Goal: Information Seeking & Learning: Get advice/opinions

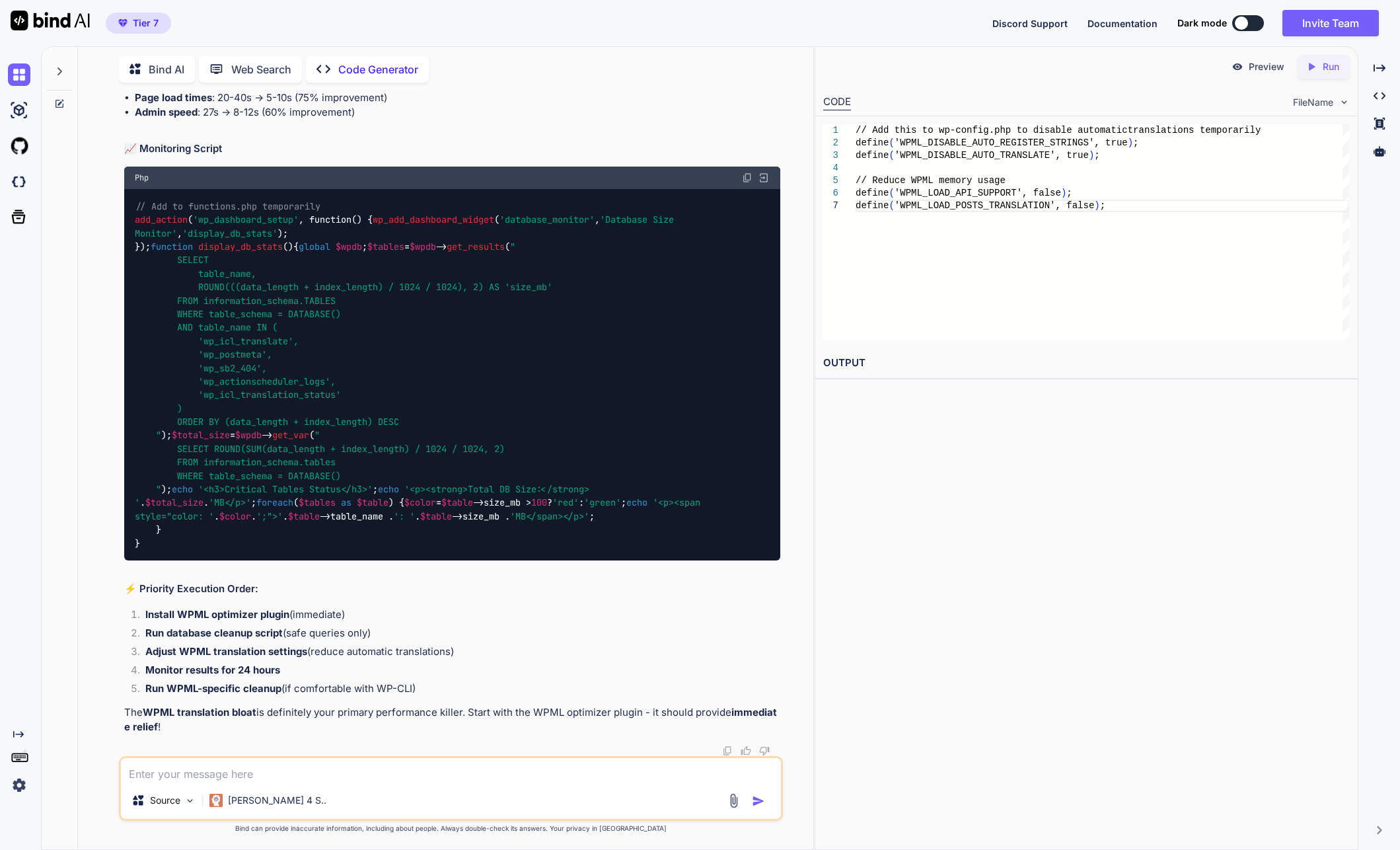
scroll to position [31998, 0]
click at [277, 777] on textarea at bounding box center [451, 770] width 661 height 24
paste textarea "wp_actionscheduler_actions InnoDB utf8mb4_unicode_520_ci 10,502,144 27,983,872 …"
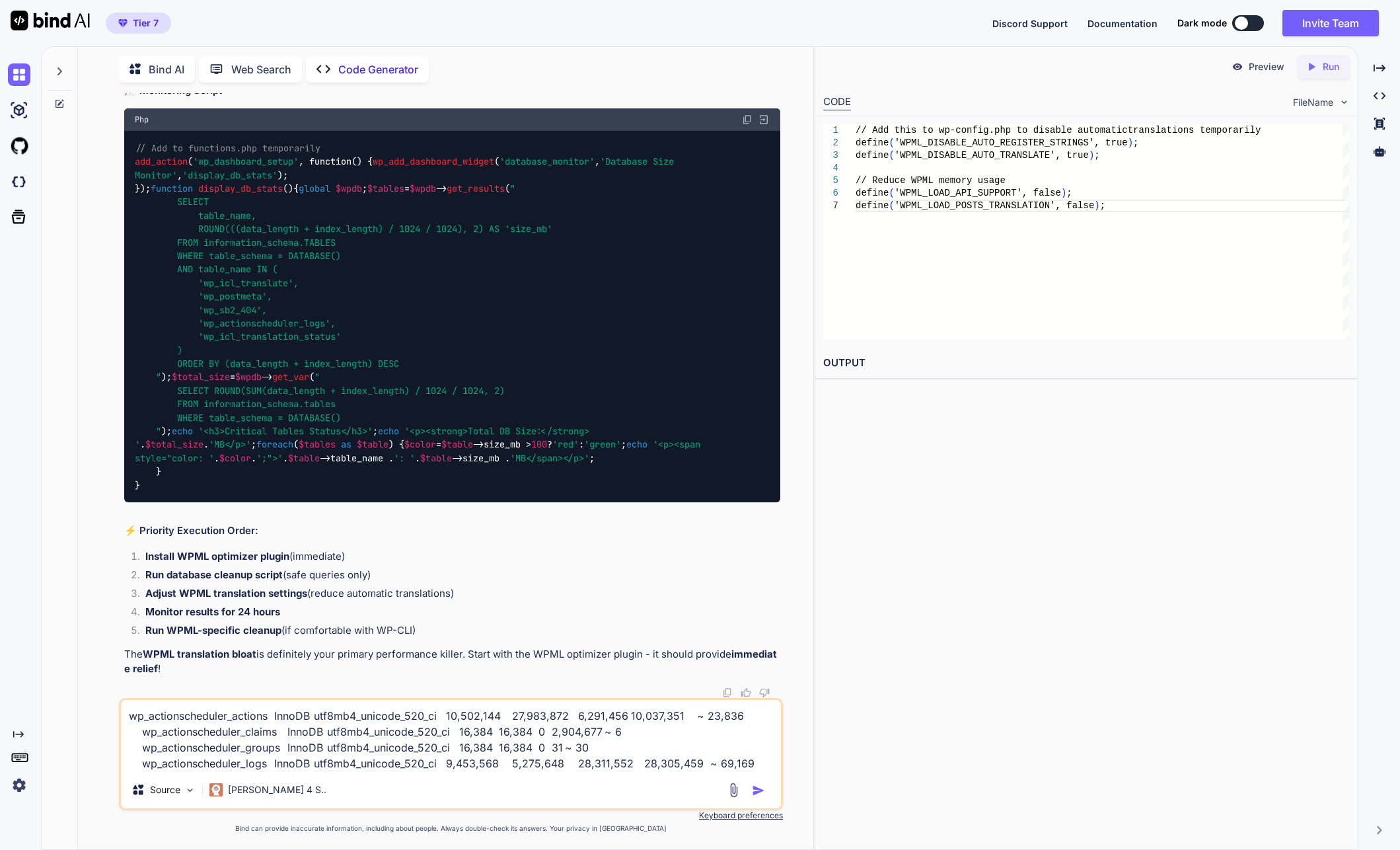
type textarea "wp_actionscheduler_actions InnoDB utf8mb4_unicode_520_ci 10,502,144 27,983,872 …"
click at [761, 790] on img "button" at bounding box center [759, 791] width 13 height 13
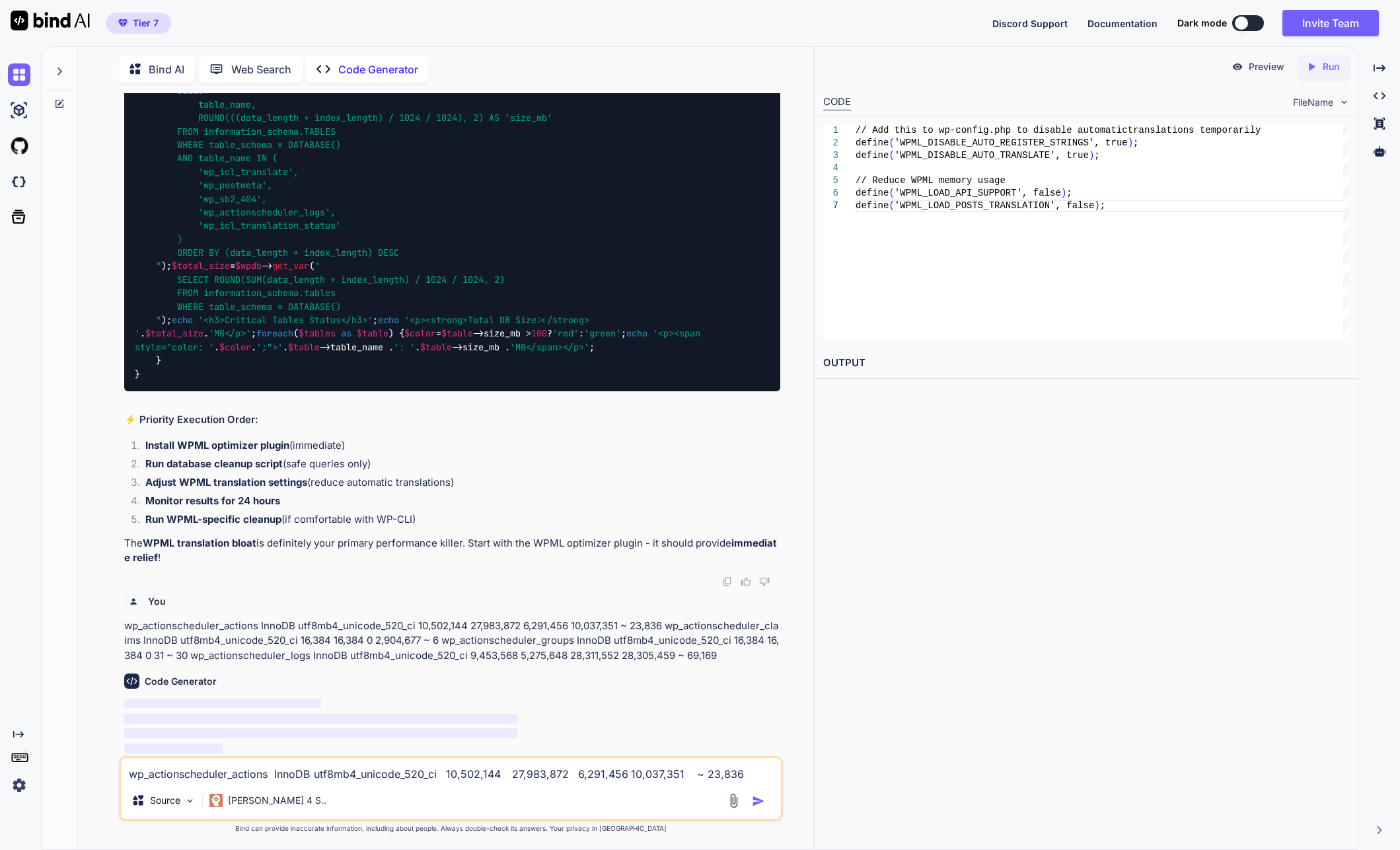
scroll to position [5, 0]
click at [91, 507] on div "You // Memory settings for high-performance server define( 'WP_MEMORY_LIMIT', '…" at bounding box center [451, 471] width 725 height 756
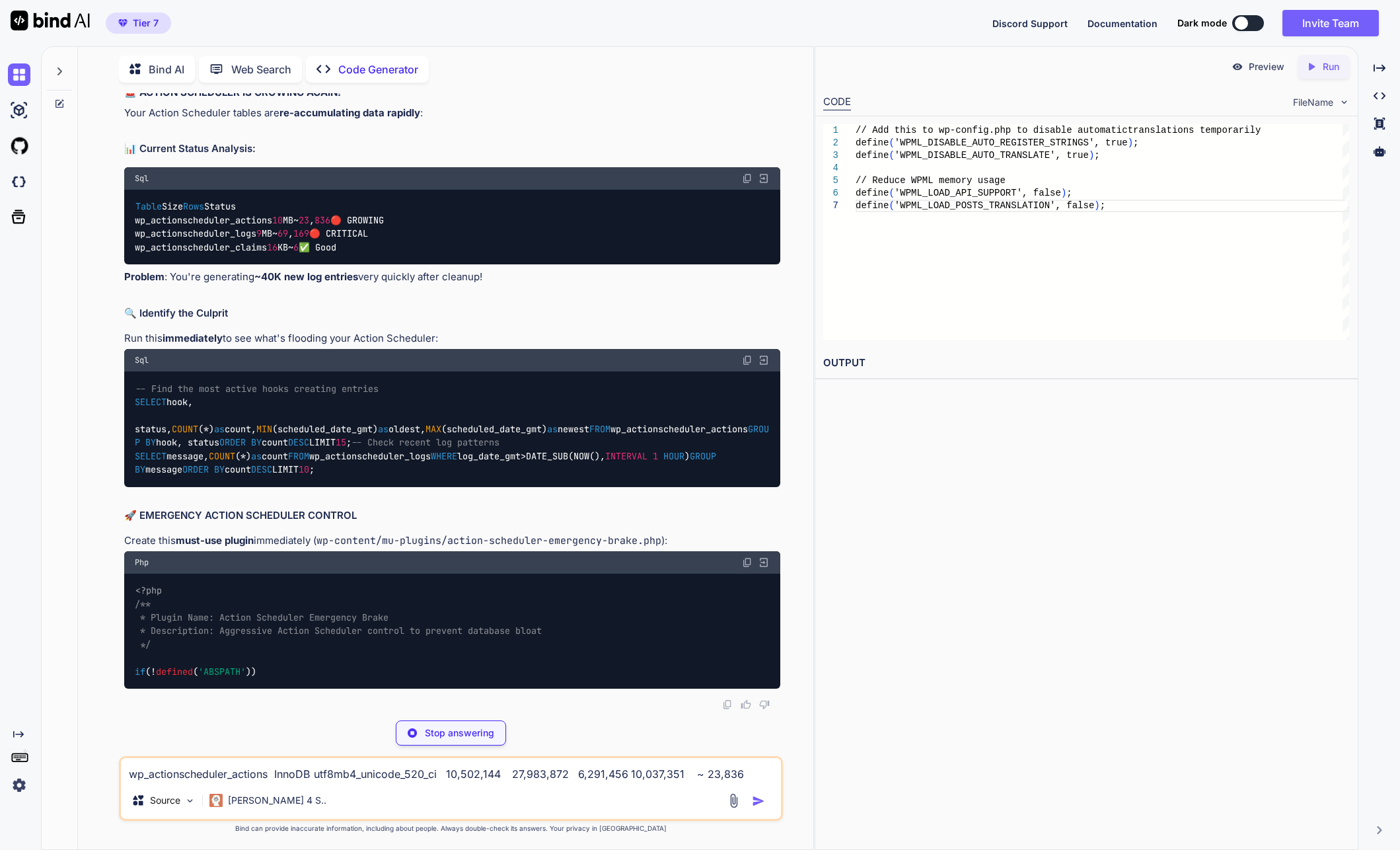
scroll to position [32922, 0]
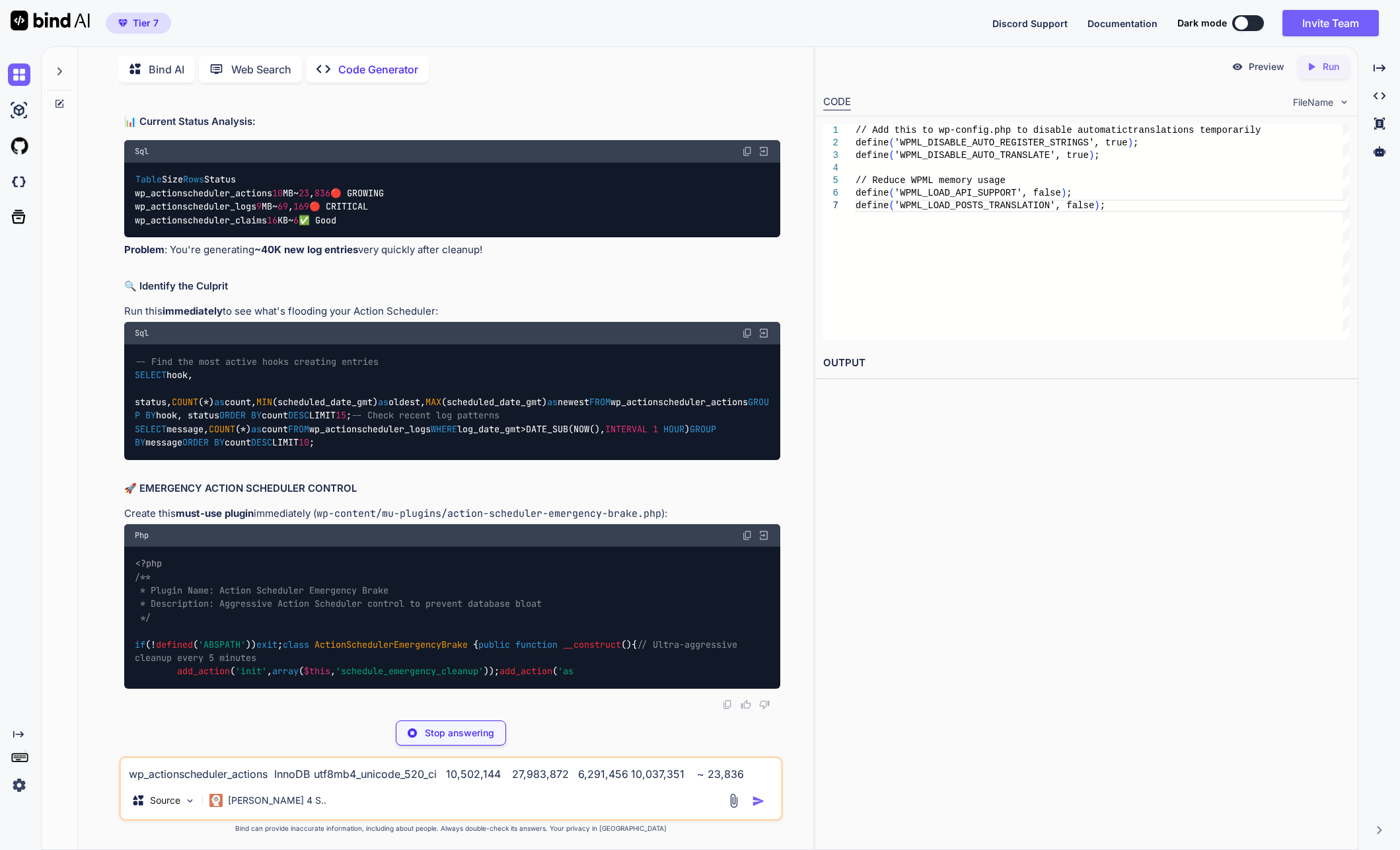
drag, startPoint x: 207, startPoint y: 516, endPoint x: 183, endPoint y: 431, distance: 88.3
click at [181, 431] on div "-- Find the most active hooks creating entries SELECT hook, status, COUNT ( * )…" at bounding box center [453, 402] width 657 height 116
drag, startPoint x: 183, startPoint y: 431, endPoint x: 150, endPoint y: 373, distance: 66.7
click at [150, 373] on code "-- Find the most active hooks creating entries SELECT hook, status, COUNT ( * )…" at bounding box center [452, 402] width 634 height 95
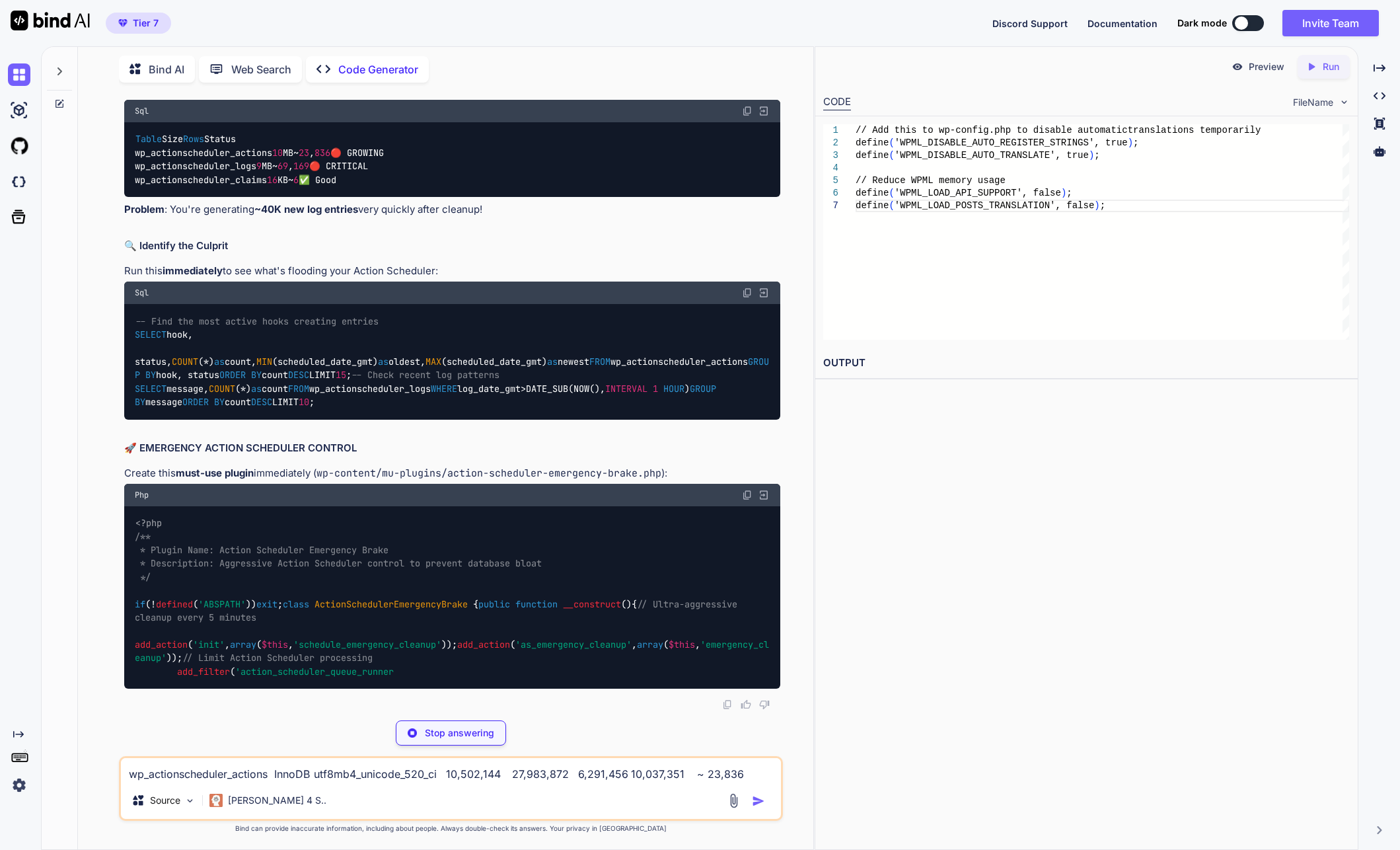
drag, startPoint x: 150, startPoint y: 373, endPoint x: 195, endPoint y: 373, distance: 45.0
click at [195, 373] on div "-- Find the most active hooks creating entries SELECT hook, status, COUNT ( * )…" at bounding box center [453, 361] width 657 height 116
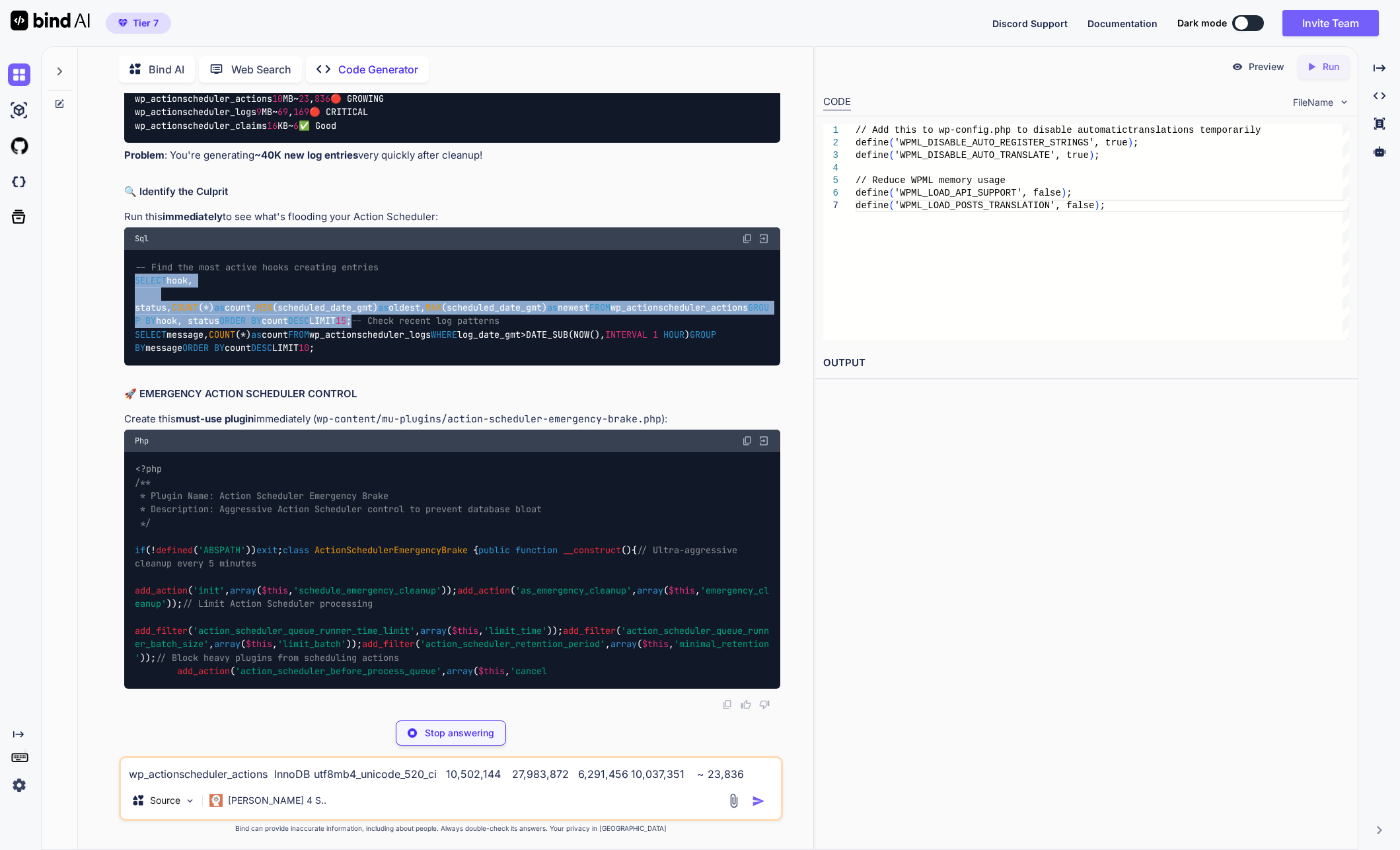
drag, startPoint x: 201, startPoint y: 379, endPoint x: 101, endPoint y: 255, distance: 159.3
click at [101, 255] on div "You // Memory settings for high-performance server define( 'WP_MEMORY_LIMIT', '…" at bounding box center [451, 471] width 725 height 756
copy code "SELECT hook, status, COUNT ( * ) as count, MIN (scheduled_date_gmt) as oldest, …"
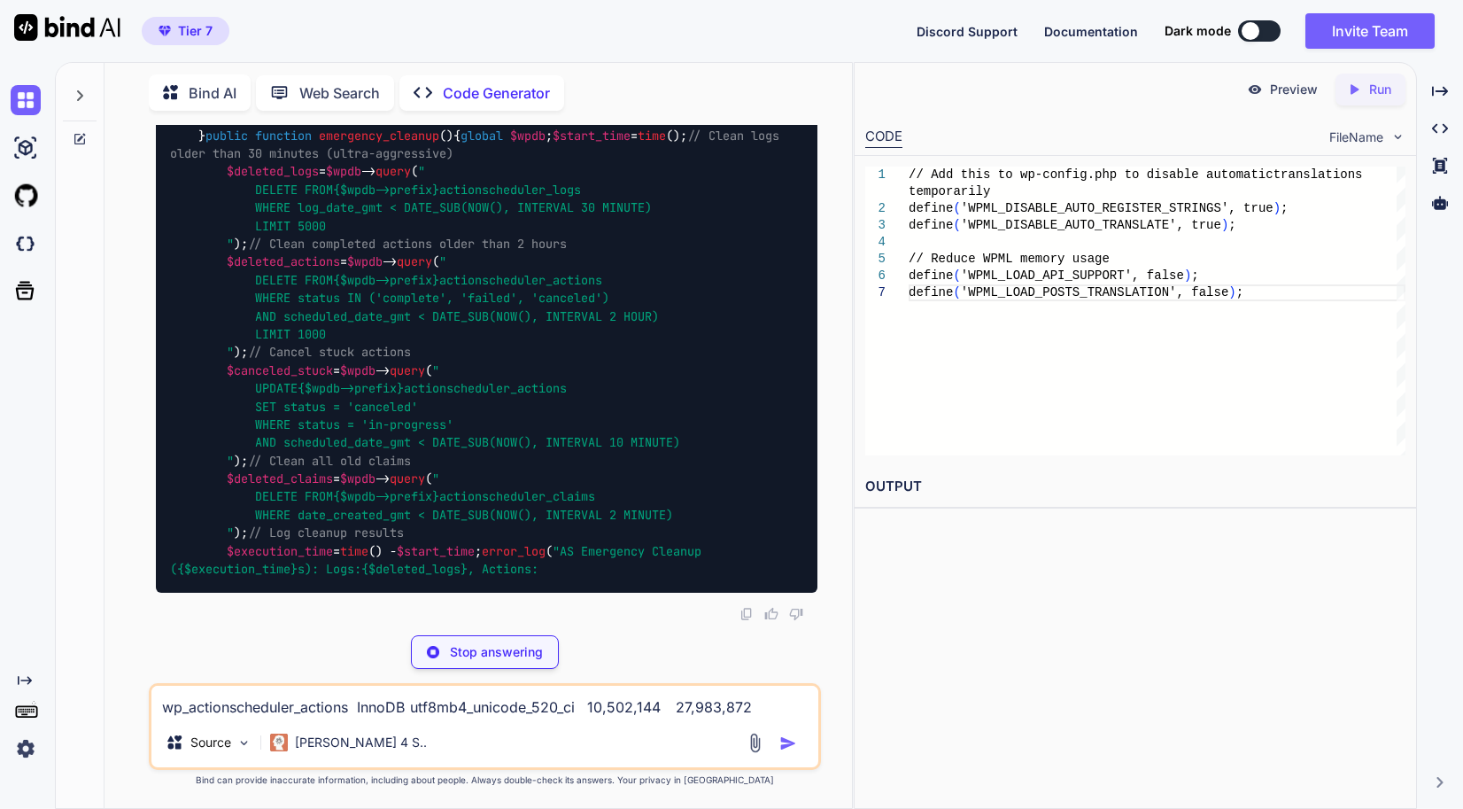
scroll to position [50351, 0]
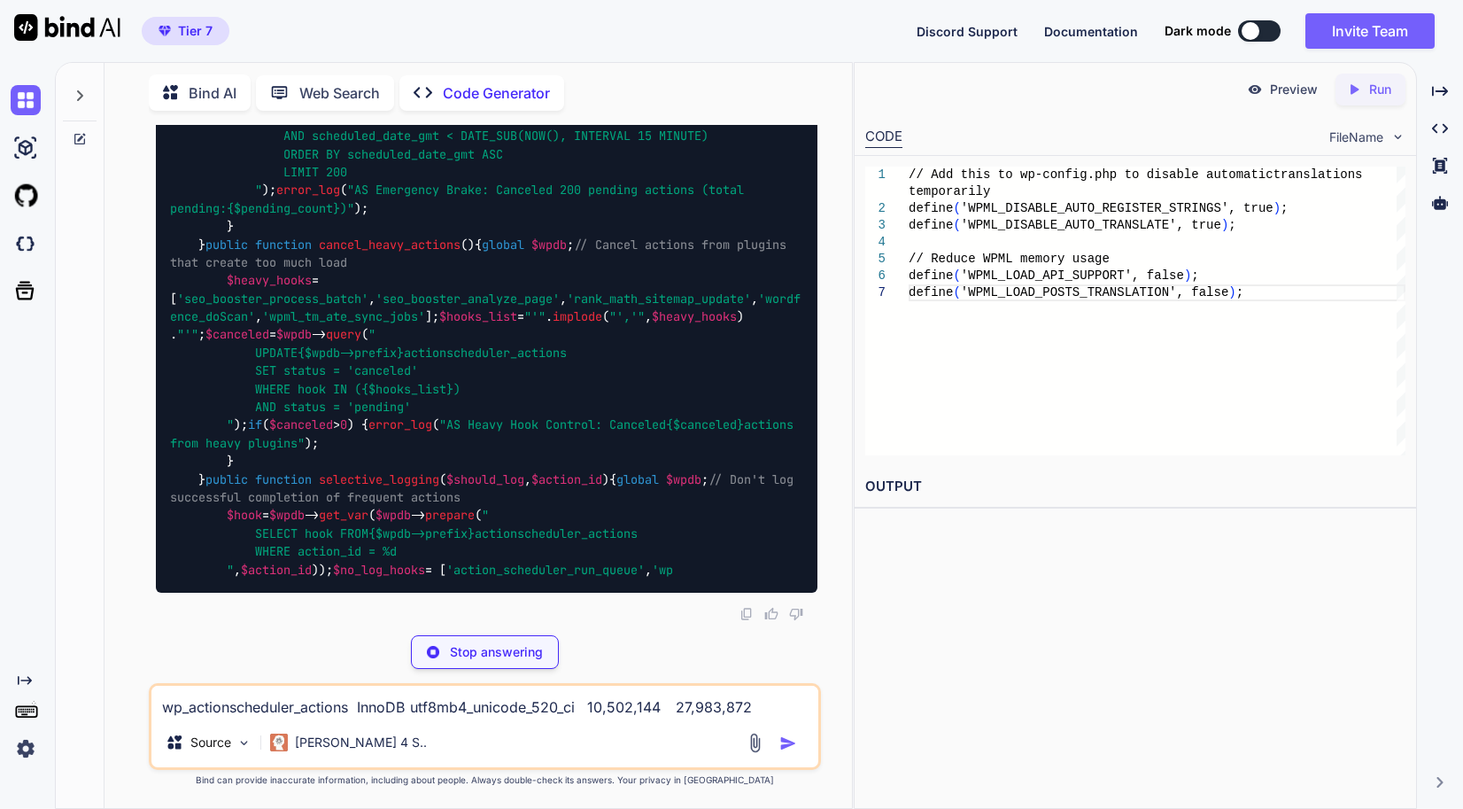
click at [472, 649] on p "Stop answering" at bounding box center [496, 652] width 93 height 18
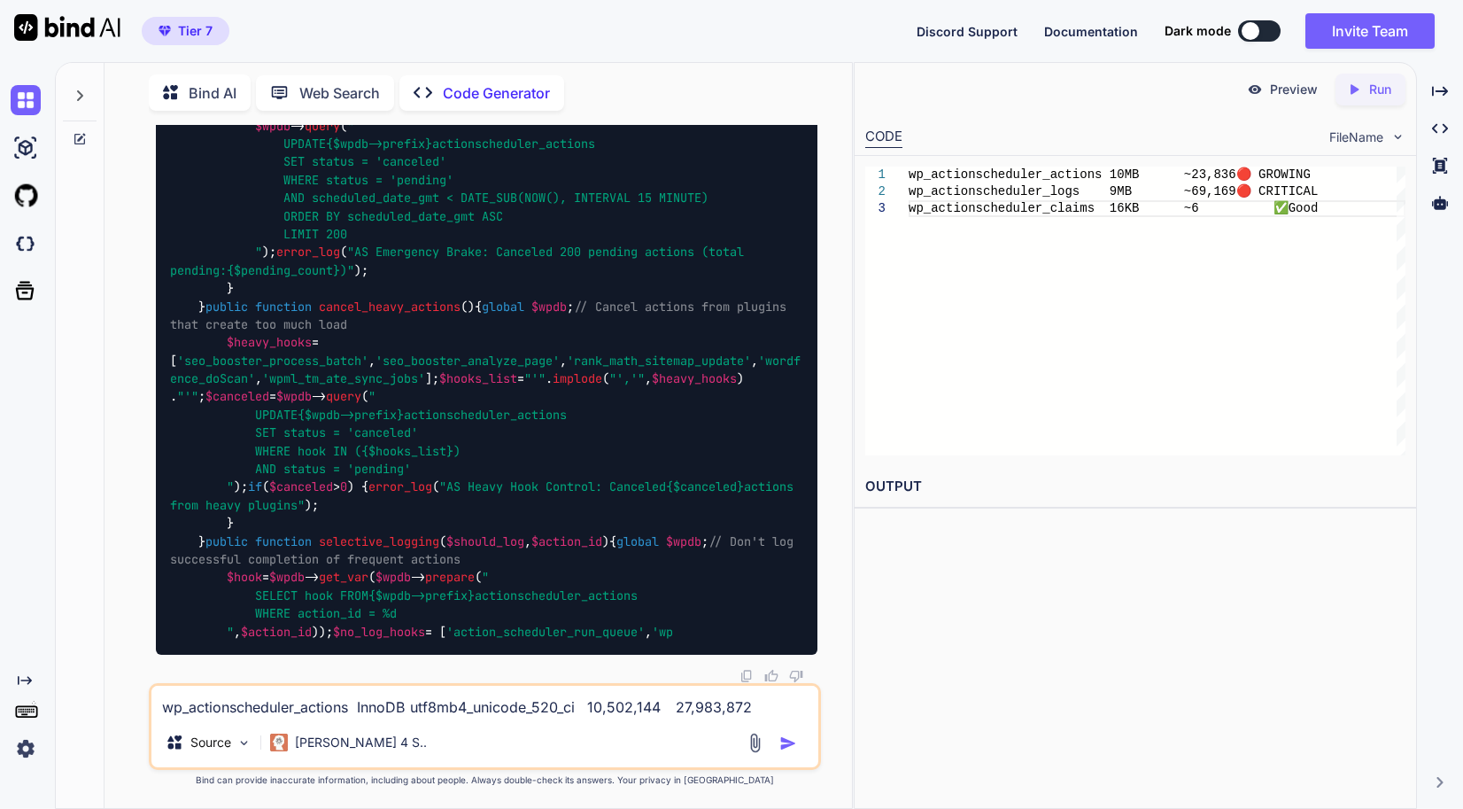
click at [418, 703] on textarea "wp_actionscheduler_actions InnoDB utf8mb4_unicode_520_ci 10,502,144 27,983,872 …" at bounding box center [484, 702] width 667 height 32
paste textarea "sb_gsc_process_url_keywords failed 21161 [DATE] 20:36:11 [DATE] 20:36:23 sb_gsc…"
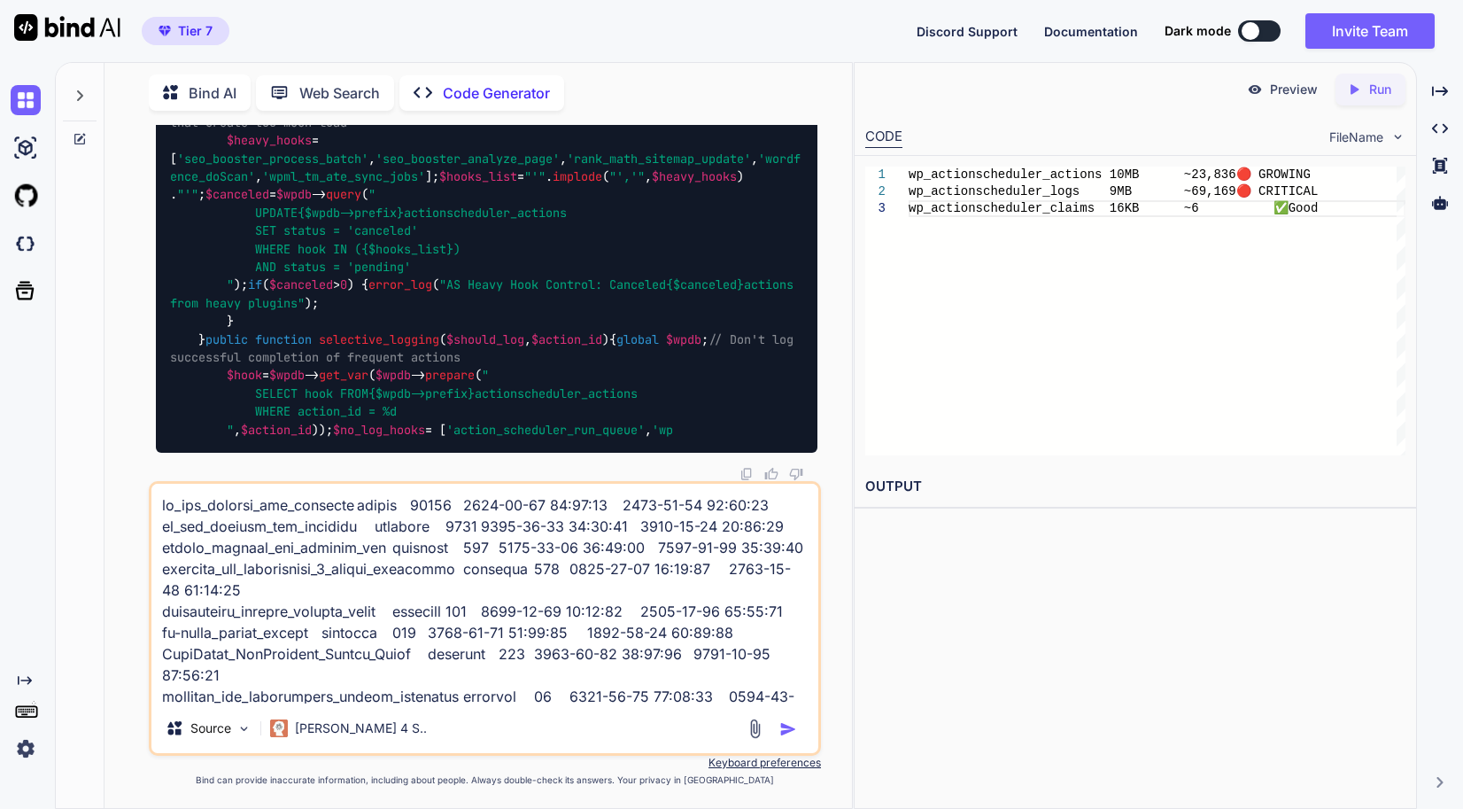
scroll to position [53677, 0]
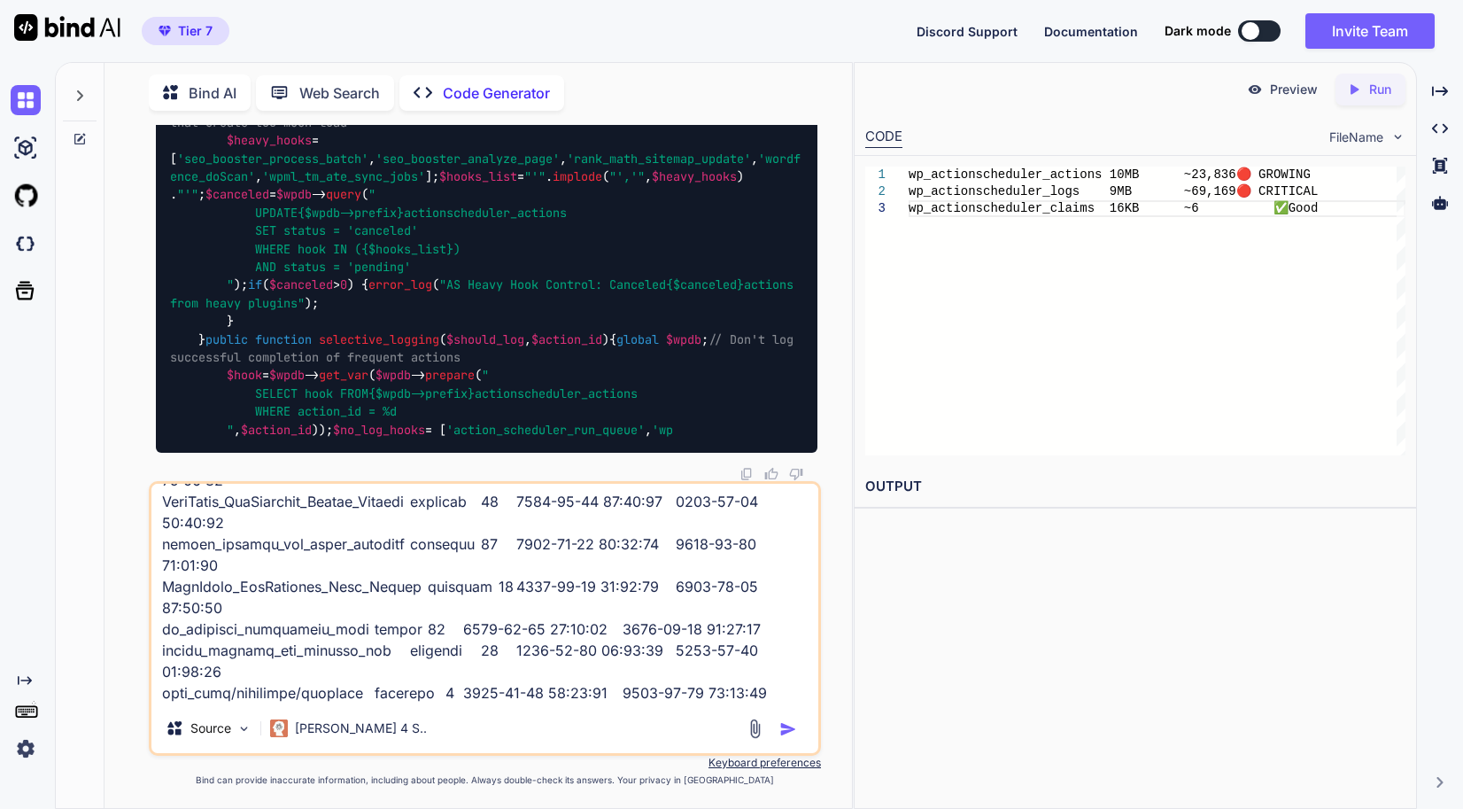
type textarea "sb_gsc_process_url_keywords failed 21161 [DATE] 20:36:11 [DATE] 20:36:23 sb_gsc…"
click at [795, 736] on img "button" at bounding box center [789, 729] width 18 height 18
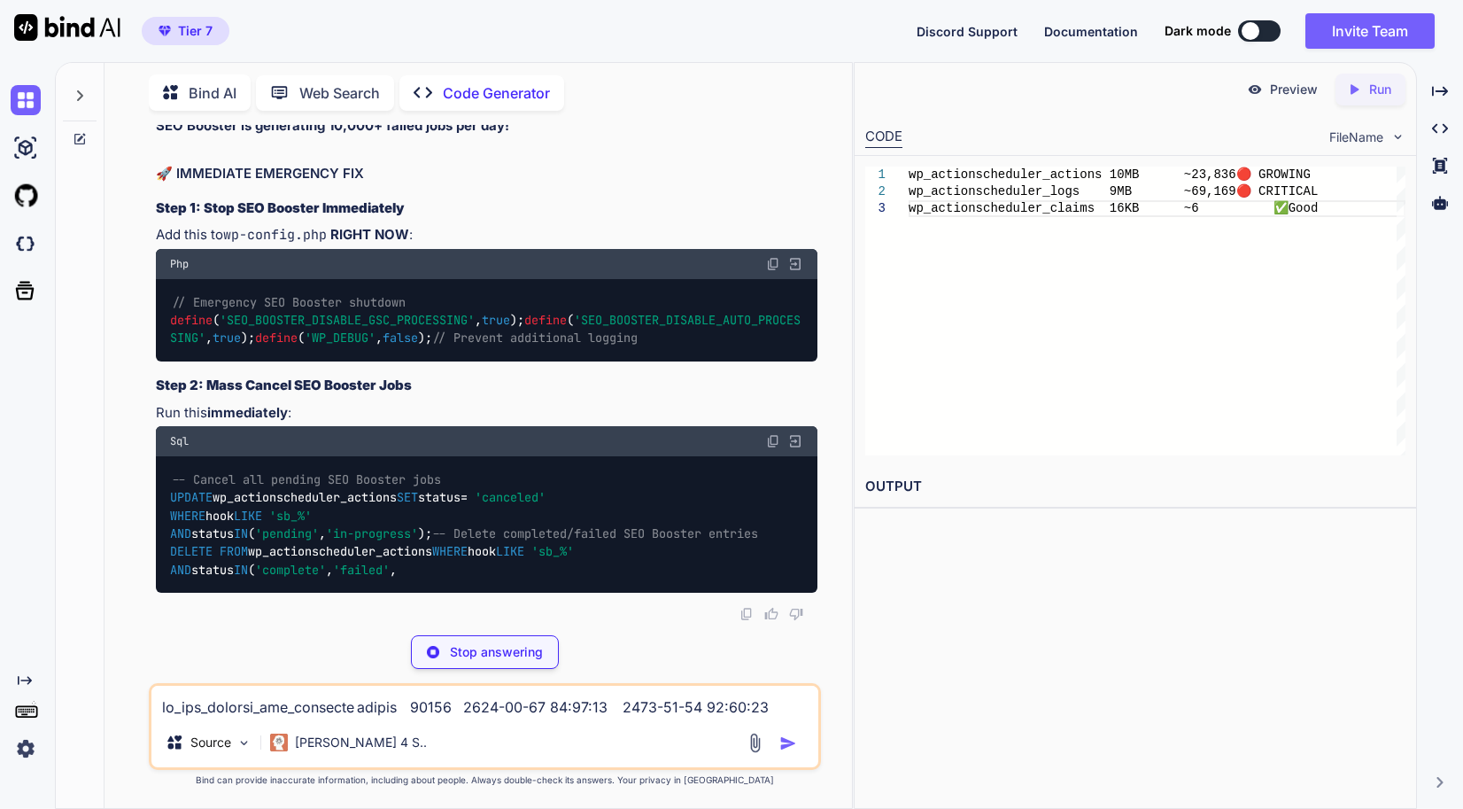
scroll to position [54683, 0]
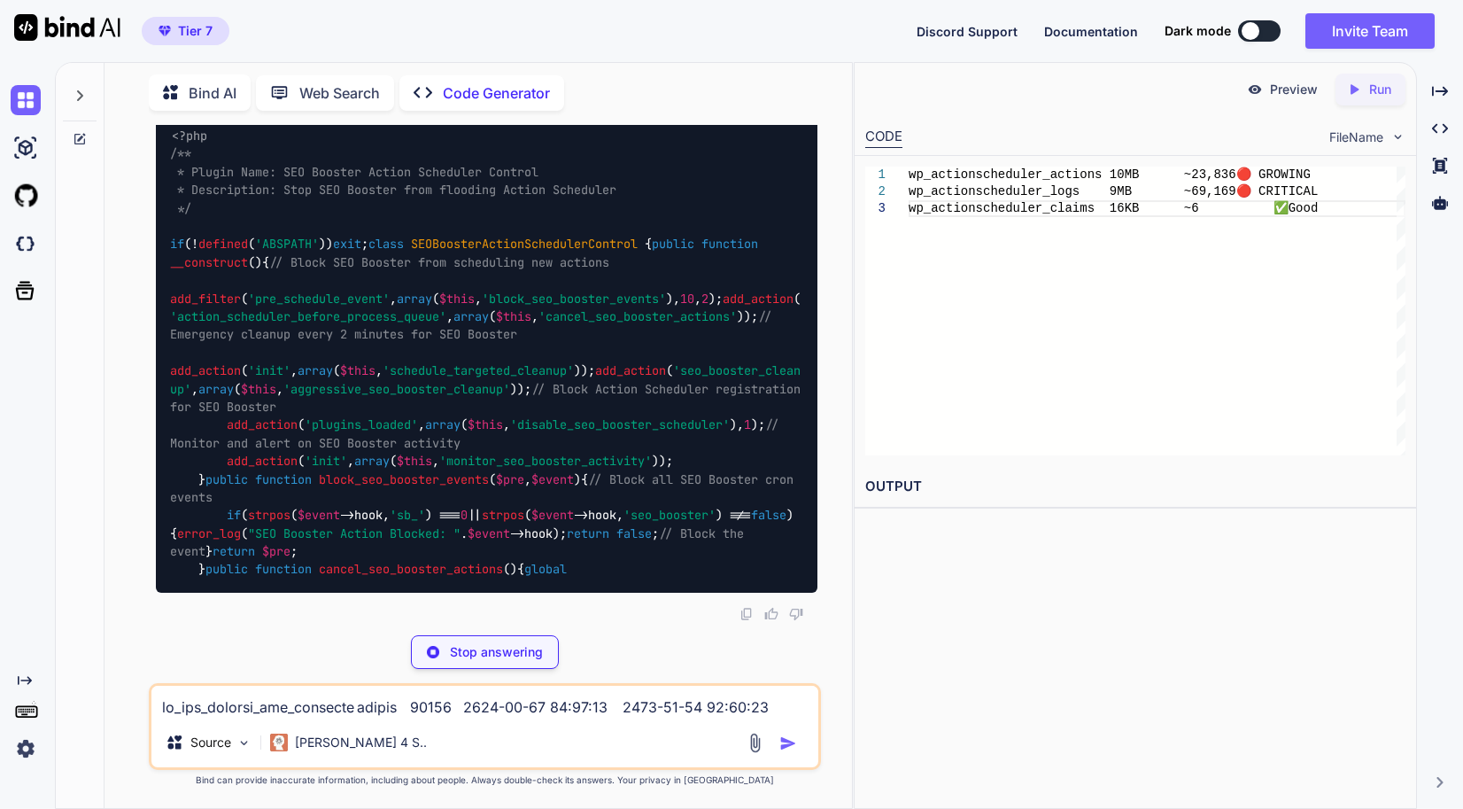
drag, startPoint x: 371, startPoint y: 458, endPoint x: 121, endPoint y: 418, distance: 253.0
click at [121, 418] on div "You // Memory settings for high-performance server define( 'WP_MEMORY_LIMIT', '…" at bounding box center [485, 466] width 733 height 683
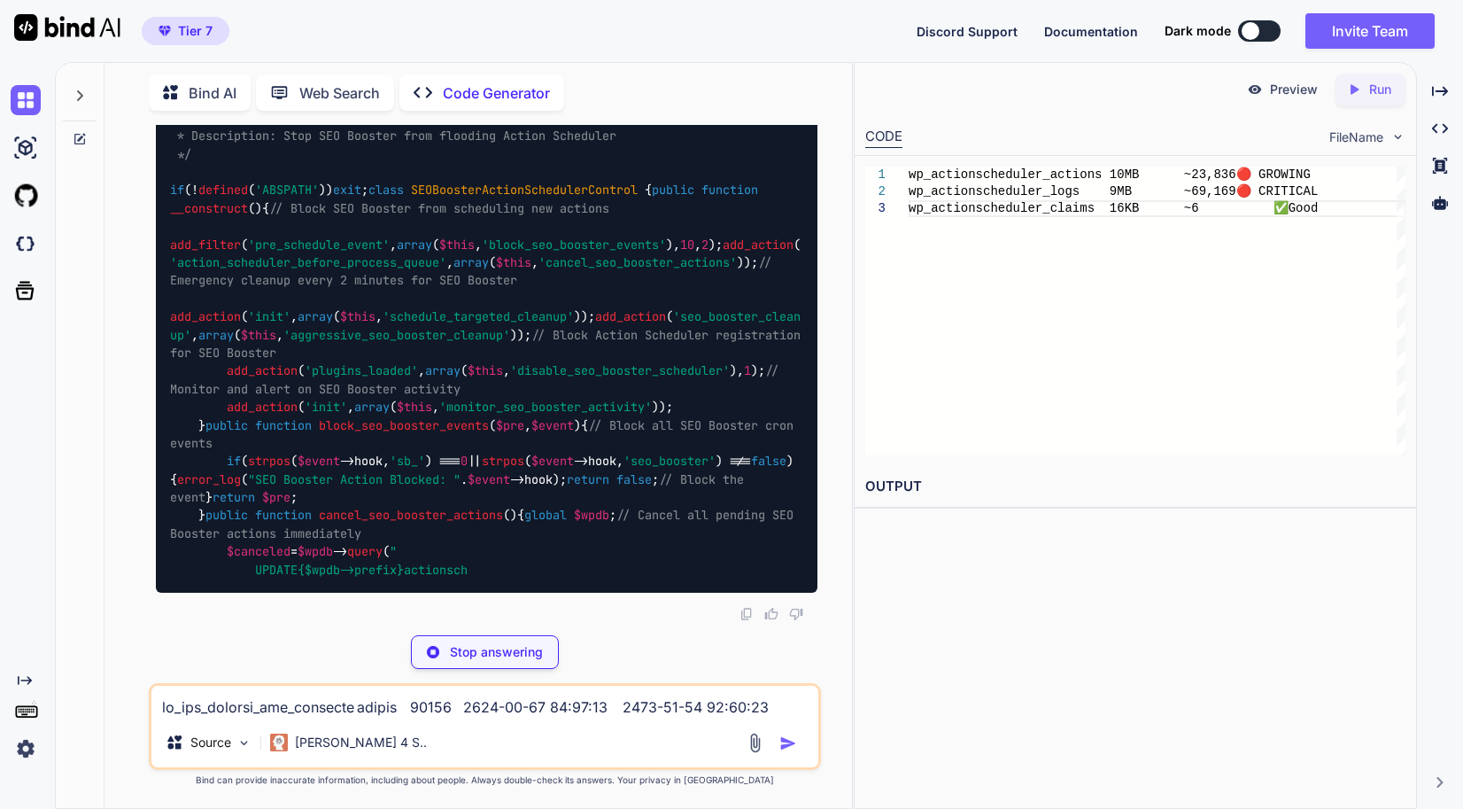
copy code "define ( 'SEO_BOOSTER_DISABLE_GSC_PROCESSING' , true ); define ( 'SEO_BOOSTER_D…"
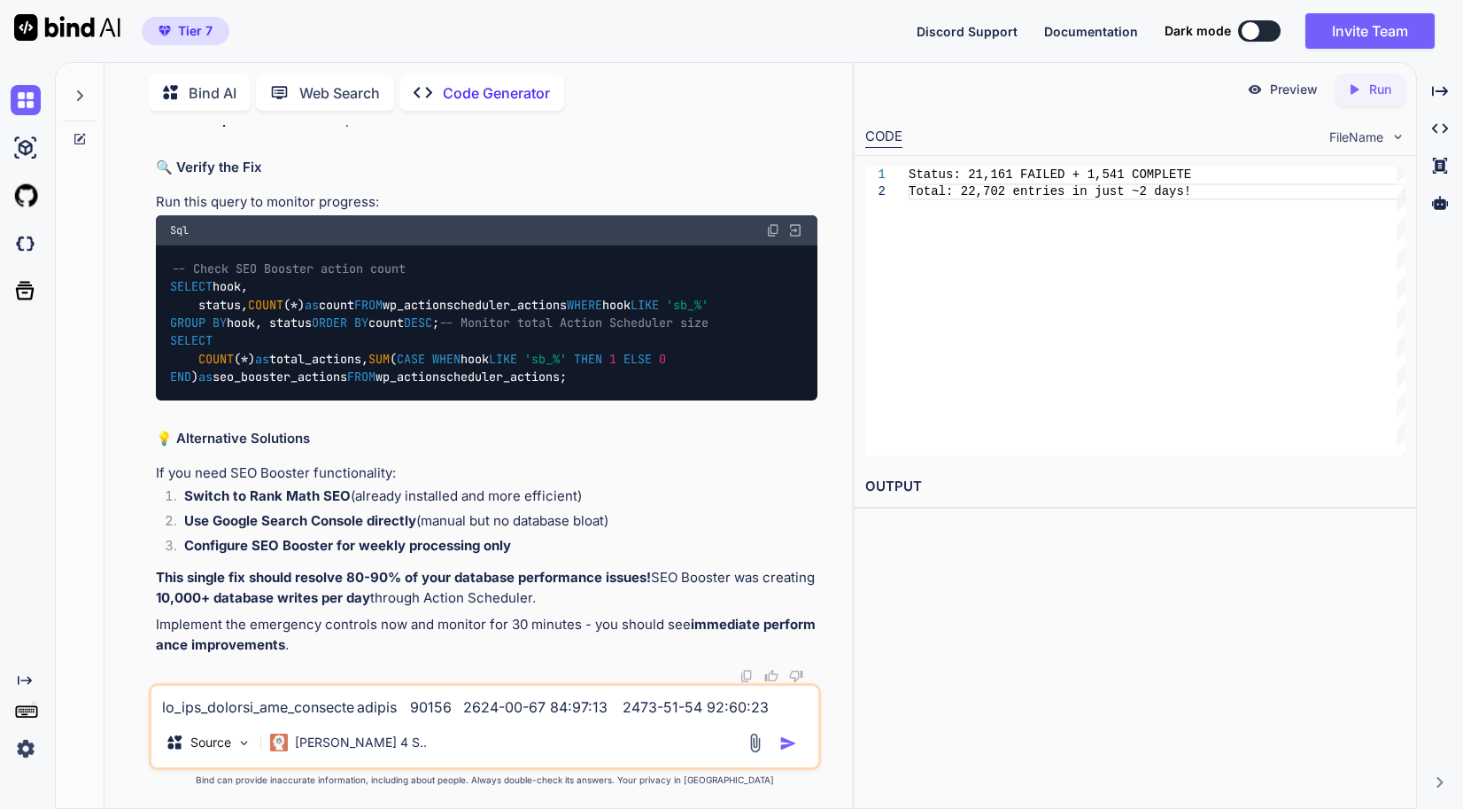
scroll to position [54948, 0]
drag, startPoint x: 340, startPoint y: 378, endPoint x: 500, endPoint y: 395, distance: 161.2
copy code "UPDATE wp_actionscheduler_actions SET status = 'canceled' WHERE hook LIKE 'sb_%…"
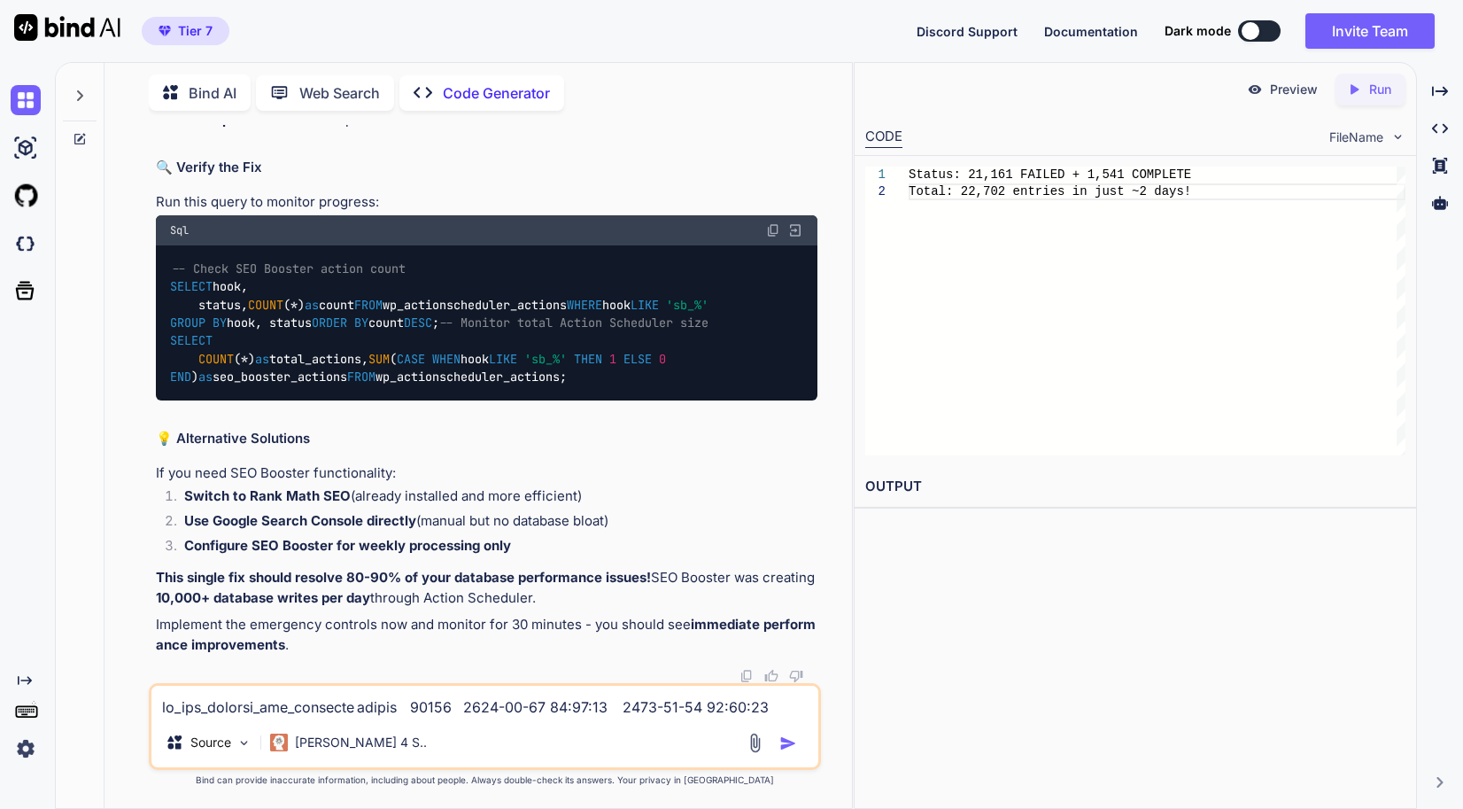
drag, startPoint x: 292, startPoint y: 523, endPoint x: 159, endPoint y: 458, distance: 147.8
copy code "DELETE FROM wp_actionscheduler_actions WHERE hook LIKE 'sb_%' AND status IN ( '…"
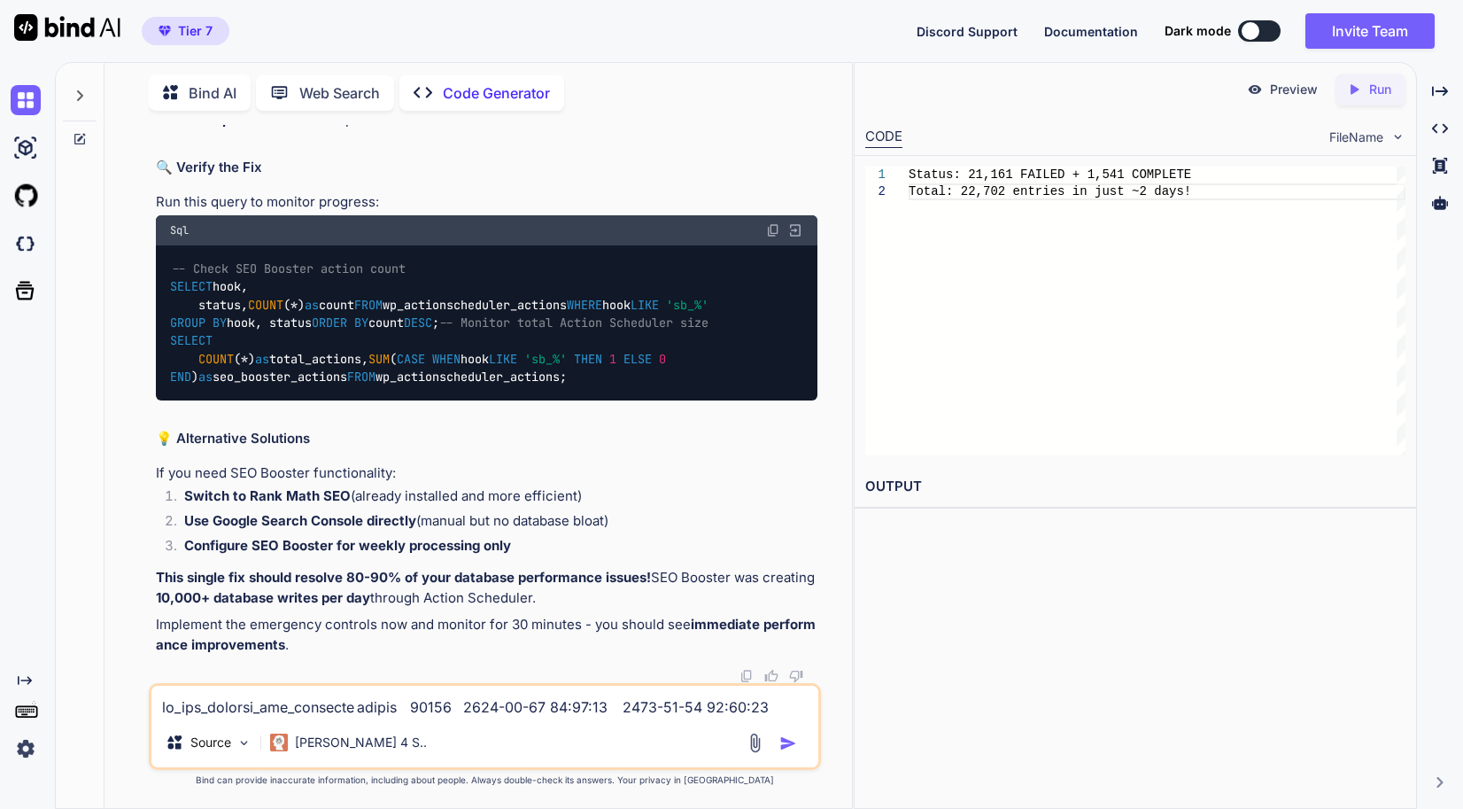
drag, startPoint x: 279, startPoint y: 337, endPoint x: 150, endPoint y: 273, distance: 144.2
click at [150, 273] on div "You // Memory settings for high-performance server define( 'WP_MEMORY_LIMIT', '…" at bounding box center [485, 466] width 672 height 683
copy code "DELETE FROM wp_actionscheduler_actions WHERE hook LIKE 'sb_%' AND status IN ( '…"
drag, startPoint x: 299, startPoint y: 485, endPoint x: 162, endPoint y: 386, distance: 169.4
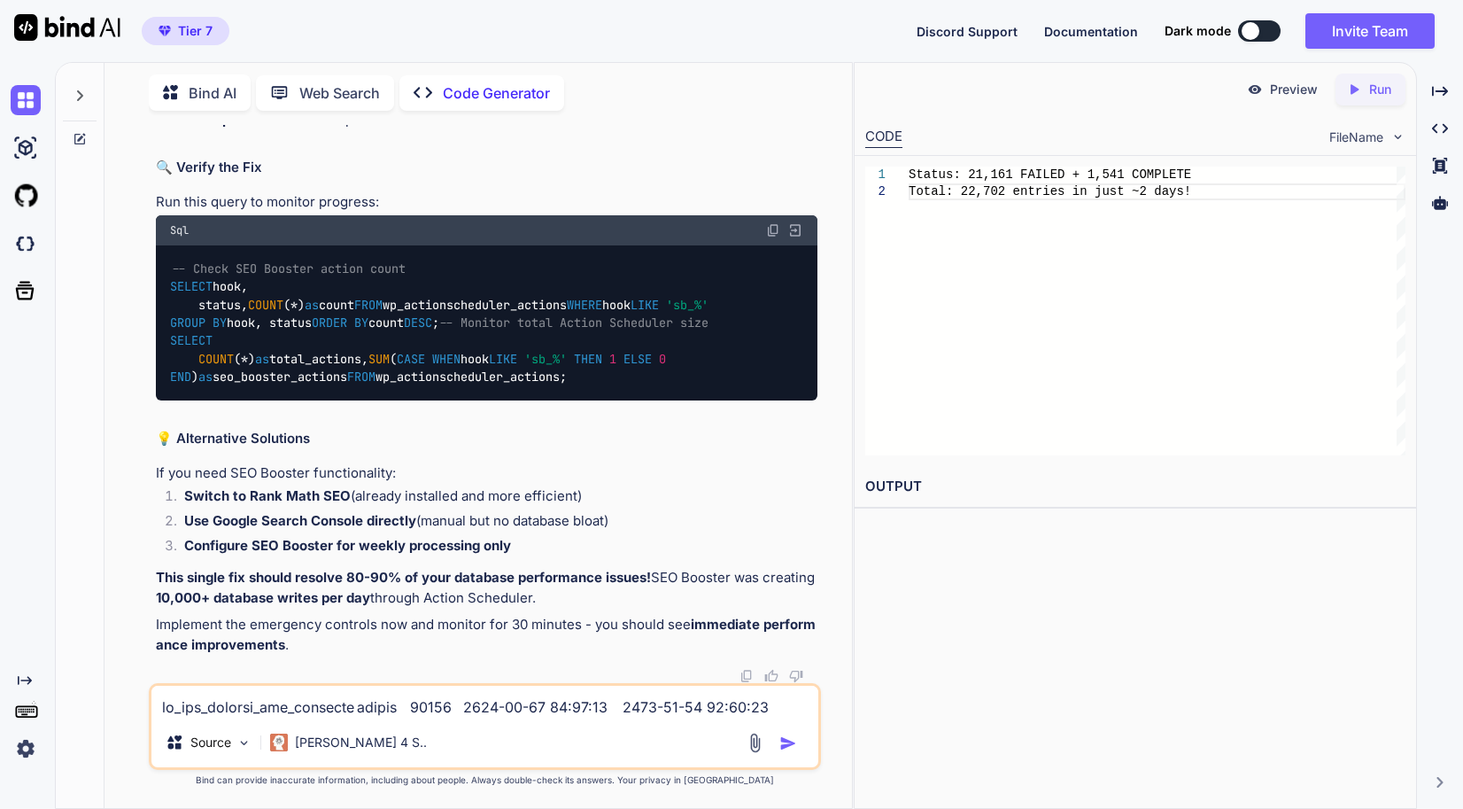
copy code "DELETE FROM wp_actionscheduler_logs WHERE action_id IN ( SELECT action_id FROM …"
click at [343, 694] on textarea at bounding box center [484, 702] width 667 height 32
paste textarea "wp_actionscheduler_logs InnoDB utf8mb4_unicode_520_ci 9,453,568 5,275,648 28,31…"
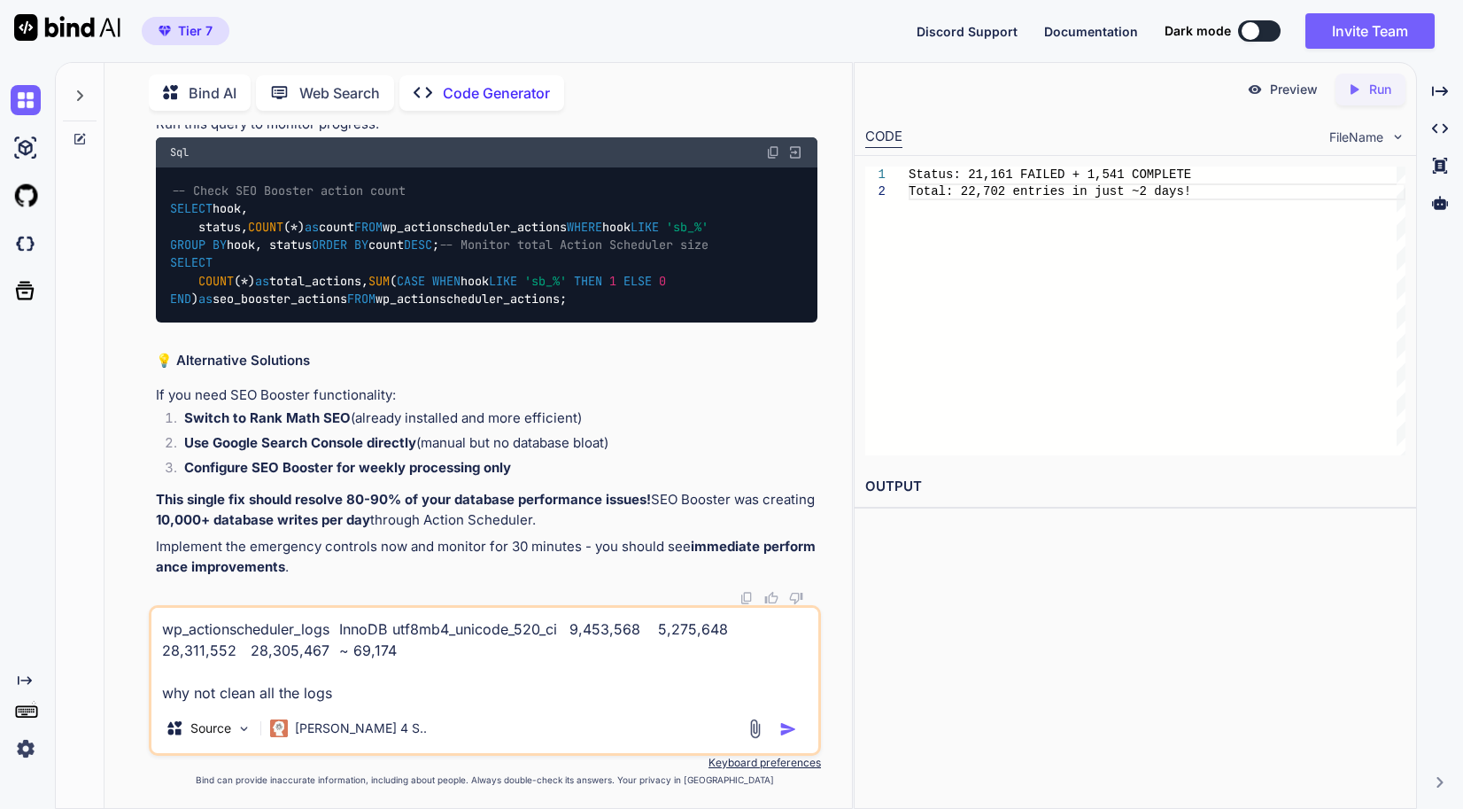
type textarea "wp_actionscheduler_logs InnoDB utf8mb4_unicode_520_ci 9,453,568 5,275,648 28,31…"
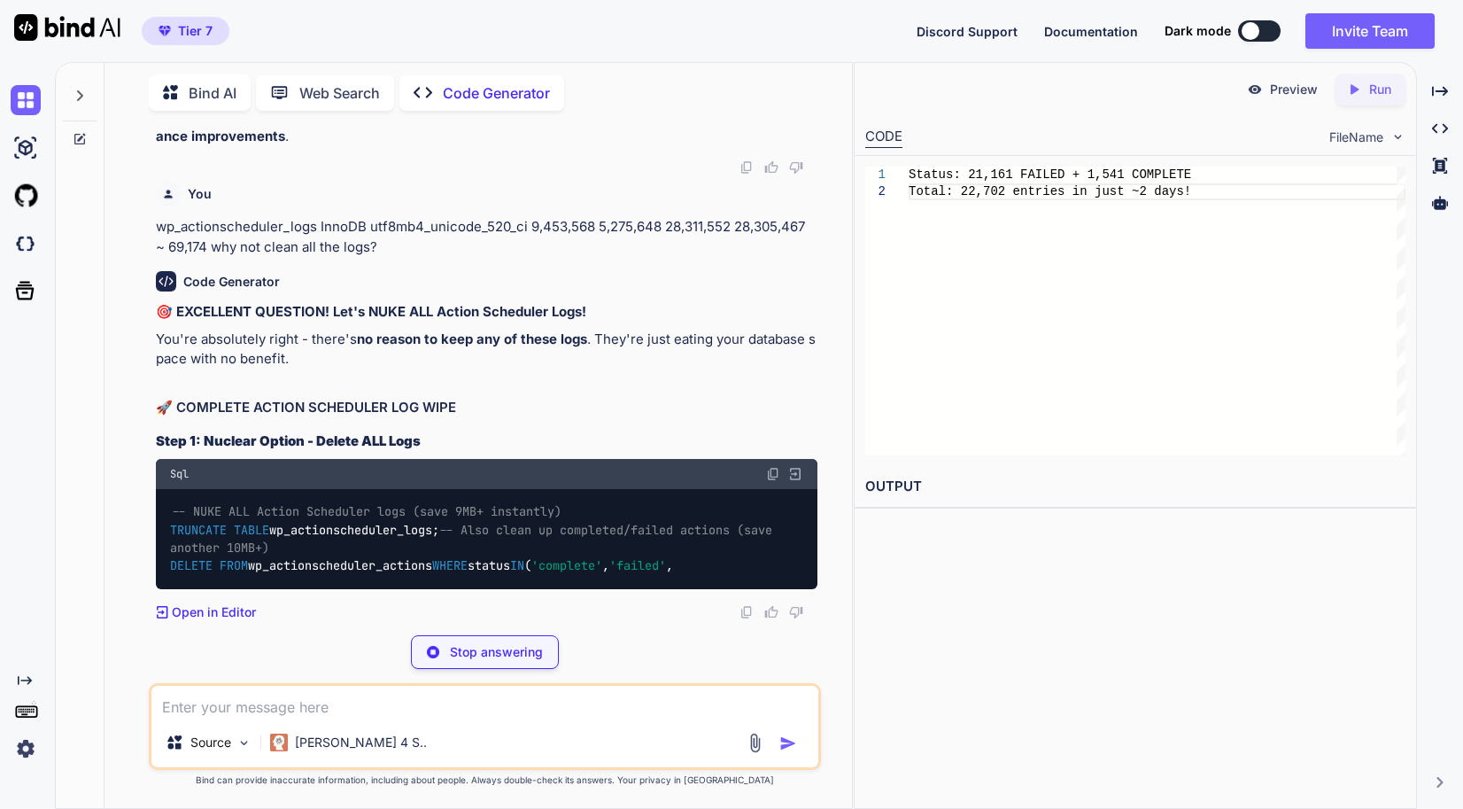
scroll to position [59949, 0]
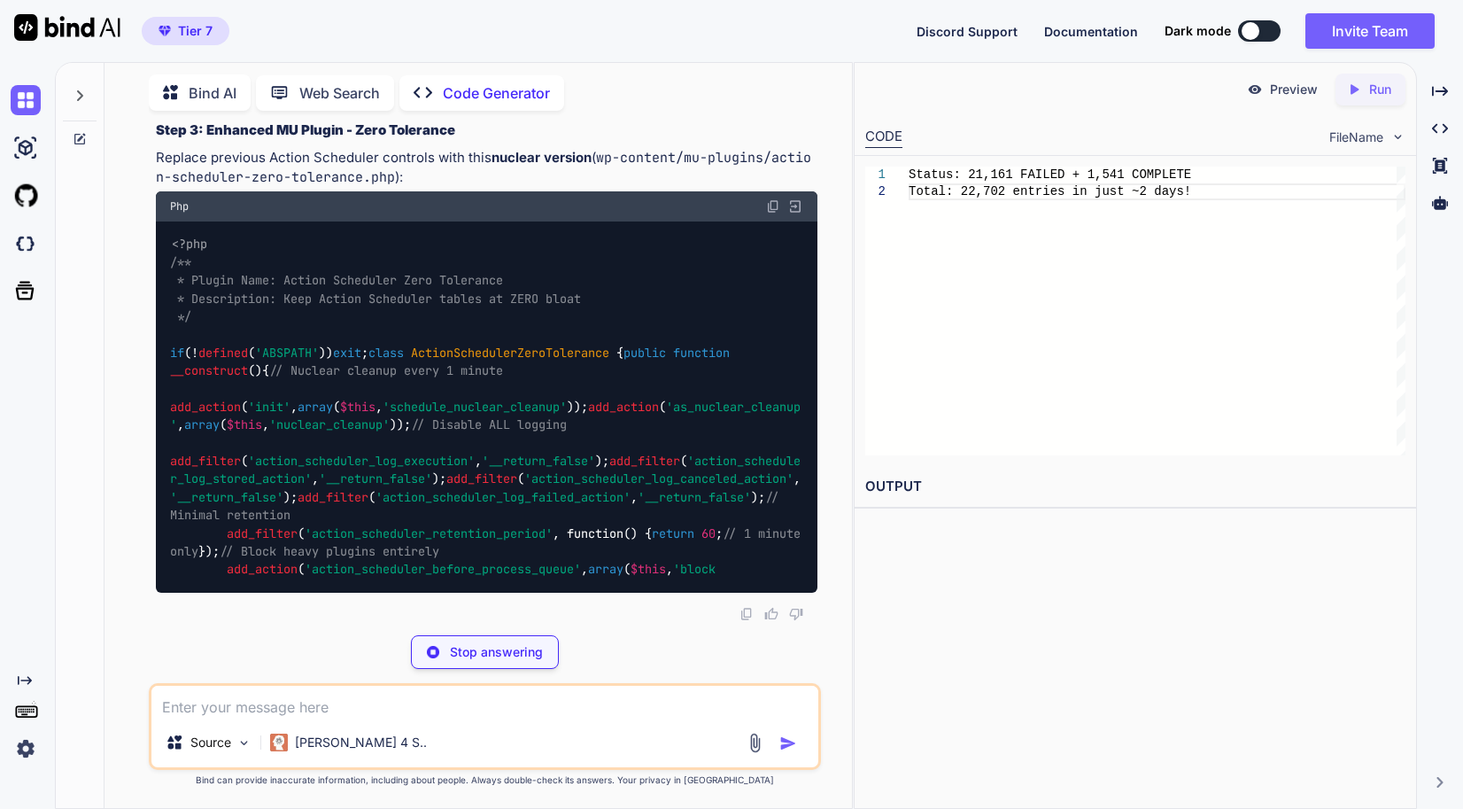
drag, startPoint x: 475, startPoint y: 498, endPoint x: 153, endPoint y: 487, distance: 321.7
click at [153, 487] on div "You // Memory settings for high-performance server define( 'WP_MEMORY_LIMIT', '…" at bounding box center [486, 373] width 669 height 496
copy code "TRUNCATE TABLE wp_actionscheduler_logs;"
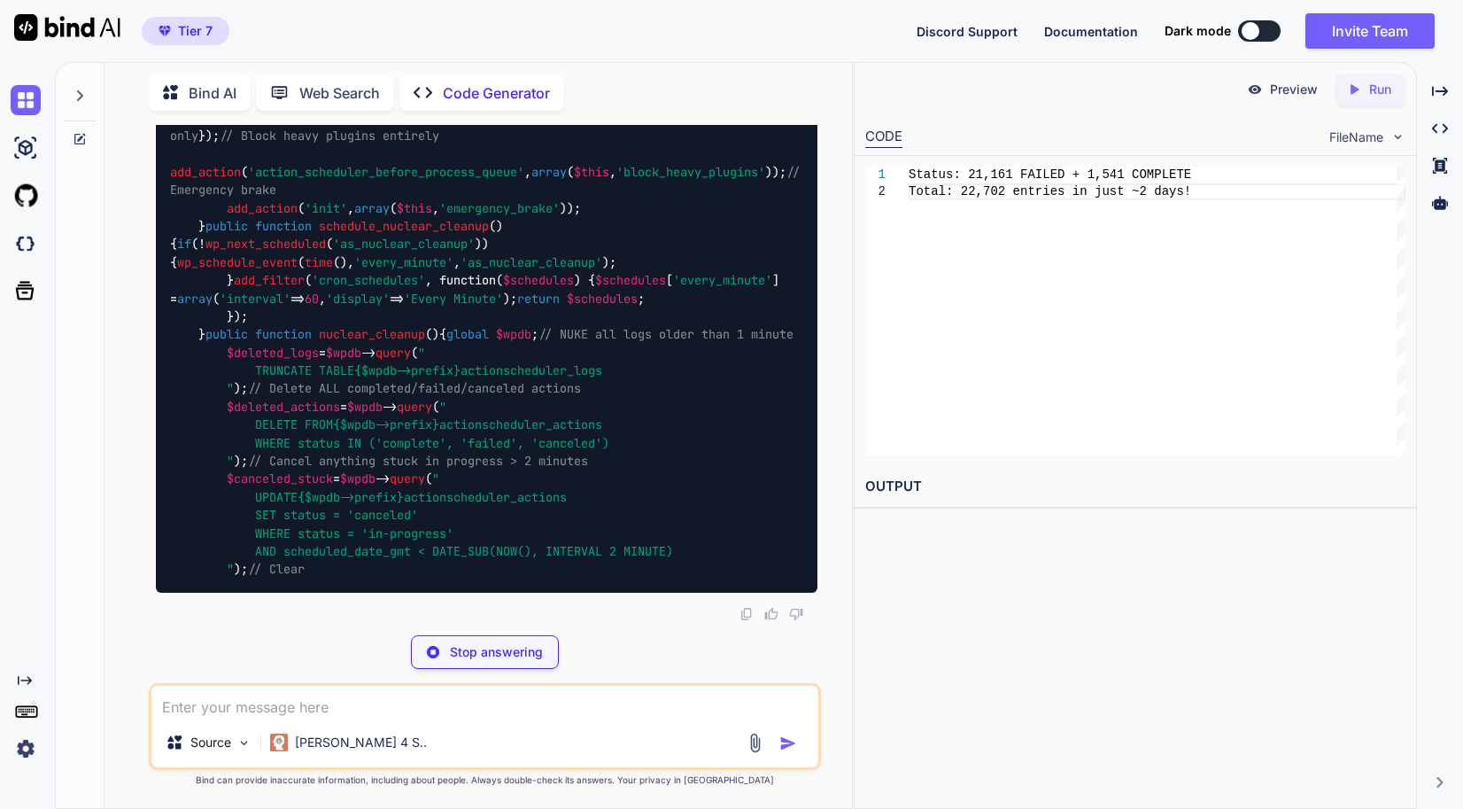
drag, startPoint x: 583, startPoint y: 563, endPoint x: 157, endPoint y: 546, distance: 426.5
copy code "DELETE FROM wp_actionscheduler_actions WHERE status IN ( 'complete' , 'failed' …"
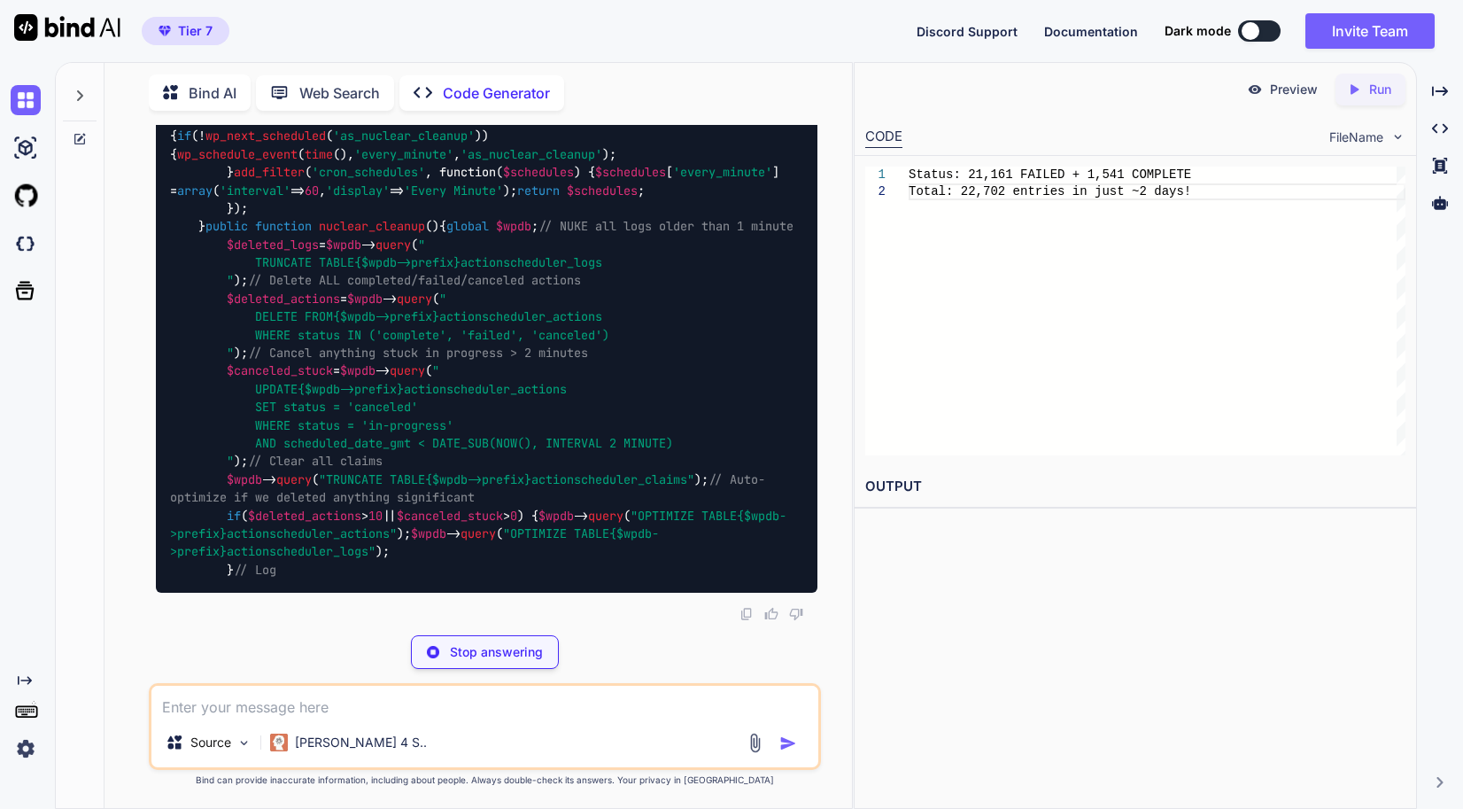
scroll to position [60215, 0]
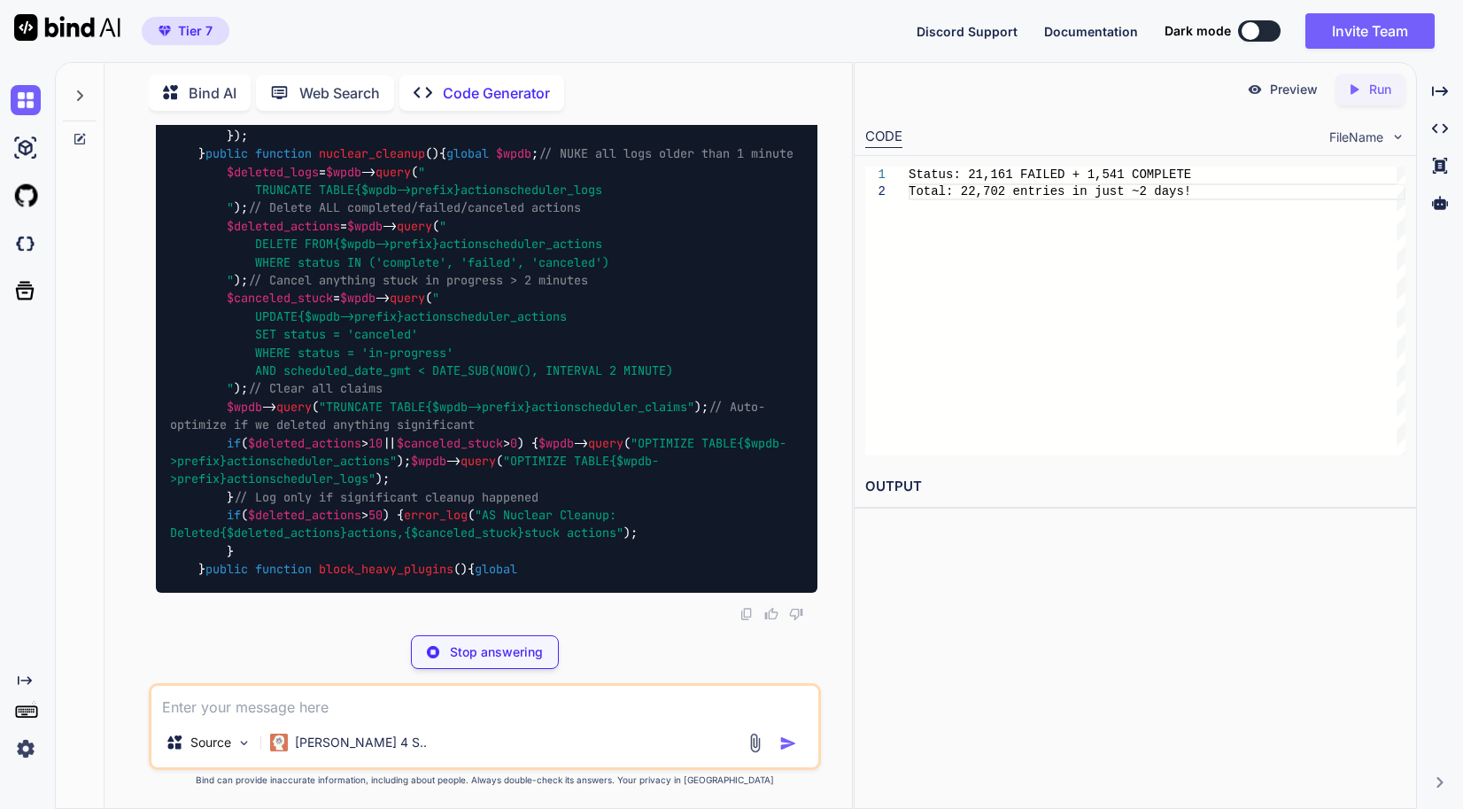
drag, startPoint x: 514, startPoint y: 425, endPoint x: 122, endPoint y: 411, distance: 391.8
click at [122, 411] on div "You // Memory settings for high-performance server define( 'WP_MEMORY_LIMIT', '…" at bounding box center [485, 466] width 733 height 683
copy code "OPTIMIZE TABLE wp_actionscheduler_logs; OPTIMIZE TABLE wp_actionscheduler_actio…"
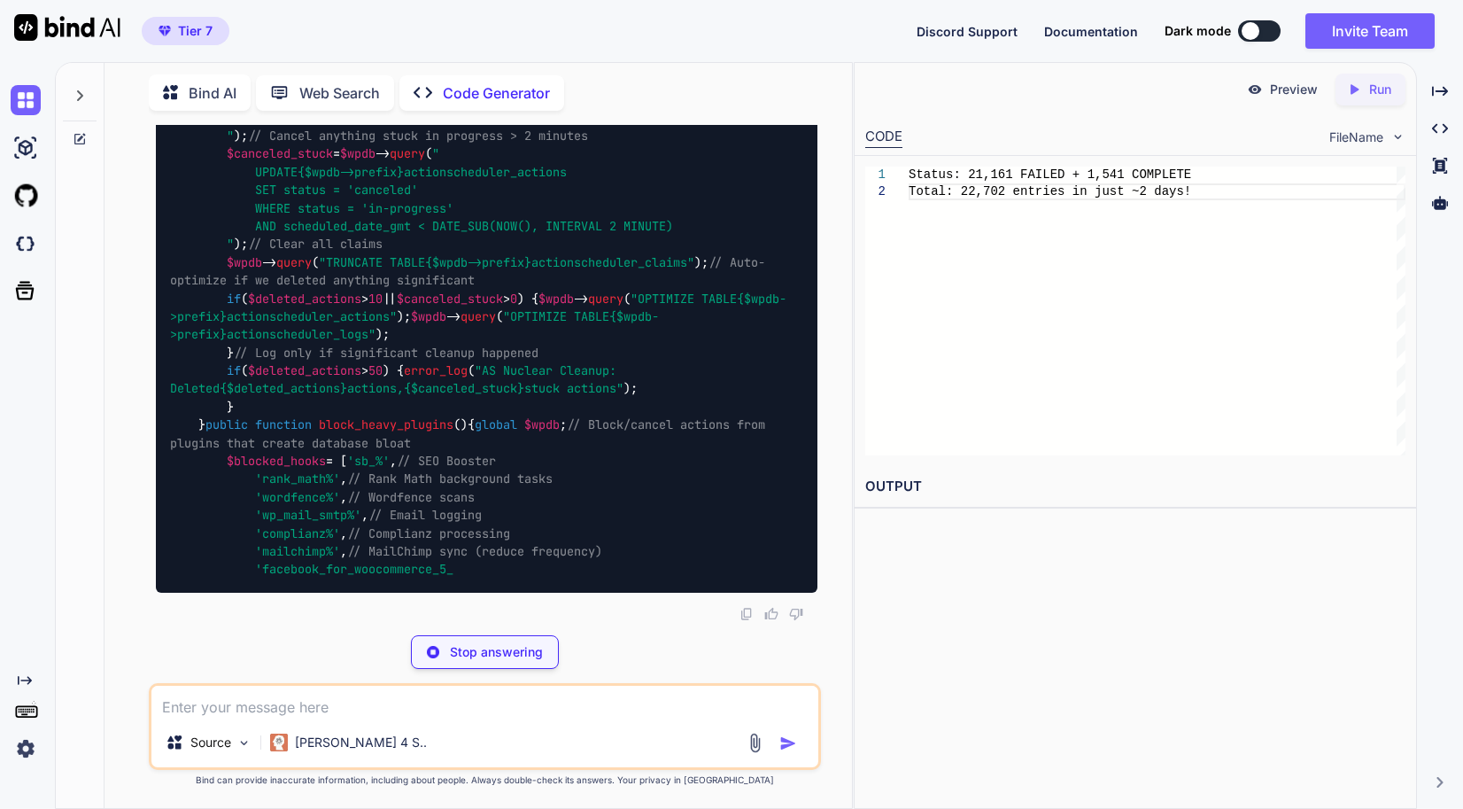
scroll to position [60480, 0]
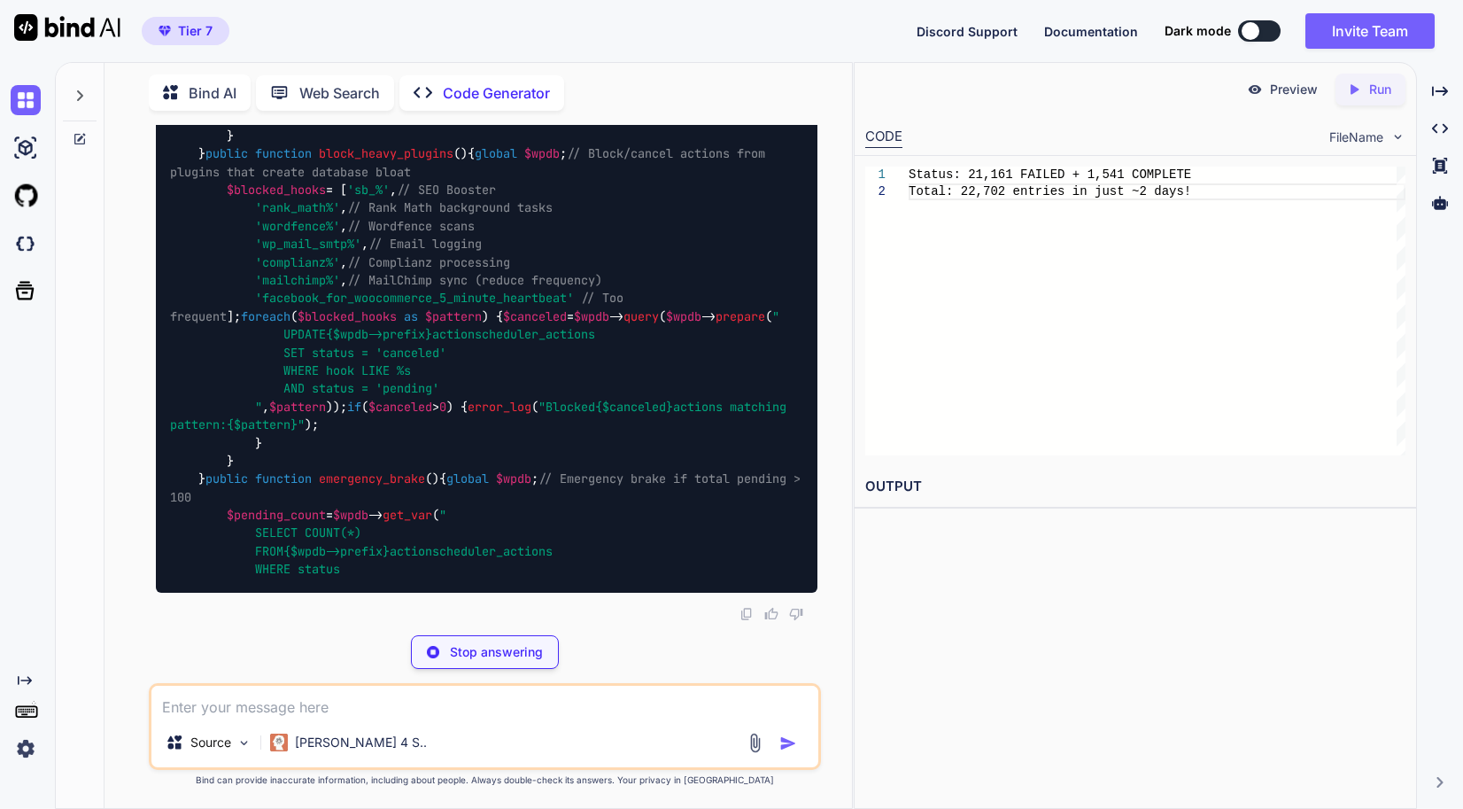
drag, startPoint x: 578, startPoint y: 333, endPoint x: 139, endPoint y: 328, distance: 439.4
click at [139, 328] on div "You // Memory settings for high-performance server define( 'WP_MEMORY_LIMIT', '…" at bounding box center [485, 466] width 733 height 683
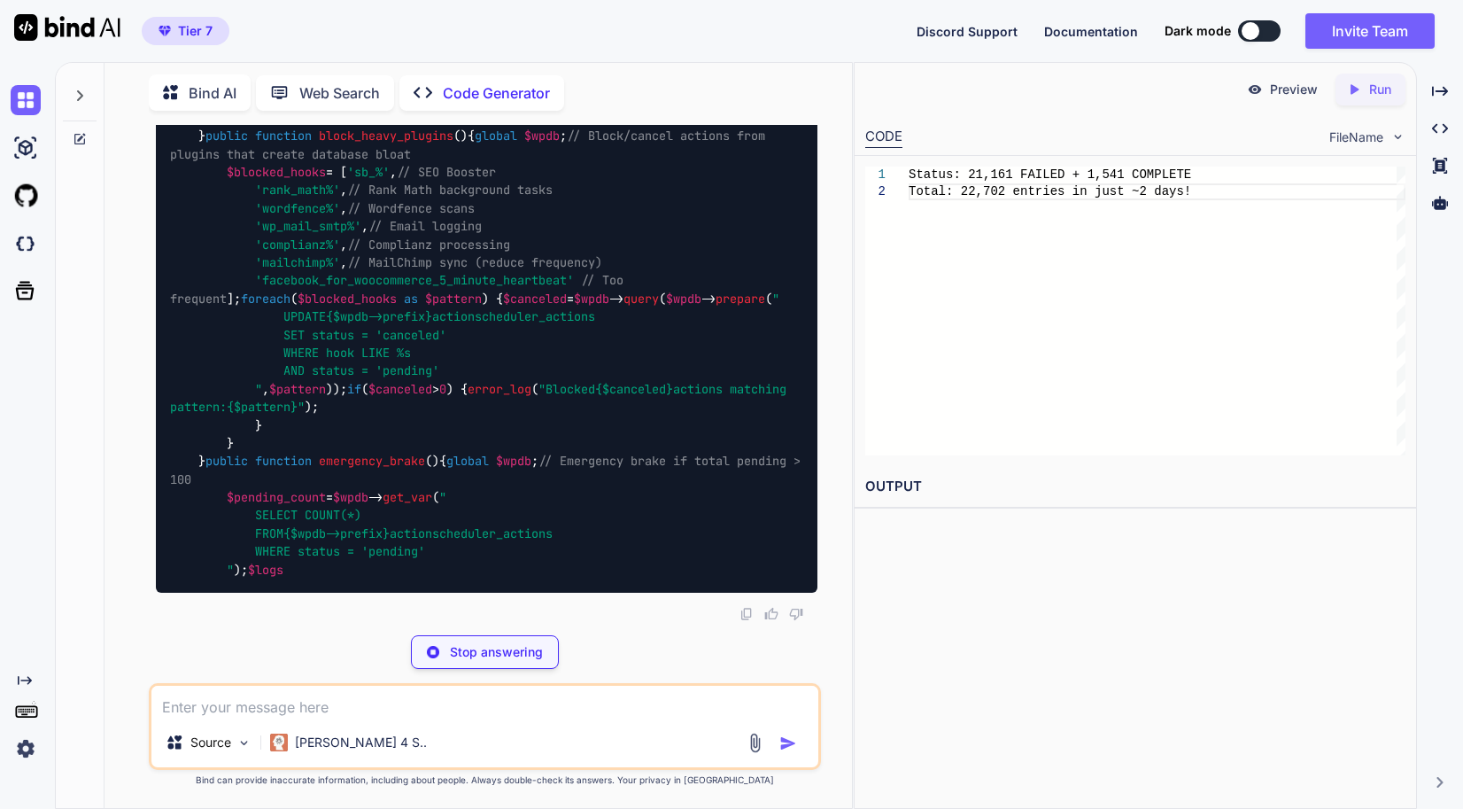
copy code "define ( 'ACTION_SCHEDULER_DISABLE_LOGGING' , true ); define ( 'ACTION_SCHEDULE…"
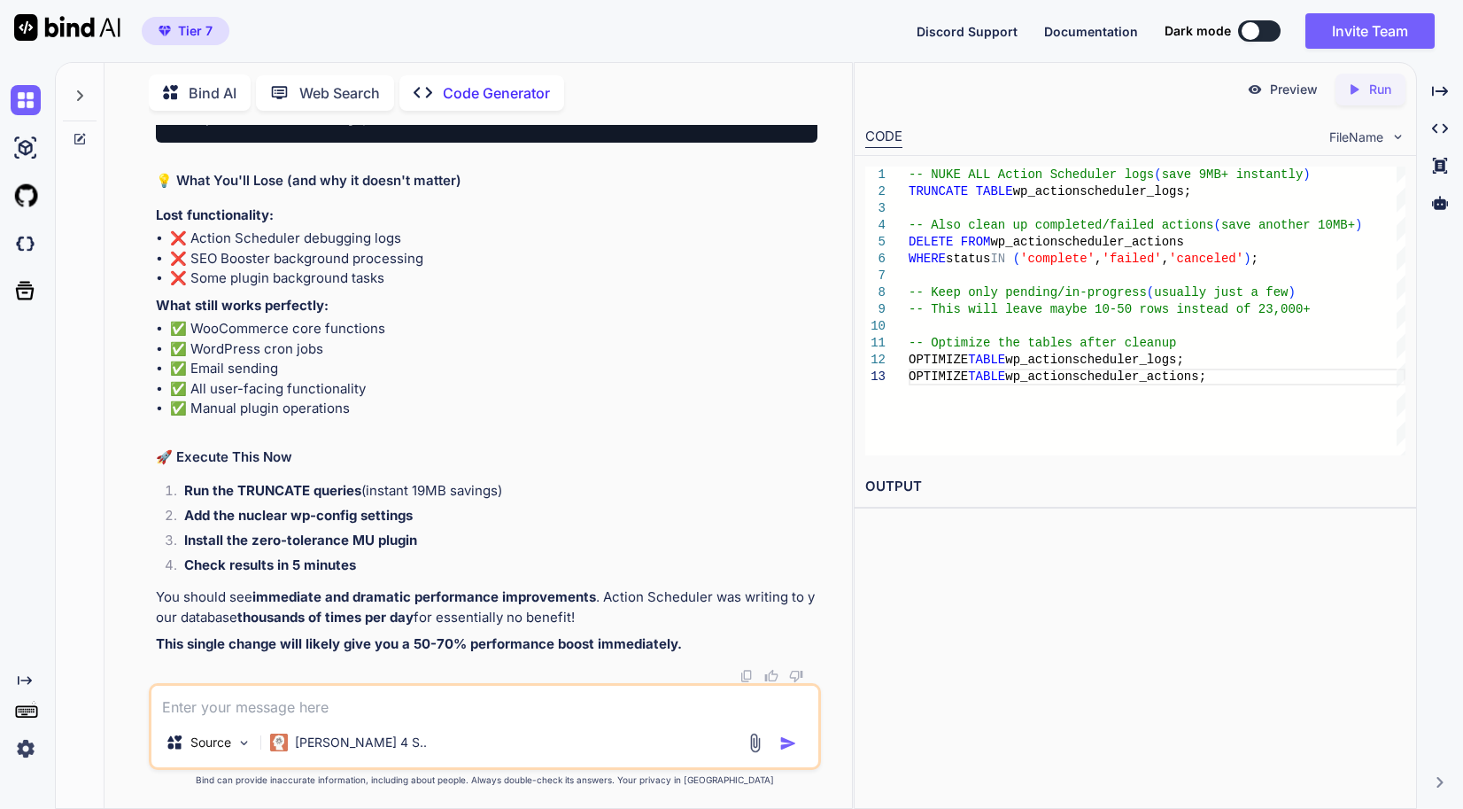
scroll to position [61189, 0]
click at [411, 696] on textarea at bounding box center [484, 702] width 667 height 32
paste textarea "wp_affiliate_wp_affiliatemeta InnoDB utf8mb4_unicode_520_ci 4,734,976 2,015,232…"
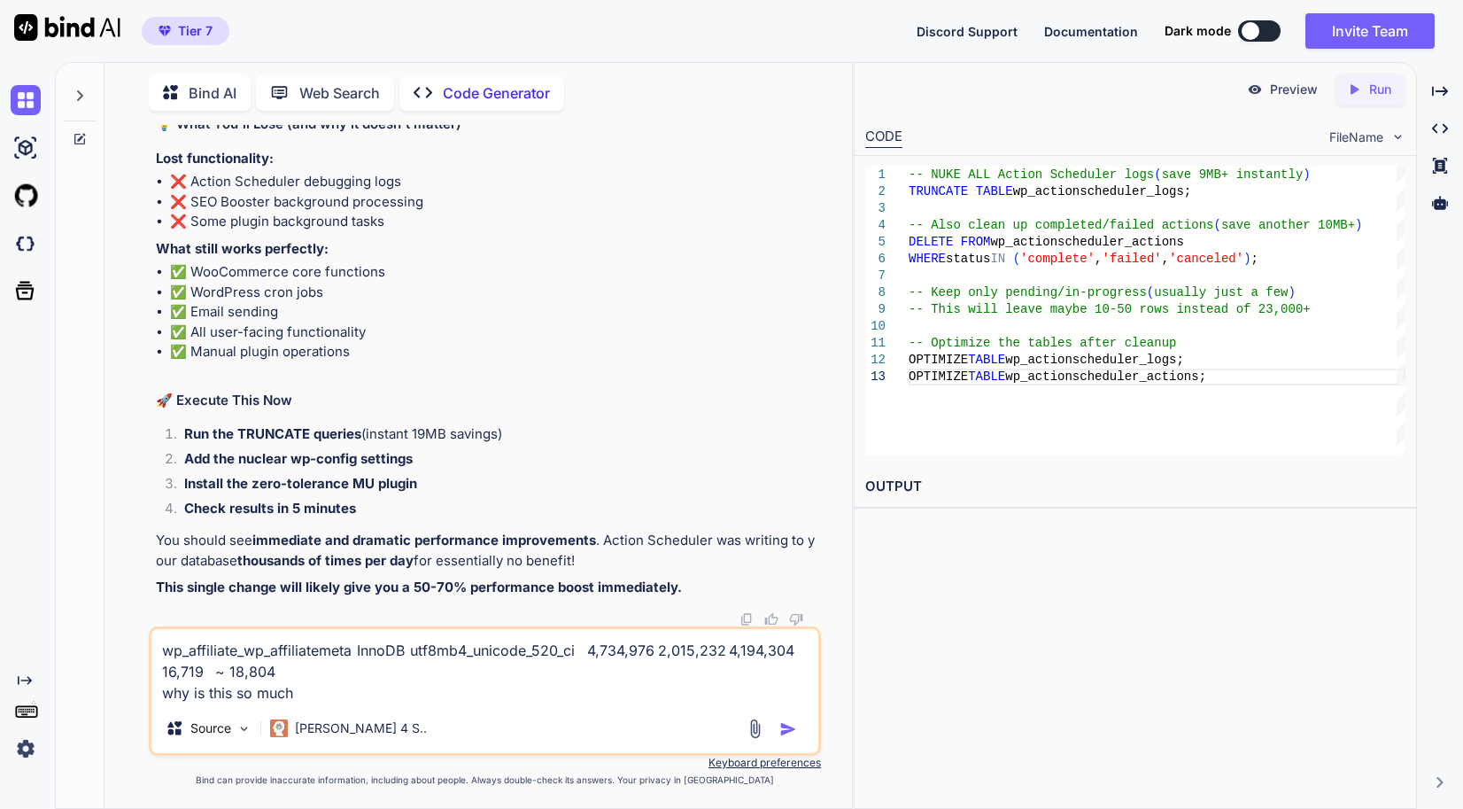
type textarea "wp_affiliate_wp_affiliatemeta InnoDB utf8mb4_unicode_520_ci 4,734,976 2,015,232…"
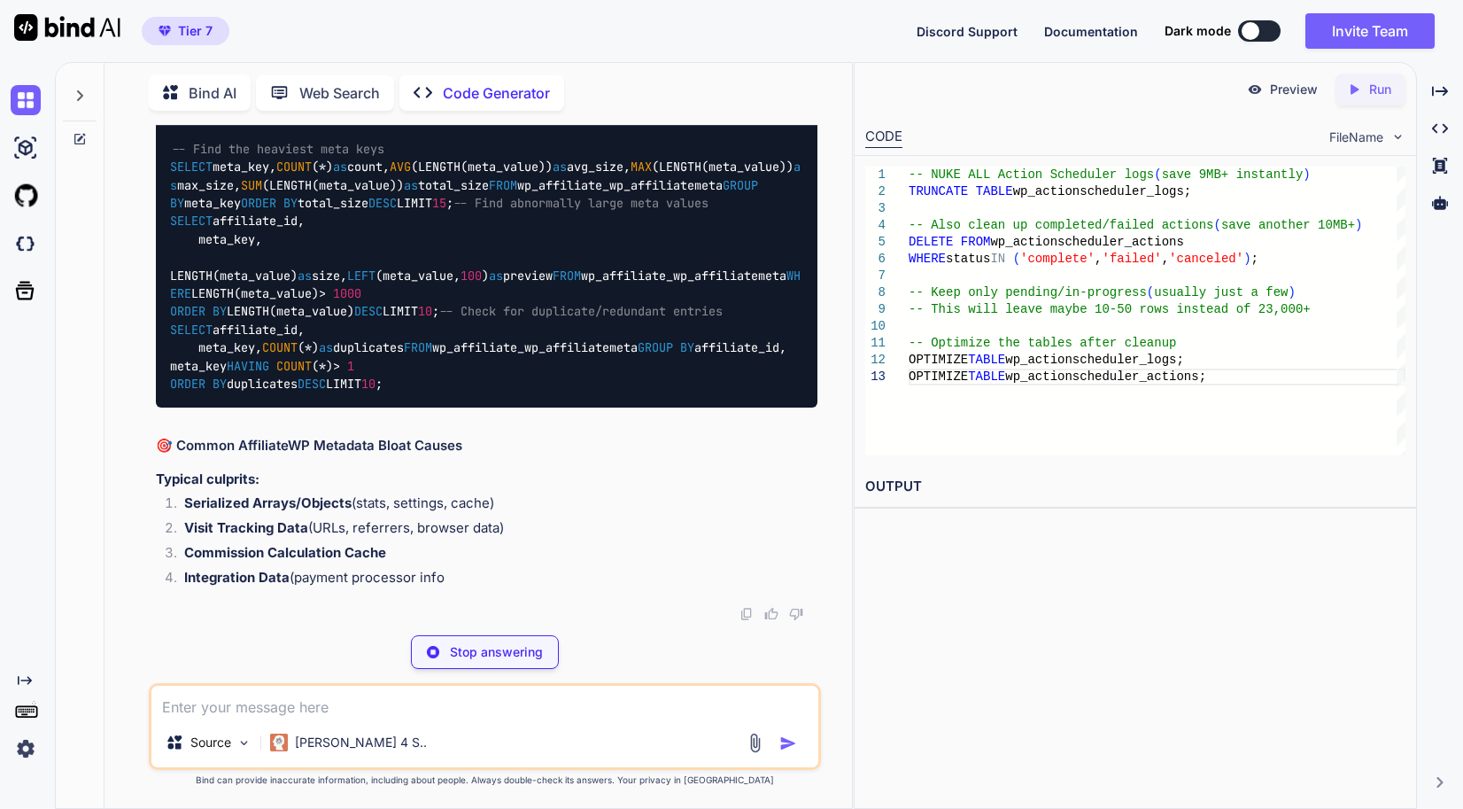
scroll to position [65575, 0]
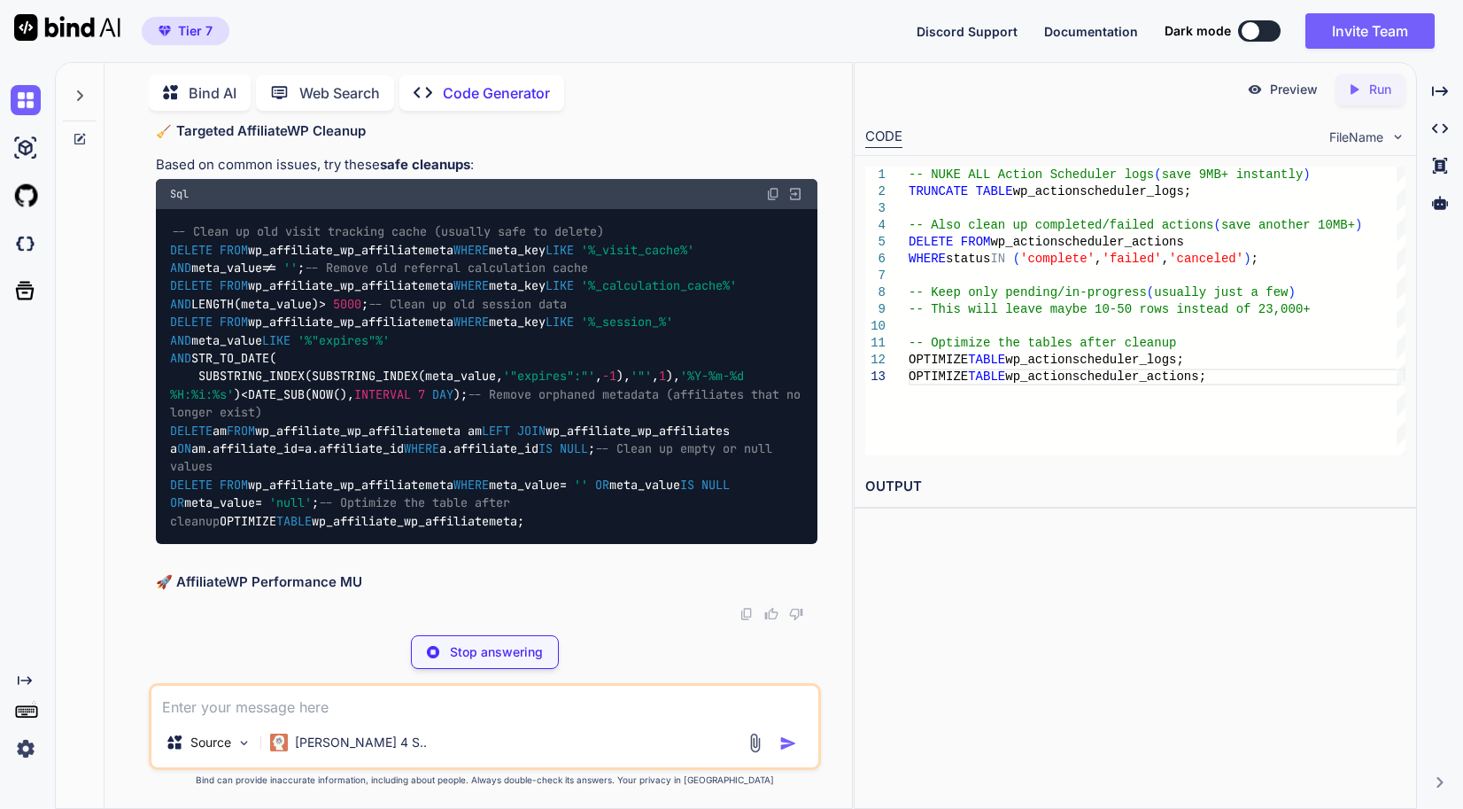
drag, startPoint x: 264, startPoint y: 463, endPoint x: 139, endPoint y: 298, distance: 207.5
click at [139, 298] on div "You // Memory settings for high-performance server define( 'WP_MEMORY_LIMIT', '…" at bounding box center [485, 466] width 733 height 683
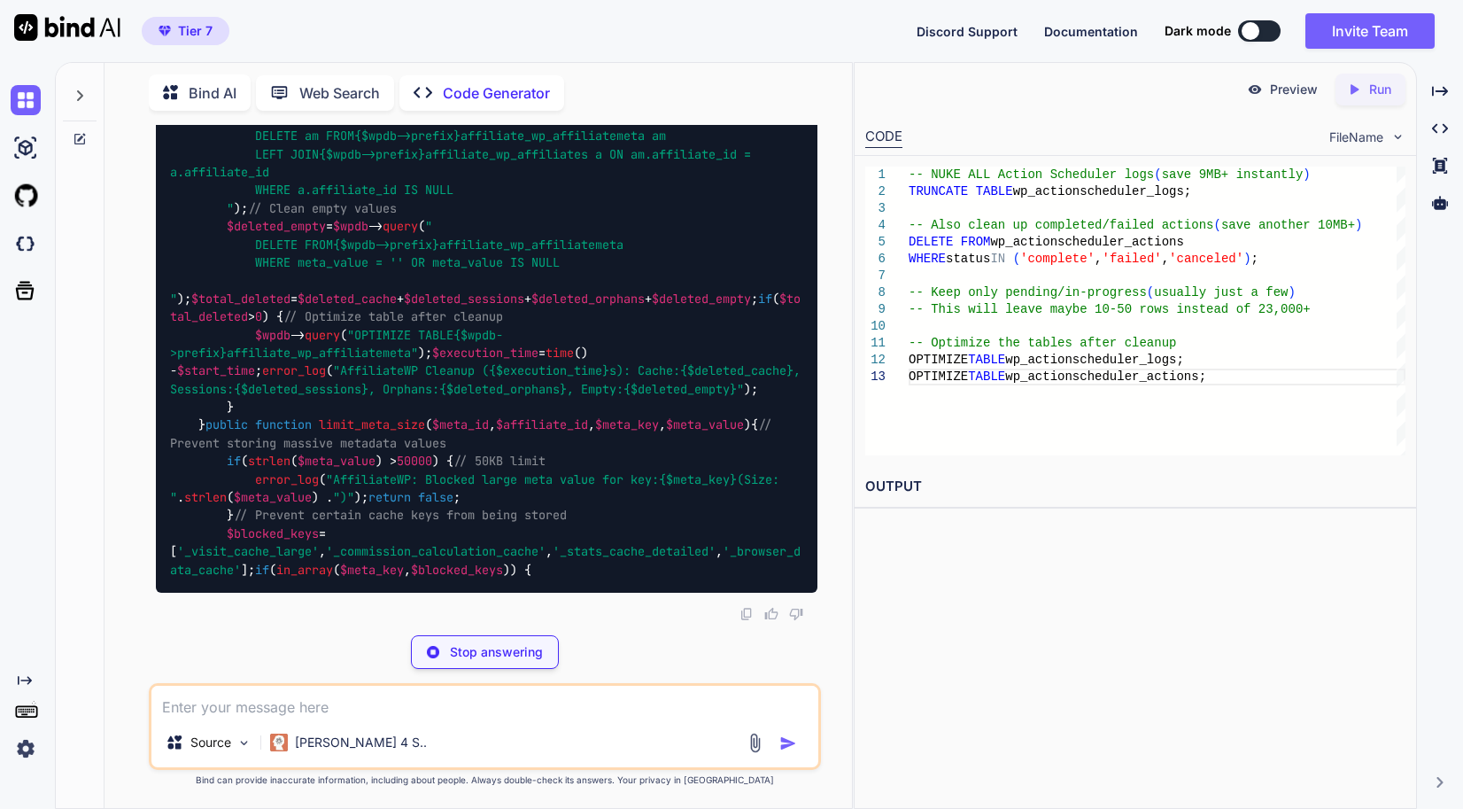
scroll to position [68321, 0]
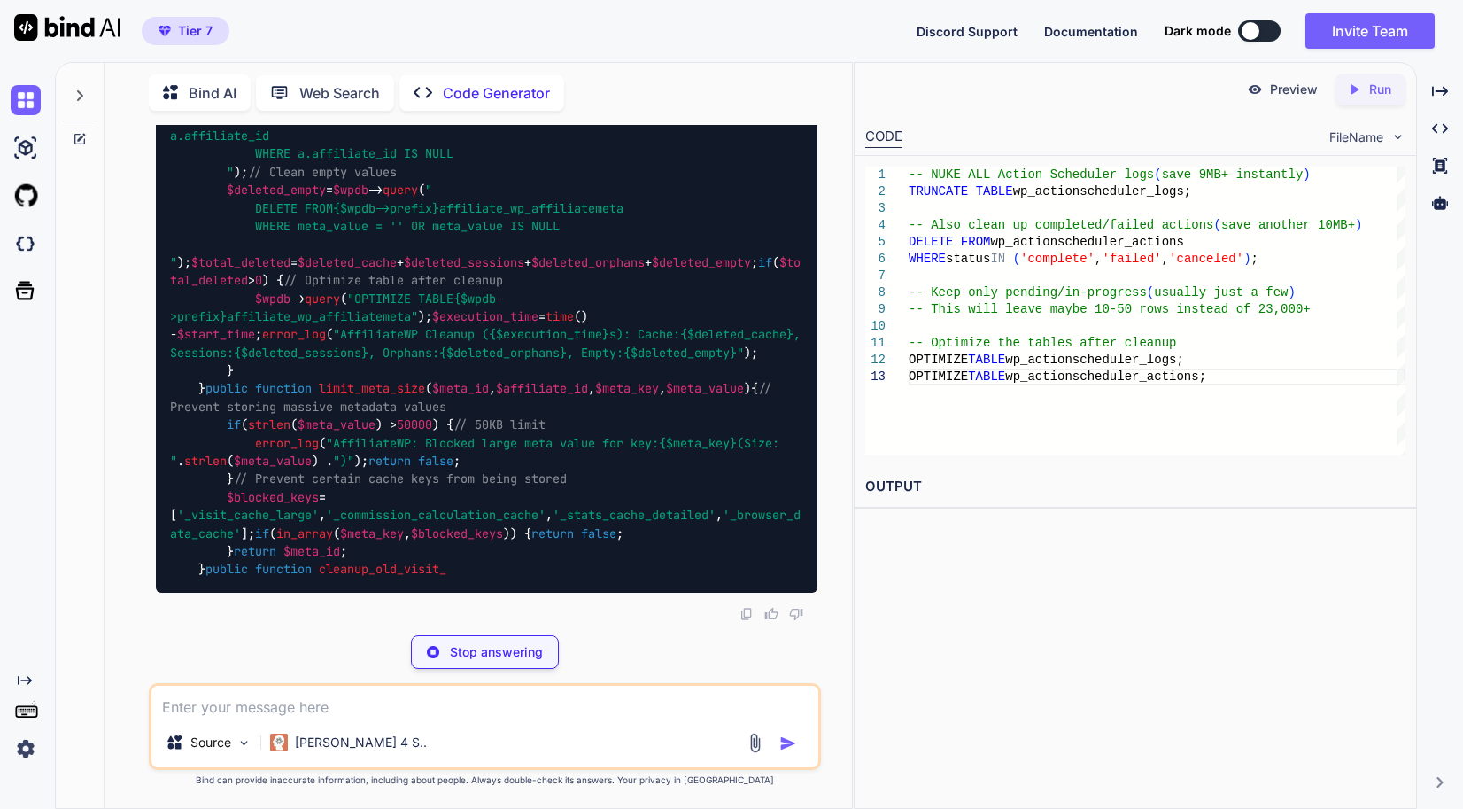
click at [479, 656] on p "Stop answering" at bounding box center [496, 652] width 93 height 18
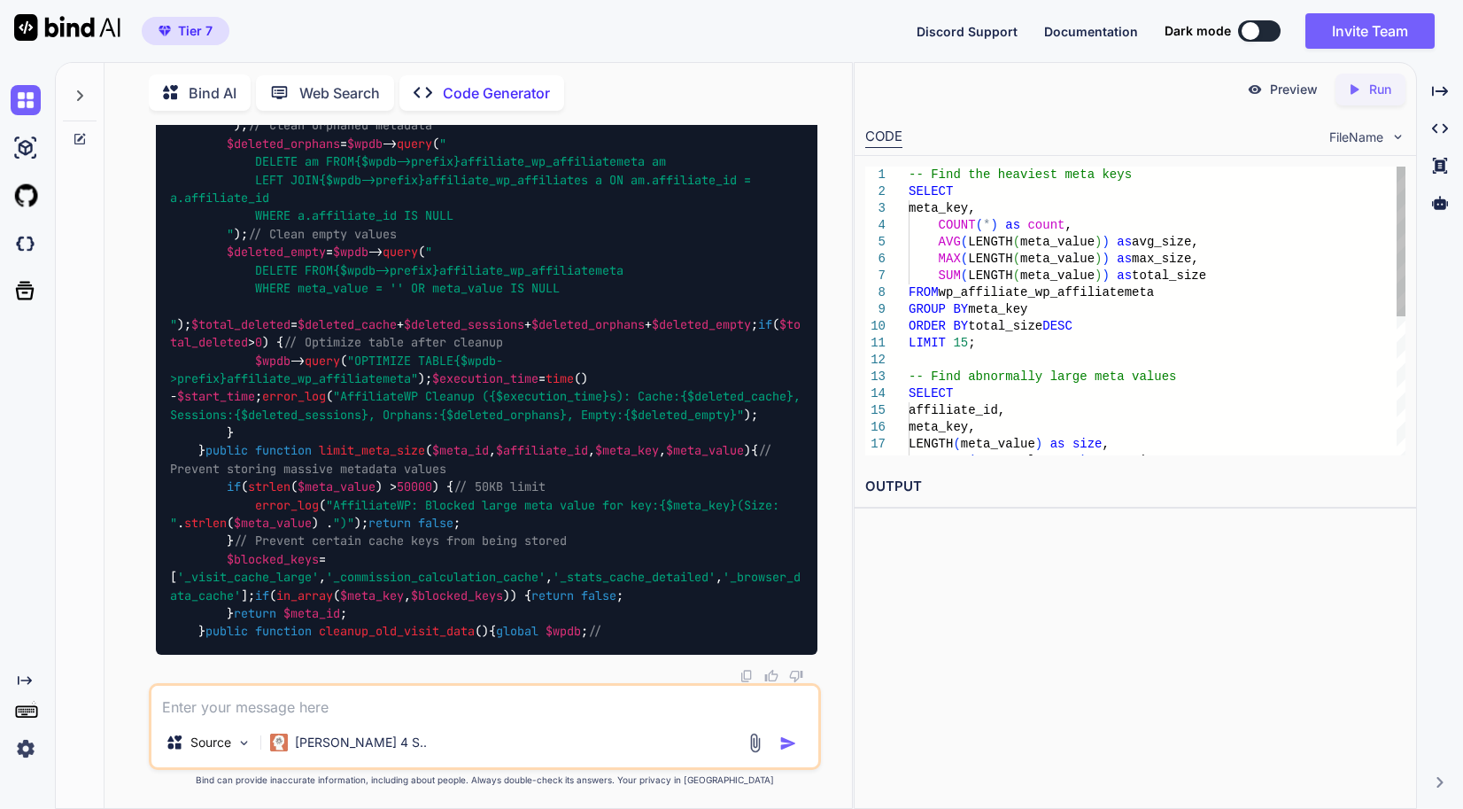
click at [425, 710] on textarea at bounding box center [484, 702] width 667 height 32
paste textarea "promotion_method 2924 882.3389 32054 2579959 registration_url 2114 48.4366 68 1…"
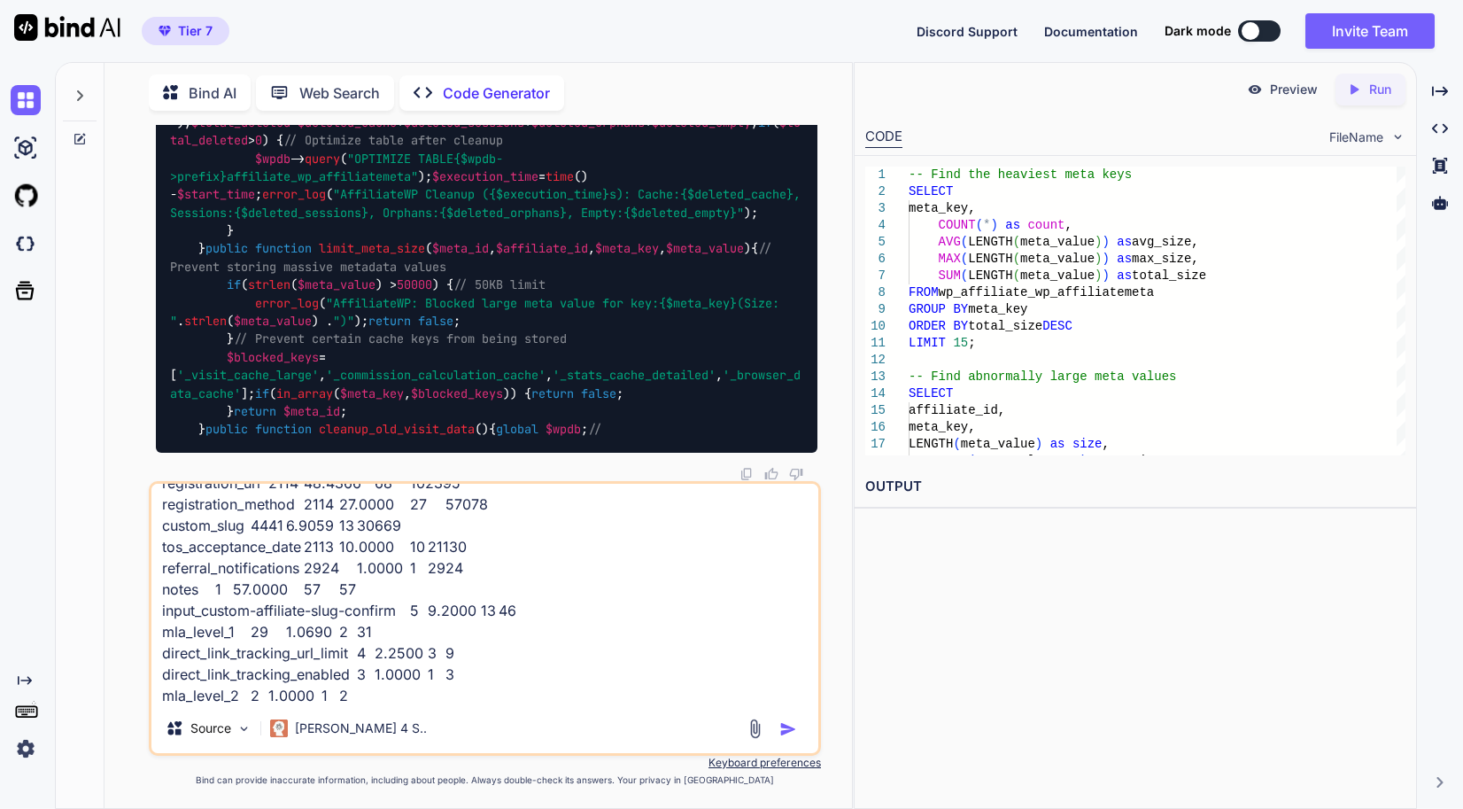
type textarea "promotion_method 2924 882.3389 32054 2579959 registration_url 2114 48.4366 68 1…"
click at [796, 731] on img "button" at bounding box center [789, 729] width 18 height 18
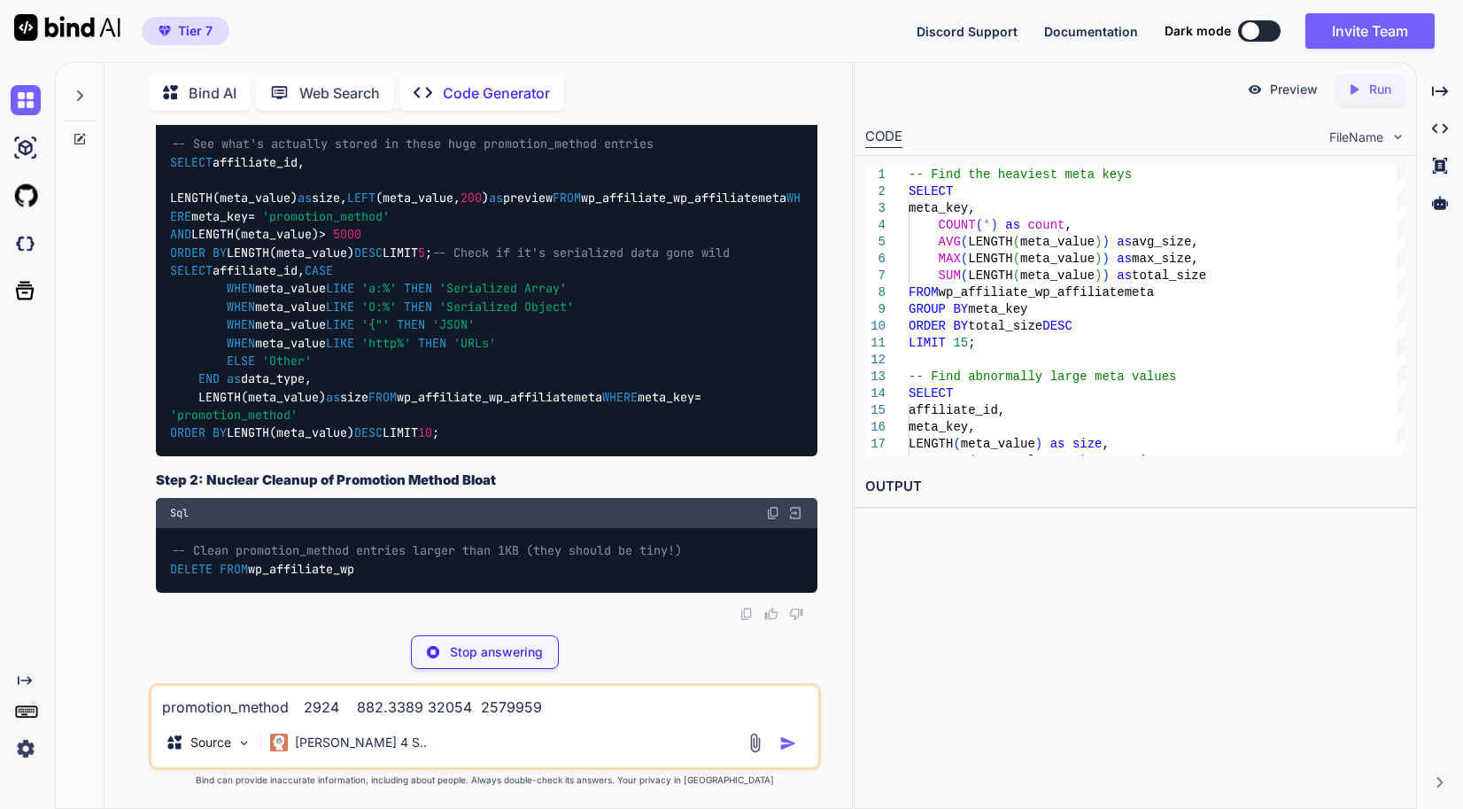
scroll to position [69864, 0]
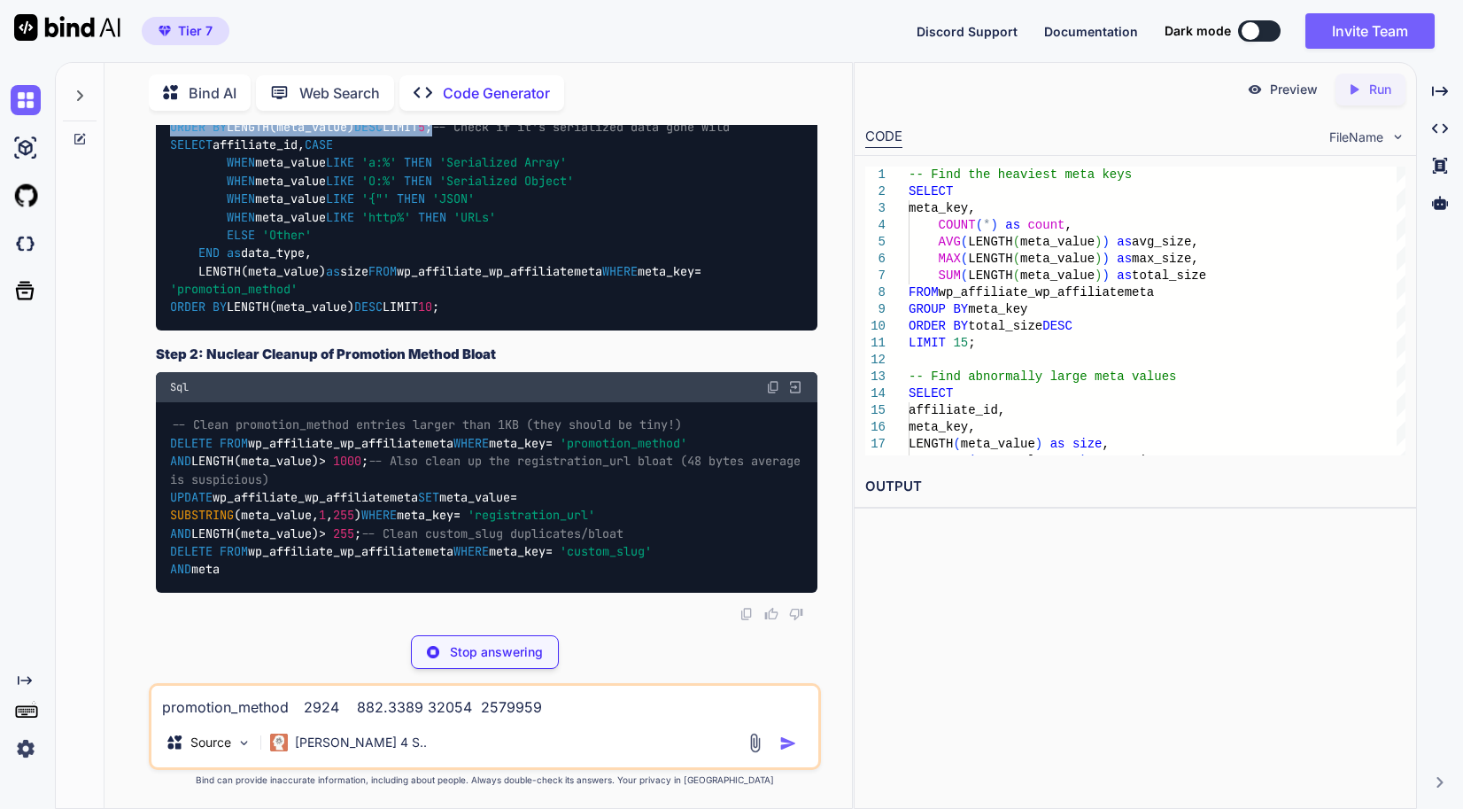
drag, startPoint x: 280, startPoint y: 393, endPoint x: 154, endPoint y: 250, distance: 190.8
click at [154, 250] on div "You // Memory settings for high-performance server define( 'WP_MEMORY_LIMIT', '…" at bounding box center [486, 373] width 669 height 496
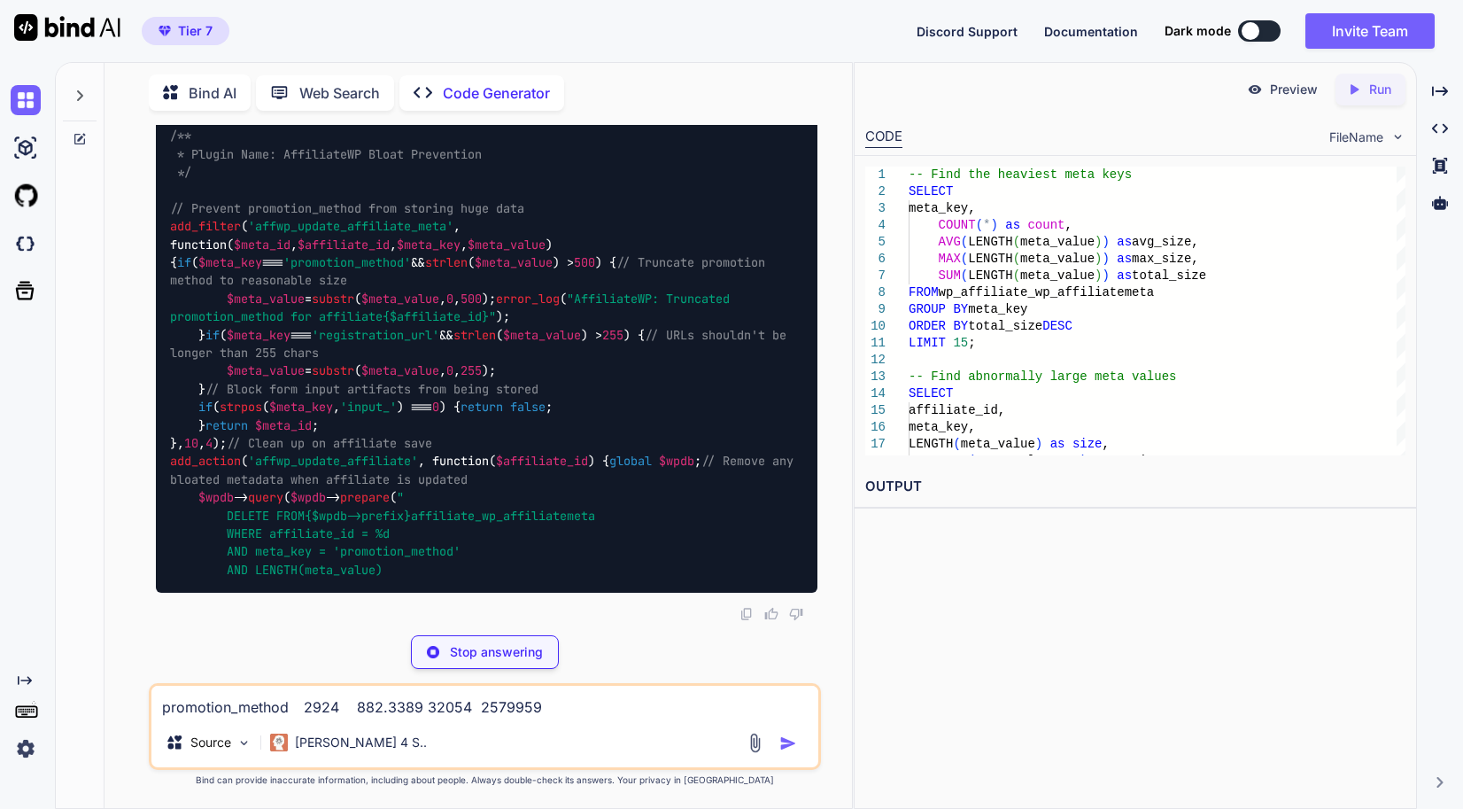
scroll to position [70041, 0]
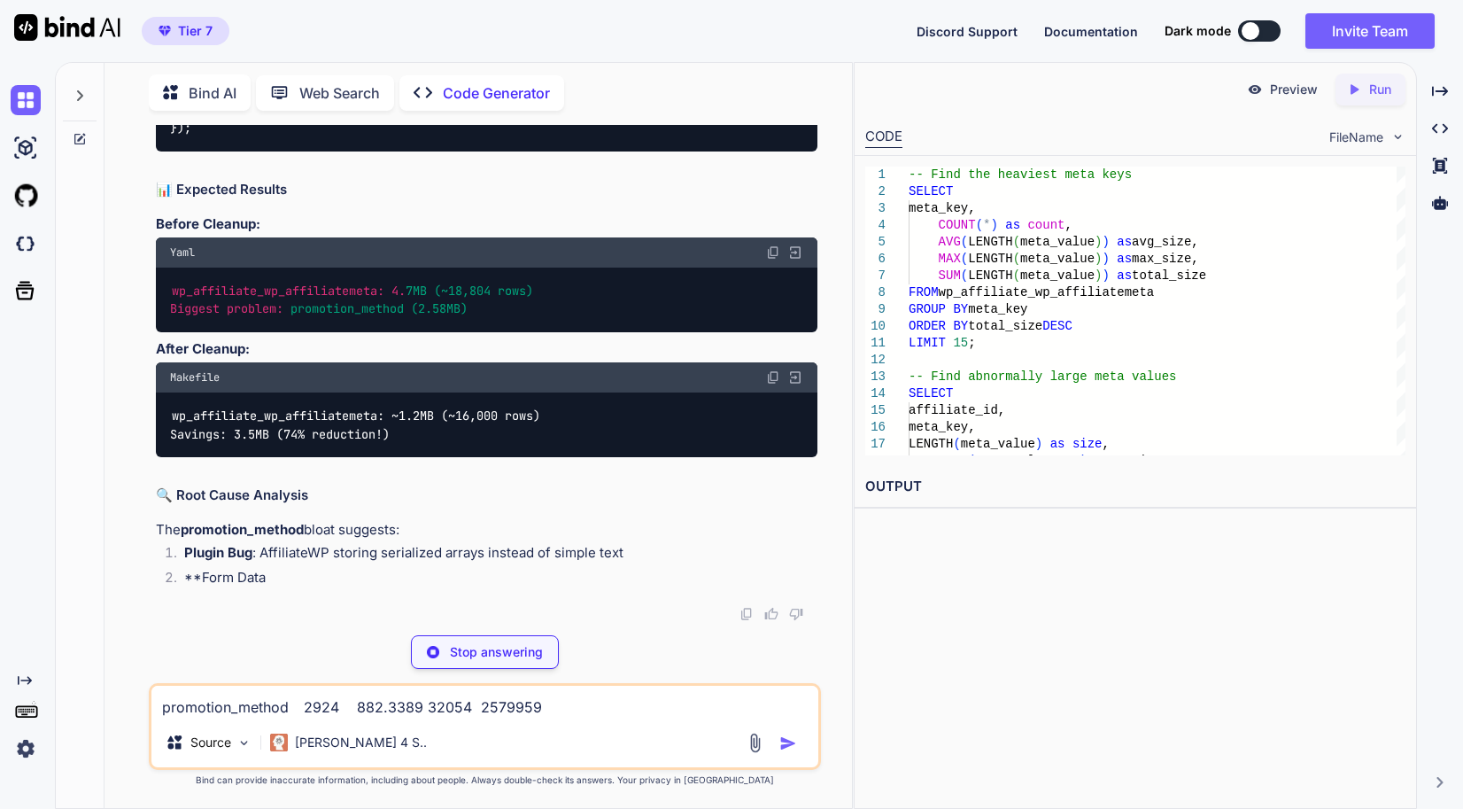
drag, startPoint x: 175, startPoint y: 268, endPoint x: 339, endPoint y: 462, distance: 255.2
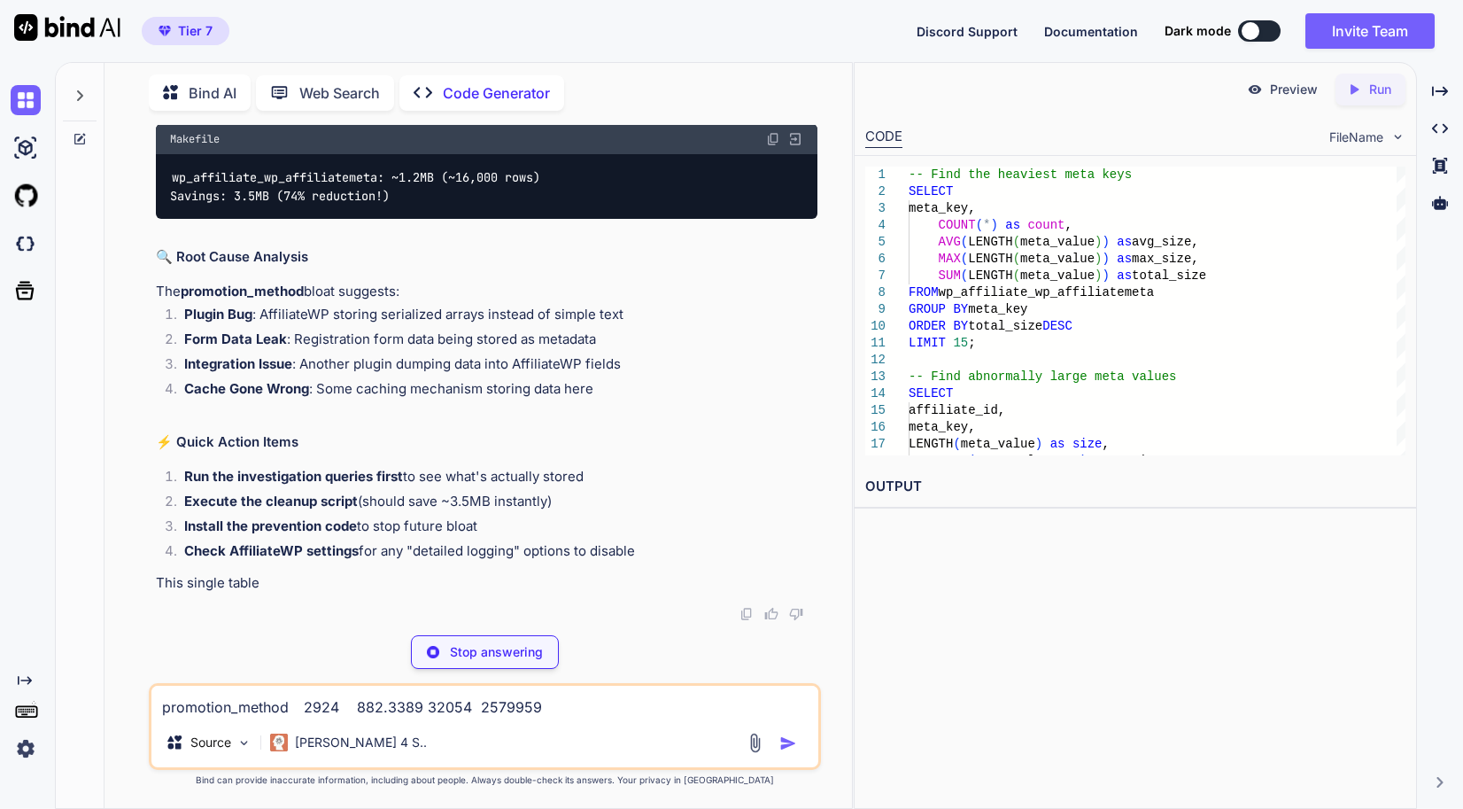
click at [312, 698] on textarea "promotion_method 2924 882.3389 32054 2579959 registration_url 2114 48.4366 68 1…" at bounding box center [484, 702] width 667 height 32
paste textarea "loremipsu_do sita consect 0477 19954 adipi -eli seddoe. temporincidid utlabo e …"
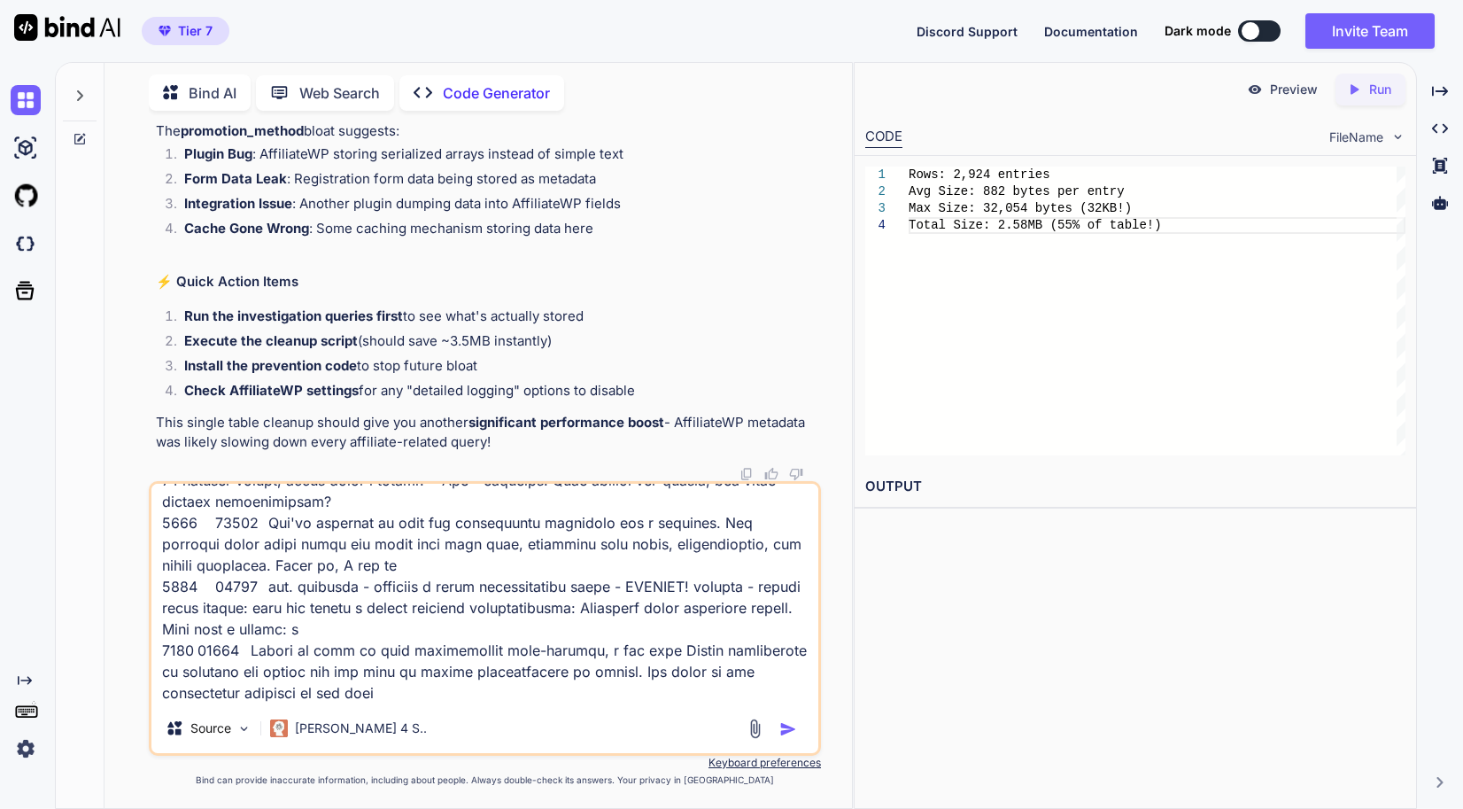
drag, startPoint x: 254, startPoint y: 327, endPoint x: 152, endPoint y: 274, distance: 114.9
click at [152, 274] on div "You // Memory settings for high-performance server define( 'WP_MEMORY_LIMIT', '…" at bounding box center [486, 303] width 669 height 356
drag, startPoint x: 509, startPoint y: 676, endPoint x: 537, endPoint y: 621, distance: 61.4
click at [509, 676] on textarea at bounding box center [484, 594] width 667 height 220
paste textarea "affiliate_id data_type size 5989 Other 32054 5983 Other 31703 7743 Other 27705 …"
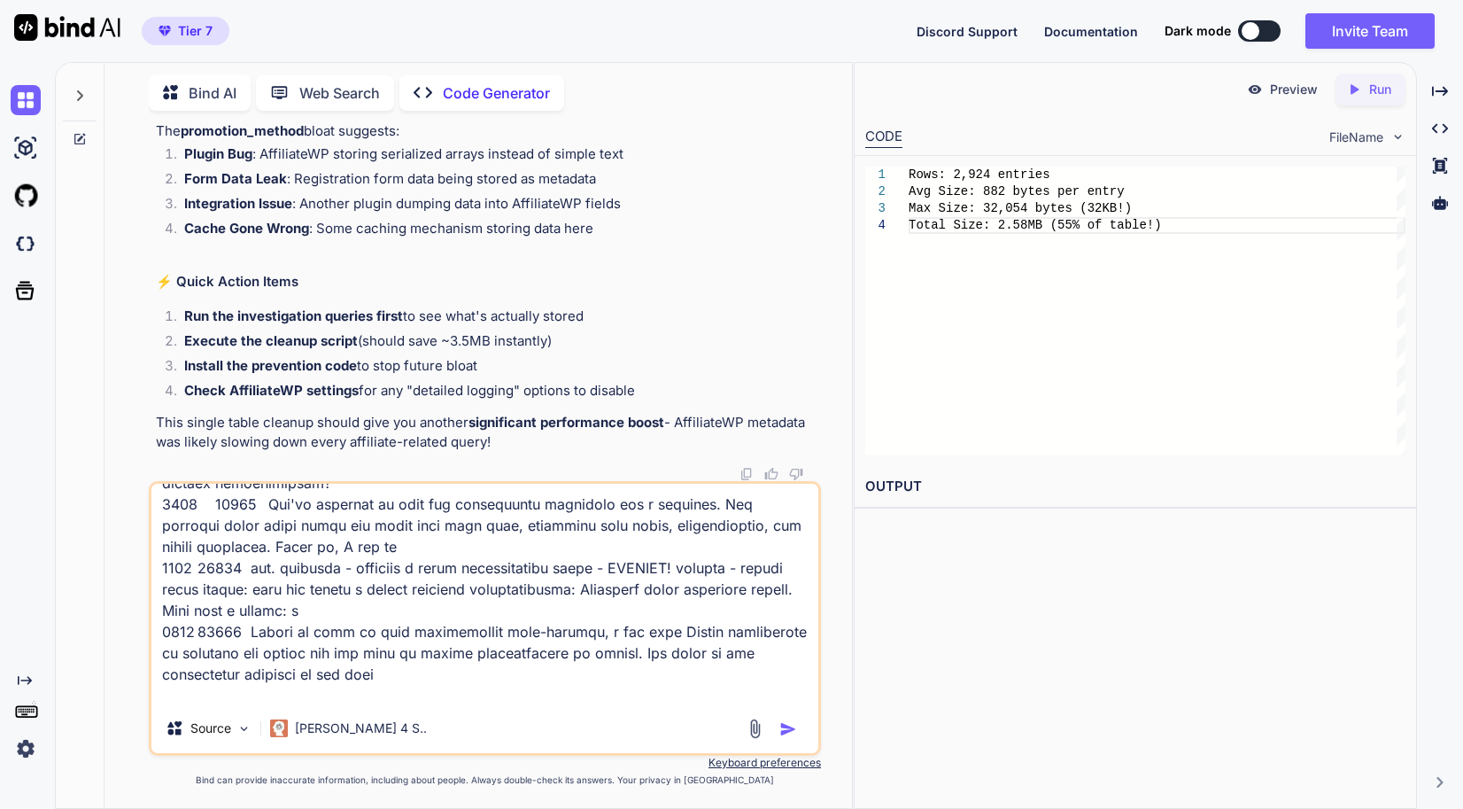
scroll to position [384, 0]
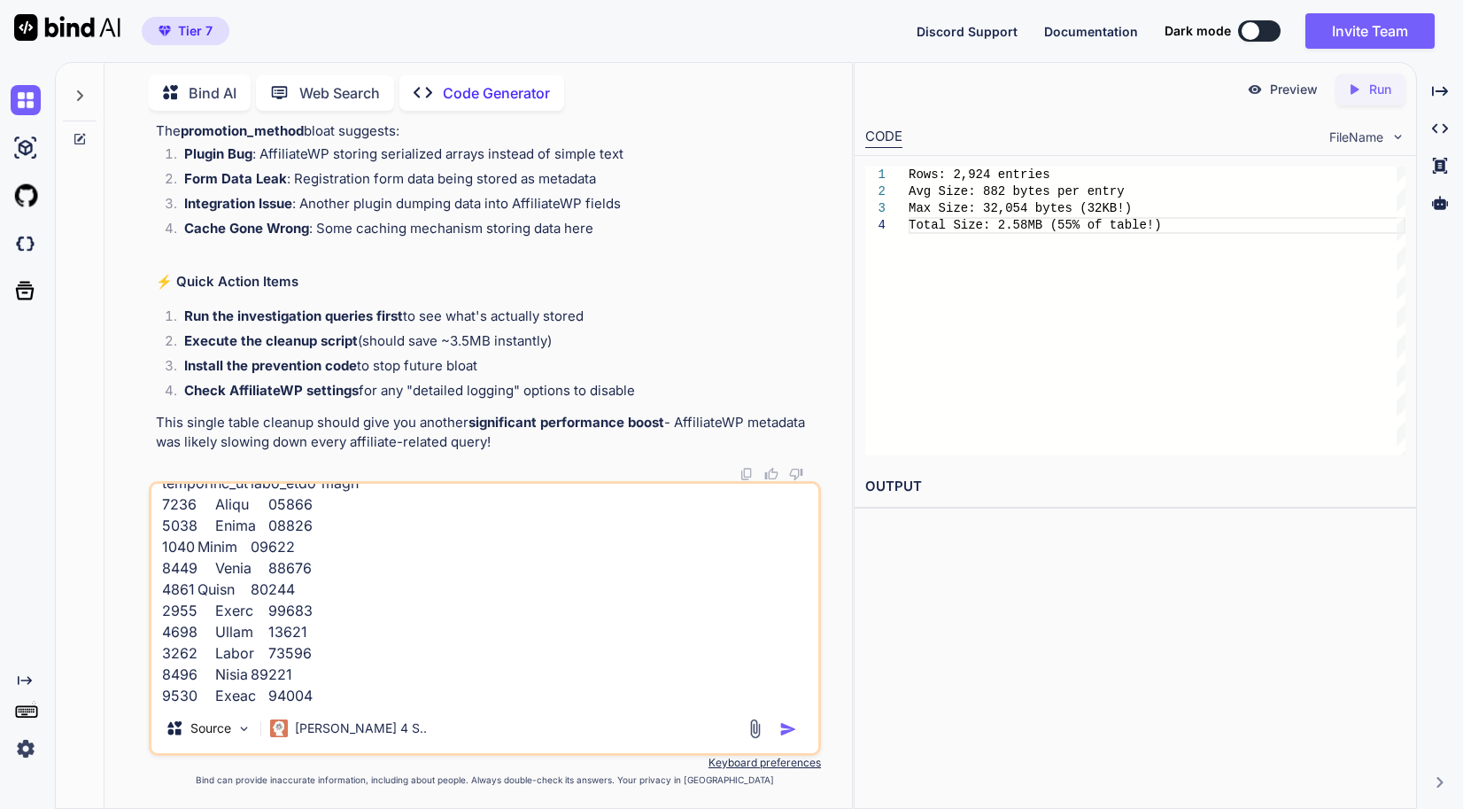
type textarea "loremipsu_do sita consect 0477 19954 adipi -eli seddoe. temporincidid utlabo e …"
click at [786, 733] on img "button" at bounding box center [789, 729] width 18 height 18
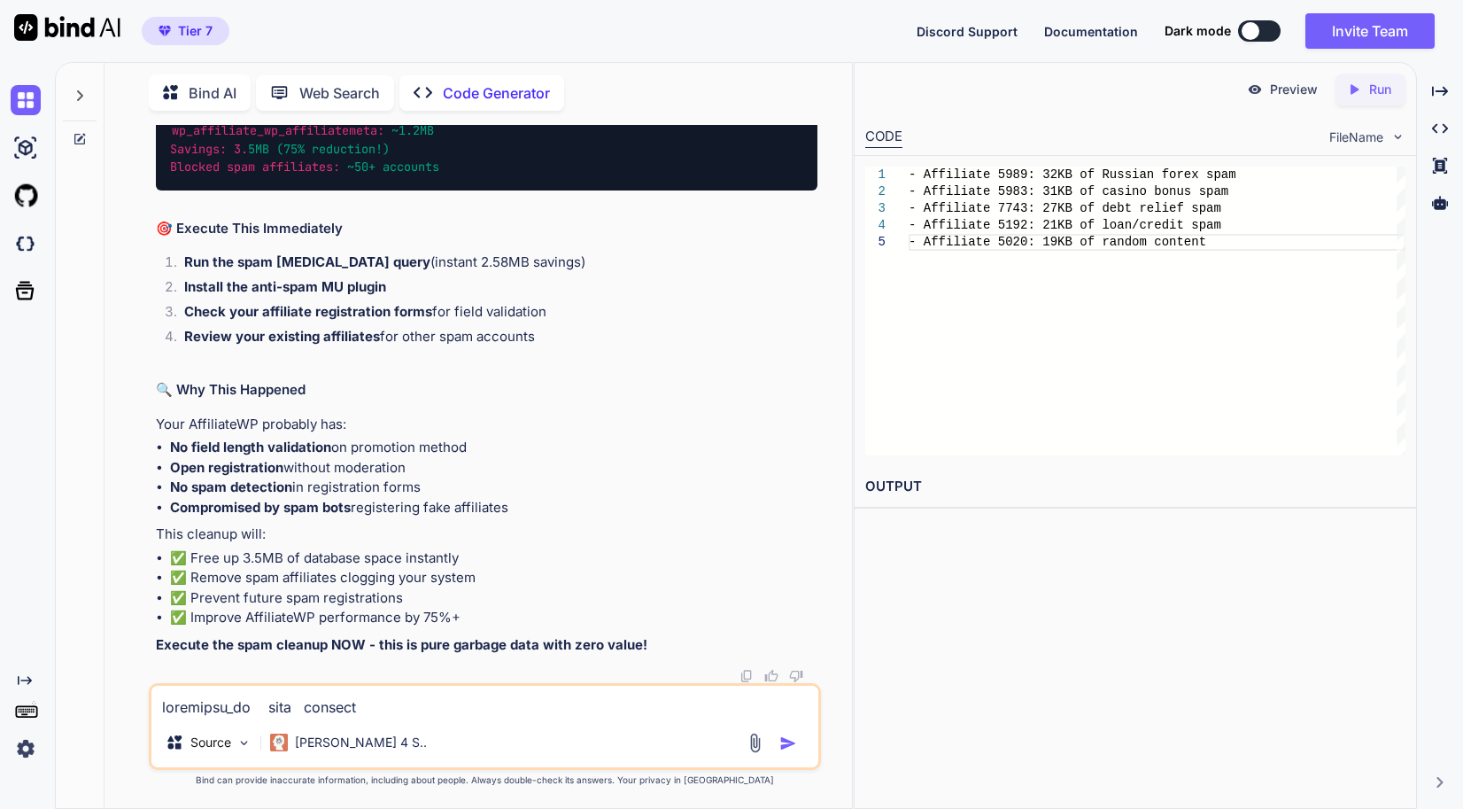
scroll to position [75941, 0]
drag, startPoint x: 431, startPoint y: 709, endPoint x: 438, endPoint y: 661, distance: 48.4
click at [431, 709] on textarea at bounding box center [484, 702] width 667 height 32
paste textarea "wp_affiliate_wp_visits InnoDB utf8mb4_unicode_520_ci 35,192,832 6,832,128 4,194…"
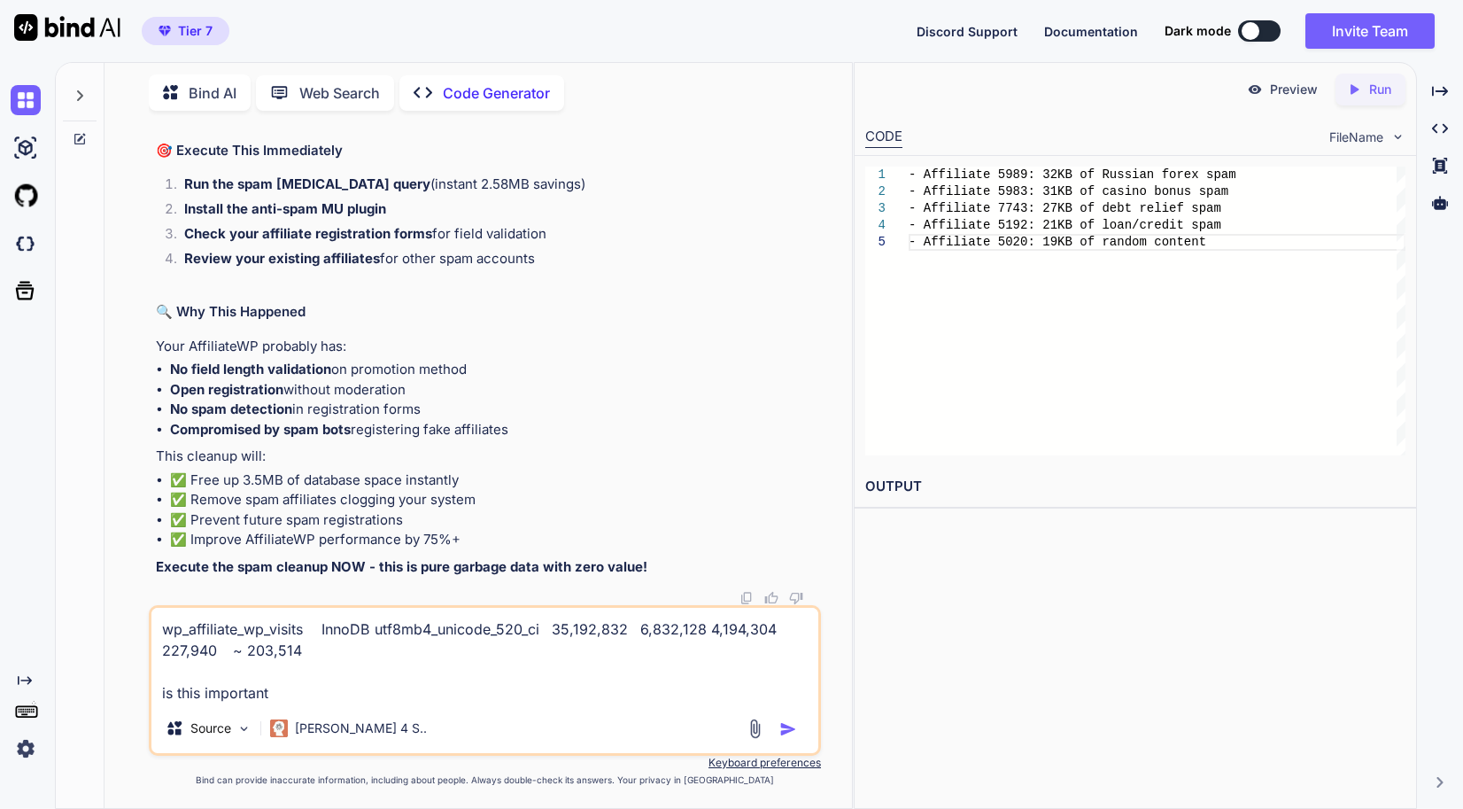
type textarea "wp_affiliate_wp_visits InnoDB utf8mb4_unicode_520_ci 35,192,832 6,832,128 4,194…"
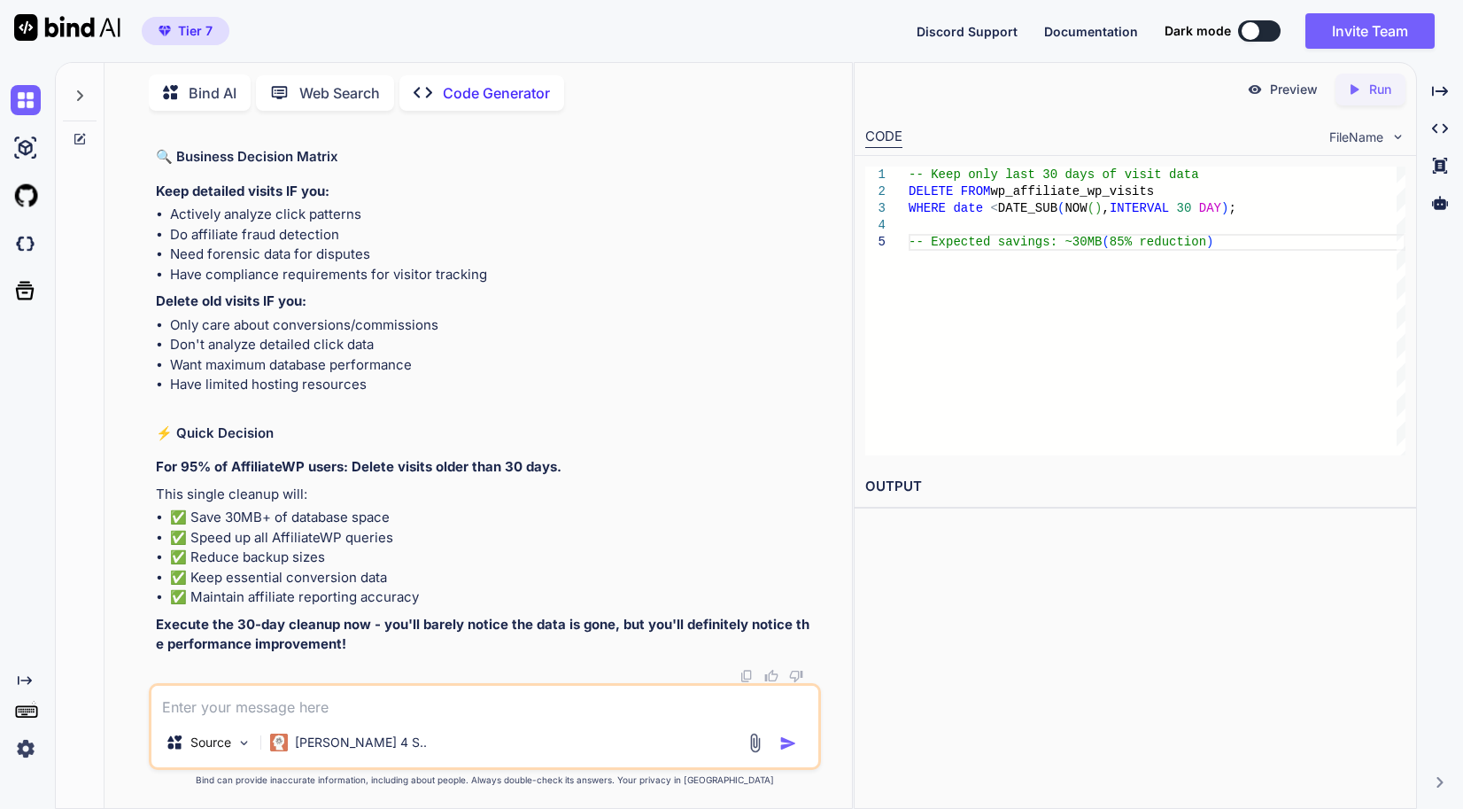
scroll to position [80857, 0]
drag, startPoint x: 212, startPoint y: 435, endPoint x: 156, endPoint y: 427, distance: 56.4
click at [318, 721] on div "Source Claude 4 S.." at bounding box center [485, 726] width 672 height 87
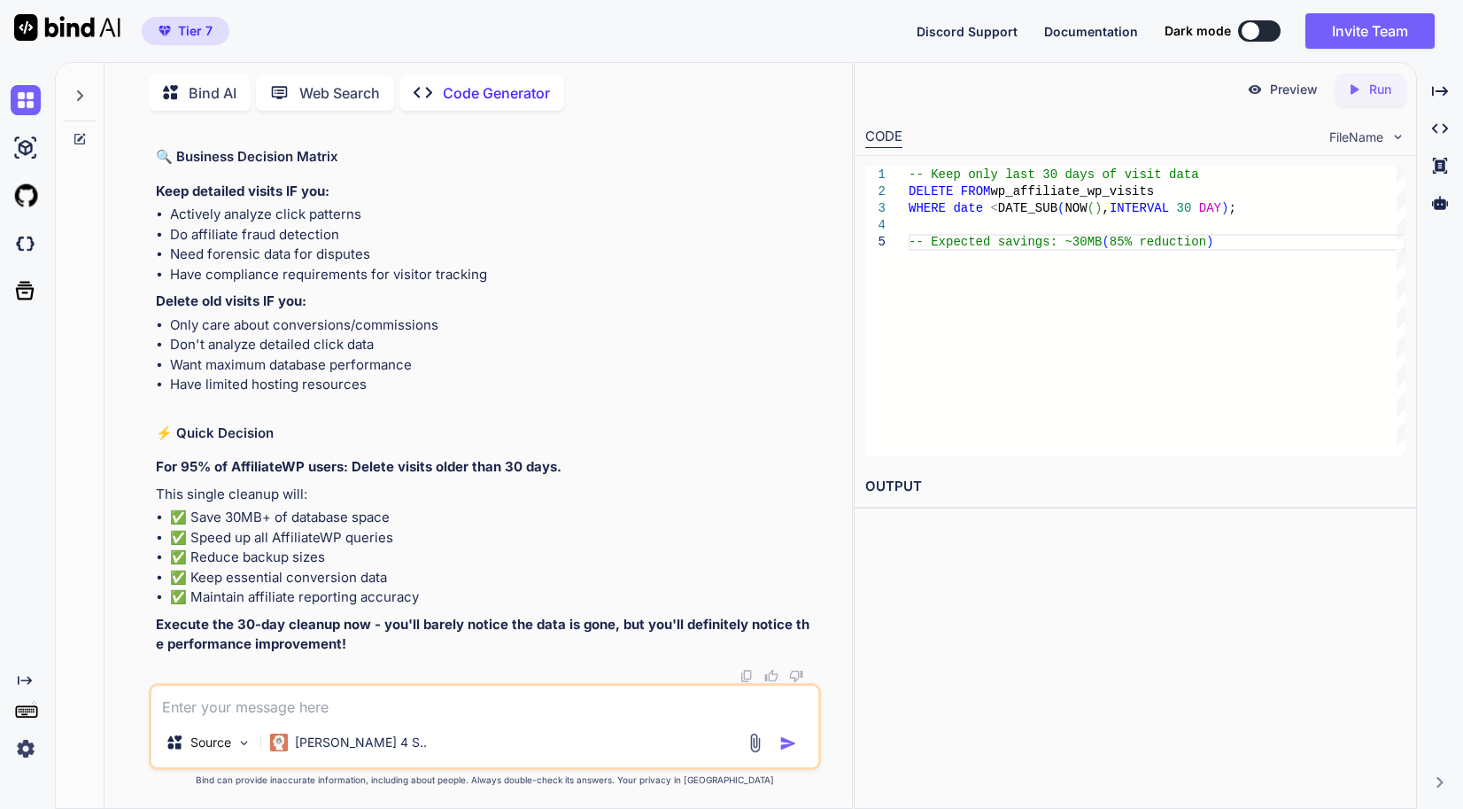
click at [288, 696] on textarea at bounding box center [484, 702] width 667 height 32
type textarea "and how to clean data free?"
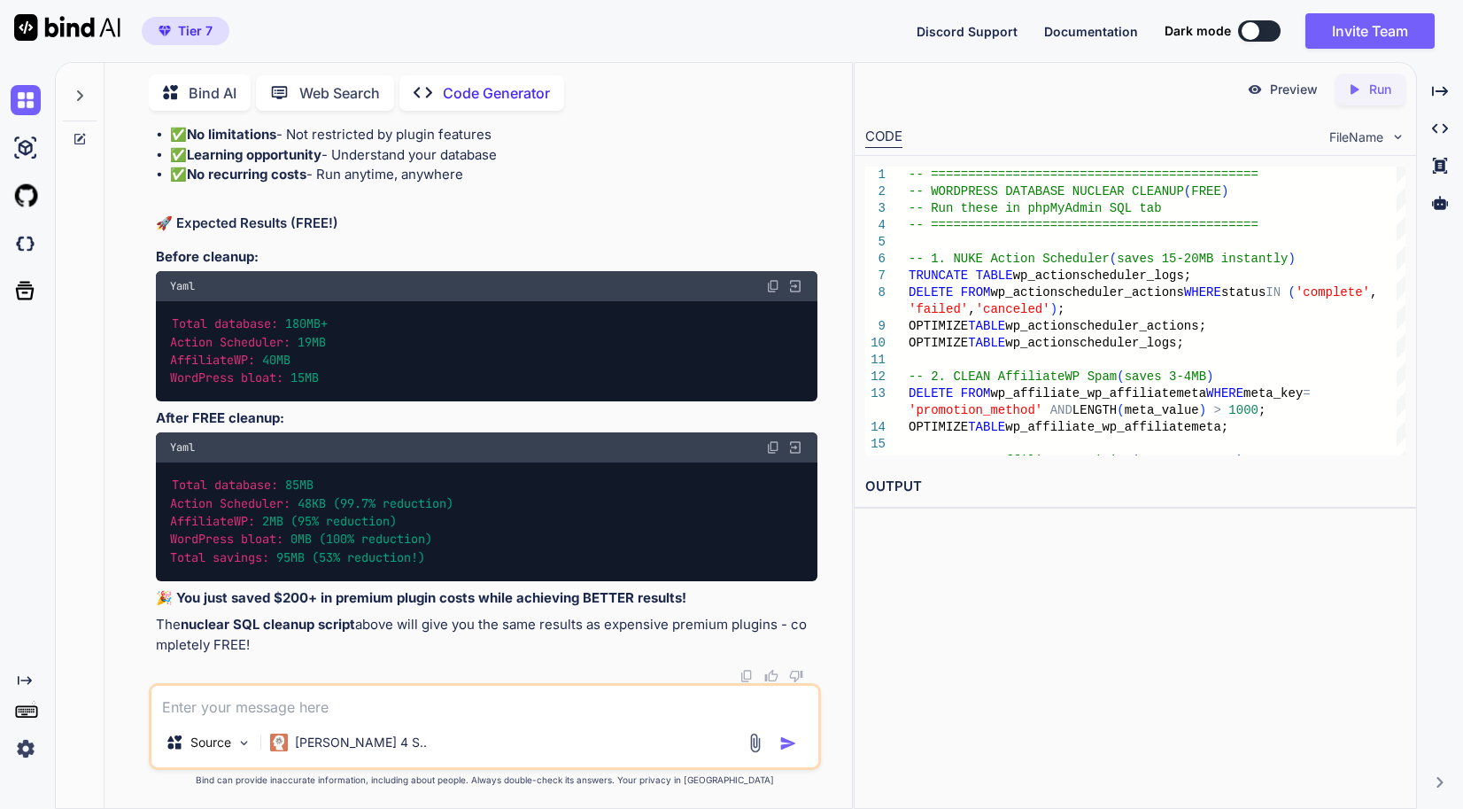
scroll to position [86442, 0]
drag, startPoint x: 300, startPoint y: 456, endPoint x: 128, endPoint y: 341, distance: 207.6
click at [128, 341] on div "You // Memory settings for high-performance server define( 'WP_MEMORY_LIMIT', '…" at bounding box center [485, 466] width 733 height 683
click at [422, 718] on textarea at bounding box center [484, 702] width 667 height 32
paste textarea "DELETE FROM wp_posts WHERE post_status = 'trash'; DELETE FROM wp_posts WHERE po…"
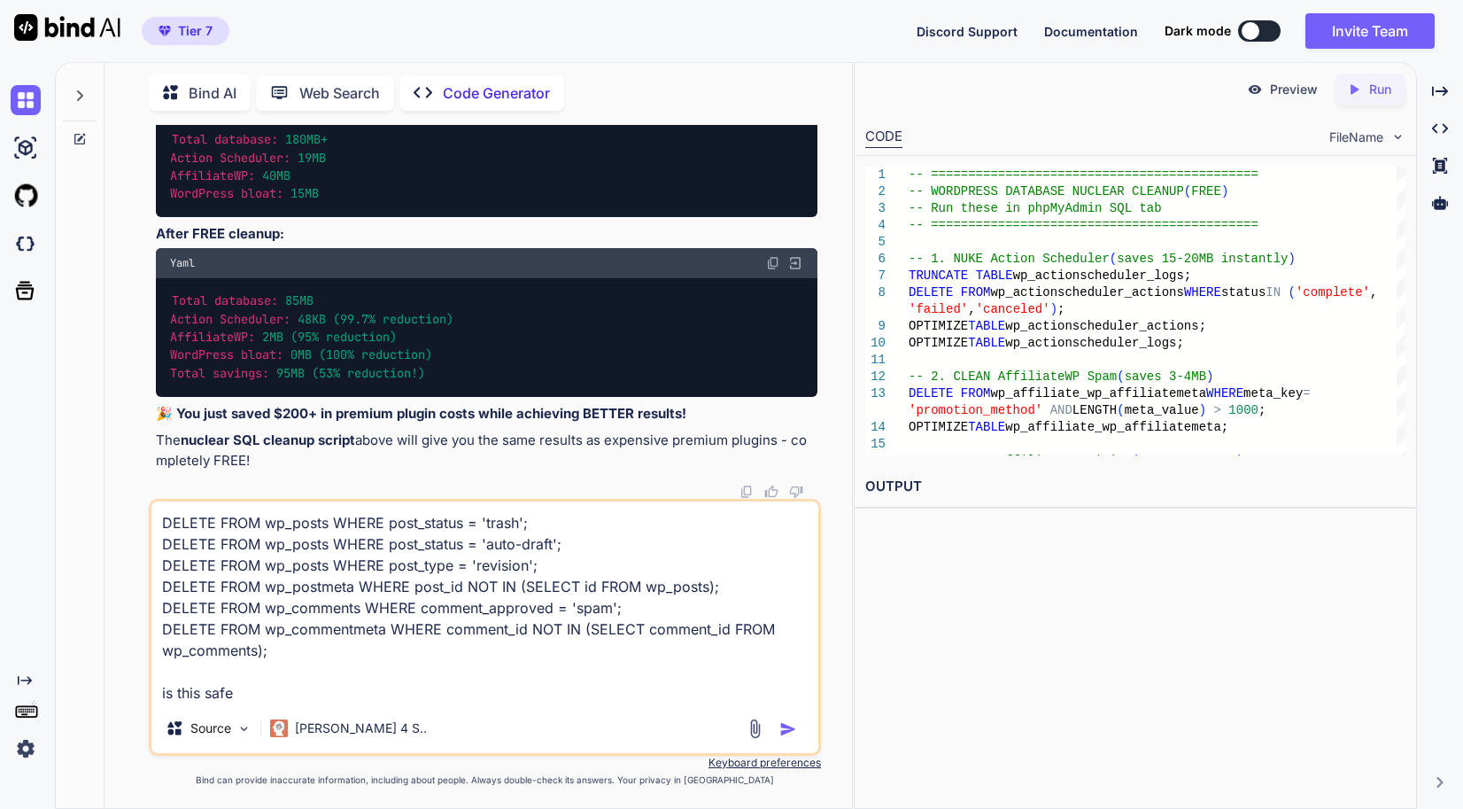
type textarea "DELETE FROM wp_posts WHERE post_status = 'trash'; DELETE FROM wp_posts WHERE po…"
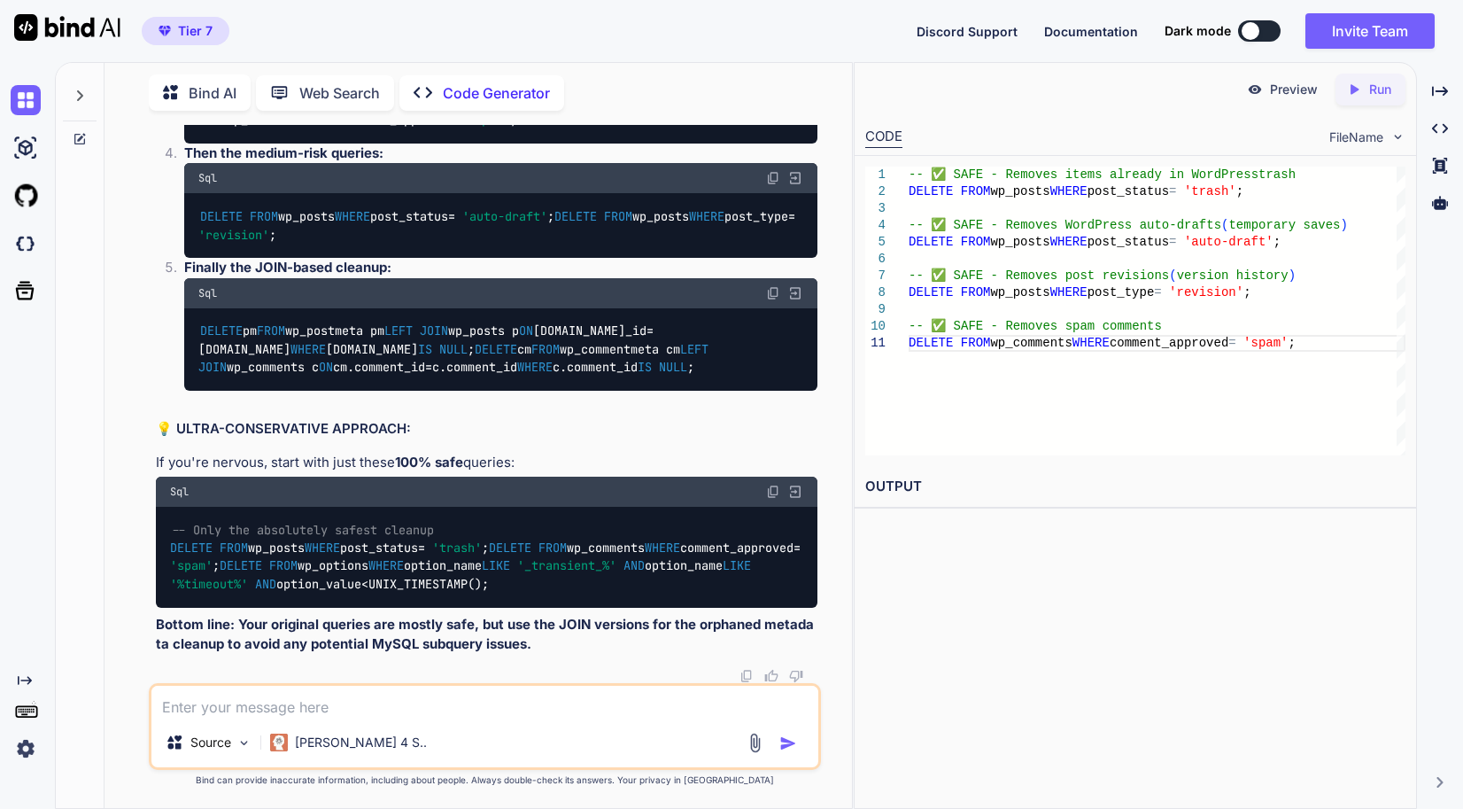
scroll to position [94721, 0]
drag, startPoint x: 606, startPoint y: 473, endPoint x: 253, endPoint y: 493, distance: 353.2
drag, startPoint x: 253, startPoint y: 493, endPoint x: 636, endPoint y: 344, distance: 410.9
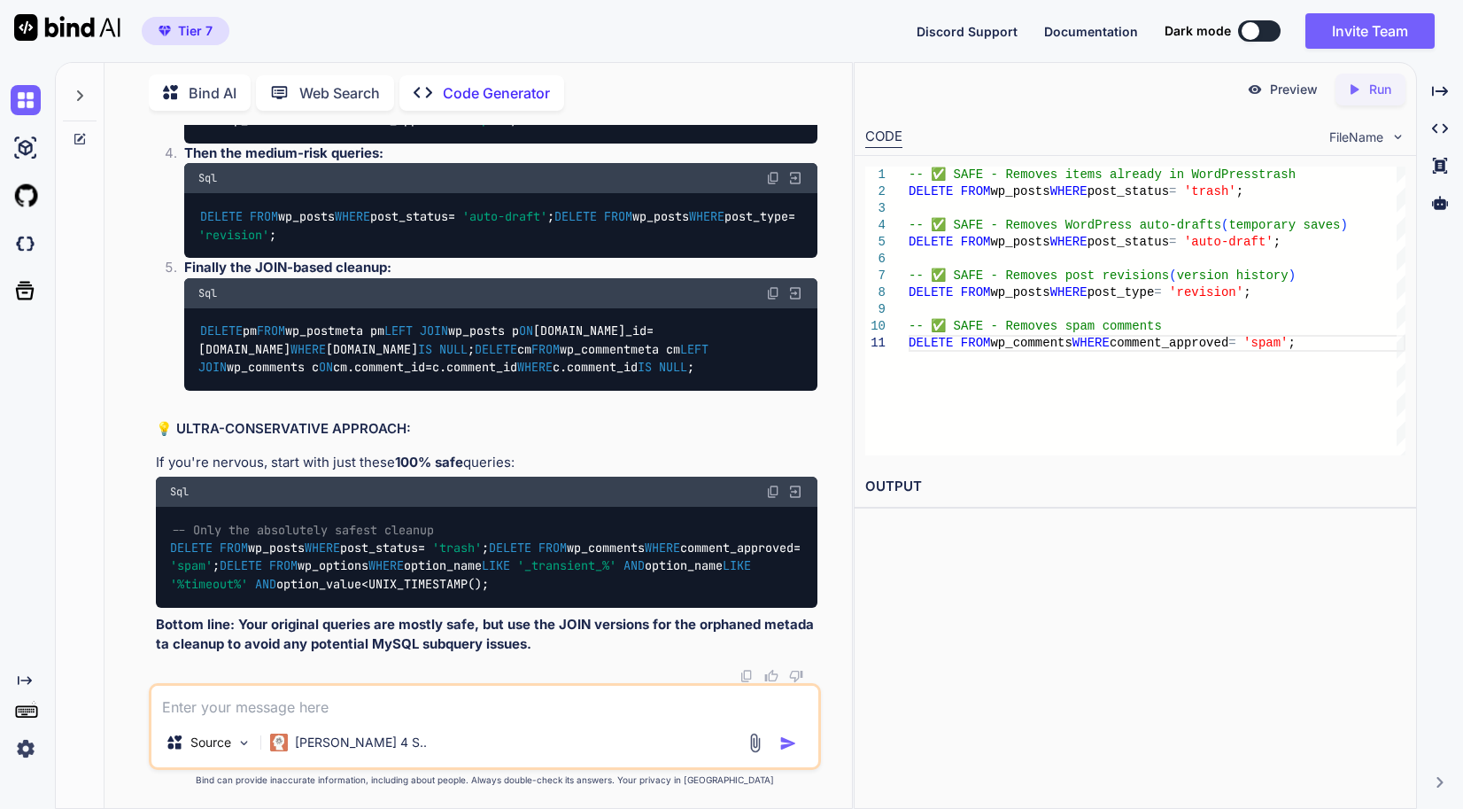
drag, startPoint x: 565, startPoint y: 310, endPoint x: 275, endPoint y: 338, distance: 291.0
drag, startPoint x: 140, startPoint y: 444, endPoint x: 141, endPoint y: 431, distance: 13.3
click at [141, 431] on div "You // Memory settings for high-performance server define( 'WP_MEMORY_LIMIT', '…" at bounding box center [485, 466] width 733 height 683
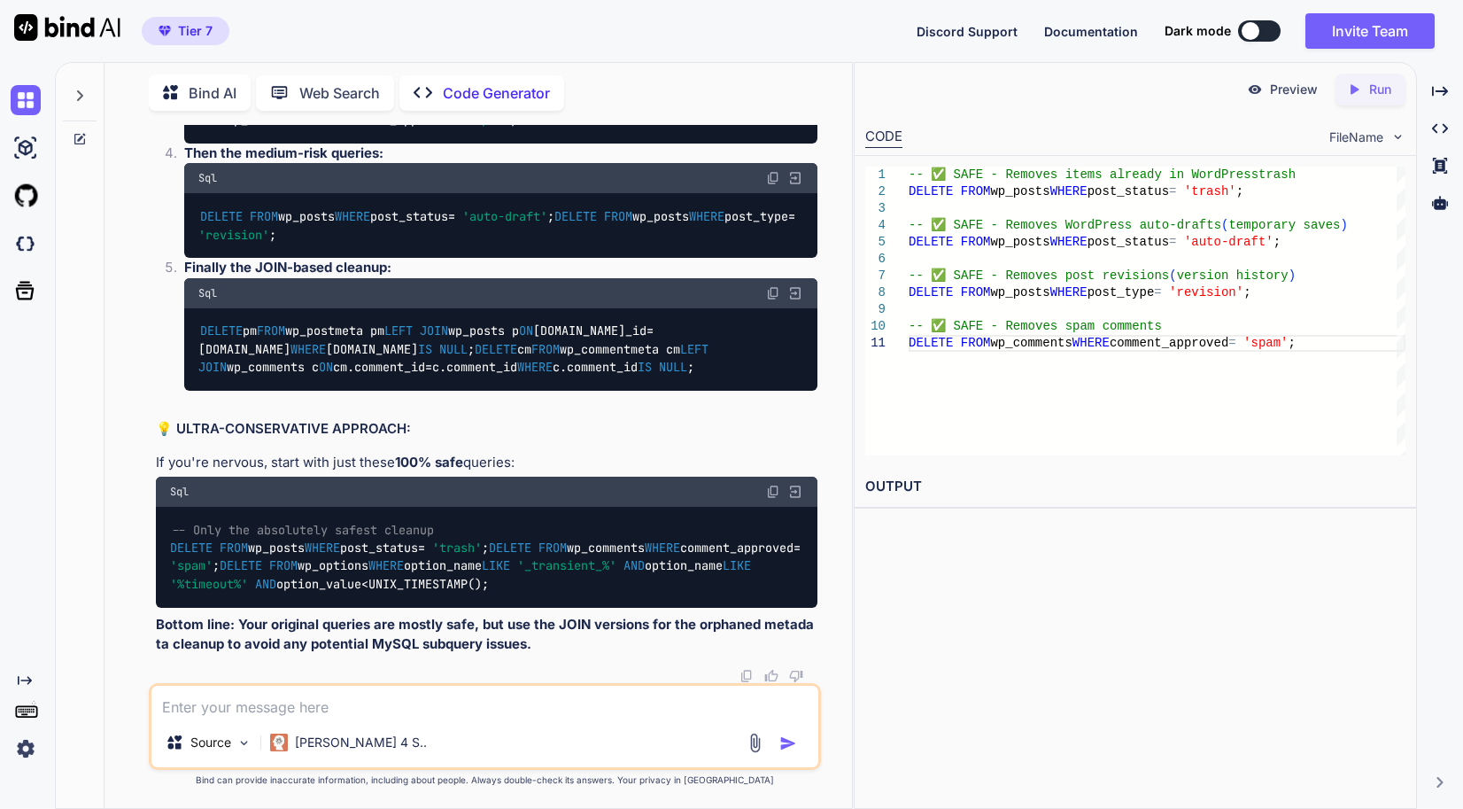
drag, startPoint x: 592, startPoint y: 418, endPoint x: 274, endPoint y: 432, distance: 318.3
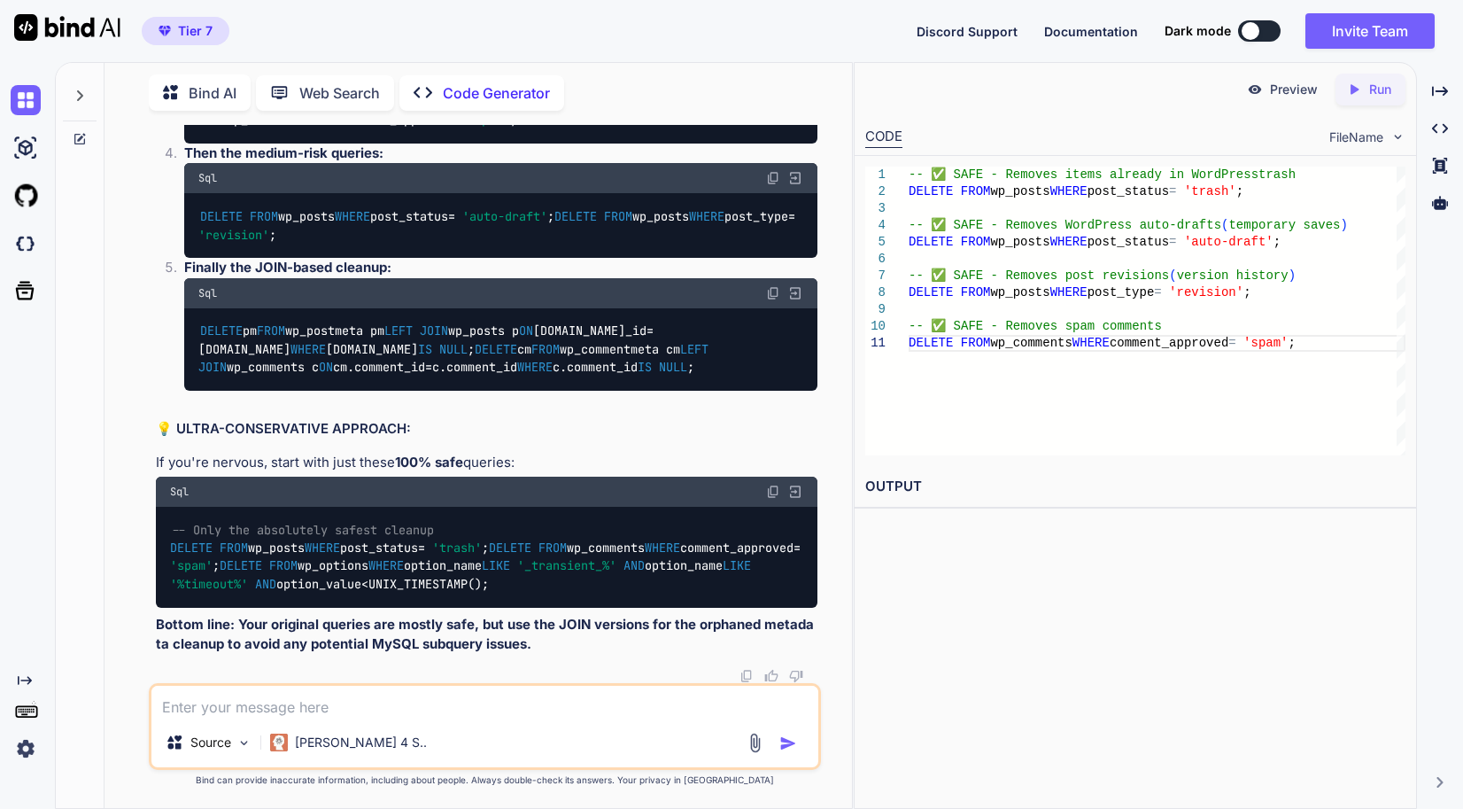
scroll to position [98155, 0]
click at [353, 687] on textarea at bounding box center [484, 702] width 667 height 32
type textarea "i"
drag, startPoint x: 485, startPoint y: 703, endPoint x: 492, endPoint y: 694, distance: 10.8
click at [485, 703] on textarea at bounding box center [484, 702] width 667 height 32
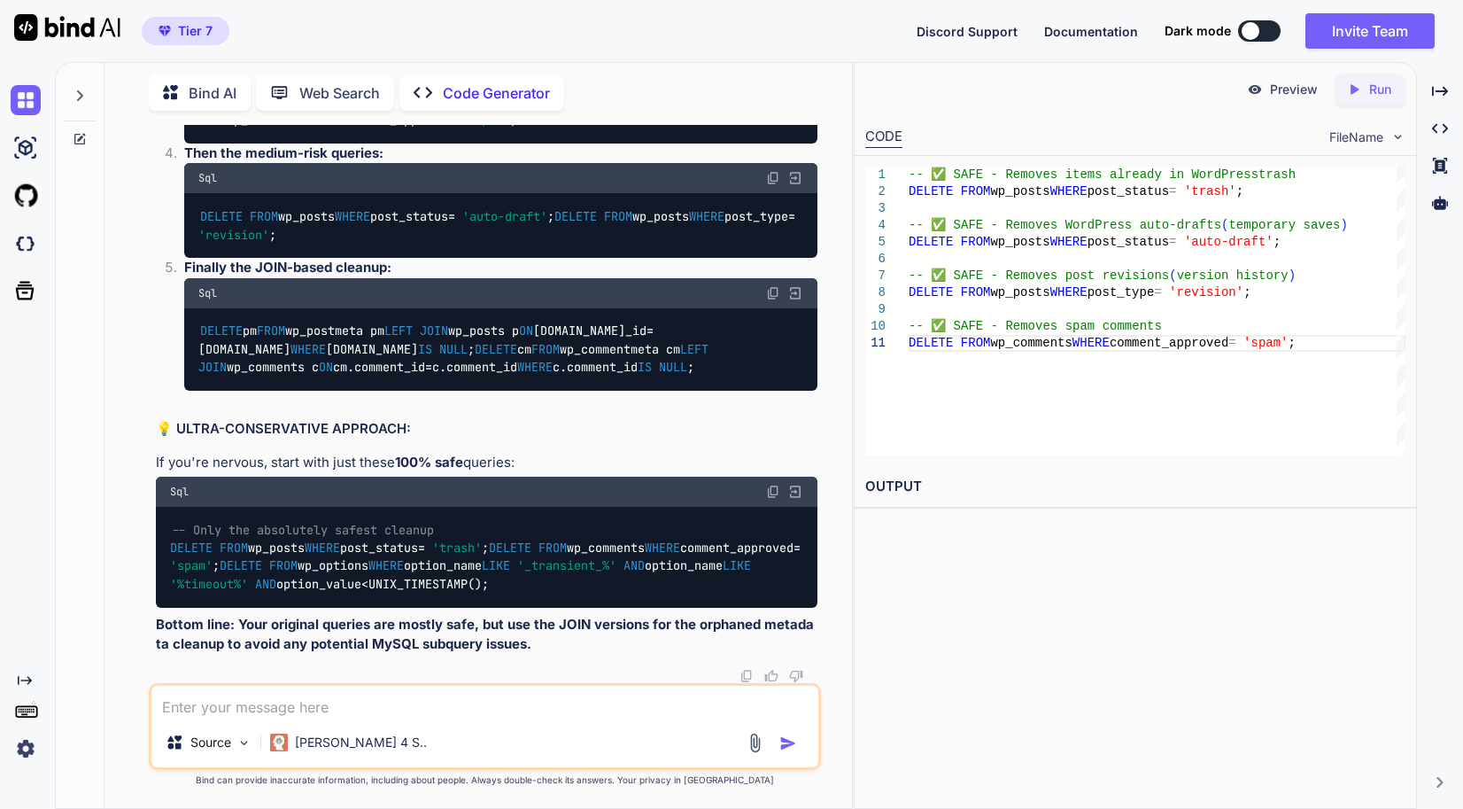
paste textarea "wp_cmplz_statistics InnoDB utf8mb4_unicode_520_ci 160,071,680 0 0 1,065,905 ~ 1…"
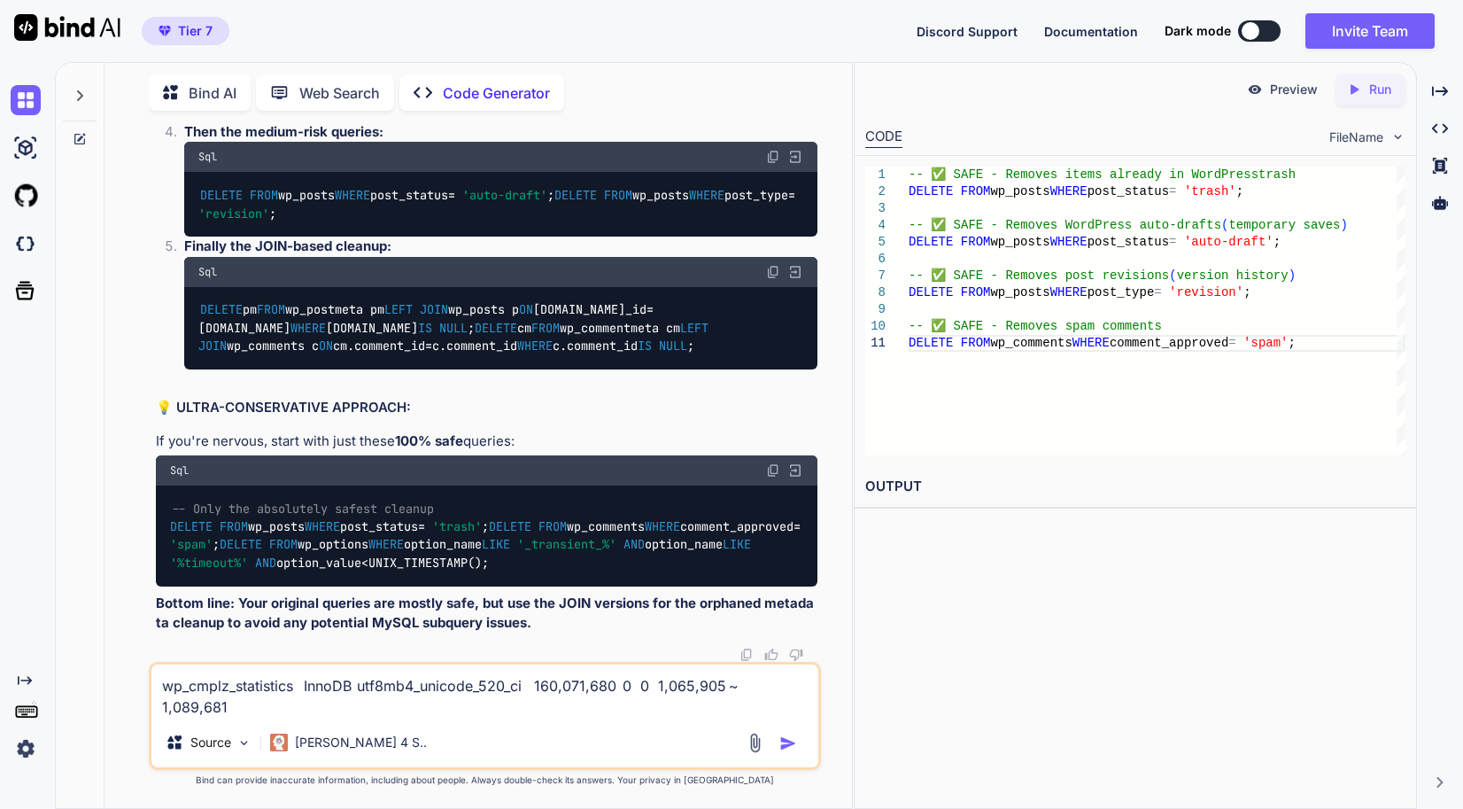
type textarea "wp_cmplz_statistics InnoDB utf8mb4_unicode_520_ci 160,071,680 0 0 1,065,905 ~ 1…"
click at [802, 743] on button "button" at bounding box center [792, 743] width 25 height 18
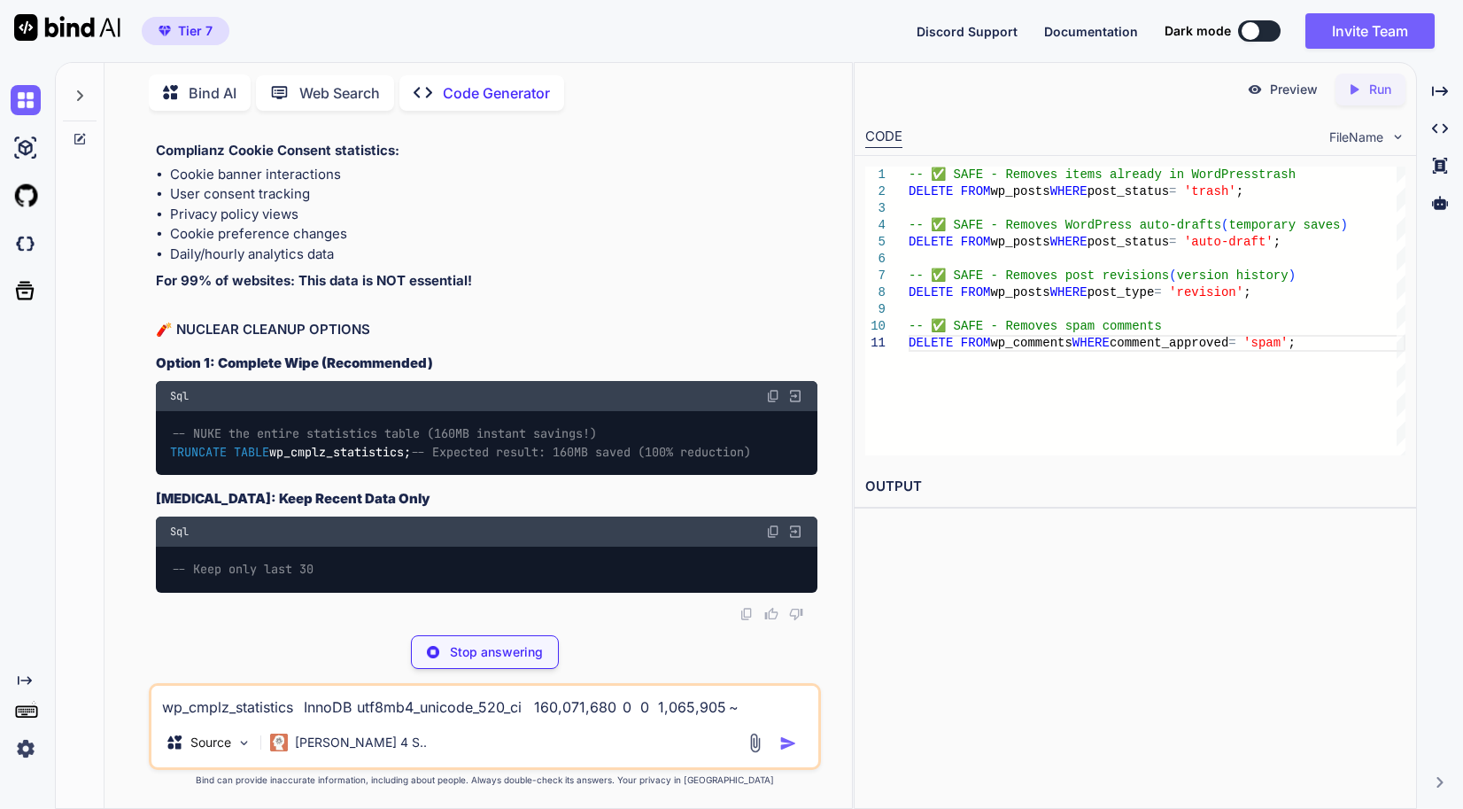
scroll to position [98971, 0]
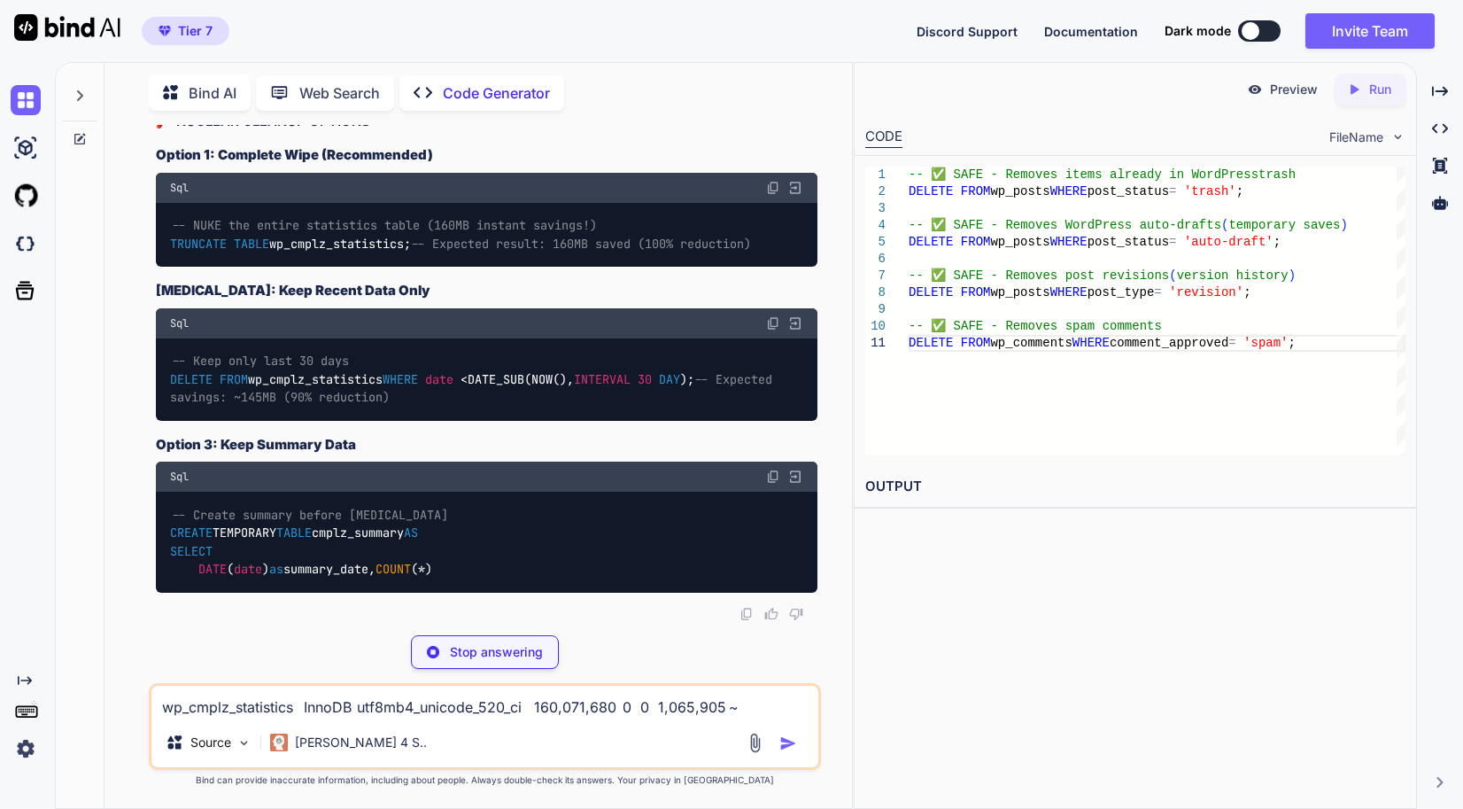
drag, startPoint x: 462, startPoint y: 424, endPoint x: 140, endPoint y: 425, distance: 322.4
click at [140, 425] on div "You // Memory settings for high-performance server define( 'WP_MEMORY_LIMIT', '…" at bounding box center [485, 466] width 733 height 683
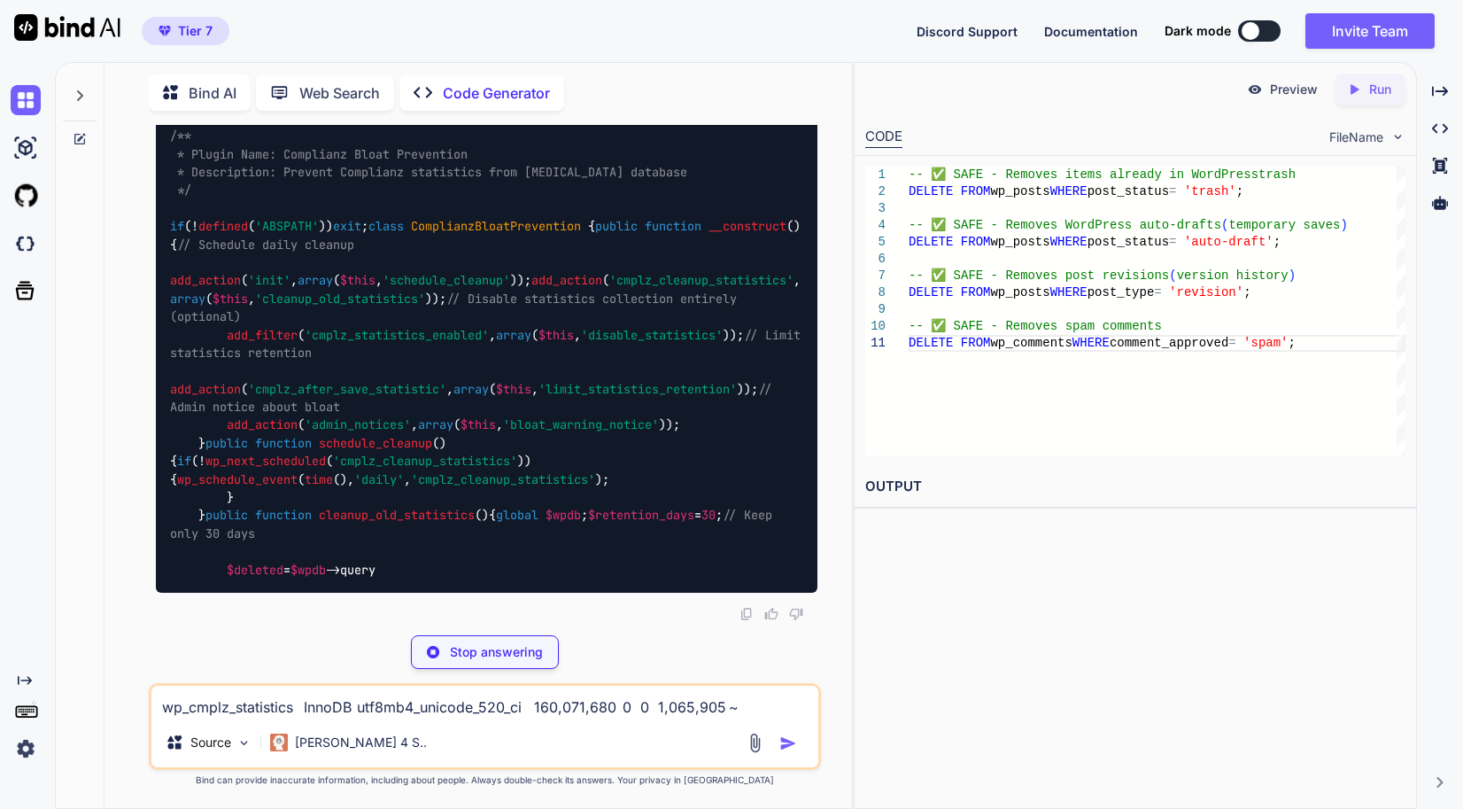
scroll to position [99148, 0]
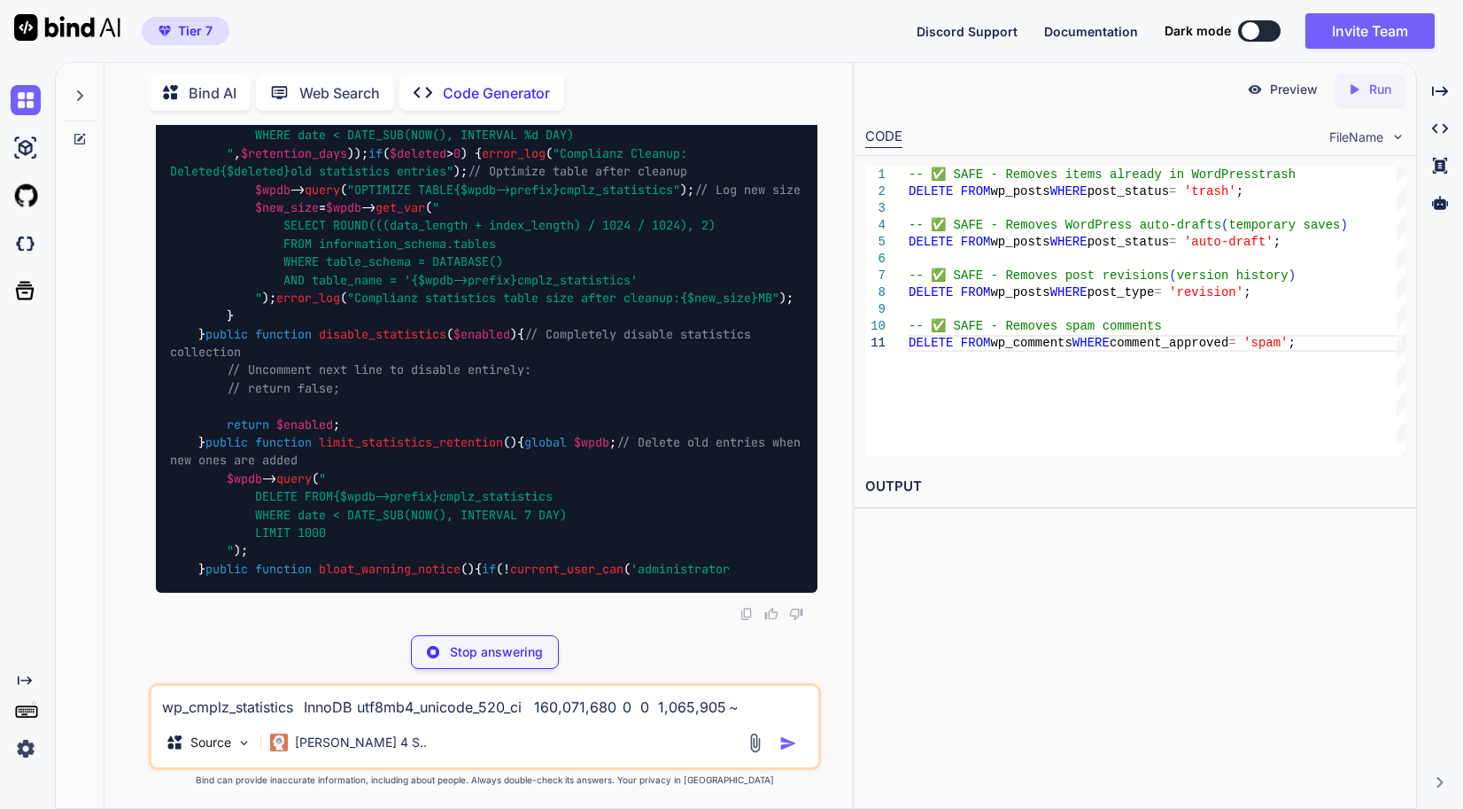
drag, startPoint x: 561, startPoint y: 415, endPoint x: 173, endPoint y: 407, distance: 388.1
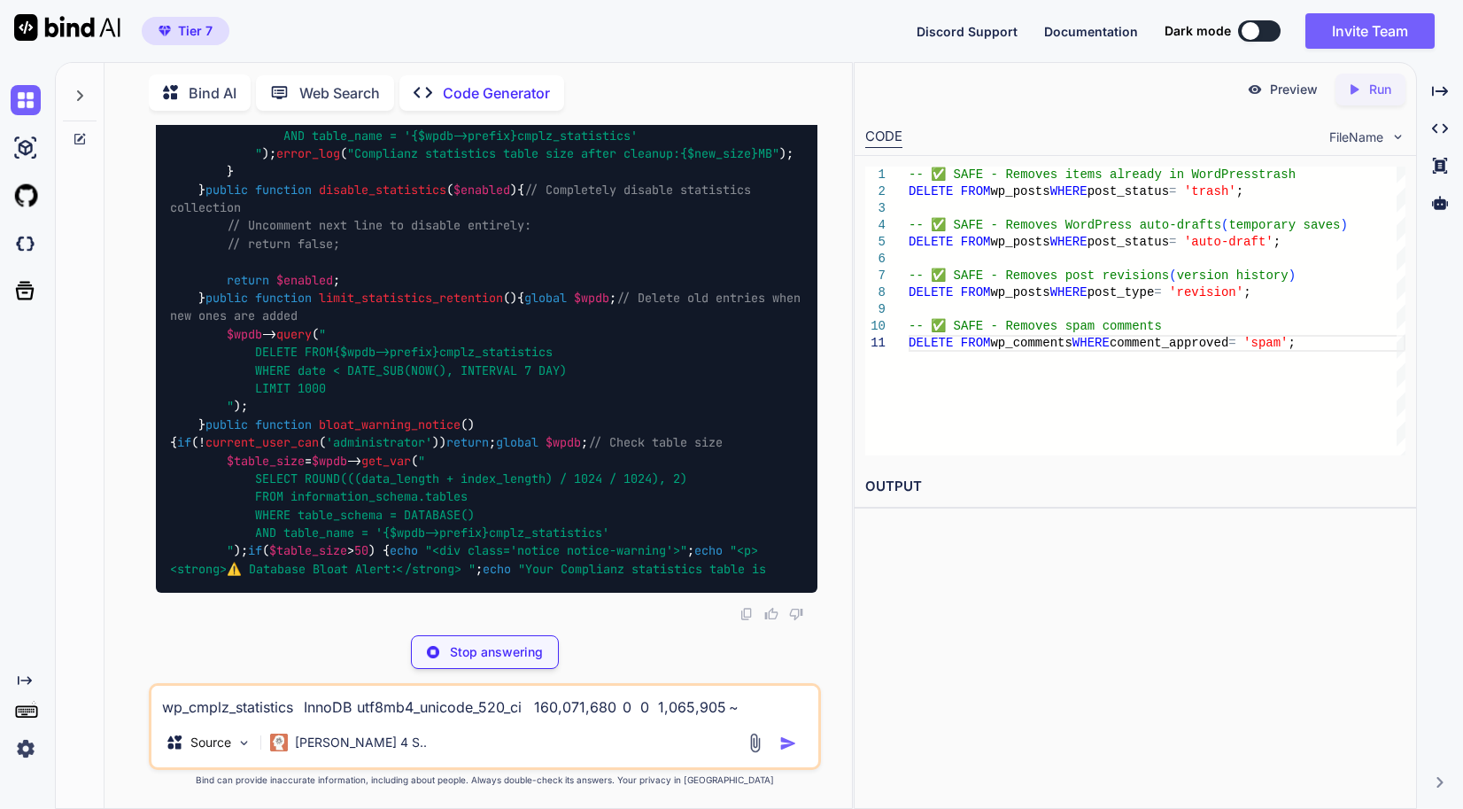
drag, startPoint x: 512, startPoint y: 429, endPoint x: 519, endPoint y: 440, distance: 13.5
drag, startPoint x: 539, startPoint y: 428, endPoint x: 127, endPoint y: 407, distance: 413.3
click at [127, 407] on div "You // Memory settings for high-performance server define( 'WP_MEMORY_LIMIT', '…" at bounding box center [485, 466] width 733 height 683
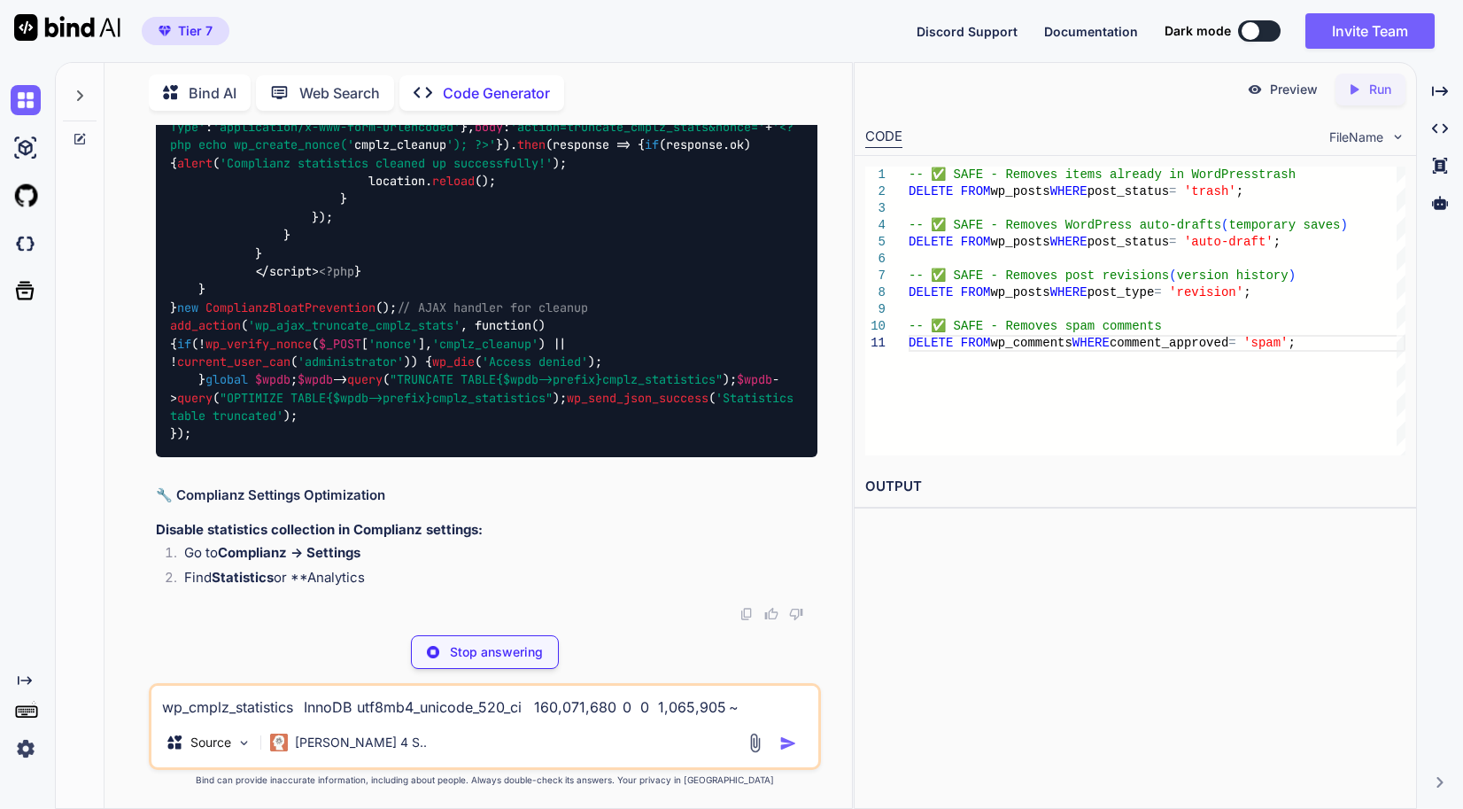
scroll to position [99236, 0]
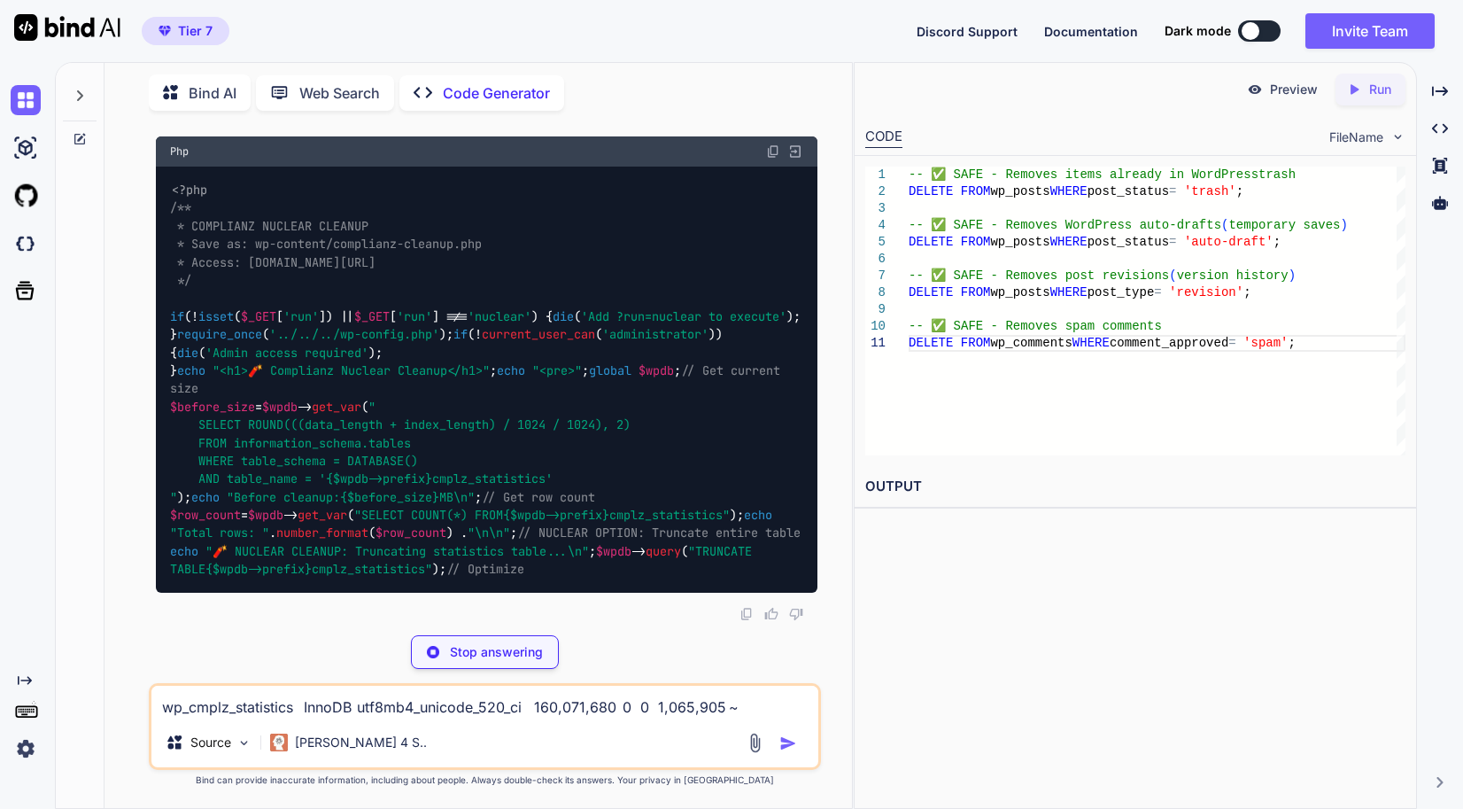
click at [532, 702] on textarea "wp_cmplz_statistics InnoDB utf8mb4_unicode_520_ci 160,071,680 0 0 1,065,905 ~ 1…" at bounding box center [484, 702] width 667 height 32
paste textarea "ID int(11) Auto Increment region varchar(255) pageviews int(11) consenttype var…"
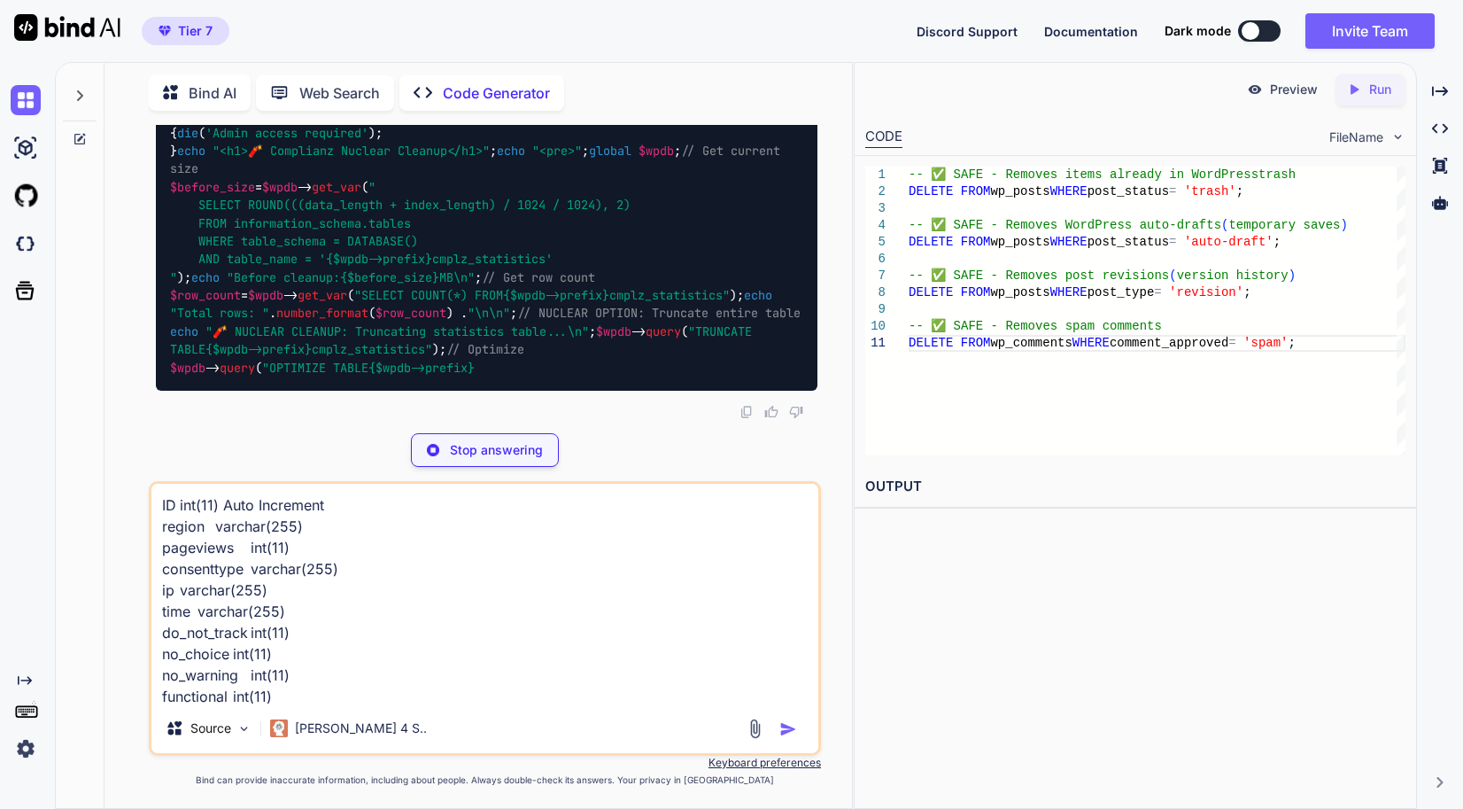
scroll to position [128, 0]
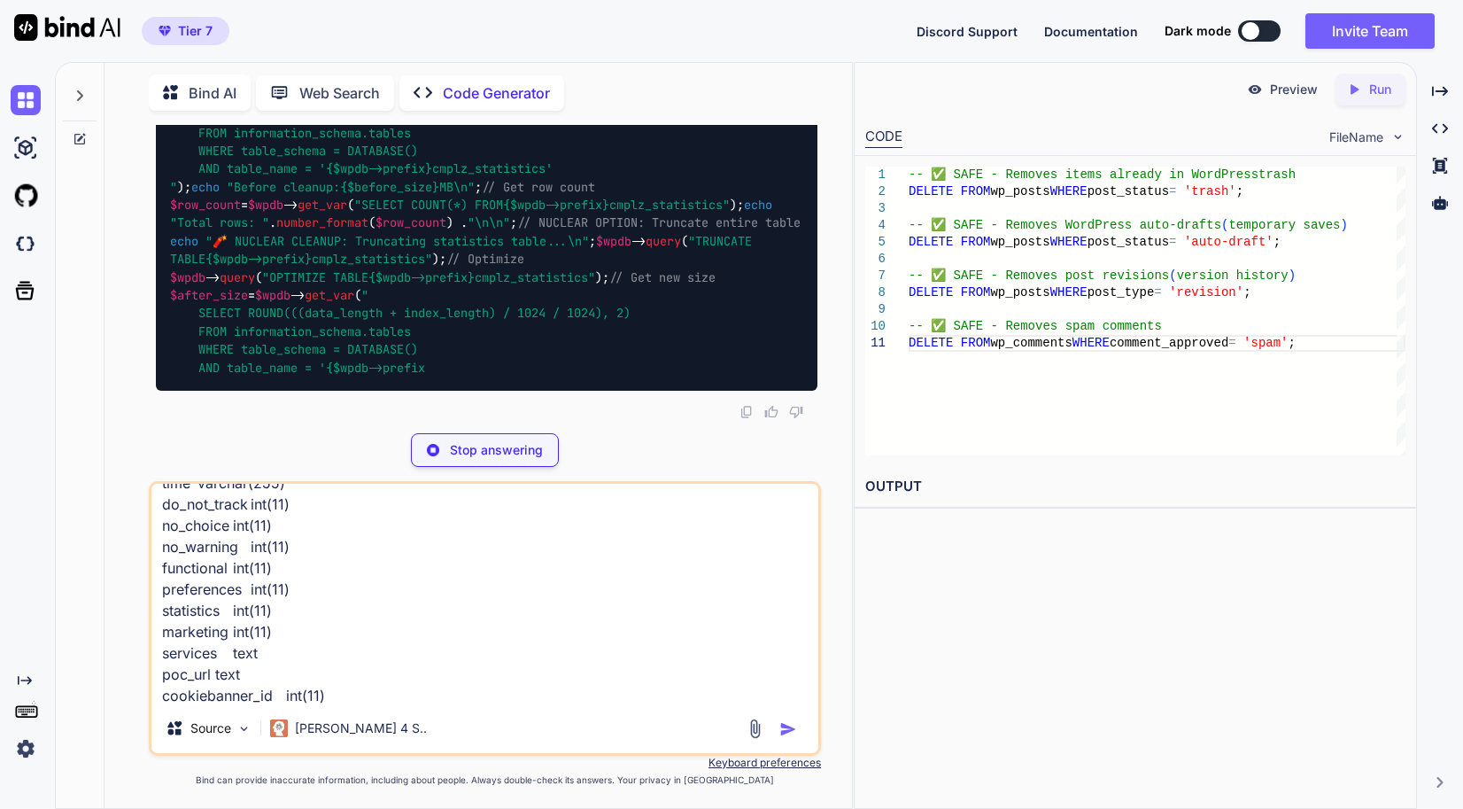
type textarea "ID int(11) Auto Increment region varchar(255) pageviews int(11) consenttype var…"
click at [503, 447] on p "Stop answering" at bounding box center [496, 450] width 93 height 18
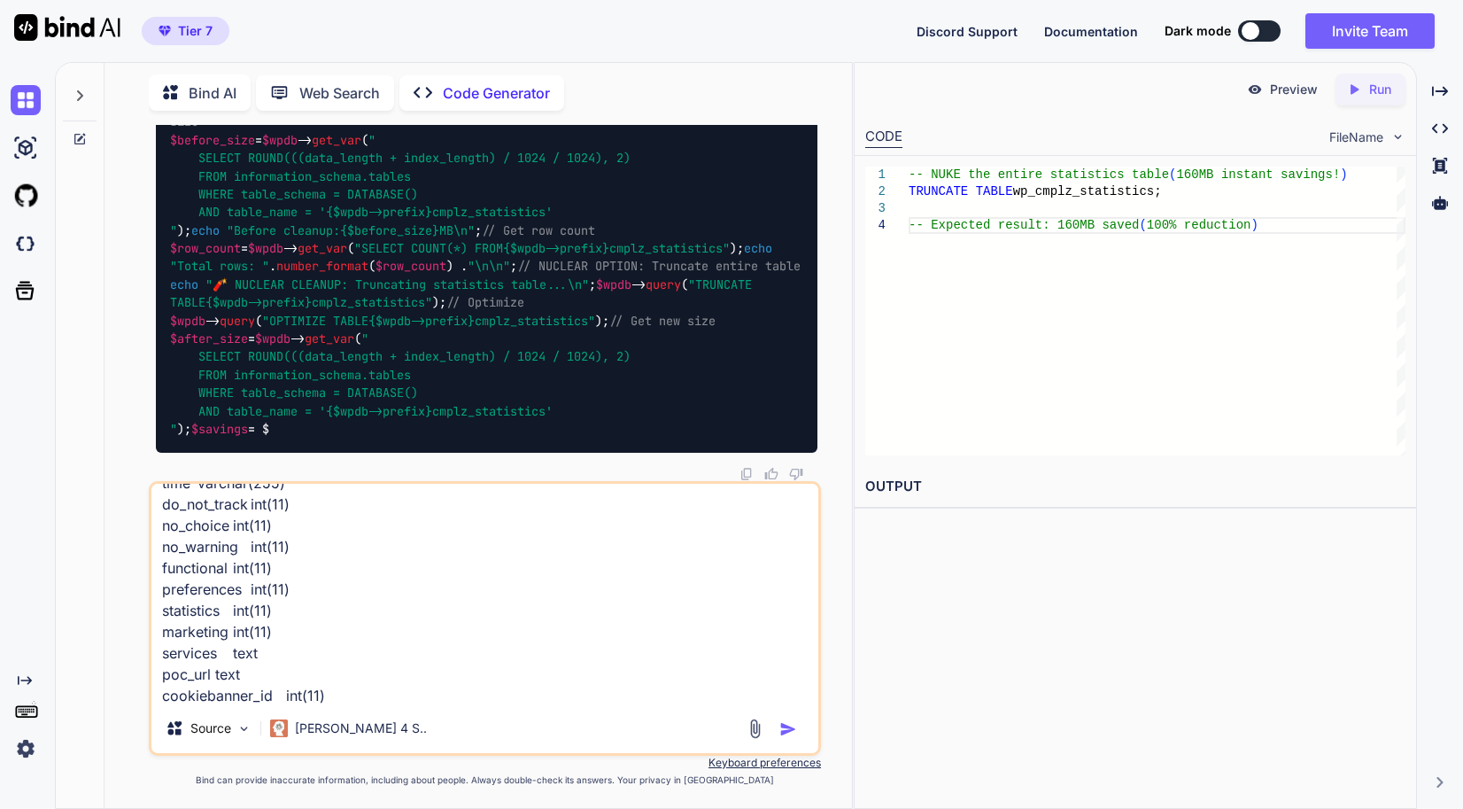
click at [786, 726] on img "button" at bounding box center [789, 729] width 18 height 18
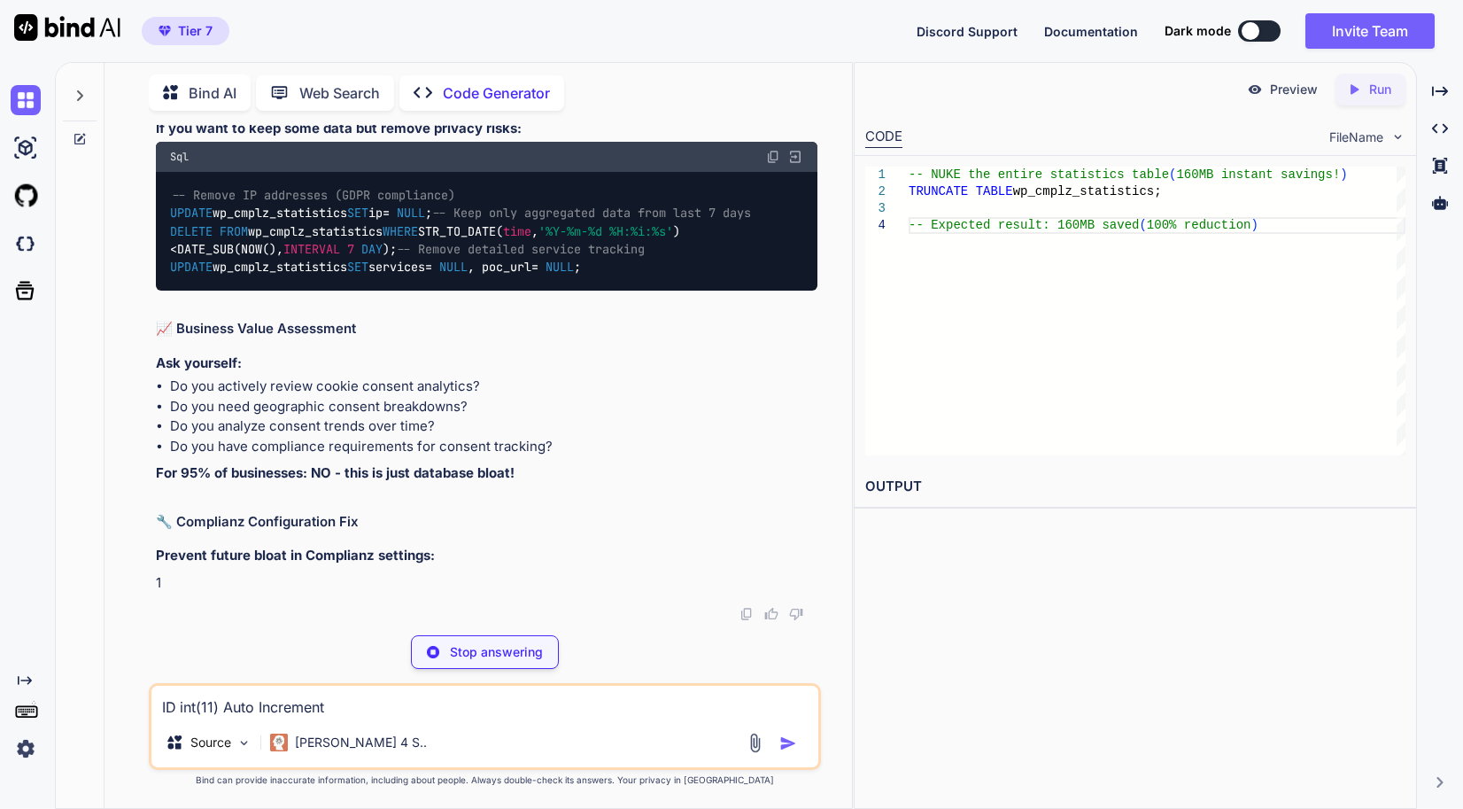
scroll to position [105147, 0]
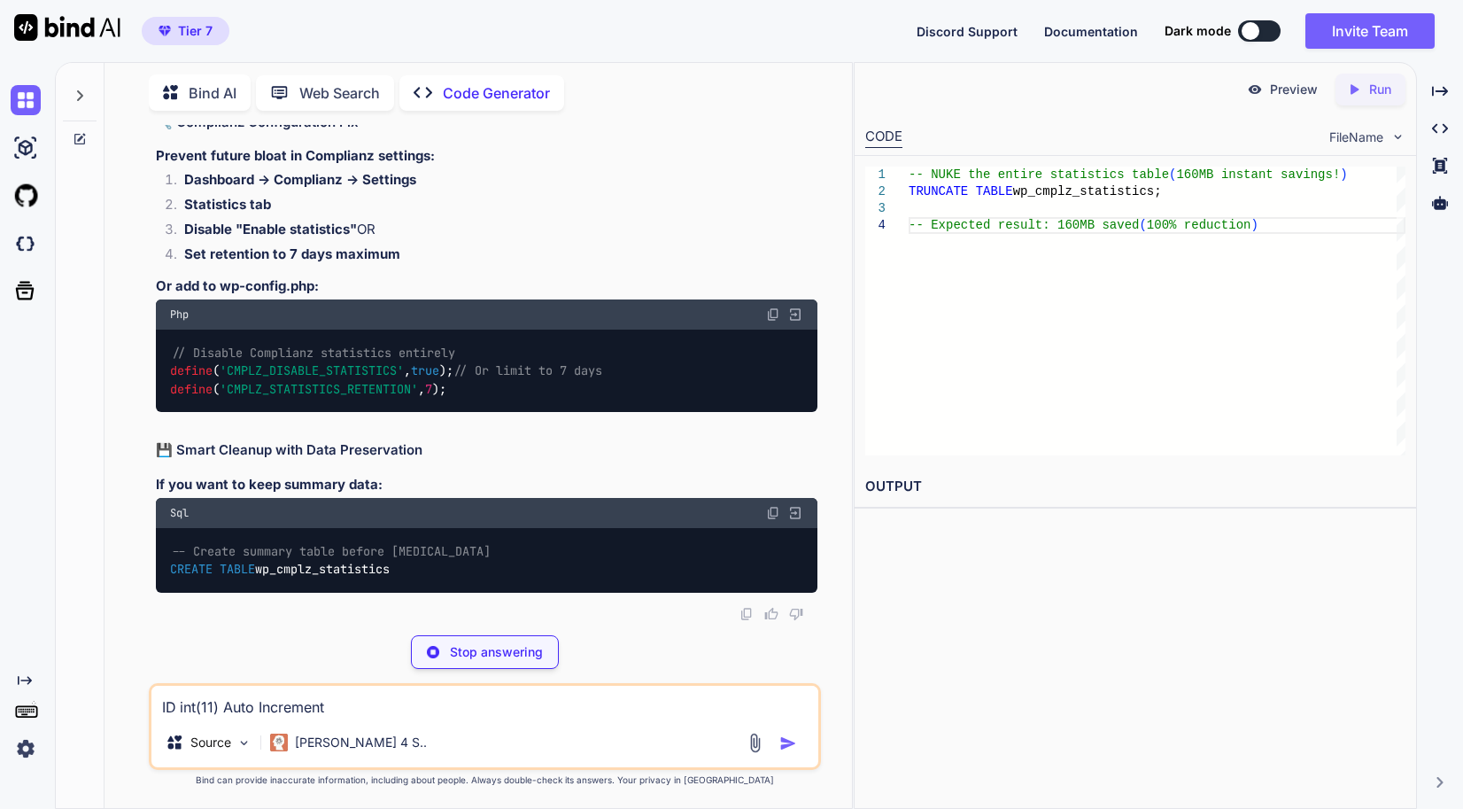
drag, startPoint x: 671, startPoint y: 478, endPoint x: 140, endPoint y: 323, distance: 552.8
click at [140, 323] on div "You // Memory settings for high-performance server define( 'WP_MEMORY_LIMIT', '…" at bounding box center [485, 466] width 733 height 683
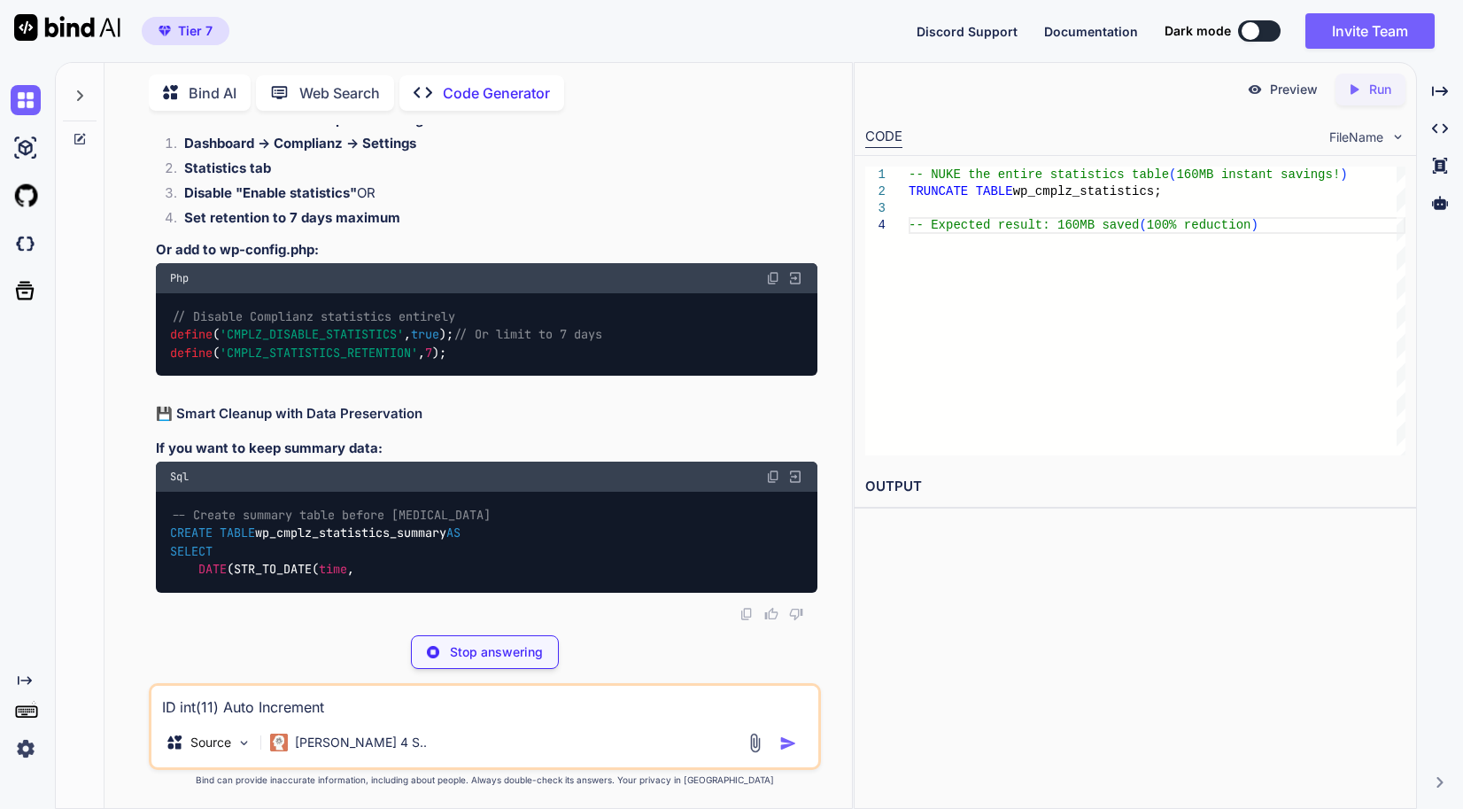
scroll to position [105413, 0]
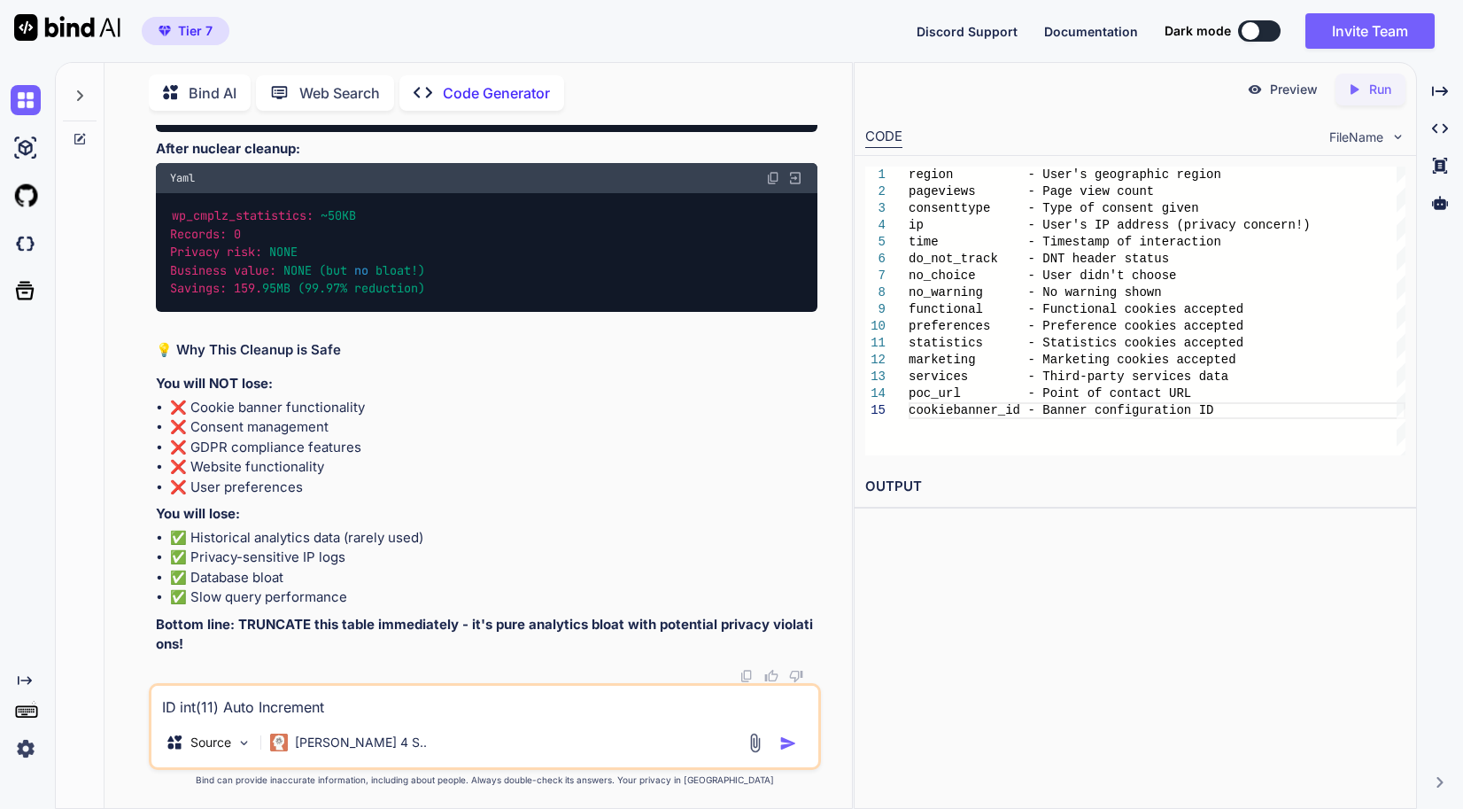
drag, startPoint x: 408, startPoint y: 716, endPoint x: 569, endPoint y: 724, distance: 160.5
click at [408, 715] on textarea "ID int(11) Auto Increment region varchar(255) pageviews int(11) consenttype var…" at bounding box center [484, 702] width 667 height 32
paste textarea "wp_commentmeta InnoDB utf8mb4_unicode_520_ci 1,589,248 6,356,992 4,194,304 151,…"
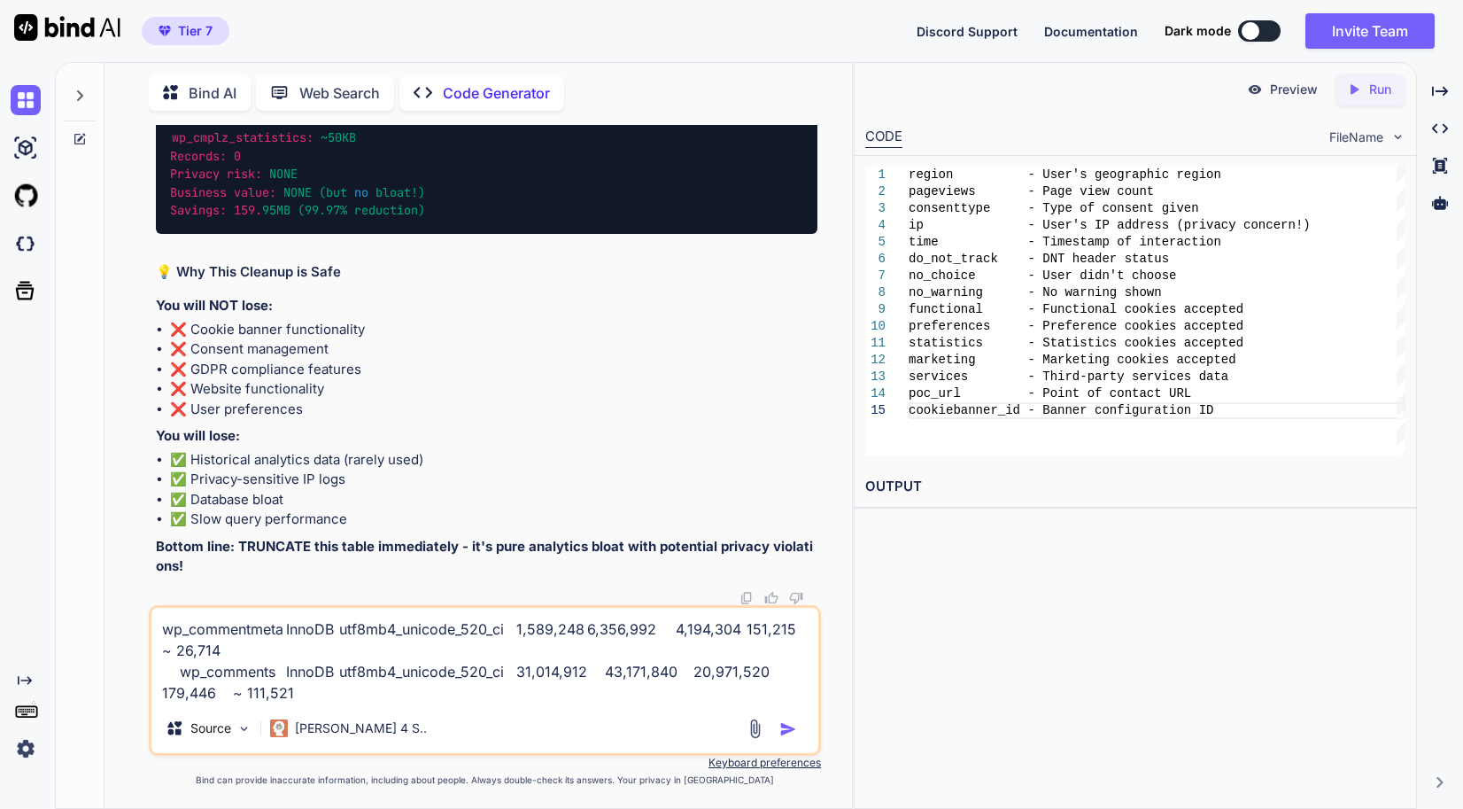
type textarea "wp_commentmeta InnoDB utf8mb4_unicode_520_ci 1,589,248 6,356,992 4,194,304 151,…"
click at [795, 734] on img "button" at bounding box center [789, 729] width 18 height 18
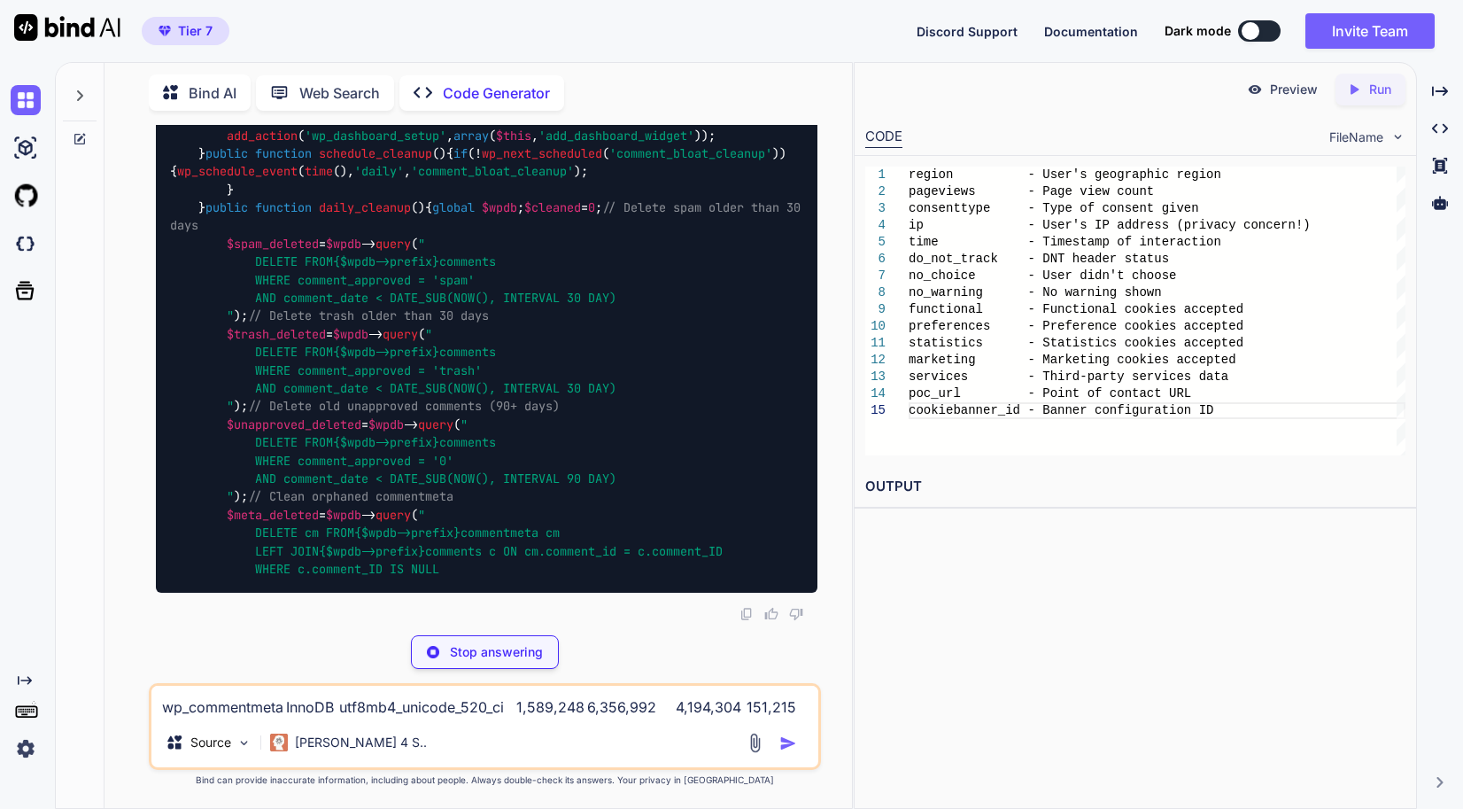
scroll to position [110155, 0]
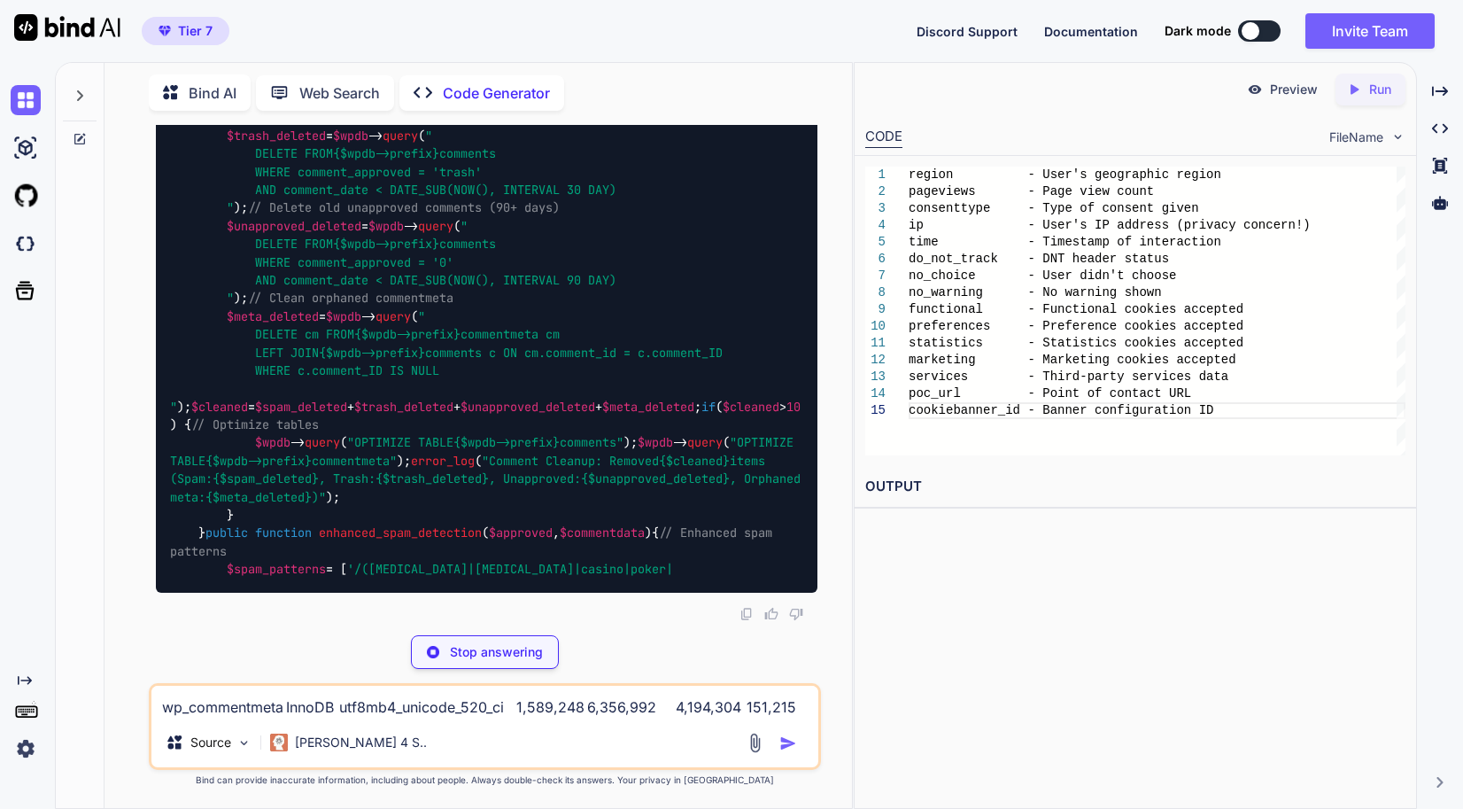
drag, startPoint x: 168, startPoint y: 401, endPoint x: 749, endPoint y: 429, distance: 580.9
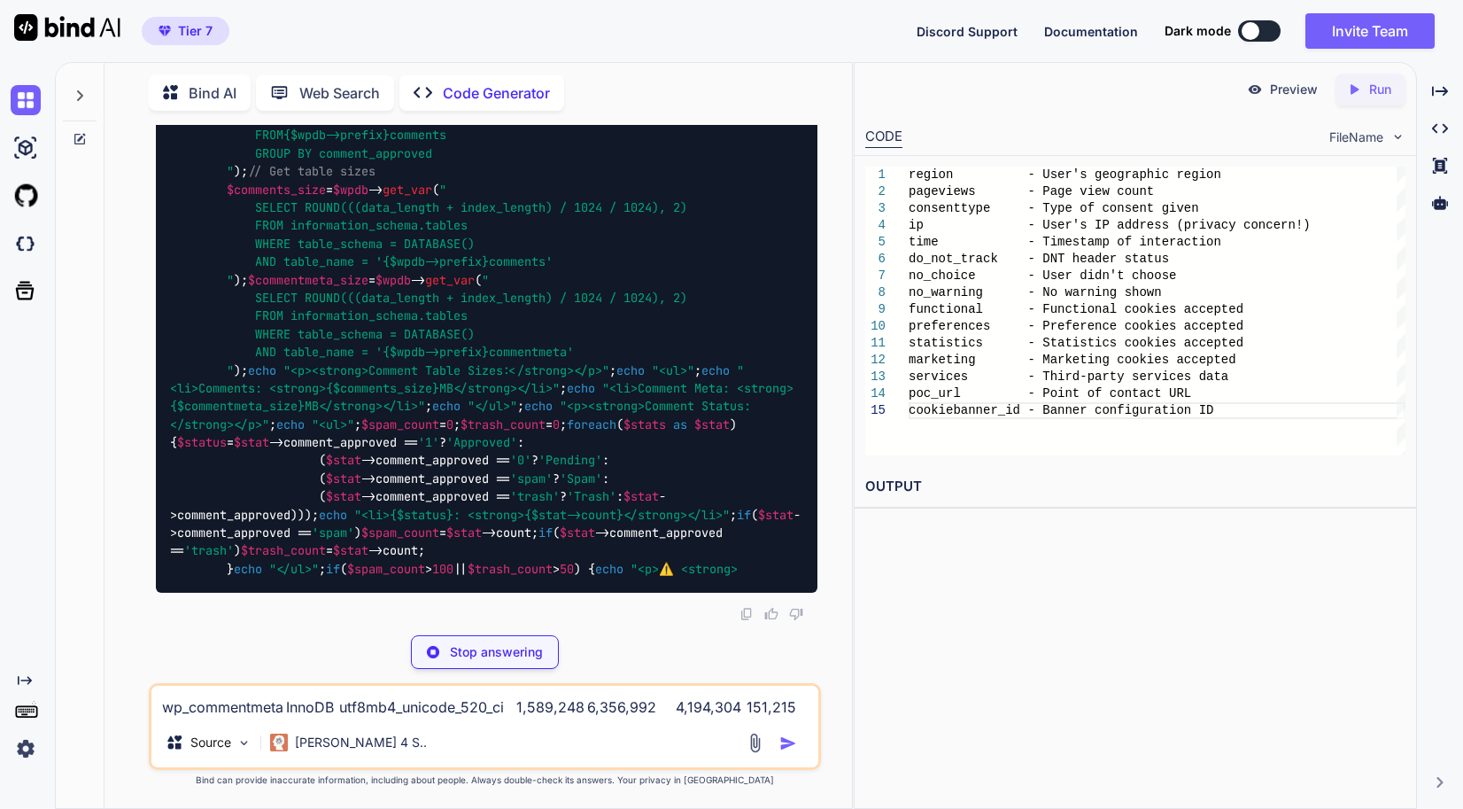
scroll to position [110687, 0]
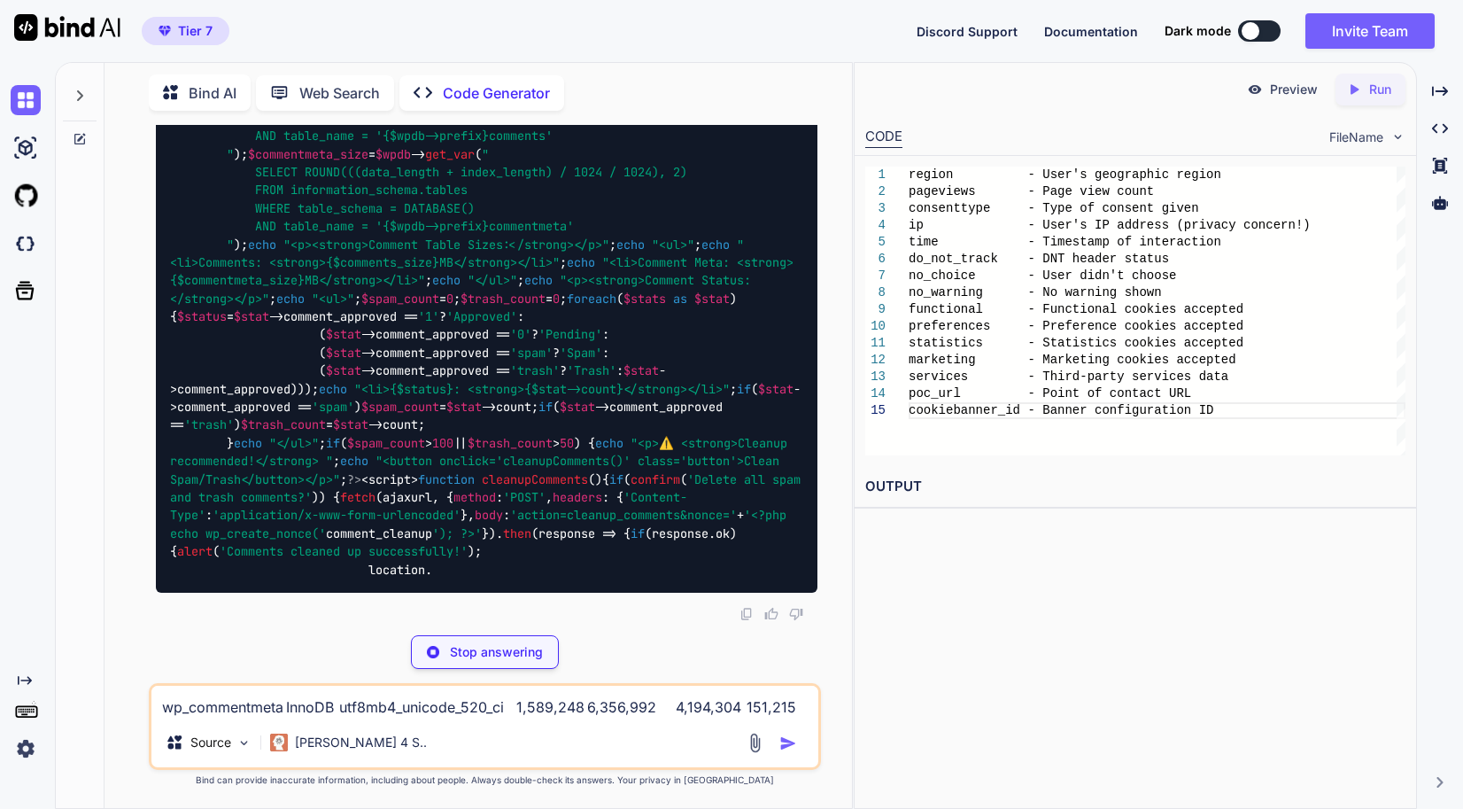
drag, startPoint x: 201, startPoint y: 392, endPoint x: 214, endPoint y: 323, distance: 70.4
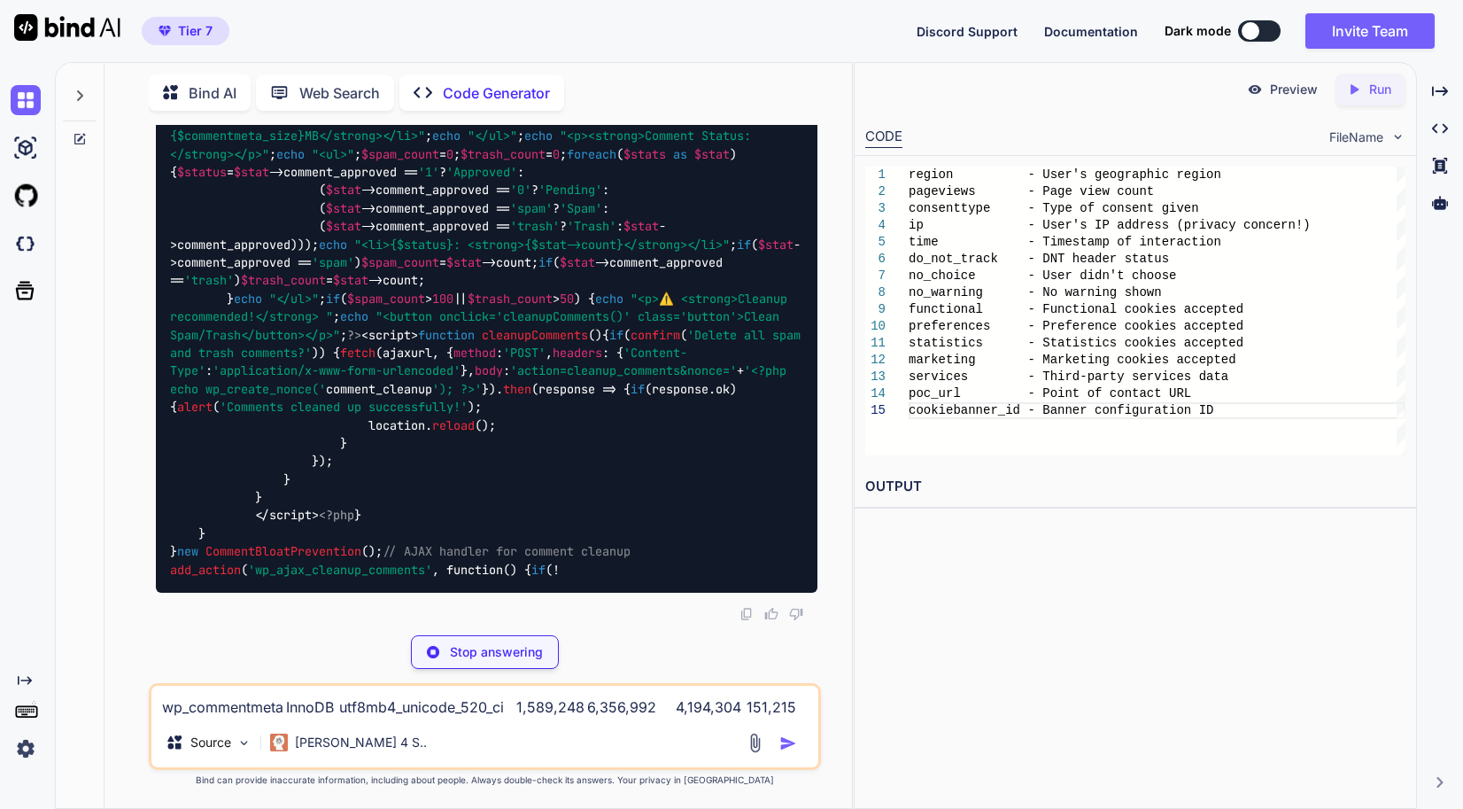
drag, startPoint x: 204, startPoint y: 338, endPoint x: 190, endPoint y: 376, distance: 39.5
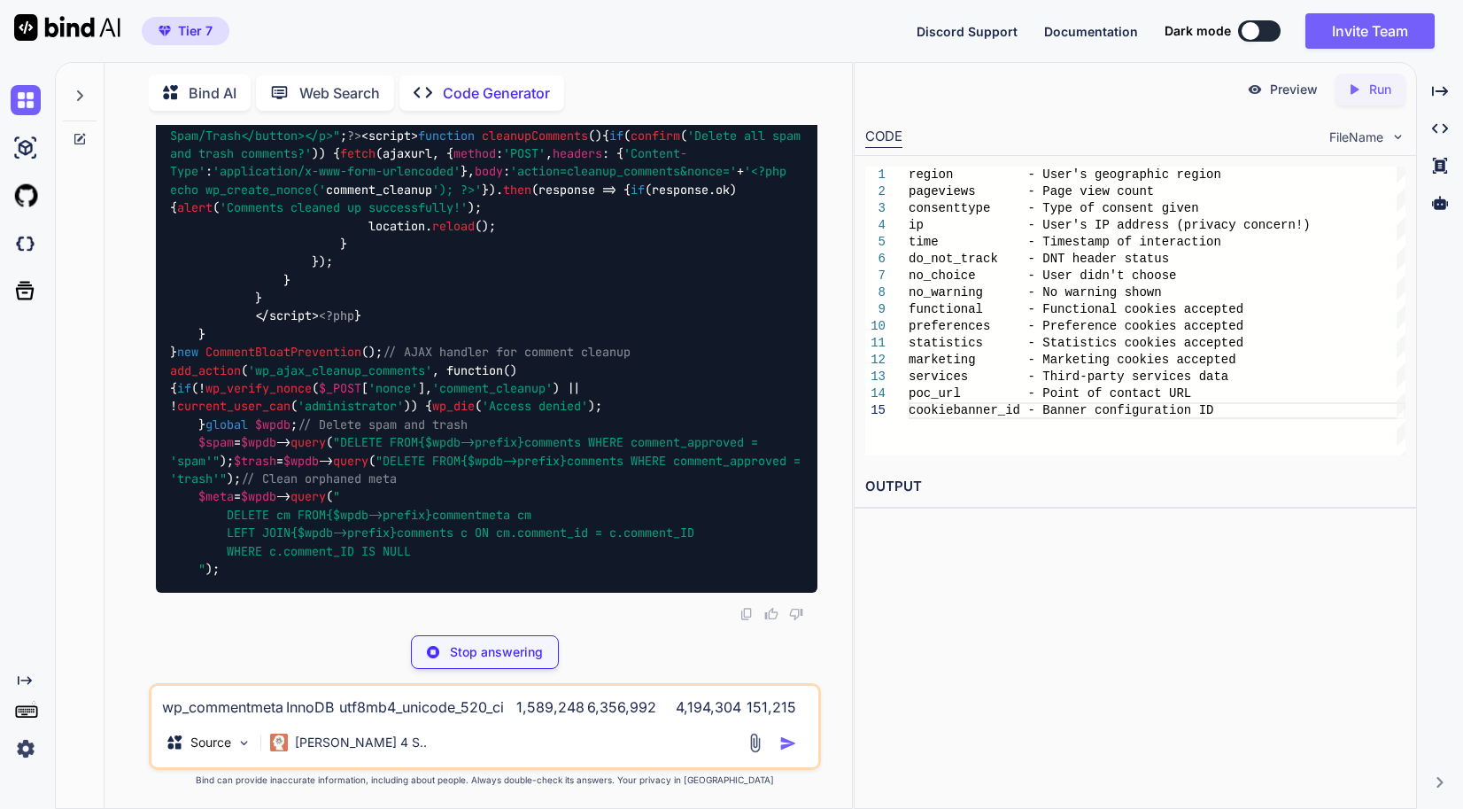
scroll to position [110510, 0]
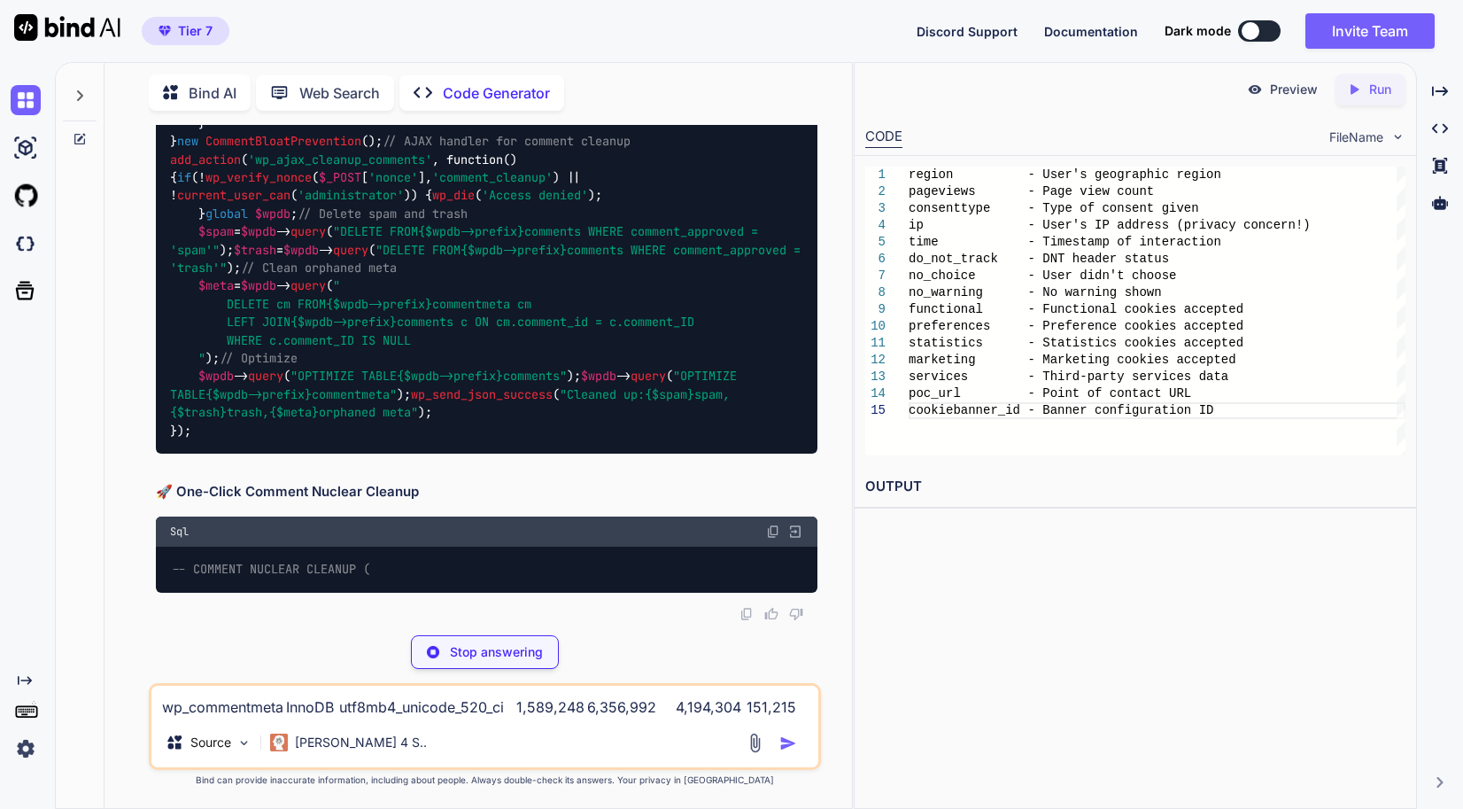
drag, startPoint x: 205, startPoint y: 391, endPoint x: 145, endPoint y: 198, distance: 201.2
click at [145, 198] on div "You // Memory settings for high-performance server define( 'WP_MEMORY_LIMIT', '…" at bounding box center [485, 466] width 733 height 683
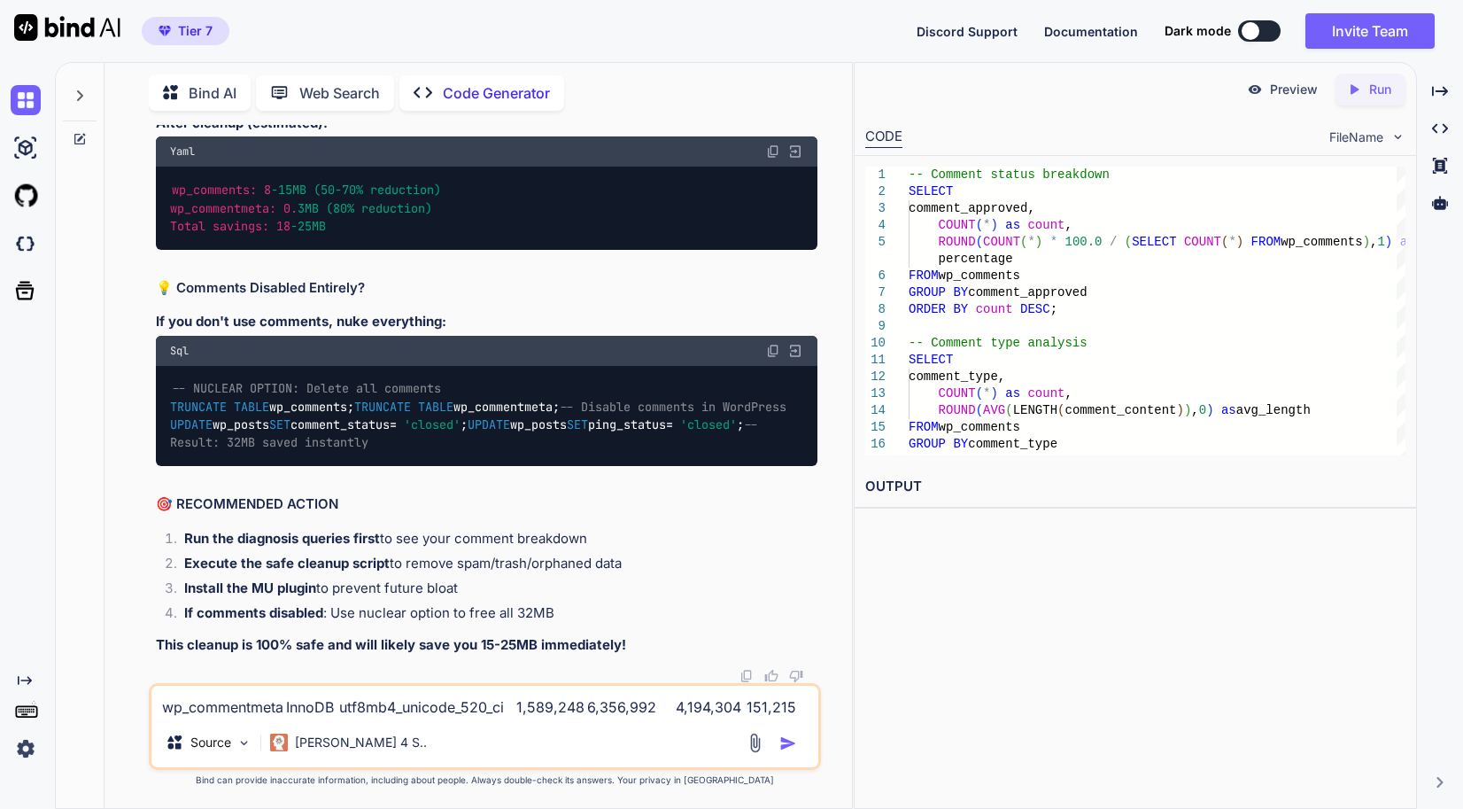
scroll to position [110864, 0]
drag, startPoint x: 301, startPoint y: 714, endPoint x: 540, endPoint y: 625, distance: 255.1
click at [301, 714] on textarea at bounding box center [484, 702] width 667 height 32
paste textarea "wp_options InnoDB utf8mb4_unicode_520_ci 99,663,872 28,377,088 526,385,152 76,7…"
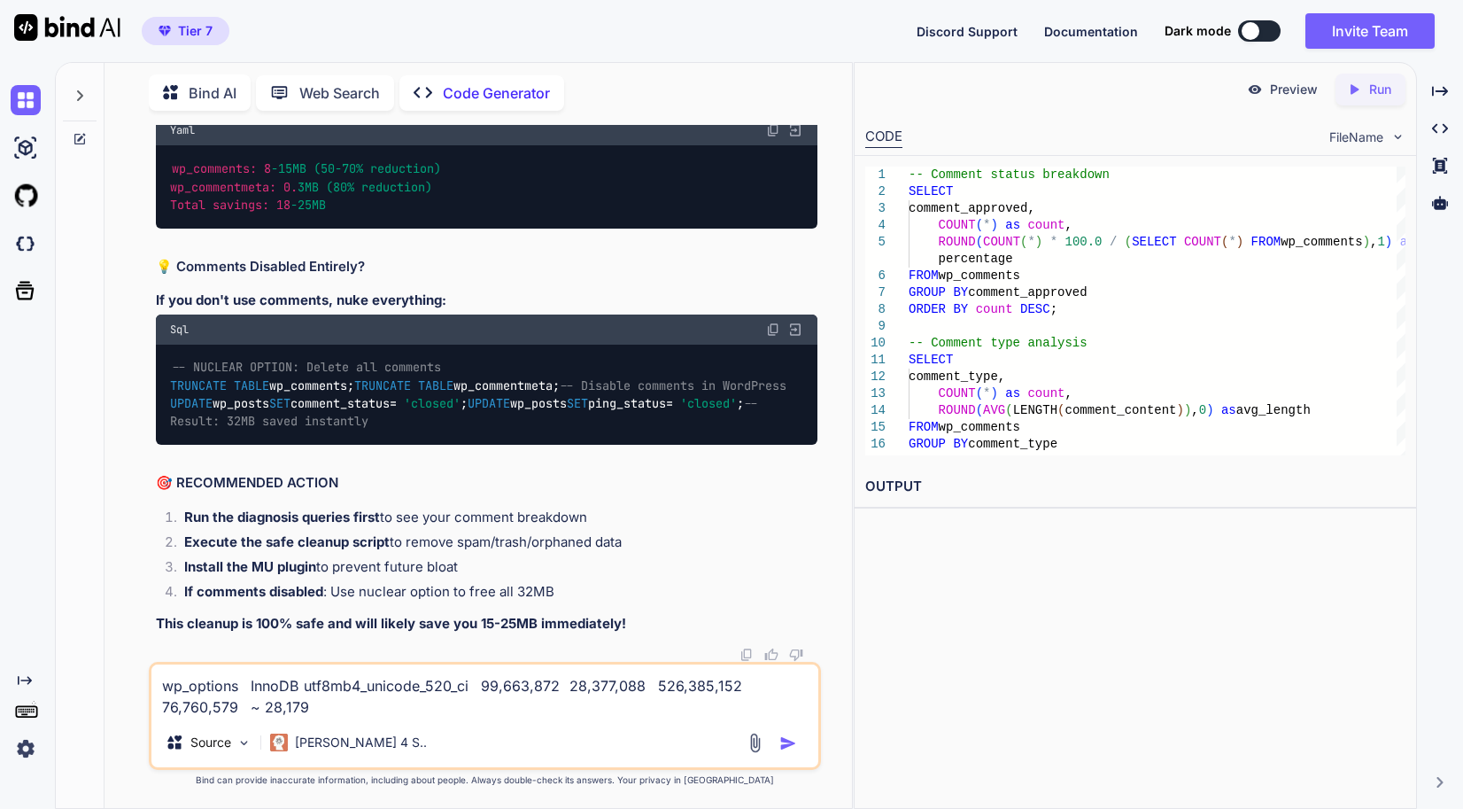
type textarea "wp_options InnoDB utf8mb4_unicode_520_ci 99,663,872 28,377,088 526,385,152 76,7…"
click at [785, 744] on img "button" at bounding box center [789, 743] width 18 height 18
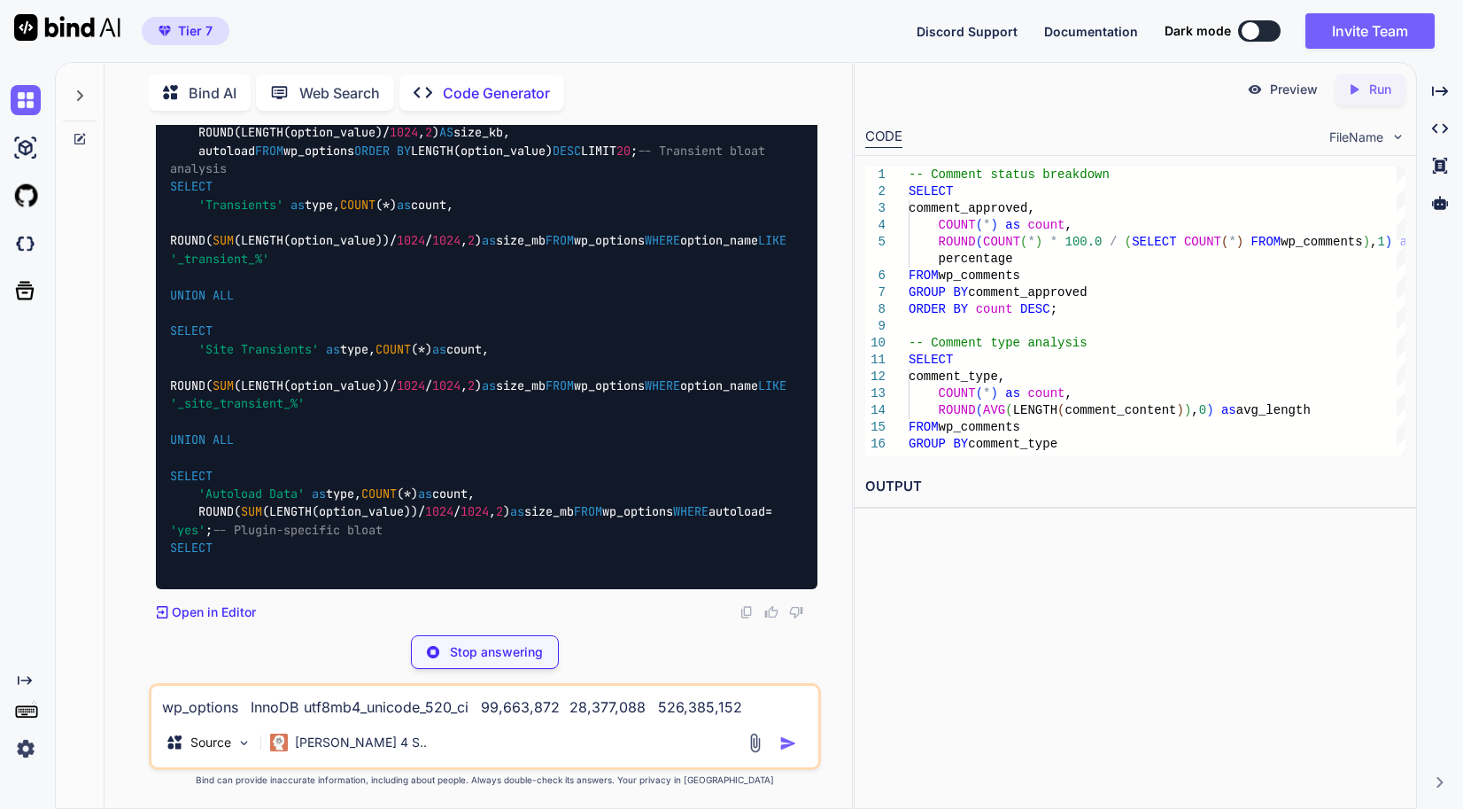
scroll to position [117464, 0]
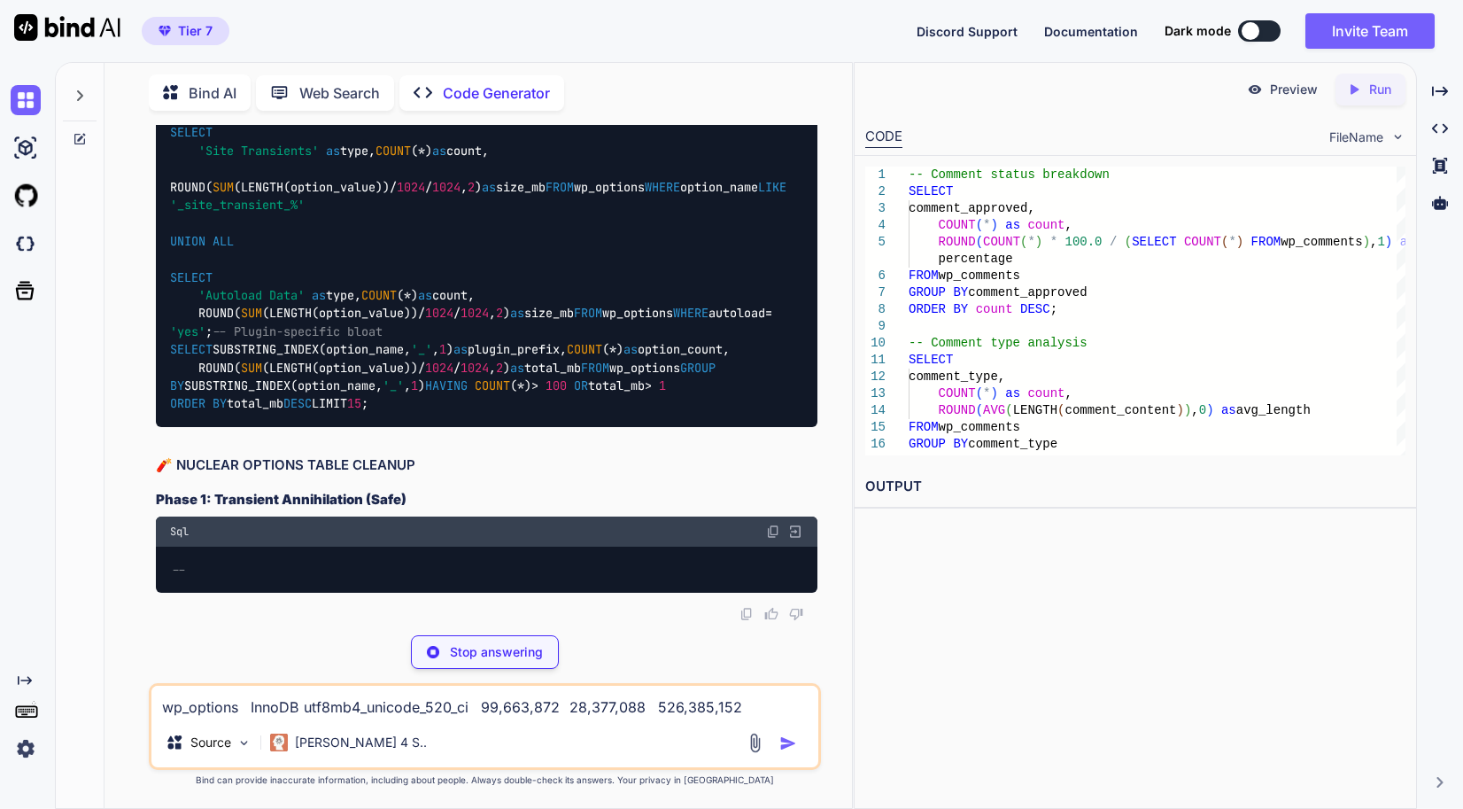
drag, startPoint x: 171, startPoint y: 392, endPoint x: 307, endPoint y: 501, distance: 174.6
click at [307, 427] on div "-- Find largest option values SELECT option_name, ROUND(LENGTH(option_value) / …" at bounding box center [487, 151] width 662 height 552
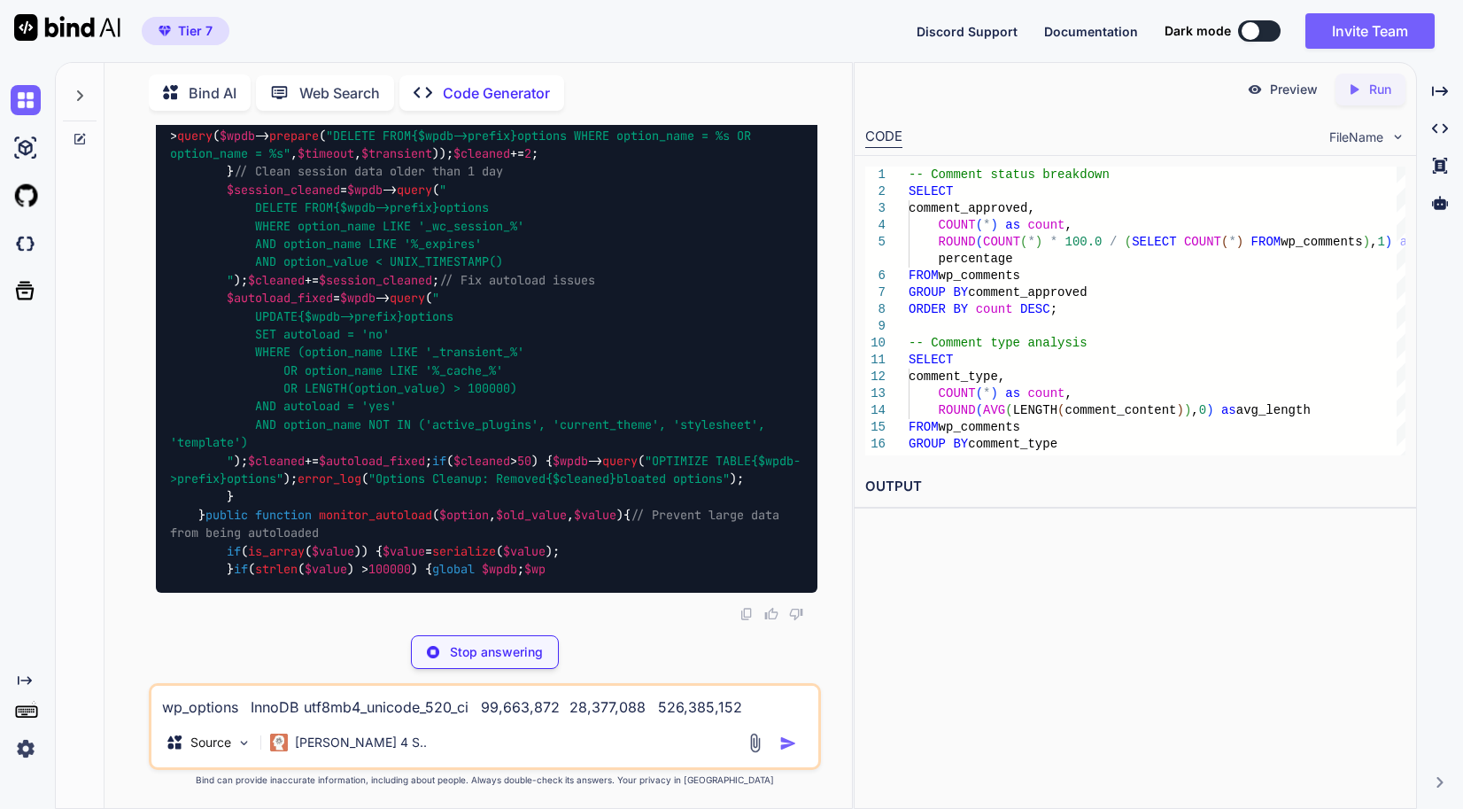
scroll to position [117641, 0]
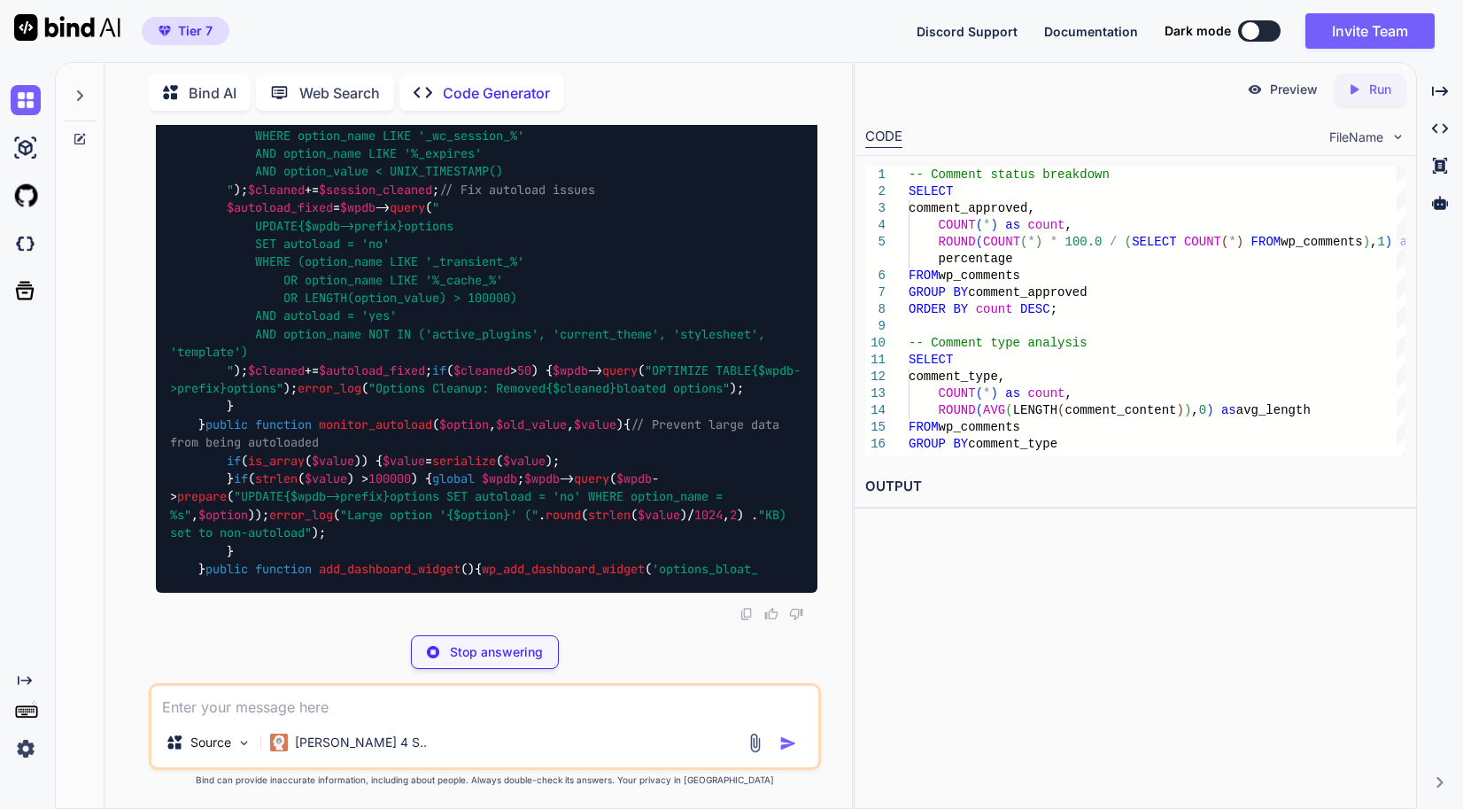
drag, startPoint x: 268, startPoint y: 710, endPoint x: 309, endPoint y: 605, distance: 112.2
click at [268, 710] on textarea at bounding box center [484, 702] width 667 height 32
paste textarea "option_name size_kb autoload iowd_webp_converted 20474.28 no w3tc_minify 9924.5…"
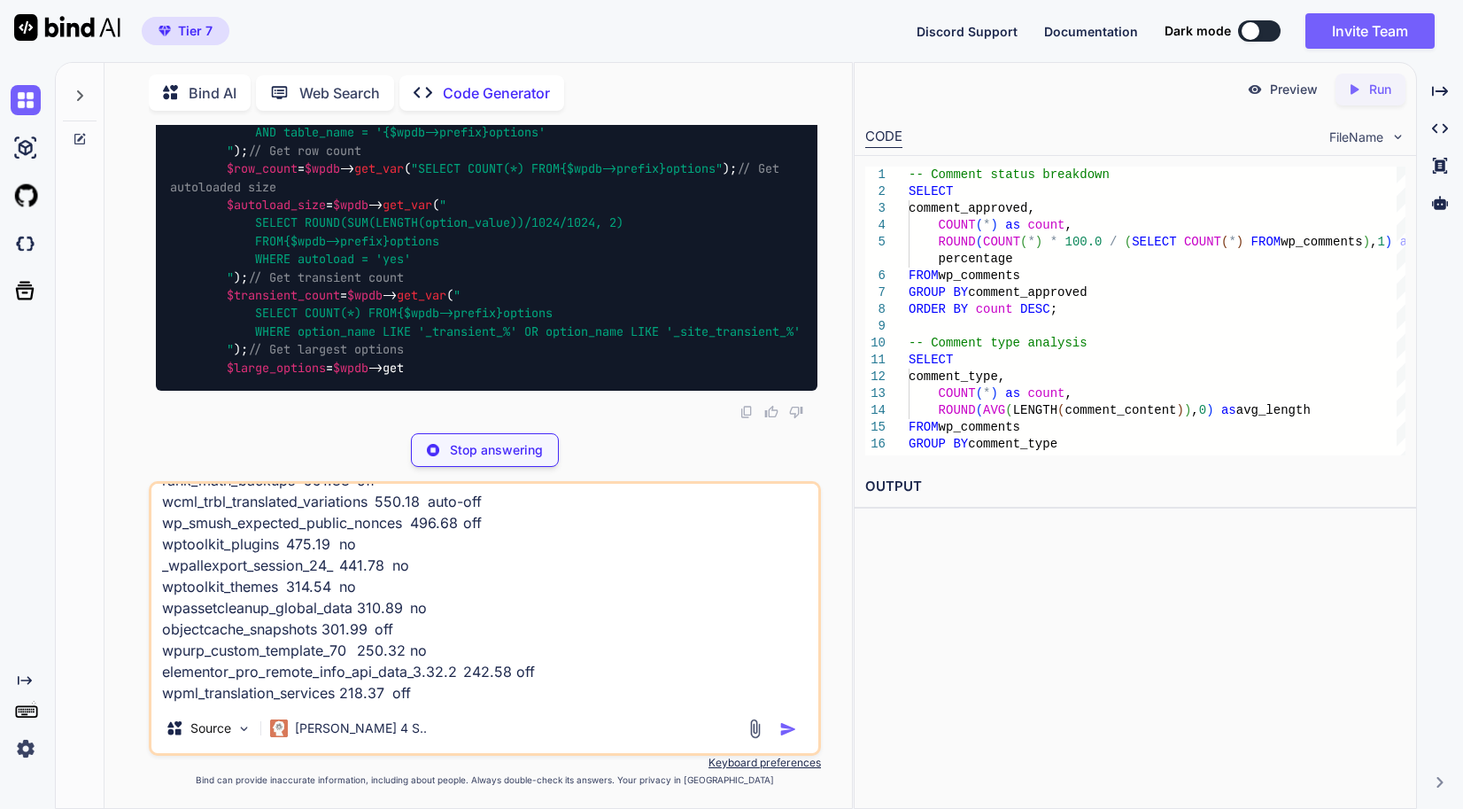
scroll to position [117819, 0]
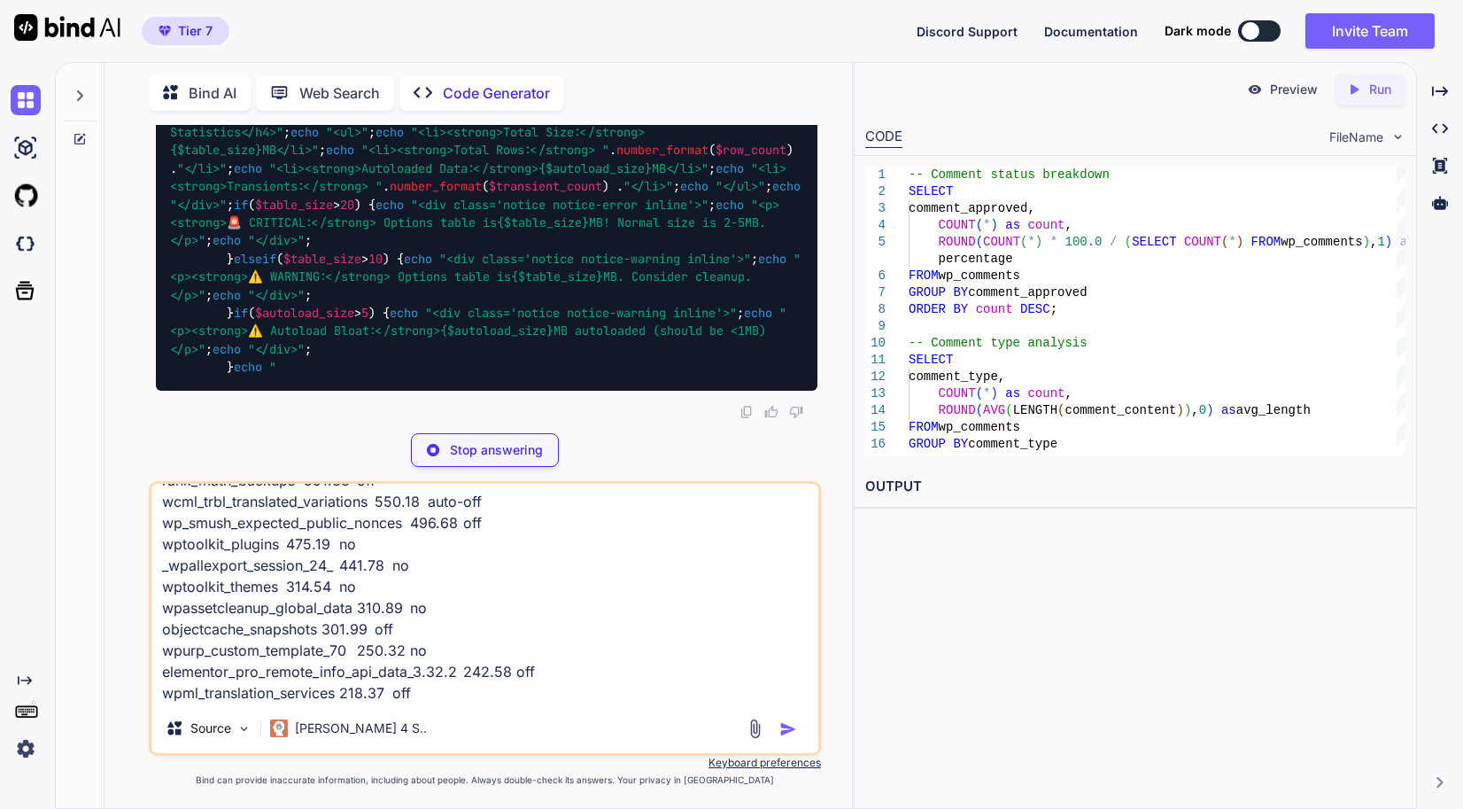
scroll to position [118173, 0]
drag, startPoint x: 167, startPoint y: 196, endPoint x: 413, endPoint y: 254, distance: 253.1
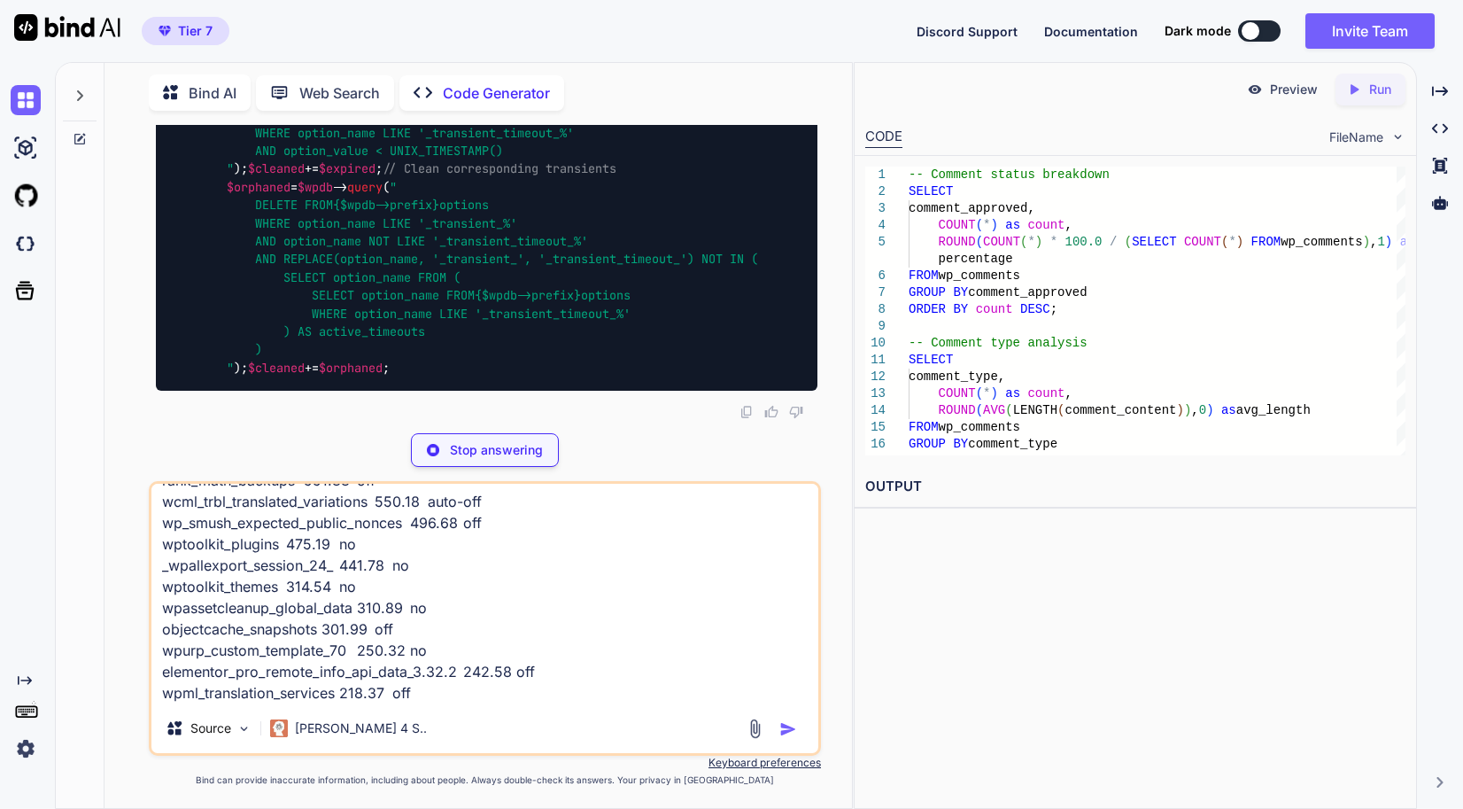
click at [473, 687] on textarea "option_name size_kb autoload iowd_webp_converted 20474.28 no w3tc_minify 9924.5…" at bounding box center [484, 594] width 667 height 220
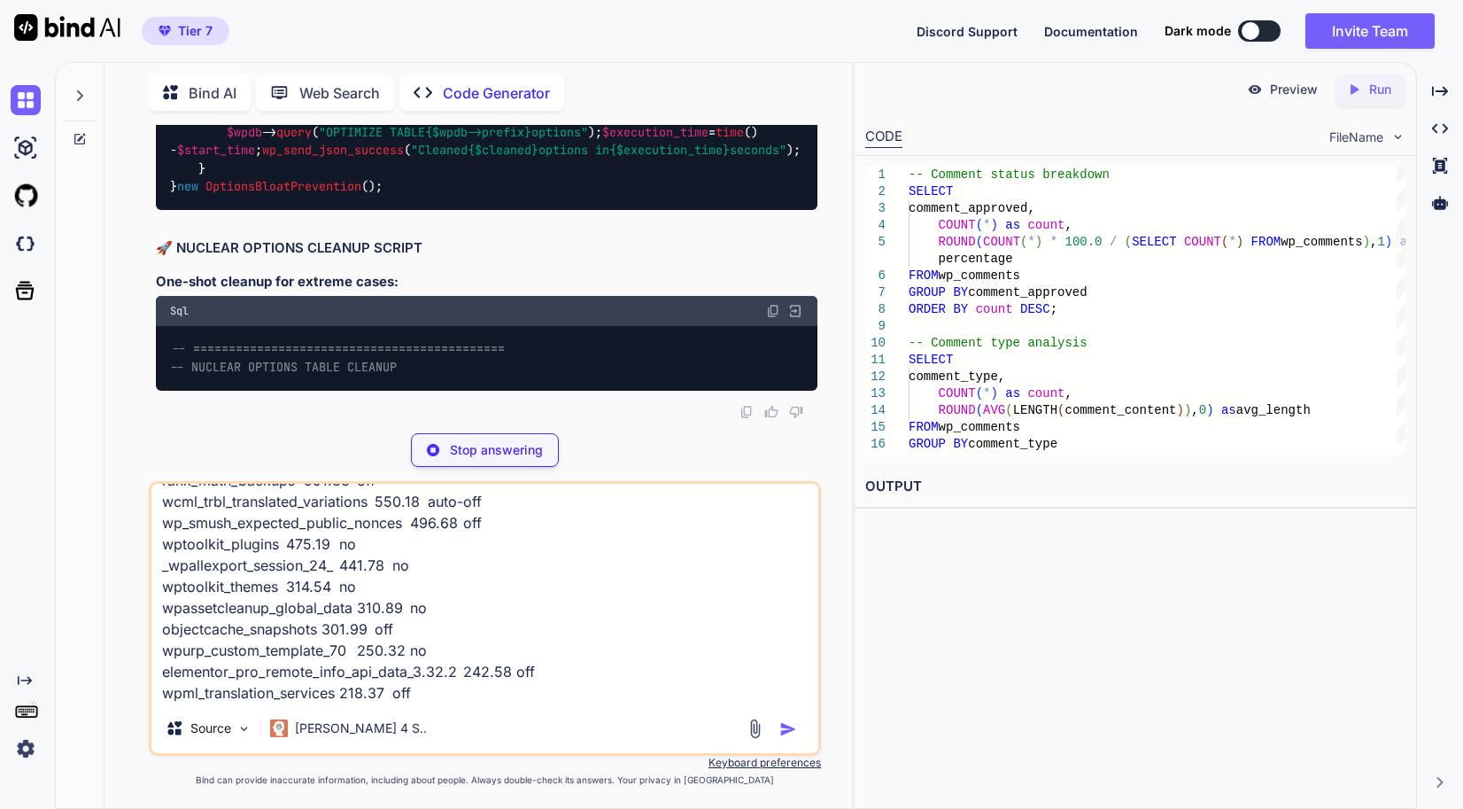
paste textarea "type count size_mb Transients 202 0.15 Site Transients 2 0.02 Autoload Data 814…"
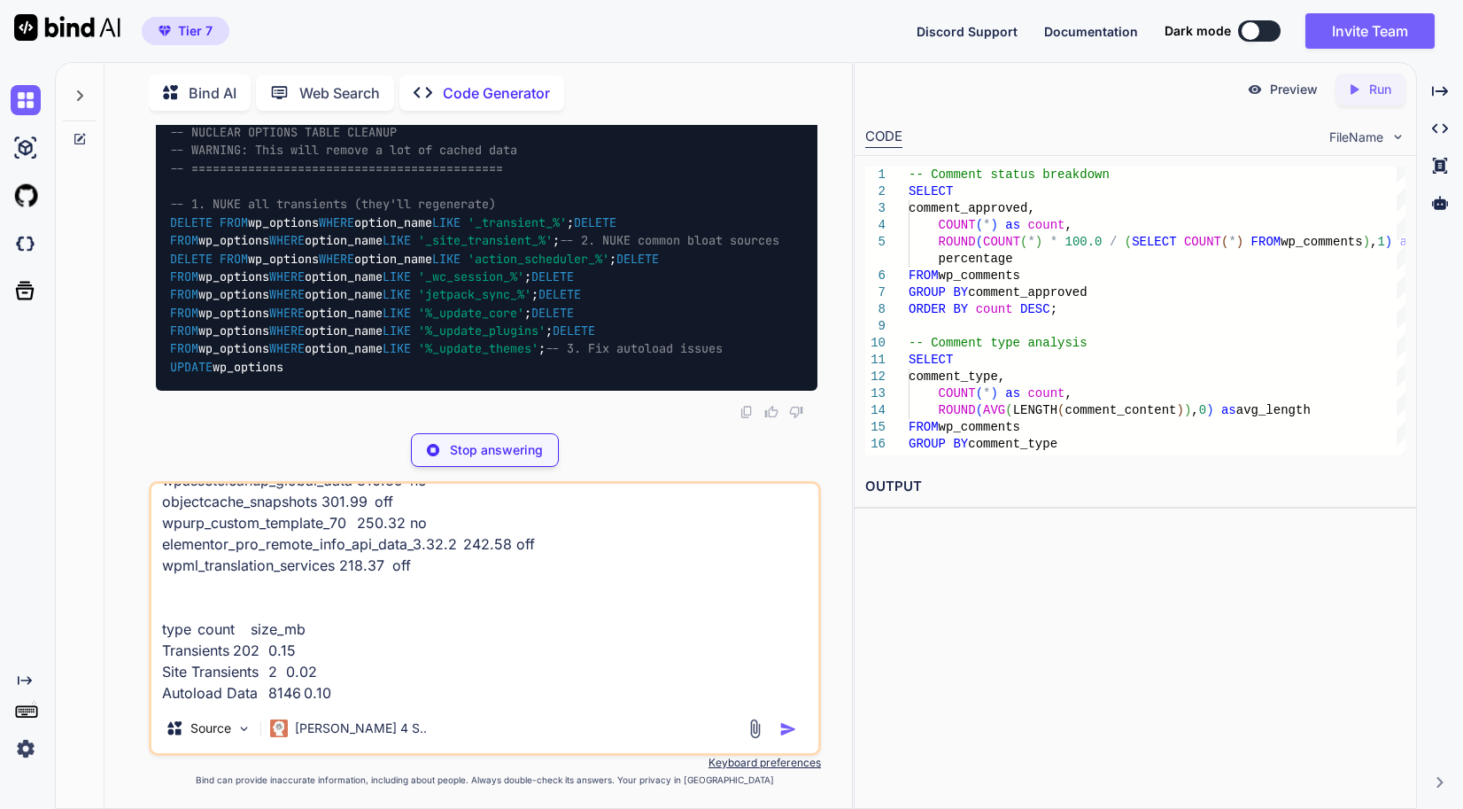
scroll to position [118262, 0]
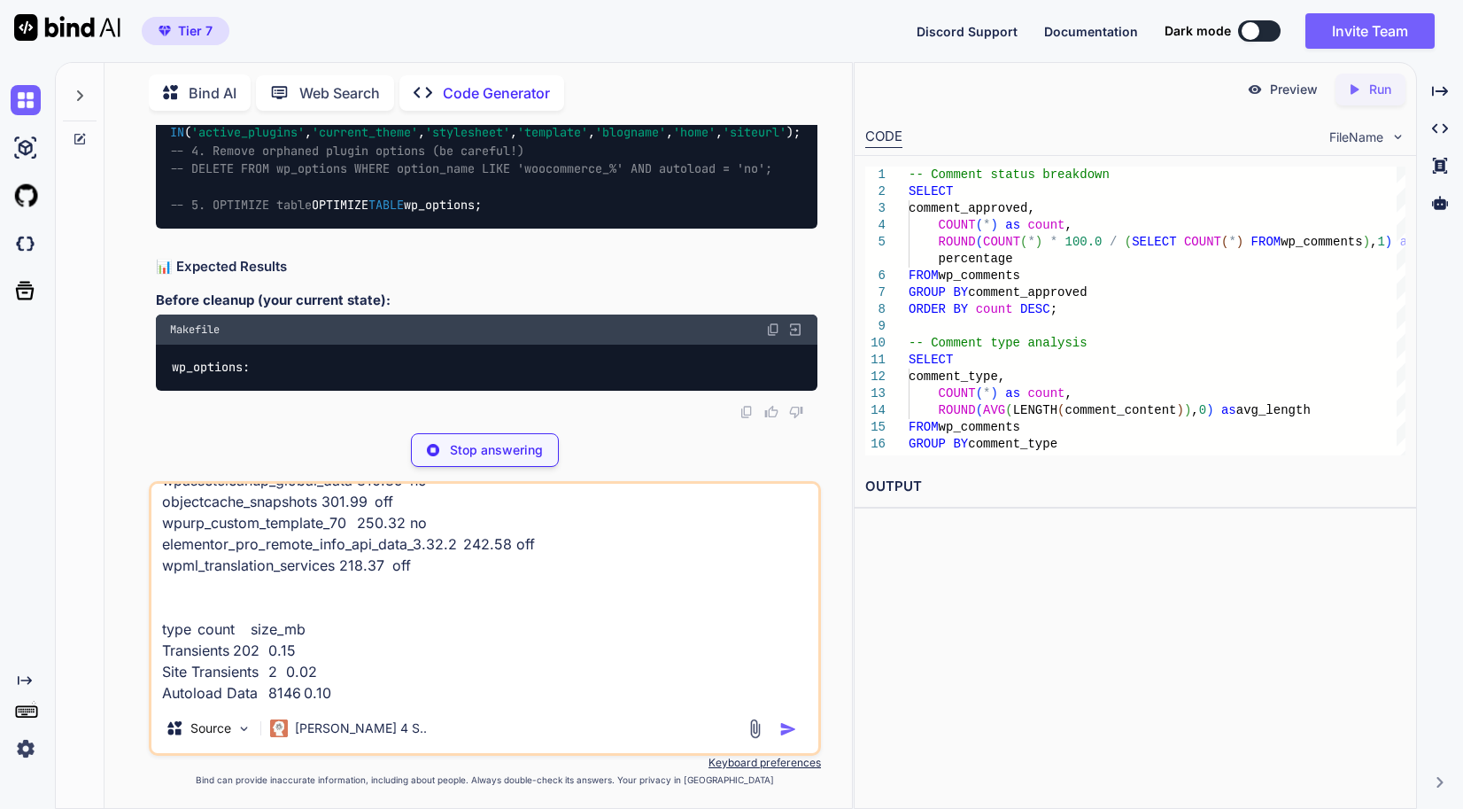
drag, startPoint x: 280, startPoint y: 384, endPoint x: 166, endPoint y: 229, distance: 191.9
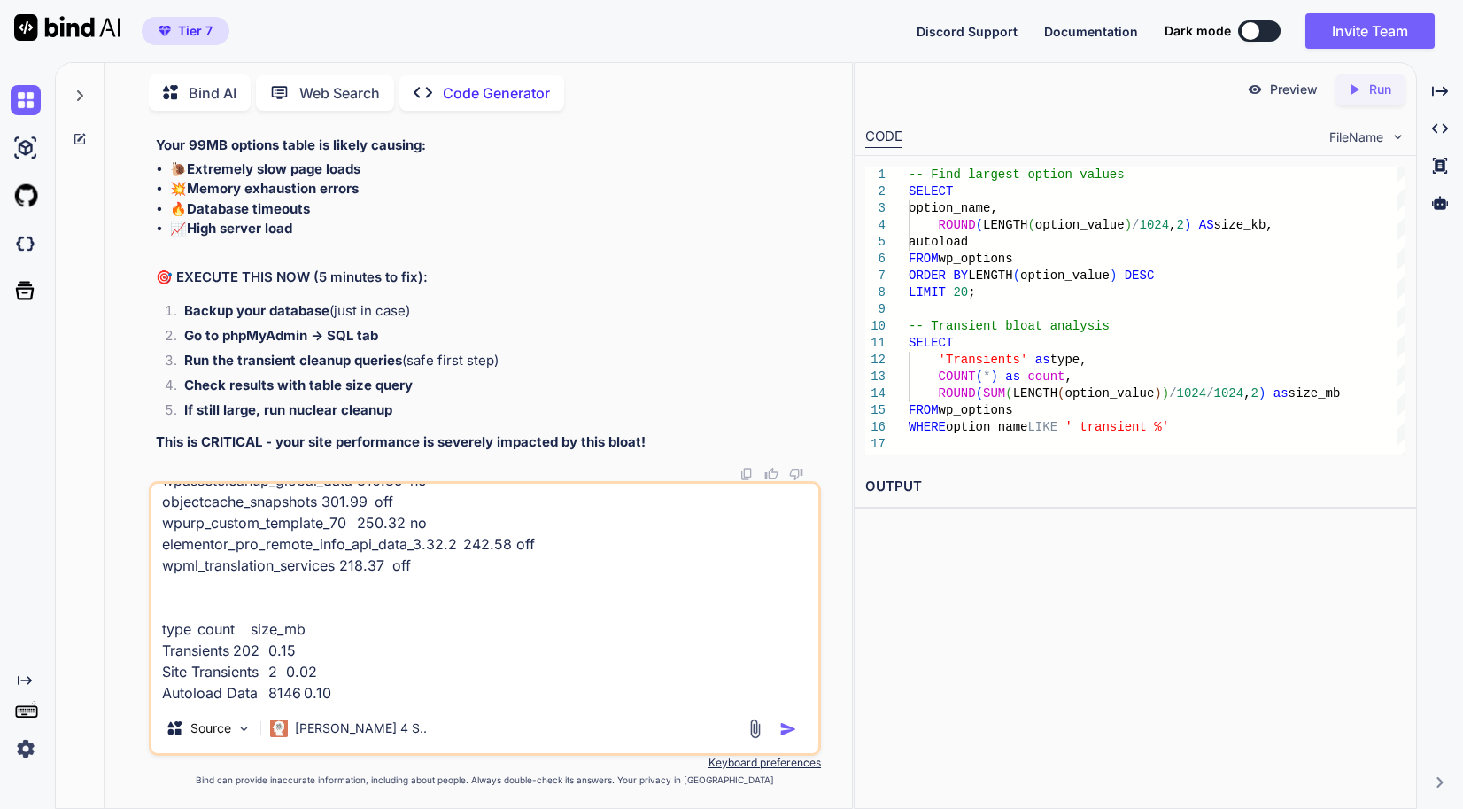
scroll to position [386, 0]
drag, startPoint x: 395, startPoint y: 695, endPoint x: 382, endPoint y: 673, distance: 25.8
click at [395, 695] on textarea "option_name size_kb autoload iowd_webp_converted 20474.28 no w3tc_minify 9924.5…" at bounding box center [484, 594] width 667 height 220
paste textarea "plugin_prefix option_count total_mb iowd 7 25.15 w3tc 10 9.70 wpadm 4 5.89 7769…"
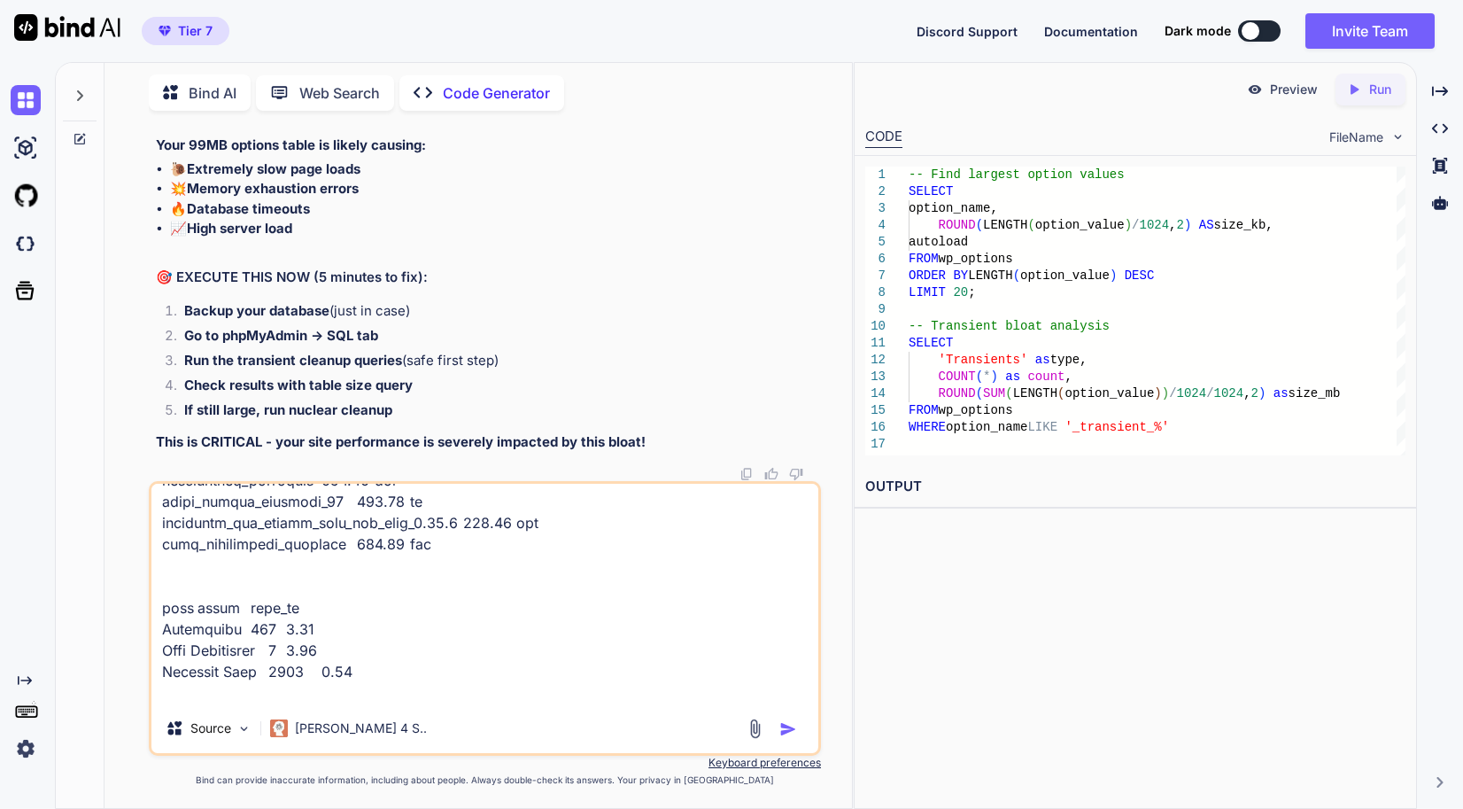
scroll to position [766, 0]
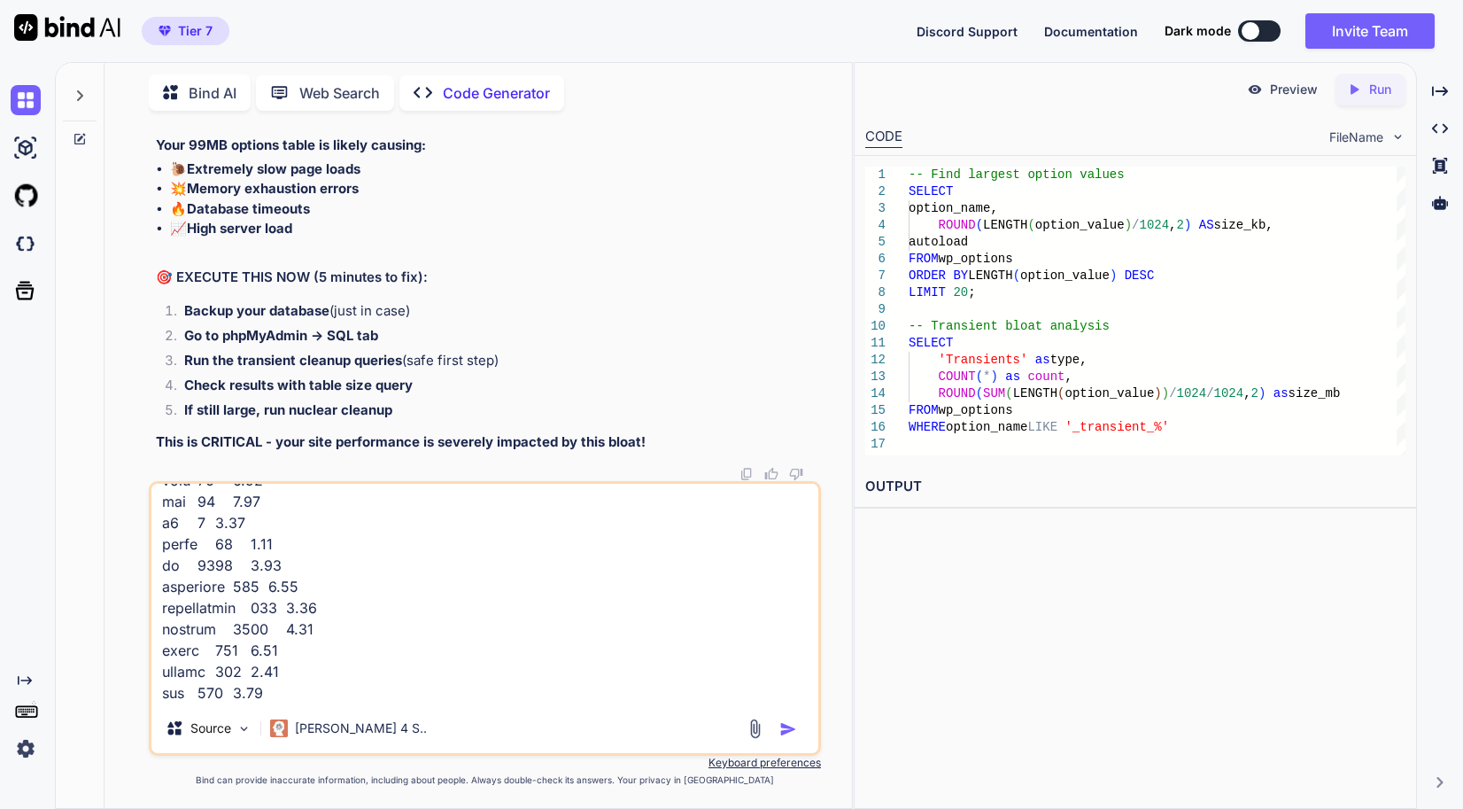
type textarea "option_name size_kb autoload iowd_webp_converted 20474.28 no w3tc_minify 9924.5…"
click at [796, 737] on img "button" at bounding box center [789, 729] width 18 height 18
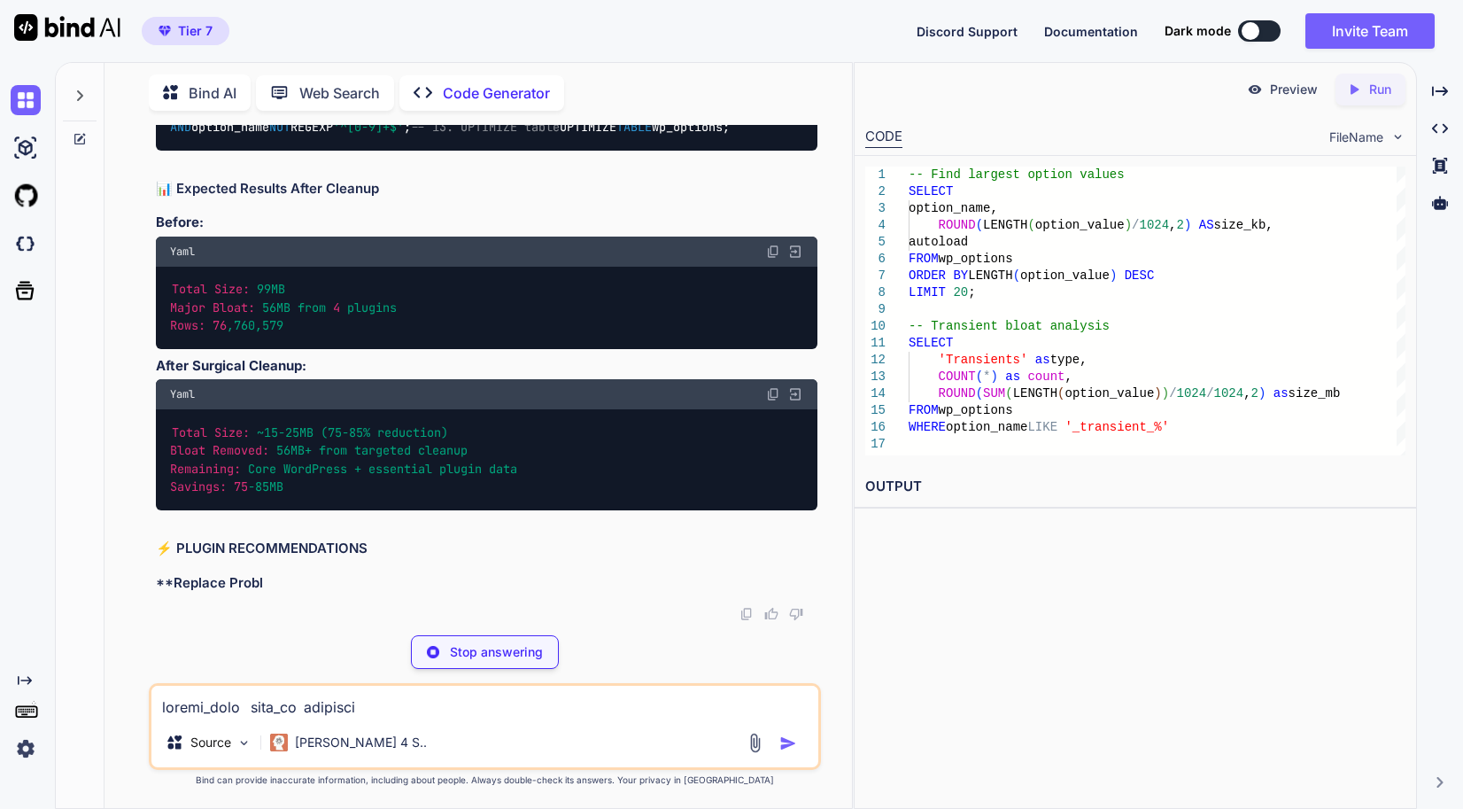
scroll to position [127666, 0]
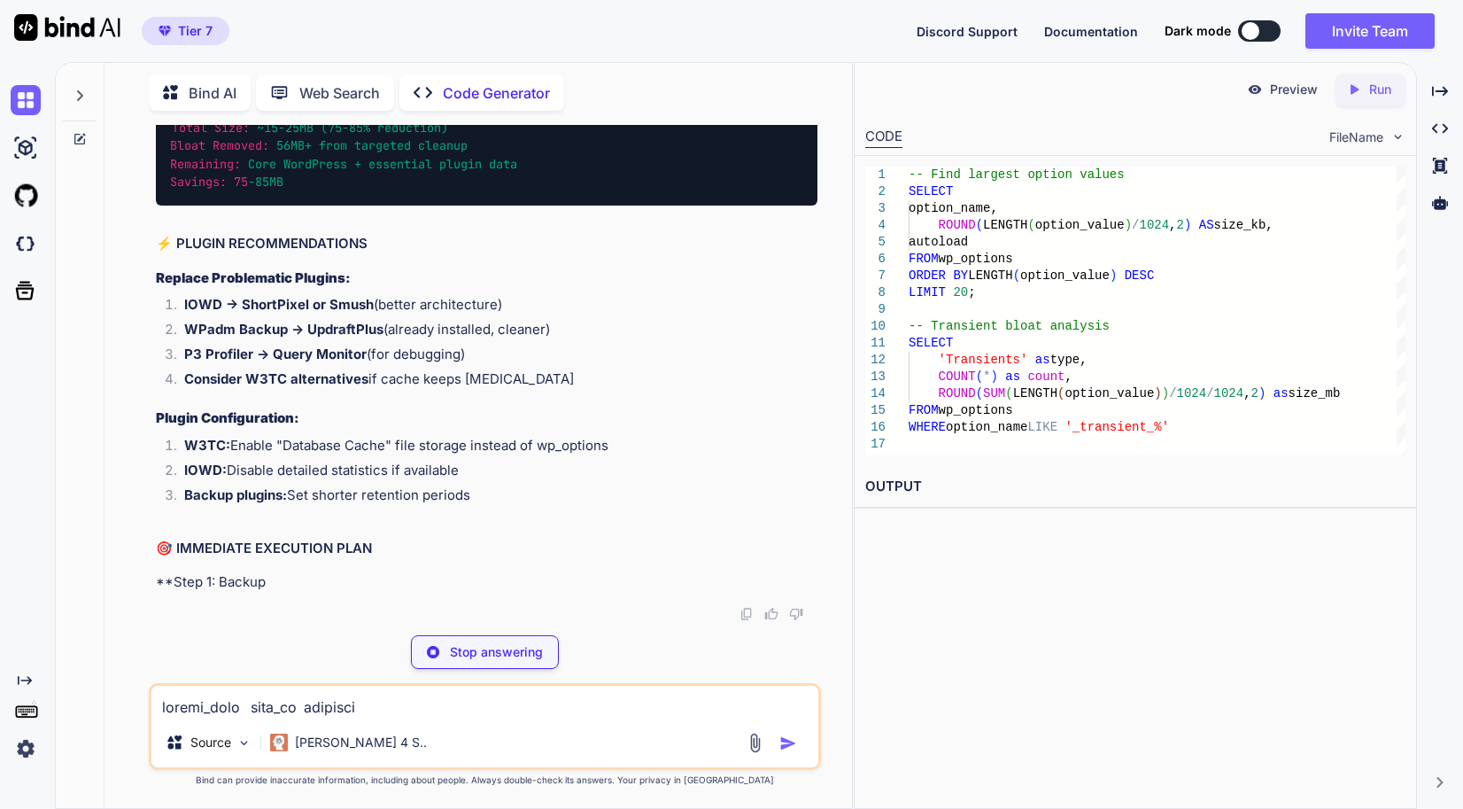
drag, startPoint x: 582, startPoint y: 519, endPoint x: 127, endPoint y: 515, distance: 455.3
click at [127, 515] on div "You // Memory settings for high-performance server define( 'WP_MEMORY_LIMIT', '…" at bounding box center [485, 466] width 733 height 683
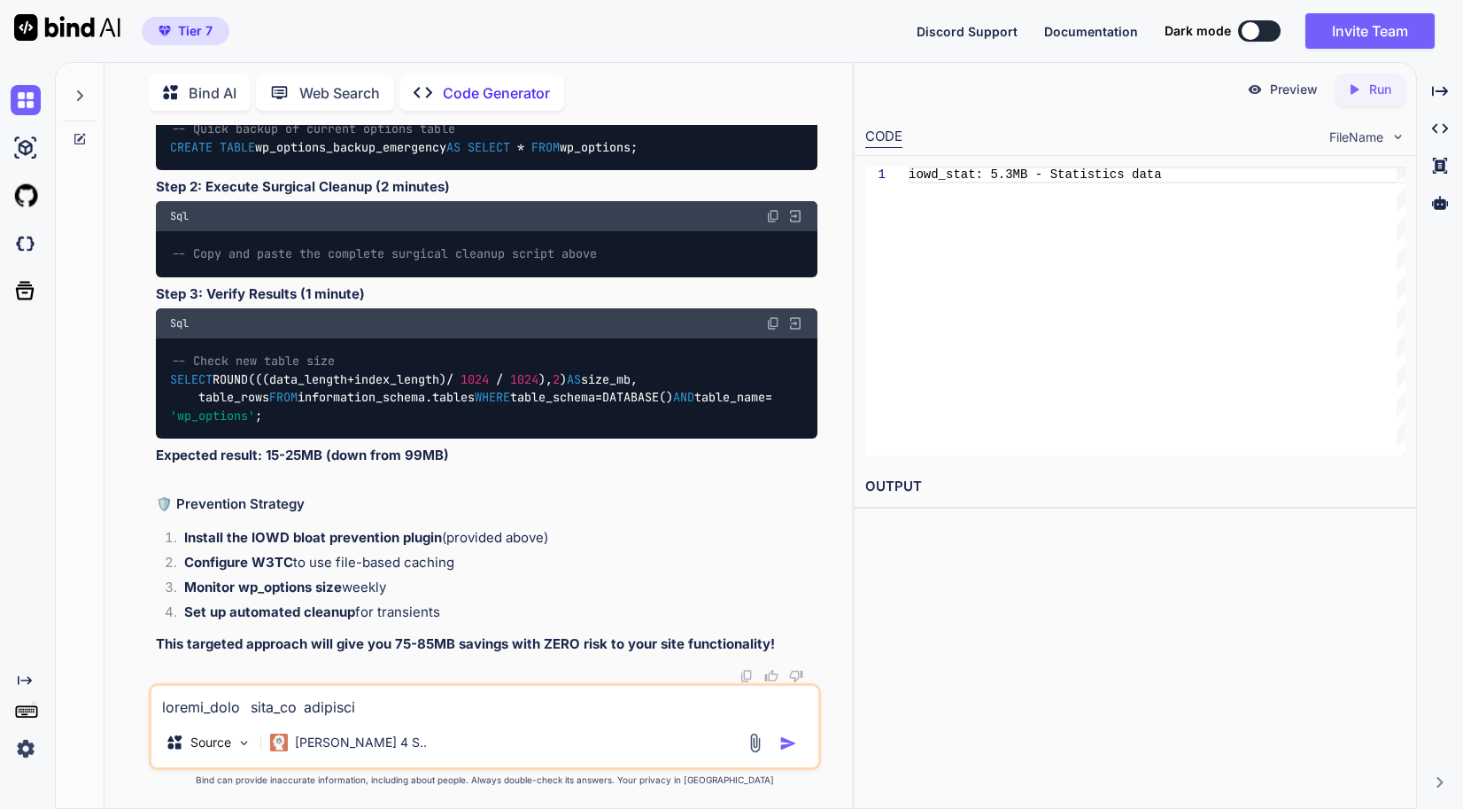
scroll to position [127844, 0]
click at [483, 704] on textarea at bounding box center [484, 702] width 667 height 32
type textarea "what is IOWD? is it from smush plugin?"
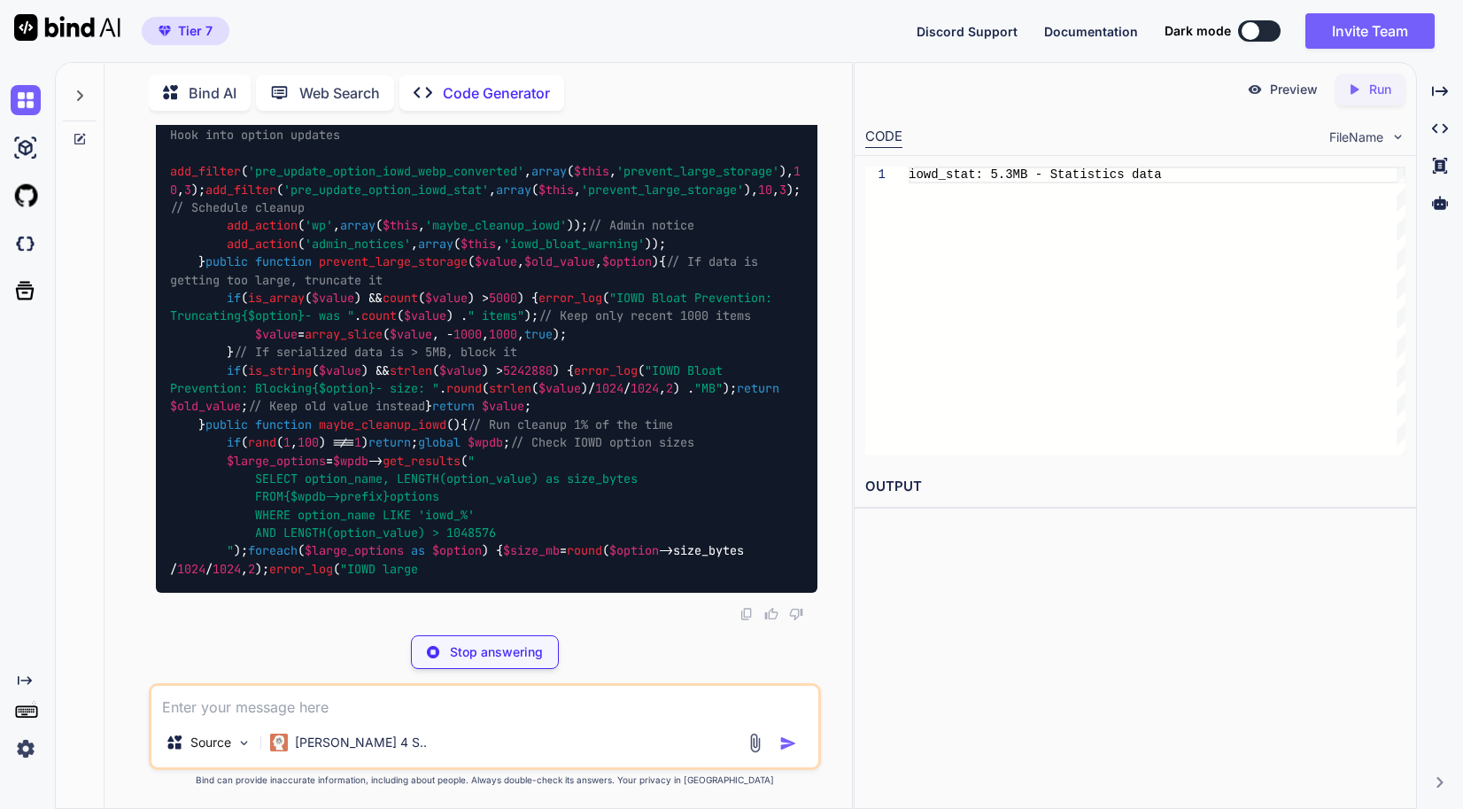
scroll to position [132301, 0]
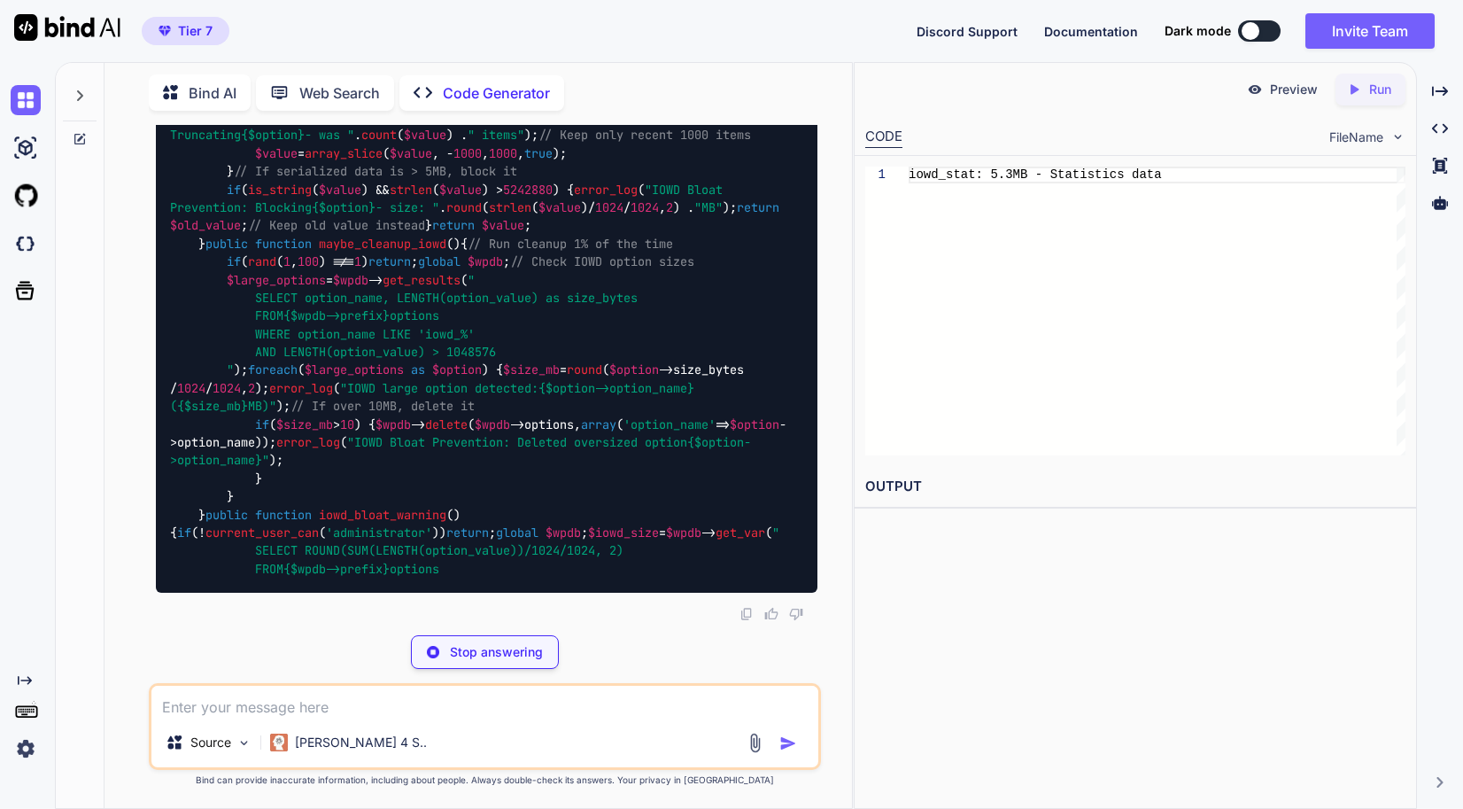
drag, startPoint x: 260, startPoint y: 526, endPoint x: 133, endPoint y: 478, distance: 136.2
click at [133, 478] on div "You // Memory settings for high-performance server define( 'WP_MEMORY_LIMIT', '…" at bounding box center [485, 466] width 733 height 683
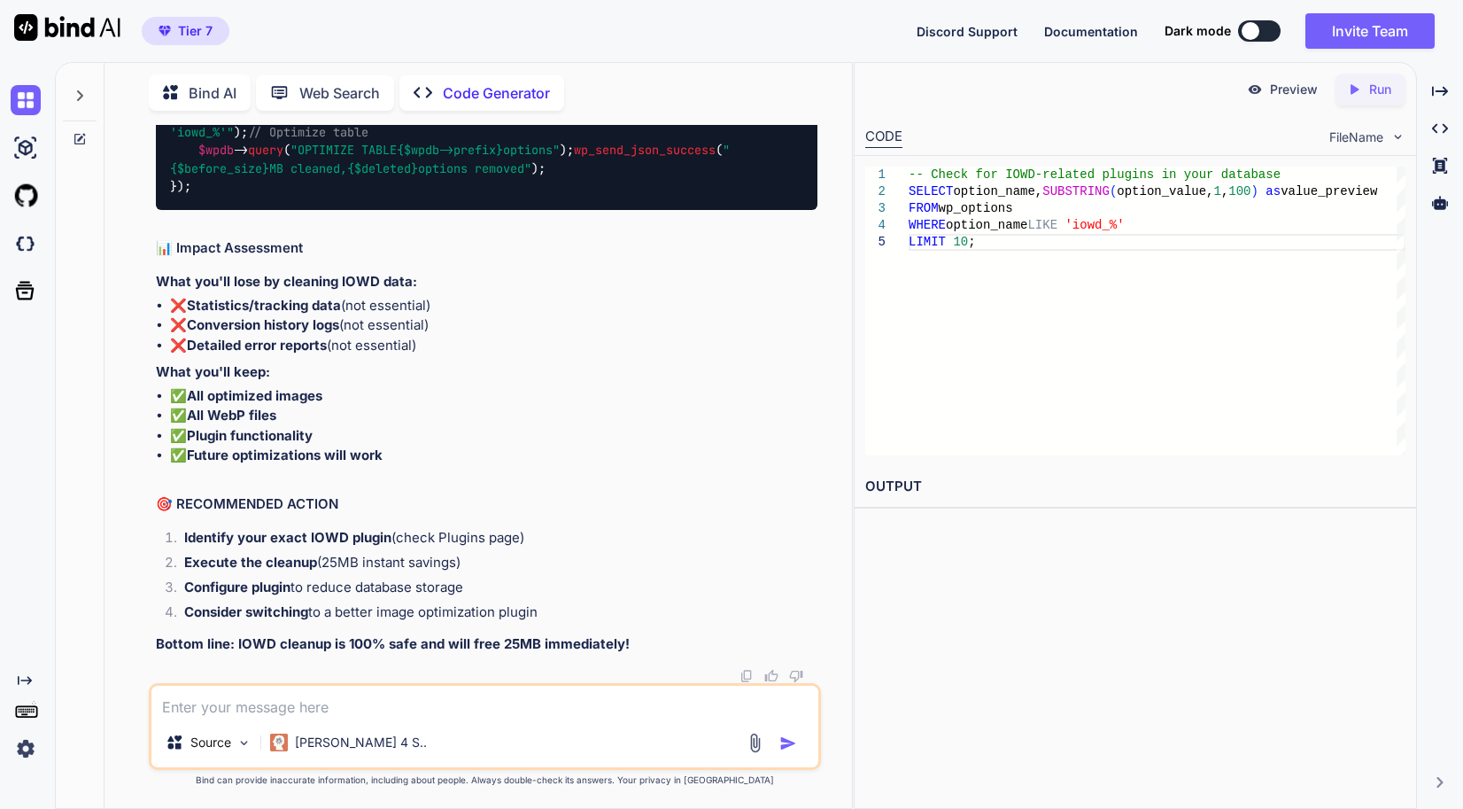
scroll to position [136587, 0]
click at [328, 702] on textarea at bounding box center [484, 702] width 667 height 32
paste textarea "iowd_compress_images_count_bulk 84691 iowd_compress_images_counter_bulk 3029 io…"
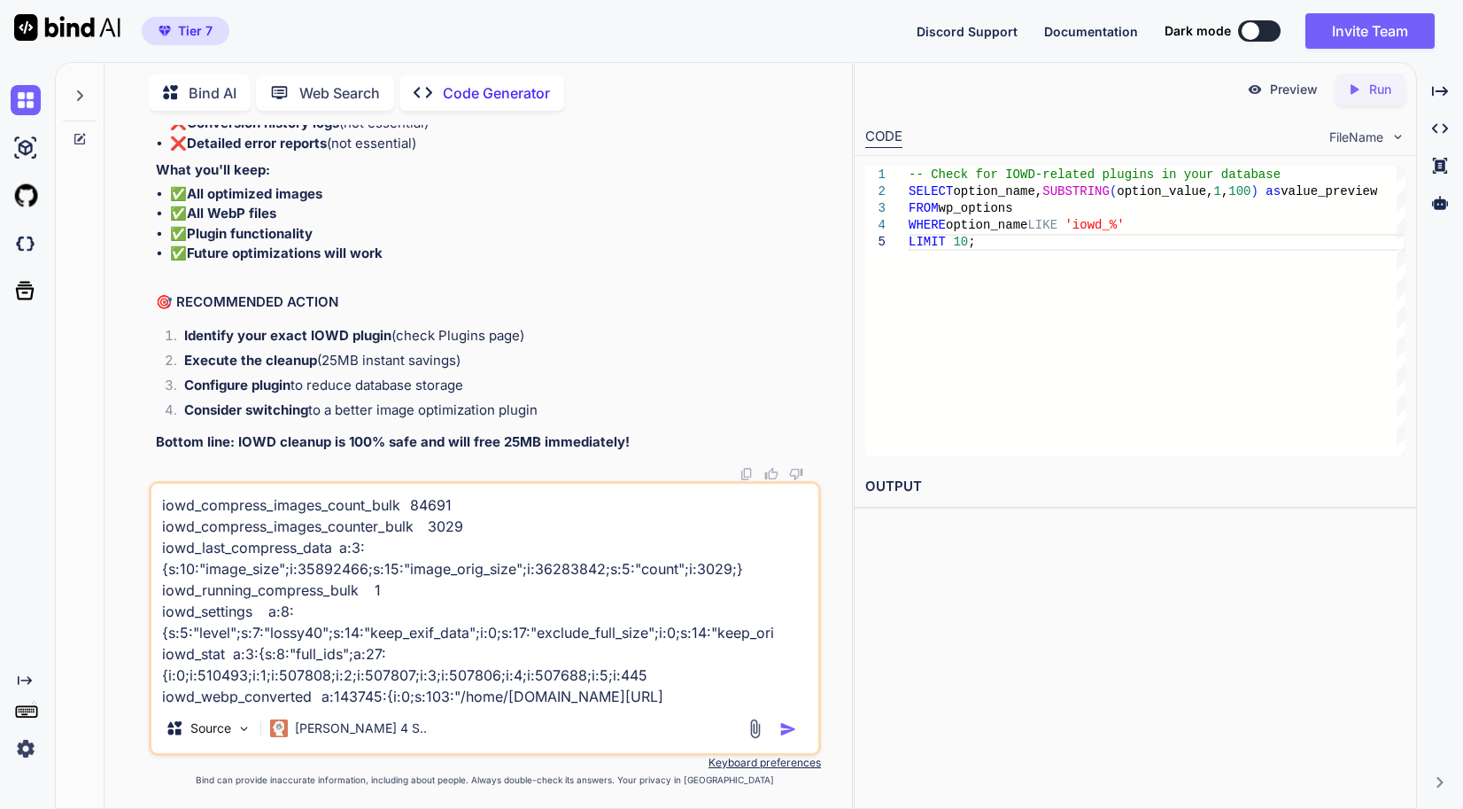
scroll to position [65, 0]
type textarea "iowd_compress_images_count_bulk 84691 iowd_compress_images_counter_bulk 3029 io…"
click at [789, 735] on img "button" at bounding box center [789, 729] width 18 height 18
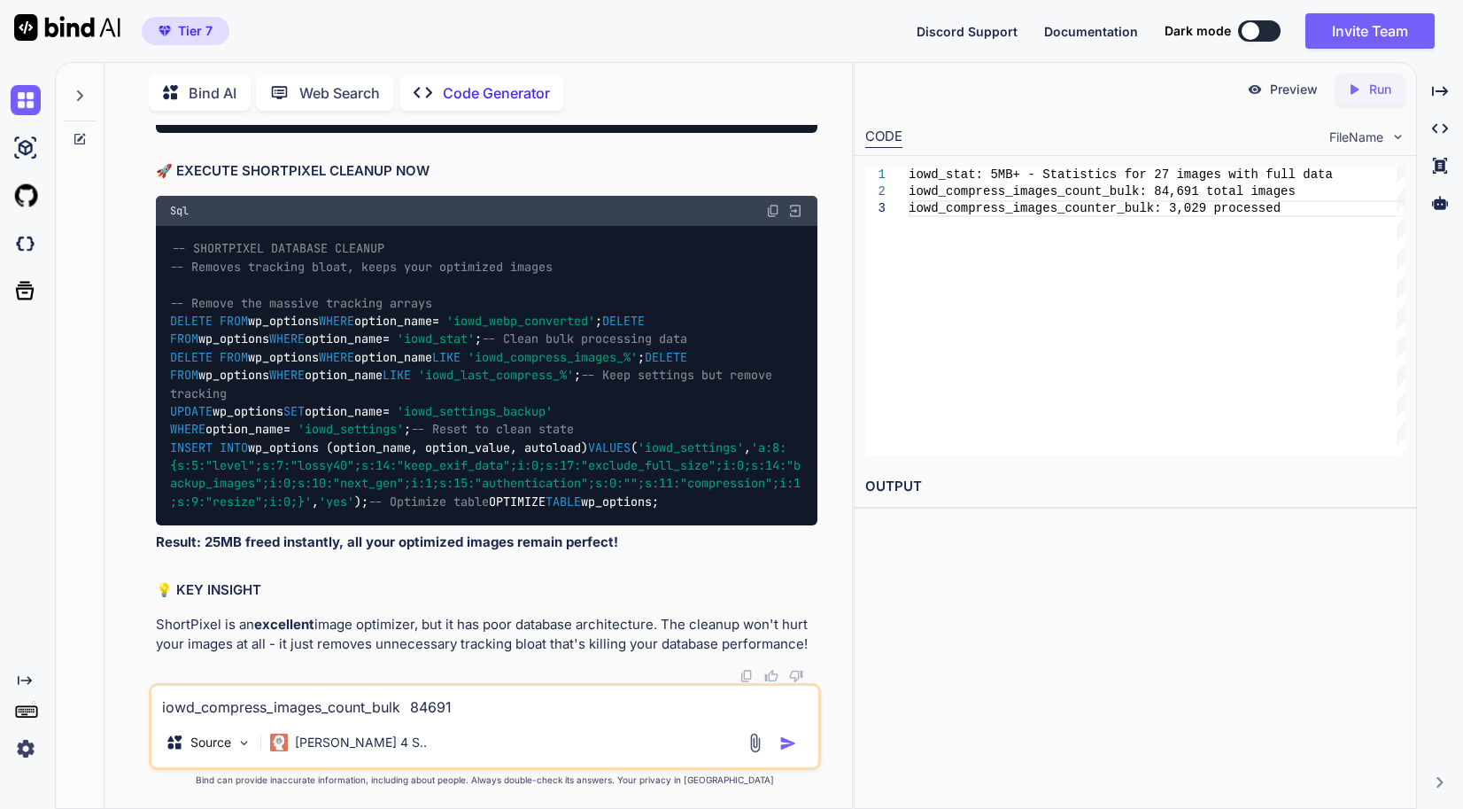
scroll to position [137604, 0]
click at [372, 706] on textarea "iowd_compress_images_count_bulk 84691 iowd_compress_images_counter_bulk 3029 io…" at bounding box center [484, 702] width 667 height 32
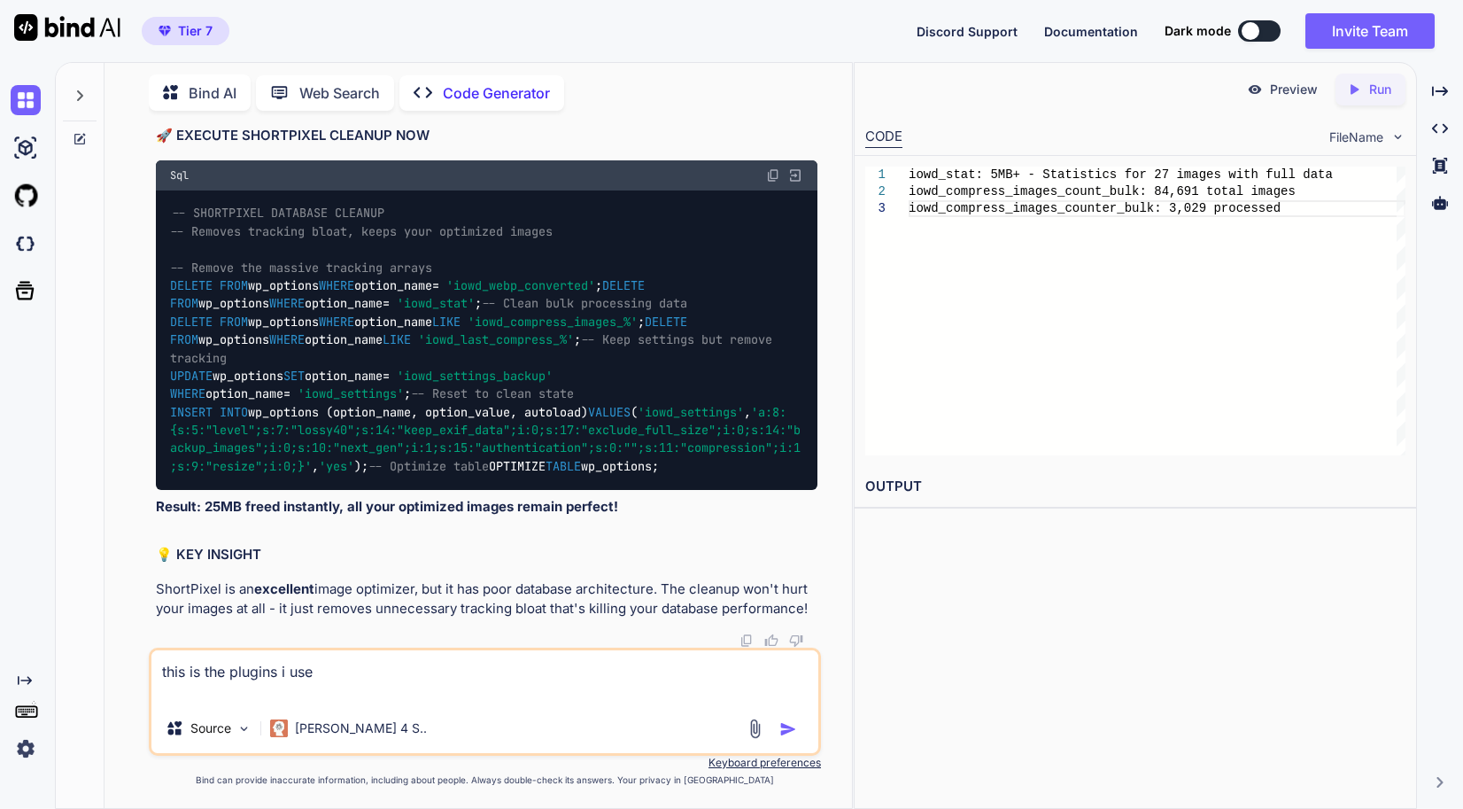
paste textarea "AffiliateWP Settings | Documentation | Support | Deactivate Affiliate Plugin fo…"
type textarea "this is the plugins i use AffiliateWP Settings | Documentation | Support | Deac…"
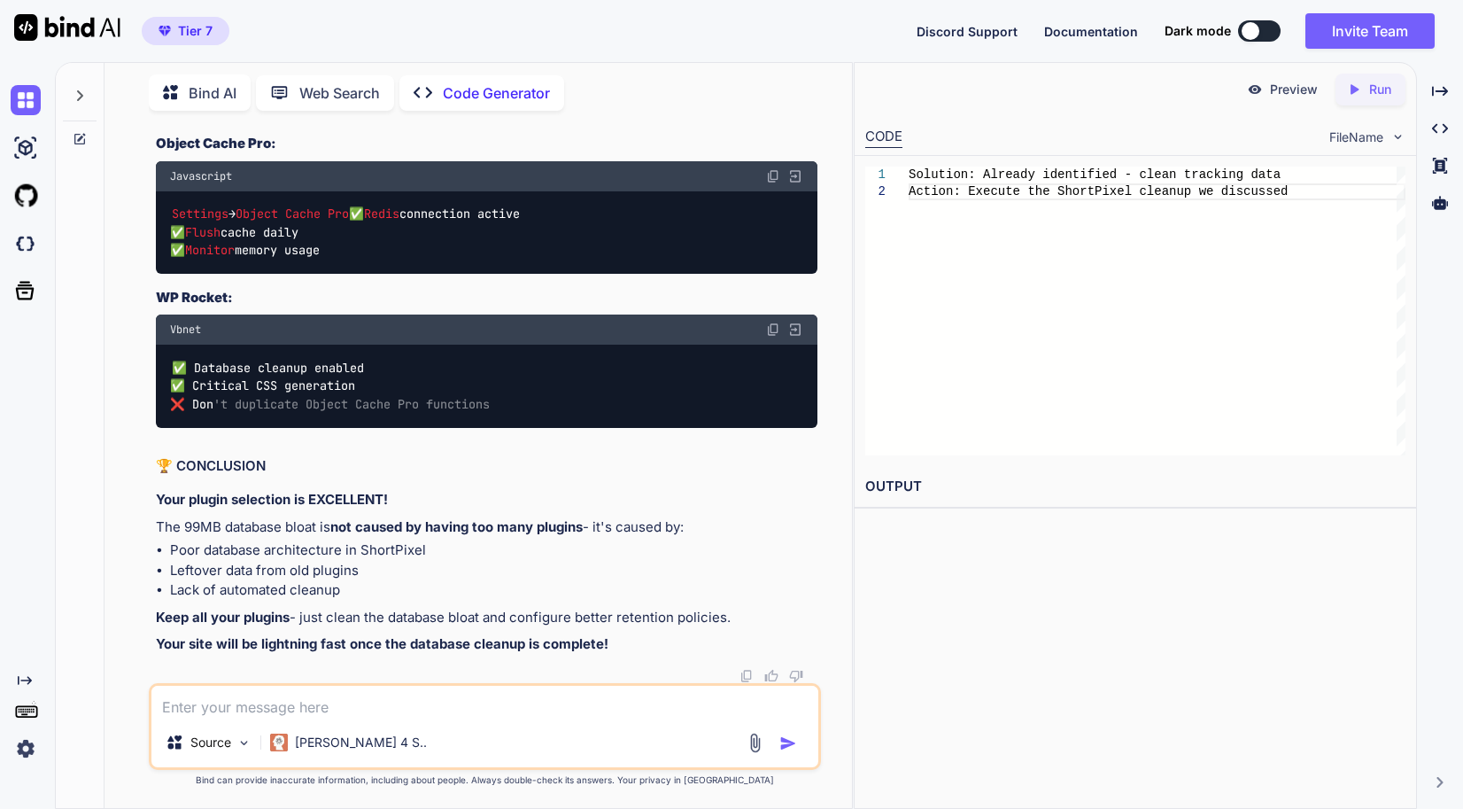
scroll to position [148882, 0]
drag, startPoint x: 169, startPoint y: 461, endPoint x: 539, endPoint y: 512, distance: 373.8
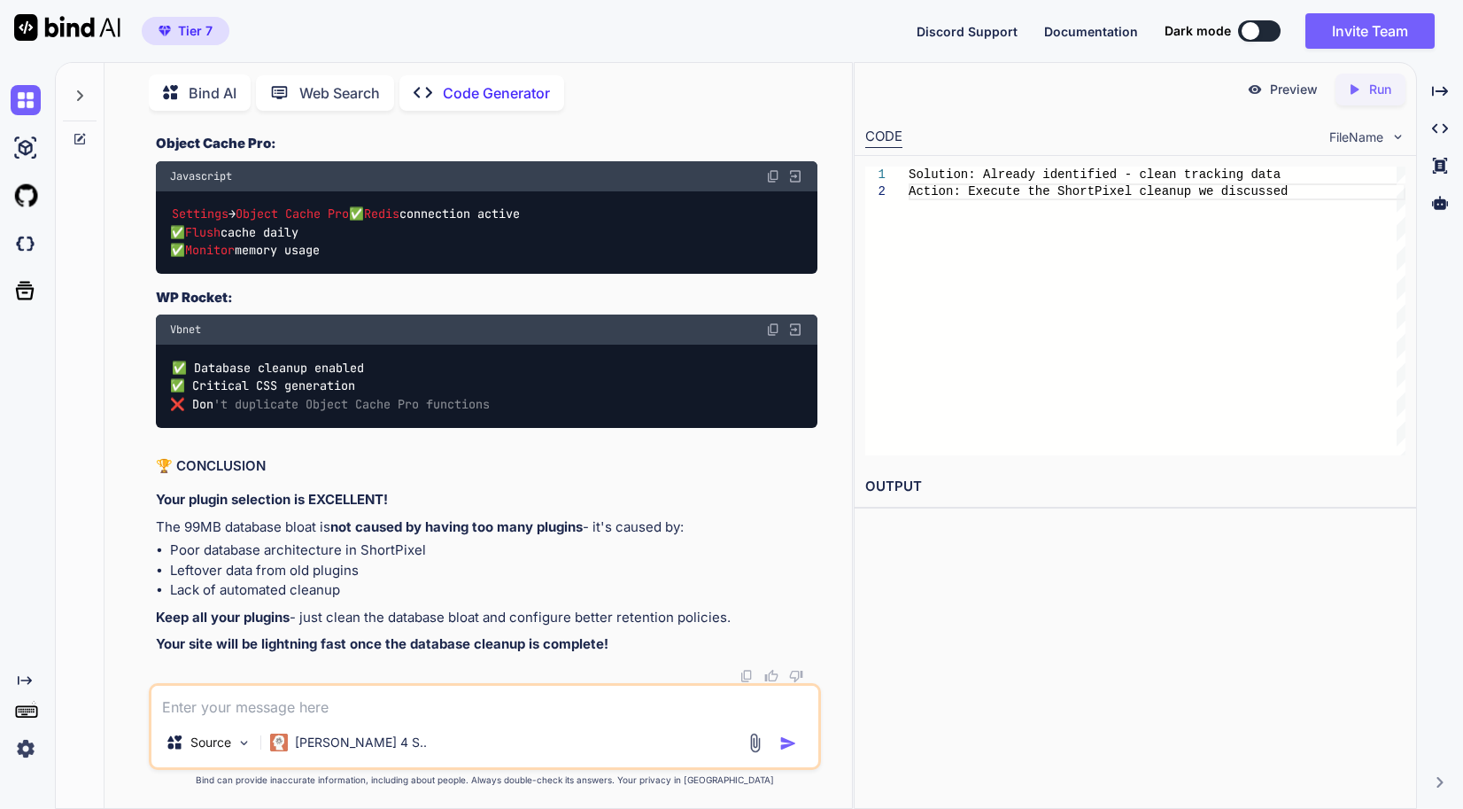
drag, startPoint x: 657, startPoint y: 450, endPoint x: 161, endPoint y: 280, distance: 524.4
drag, startPoint x: 167, startPoint y: 493, endPoint x: 157, endPoint y: 492, distance: 9.8
drag, startPoint x: 157, startPoint y: 492, endPoint x: 173, endPoint y: 492, distance: 15.9
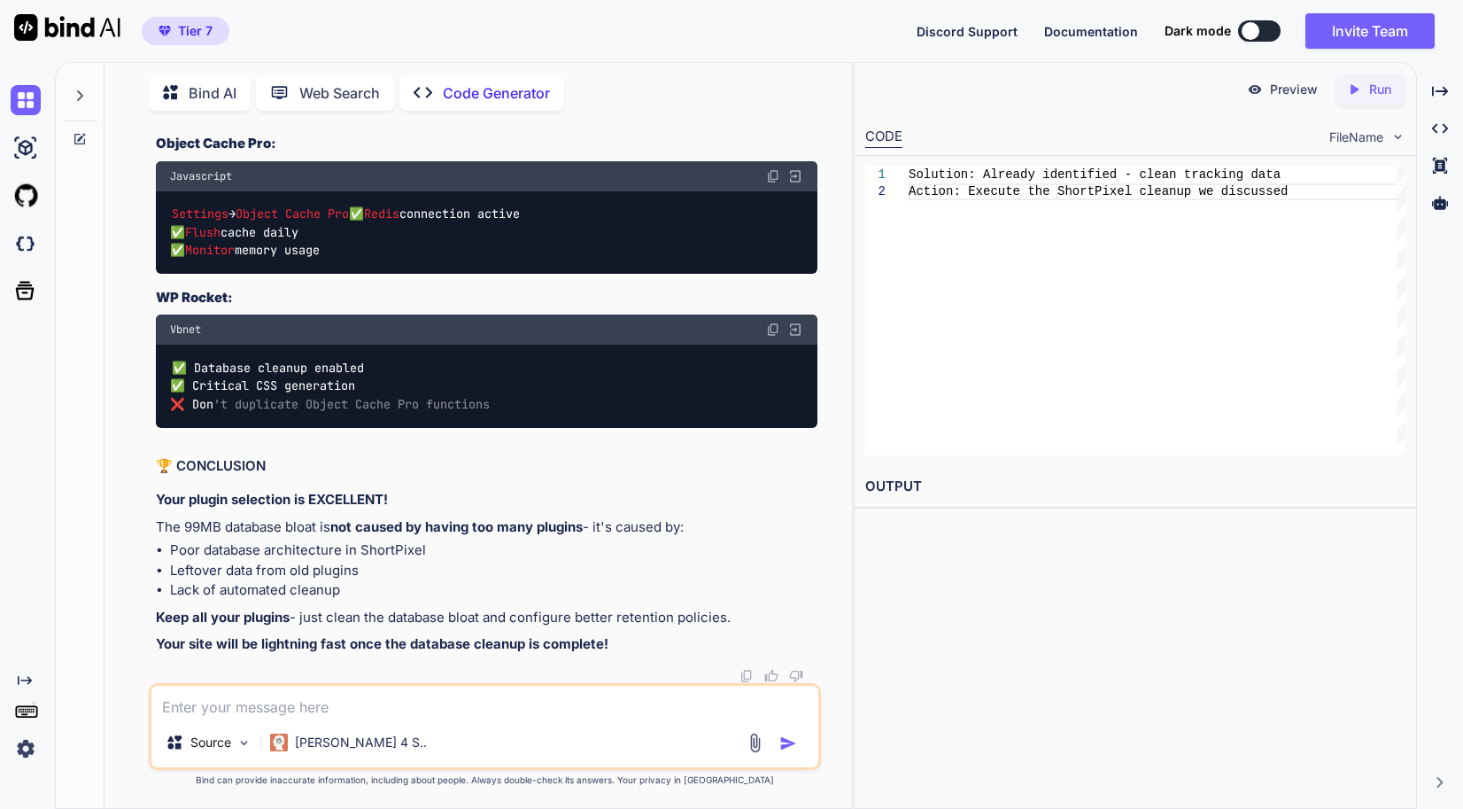
drag, startPoint x: 398, startPoint y: 718, endPoint x: 412, endPoint y: 705, distance: 19.4
click at [398, 718] on div "Source Claude 4 S.." at bounding box center [485, 726] width 672 height 87
click at [412, 705] on textarea at bounding box center [484, 702] width 667 height 32
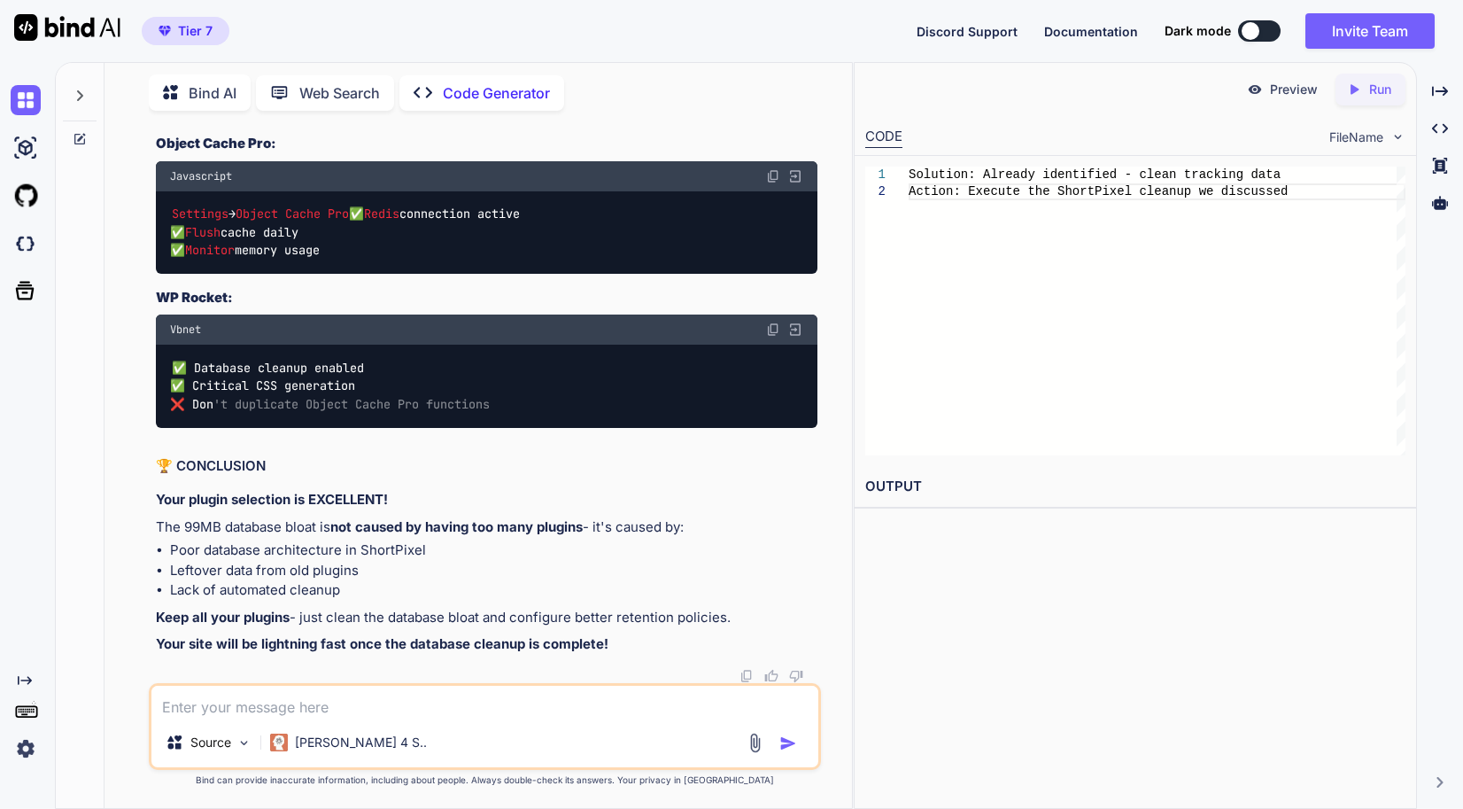
paste textarea "wp_options InnoDB utf8mb4_unicode_520_ci 26,787,840 5,816,320 5,242,880 76,761,…"
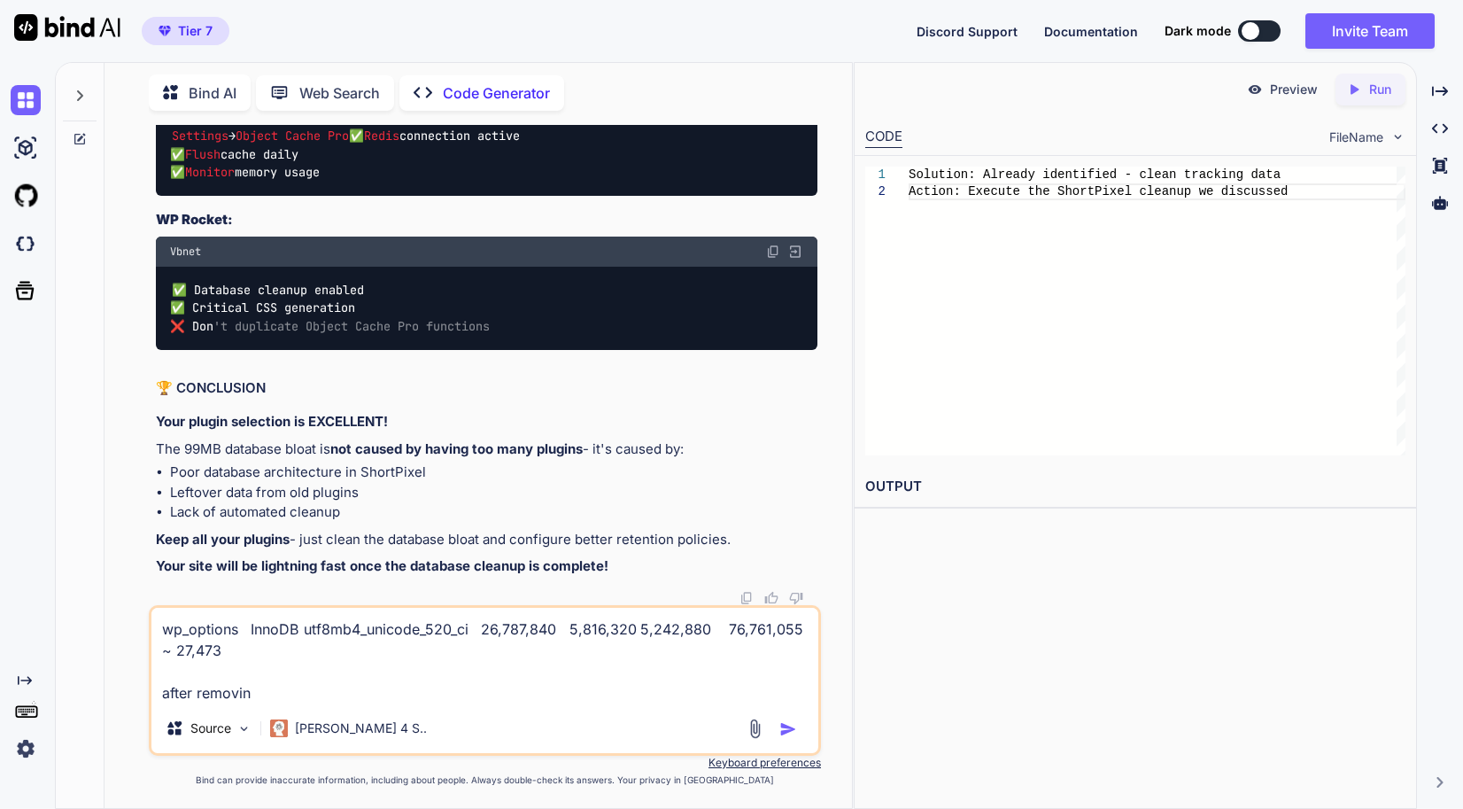
type textarea "wp_options InnoDB utf8mb4_unicode_520_ci 26,787,840 5,816,320 5,242,880 76,761,…"
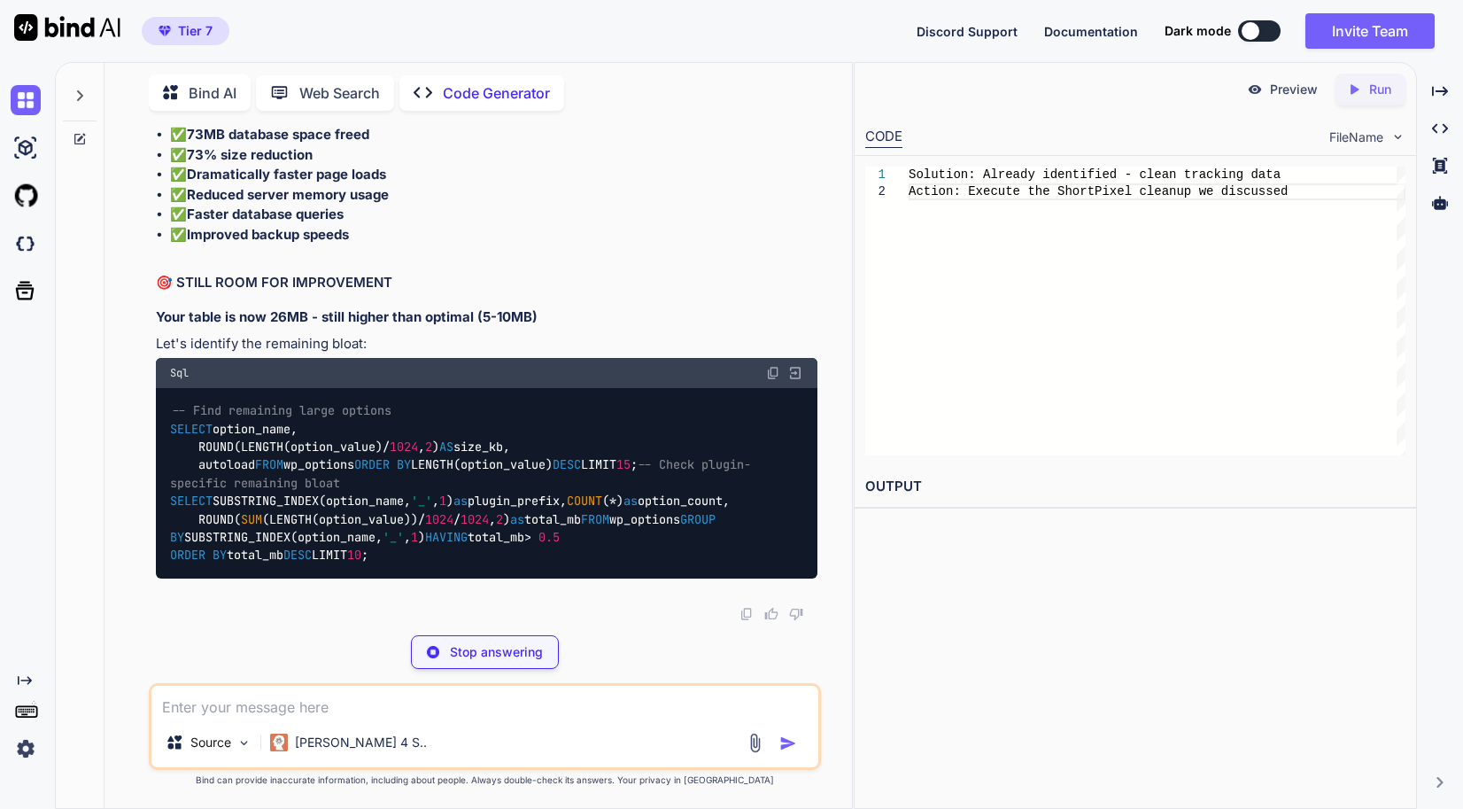
scroll to position [151791, 0]
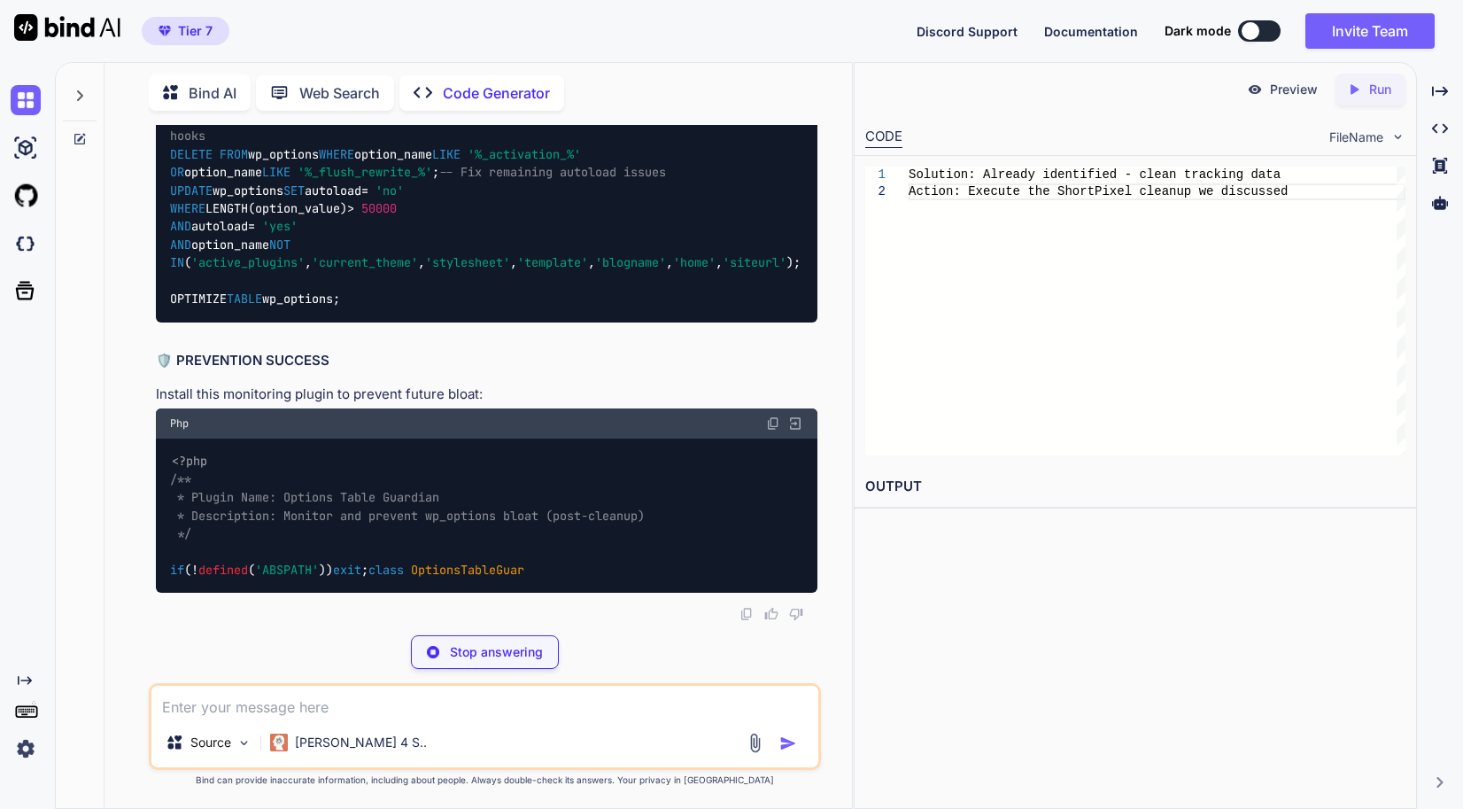
drag, startPoint x: 252, startPoint y: 538, endPoint x: 159, endPoint y: 425, distance: 146.5
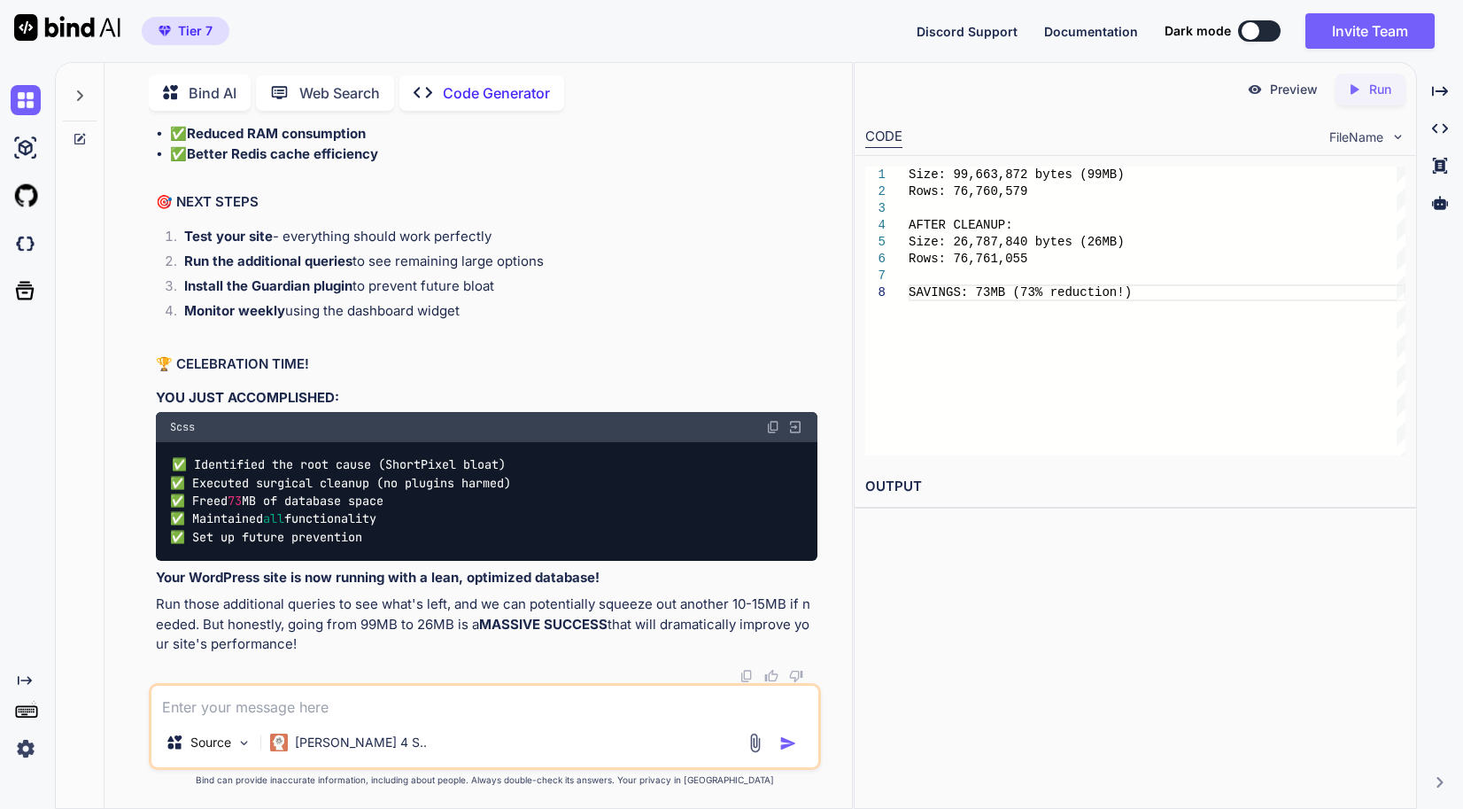
scroll to position [151968, 0]
drag, startPoint x: 264, startPoint y: 700, endPoint x: 265, endPoint y: 683, distance: 16.9
click at [264, 699] on textarea at bounding box center [484, 702] width 667 height 32
paste textarea "option_name size_kb autoload p3_scan_scan_2017-04-28_9eedbd86 1350.82 no astra_…"
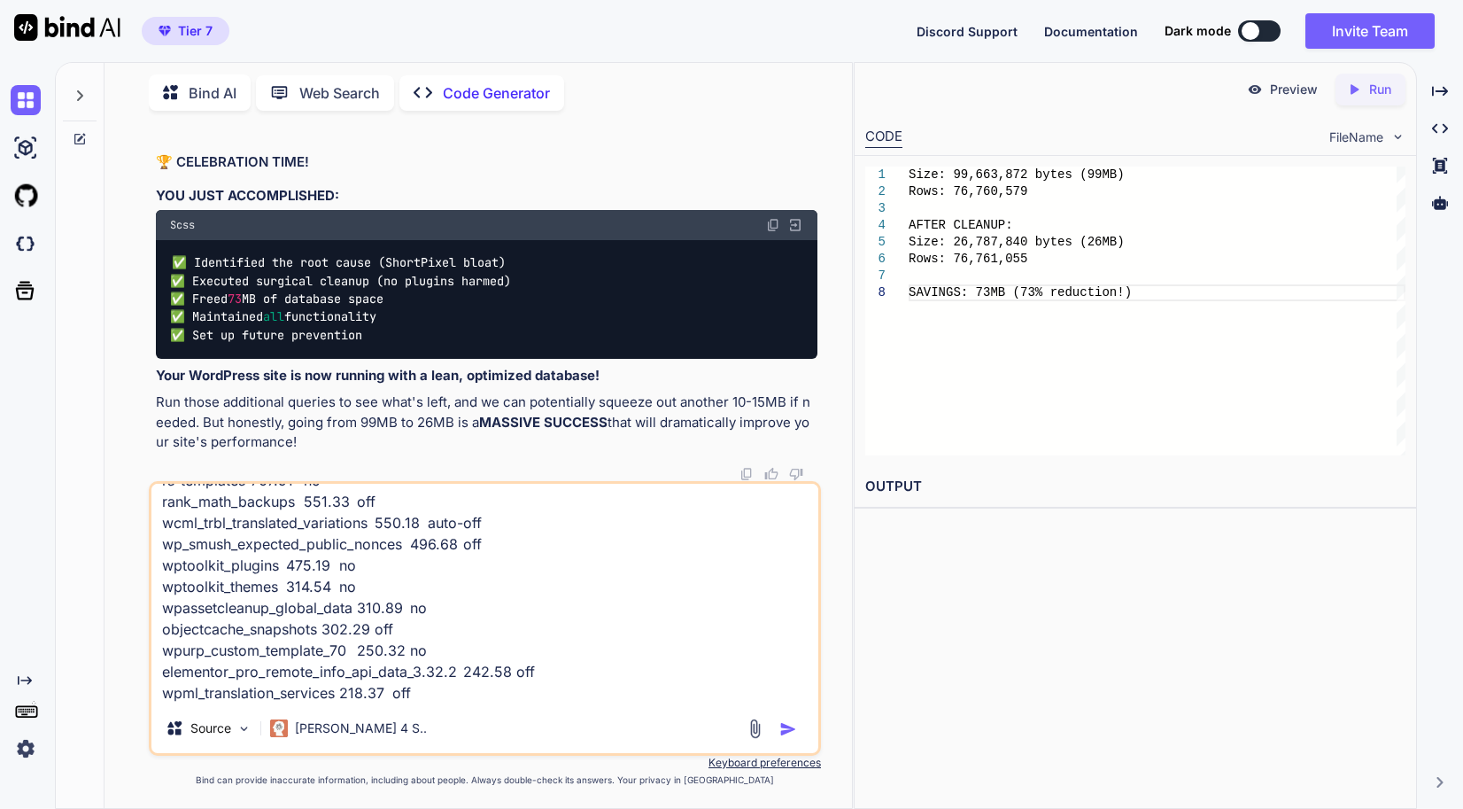
scroll to position [152146, 0]
drag, startPoint x: 301, startPoint y: 375, endPoint x: 150, endPoint y: 234, distance: 206.8
click at [150, 234] on div "You // Memory settings for high-performance server define( 'WP_MEMORY_LIMIT', '…" at bounding box center [485, 466] width 672 height 683
drag, startPoint x: 485, startPoint y: 686, endPoint x: 463, endPoint y: 698, distance: 24.6
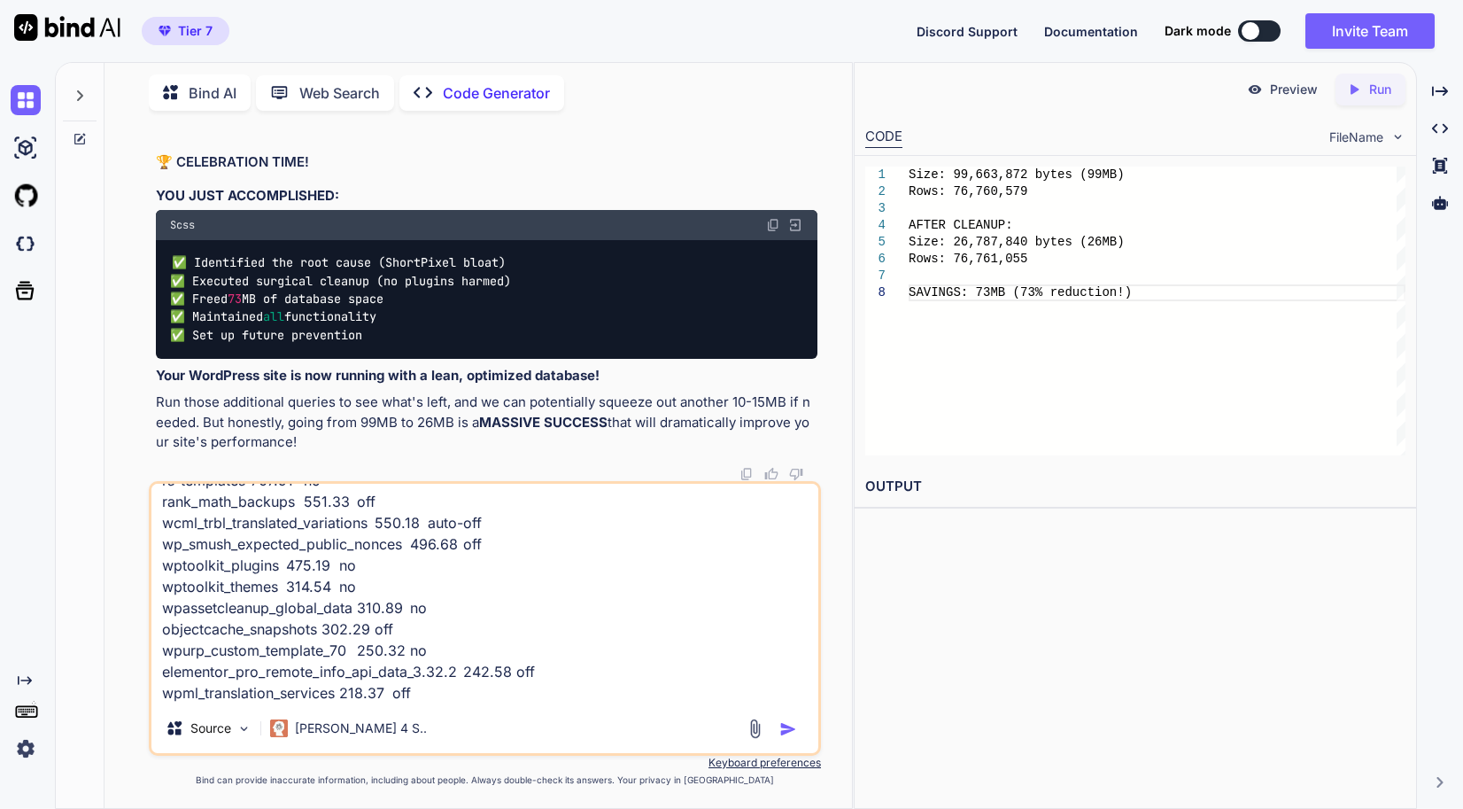
click at [485, 686] on textarea "option_name size_kb autoload p3_scan_scan_2017-04-28_9eedbd86 1350.82 no astra_…" at bounding box center [484, 594] width 667 height 220
click at [463, 698] on textarea "option_name size_kb autoload p3_scan_scan_2017-04-28_9eedbd86 1350.82 no astra_…" at bounding box center [484, 594] width 667 height 220
paste textarea "rank 58 1.51 edd 34 1.39 p3 3 1.32 wpurp 21 1.26 astra 12 1.00 a8 2 0.93 wptool…"
type textarea "option_name size_kb autoload p3_scan_scan_2017-04-28_9eedbd86 1350.82 no astra_…"
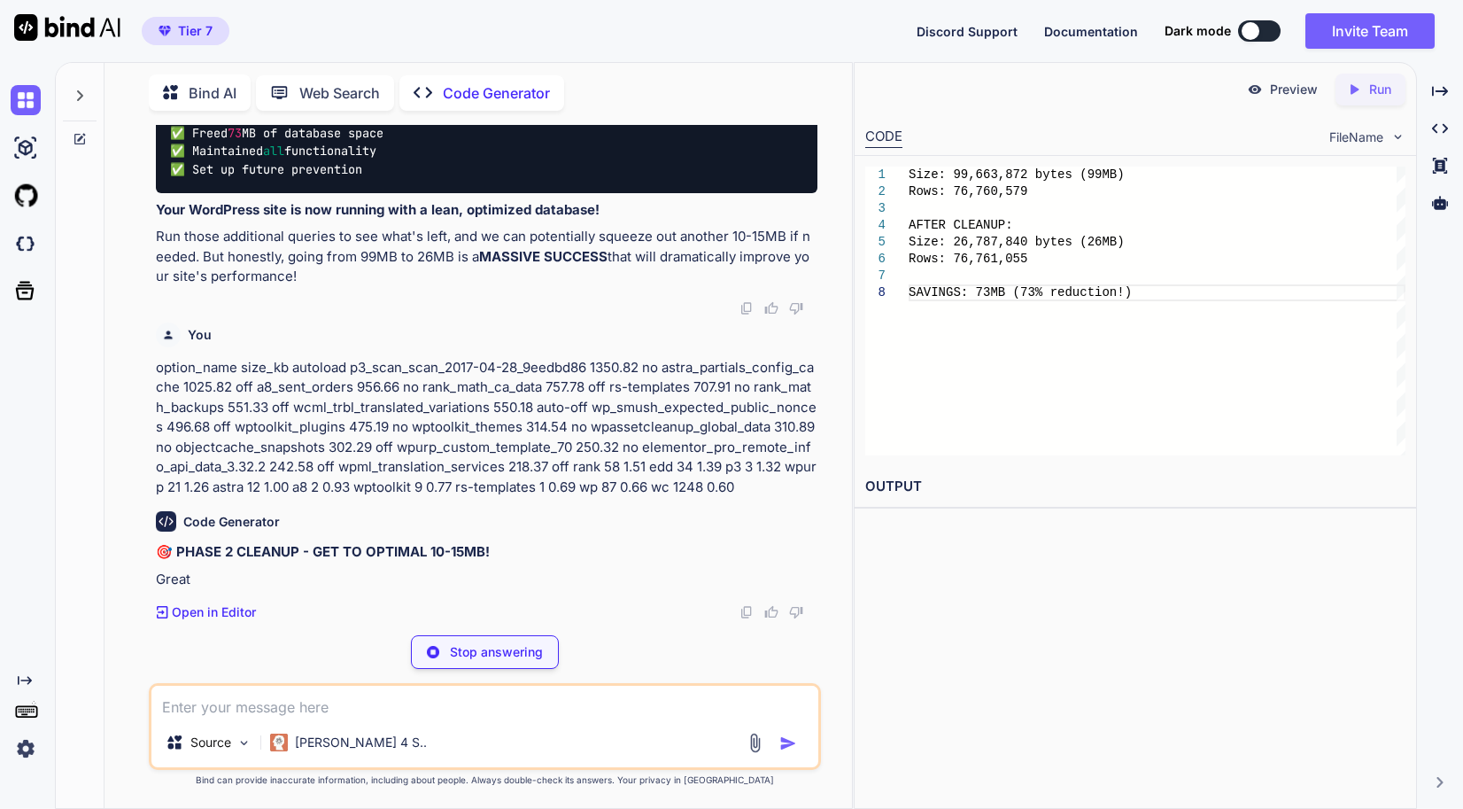
scroll to position [152333, 0]
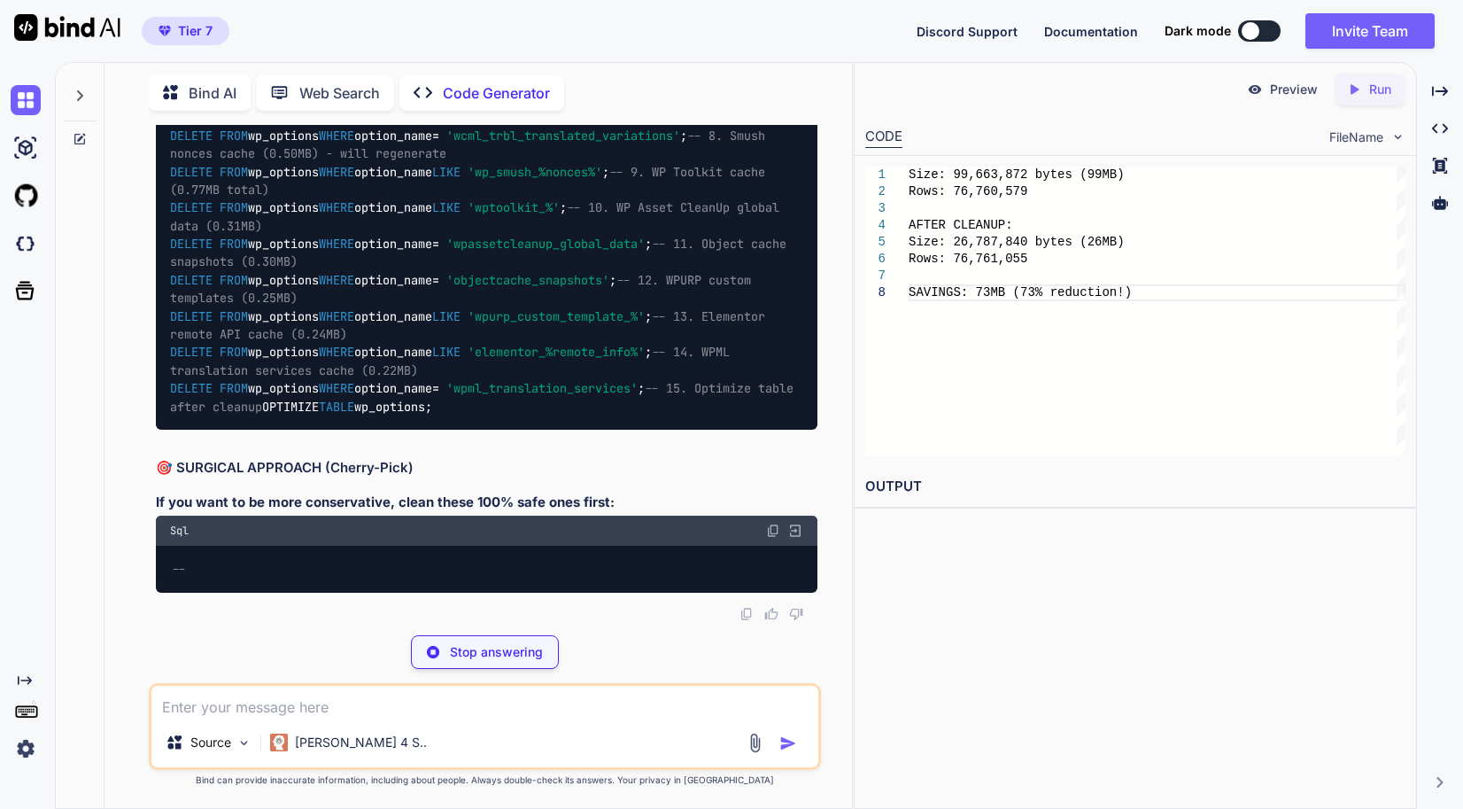
scroll to position [152511, 0]
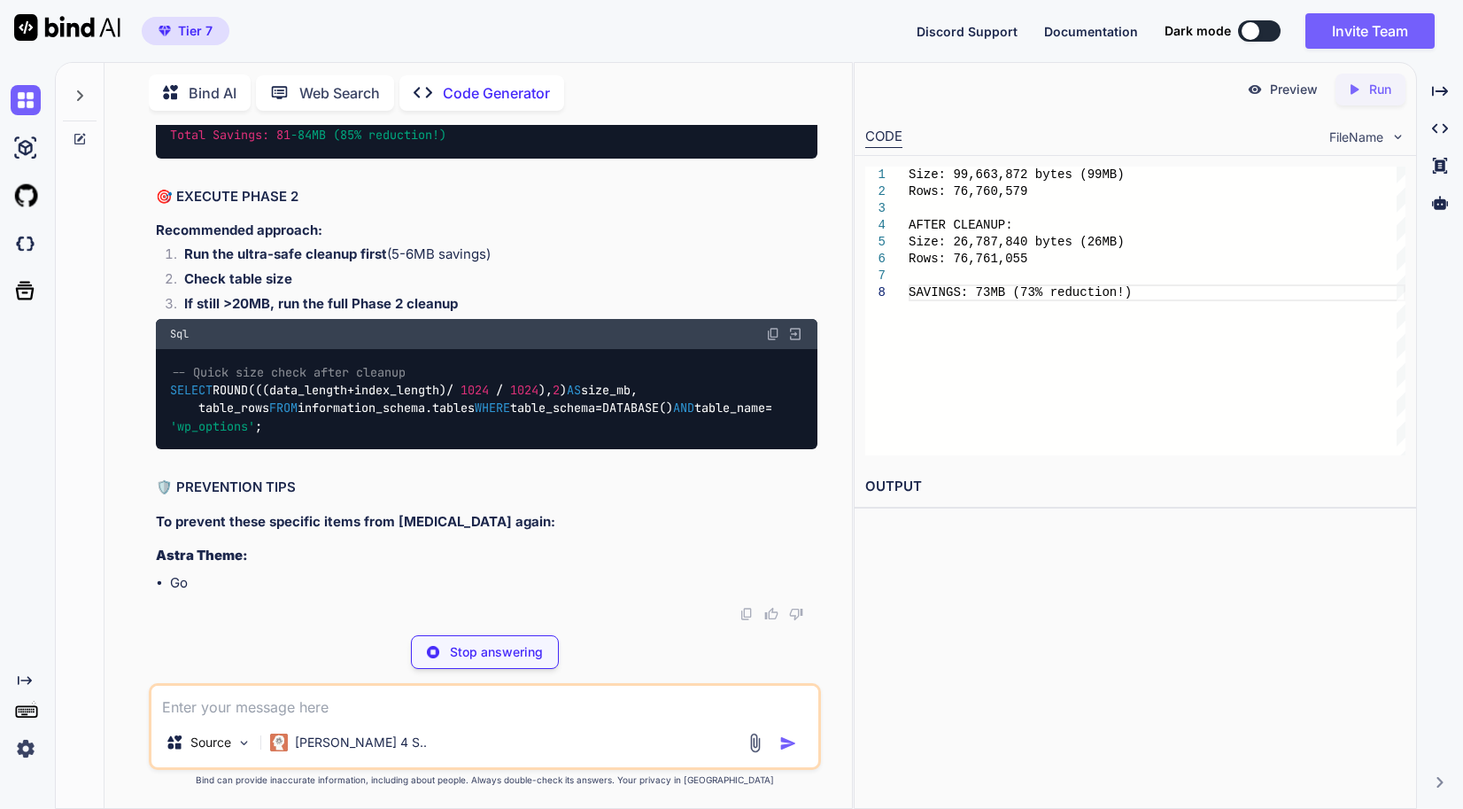
scroll to position [156259, 0]
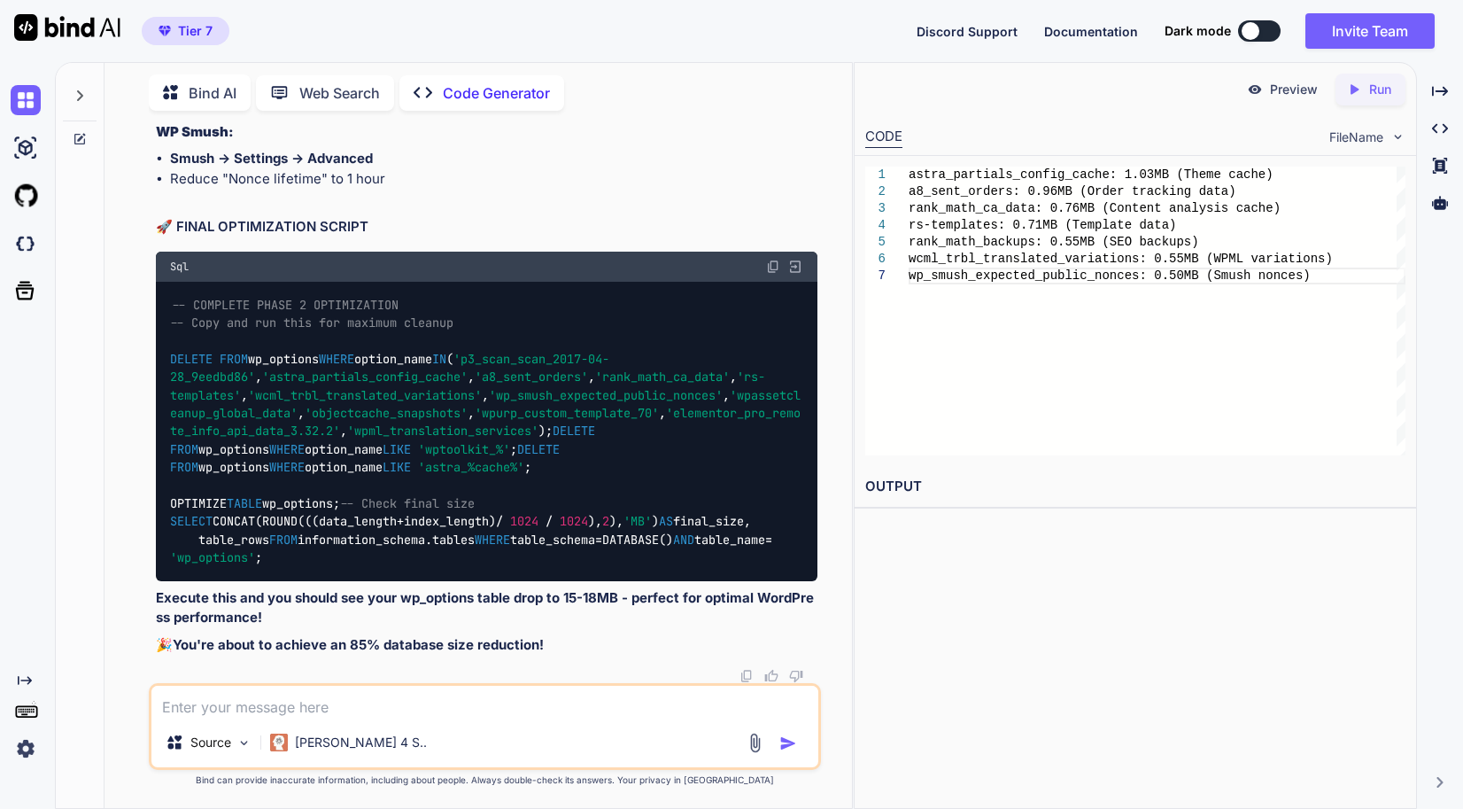
scroll to position [156614, 0]
drag, startPoint x: 411, startPoint y: 521, endPoint x: 170, endPoint y: 477, distance: 245.0
drag, startPoint x: 501, startPoint y: 530, endPoint x: 148, endPoint y: 484, distance: 356.4
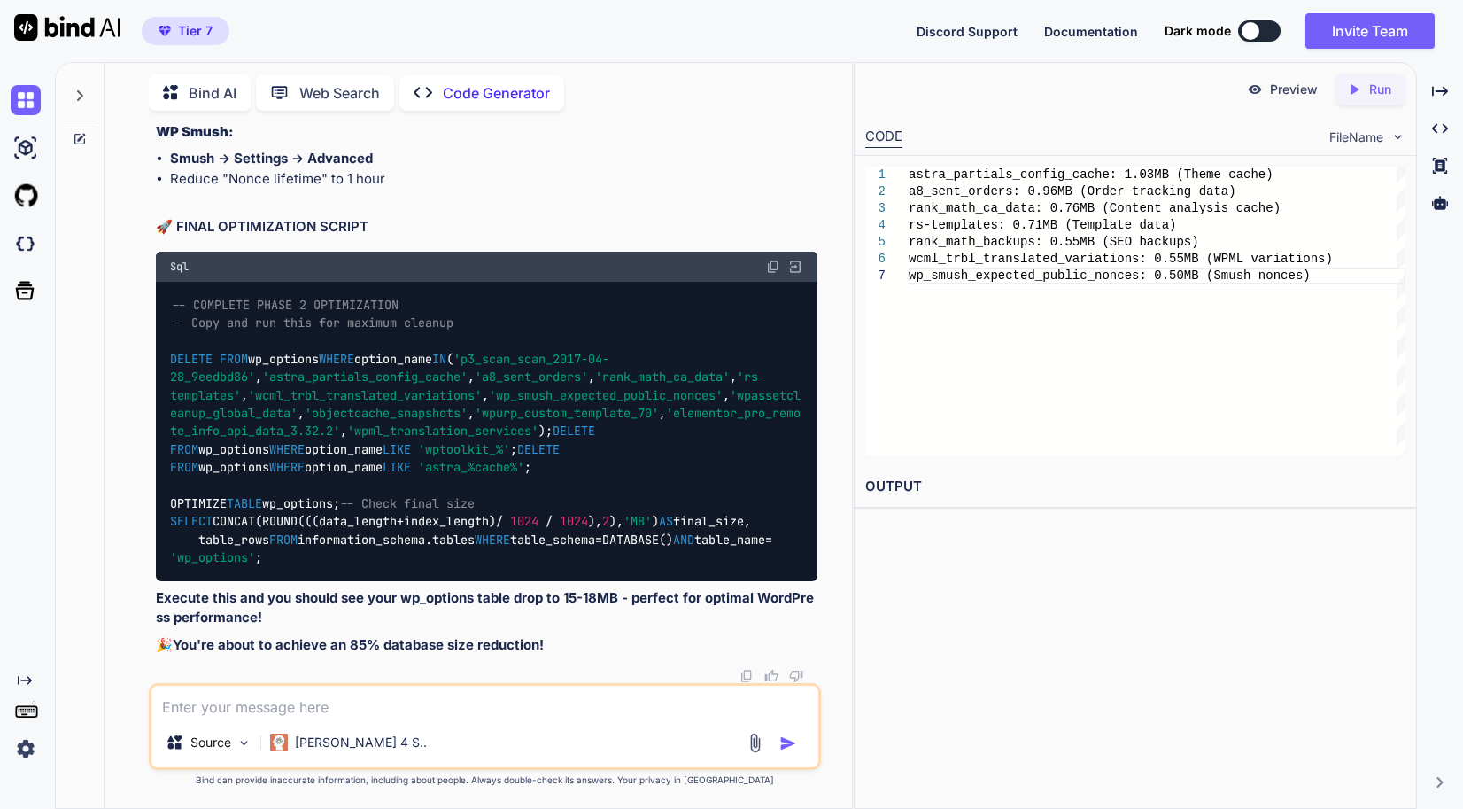
click at [148, 484] on div "You // Memory settings for high-performance server define( 'WP_MEMORY_LIMIT', '…" at bounding box center [485, 466] width 733 height 683
drag, startPoint x: 485, startPoint y: 406, endPoint x: 473, endPoint y: 409, distance: 12.9
drag, startPoint x: 468, startPoint y: 413, endPoint x: 134, endPoint y: 395, distance: 334.4
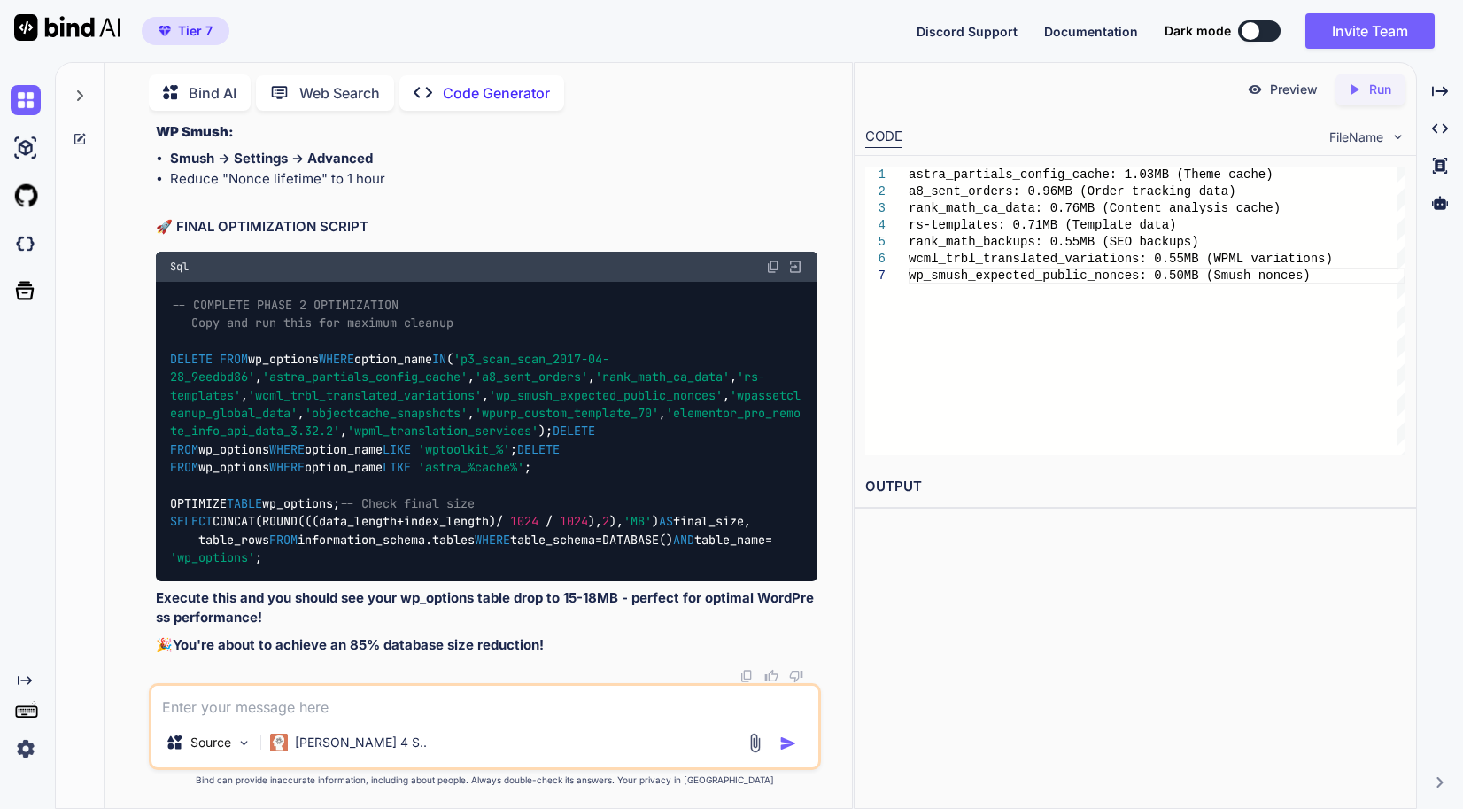
click at [134, 395] on div "You // Memory settings for high-performance server define( 'WP_MEMORY_LIMIT', '…" at bounding box center [485, 466] width 733 height 683
drag, startPoint x: 556, startPoint y: 566, endPoint x: 140, endPoint y: 546, distance: 416.8
click at [140, 546] on div "You // Memory settings for high-performance server define( 'WP_MEMORY_LIMIT', '…" at bounding box center [485, 466] width 733 height 683
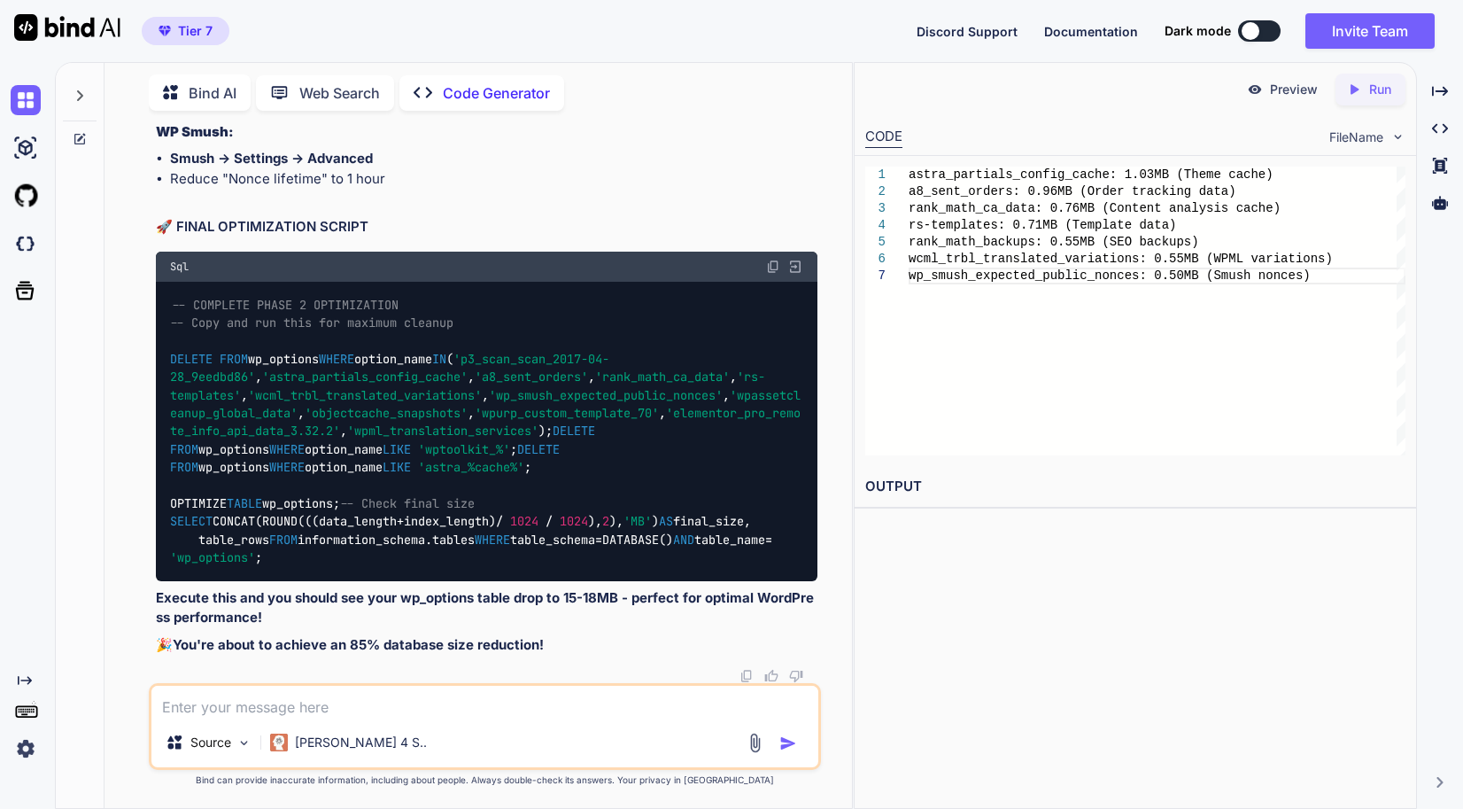
scroll to position [157588, 0]
drag, startPoint x: 421, startPoint y: 556, endPoint x: 150, endPoint y: 554, distance: 271.1
click at [144, 556] on div "You // Memory settings for high-performance server define( 'WP_MEMORY_LIMIT', '…" at bounding box center [485, 466] width 733 height 683
click at [469, 703] on textarea at bounding box center [484, 702] width 667 height 32
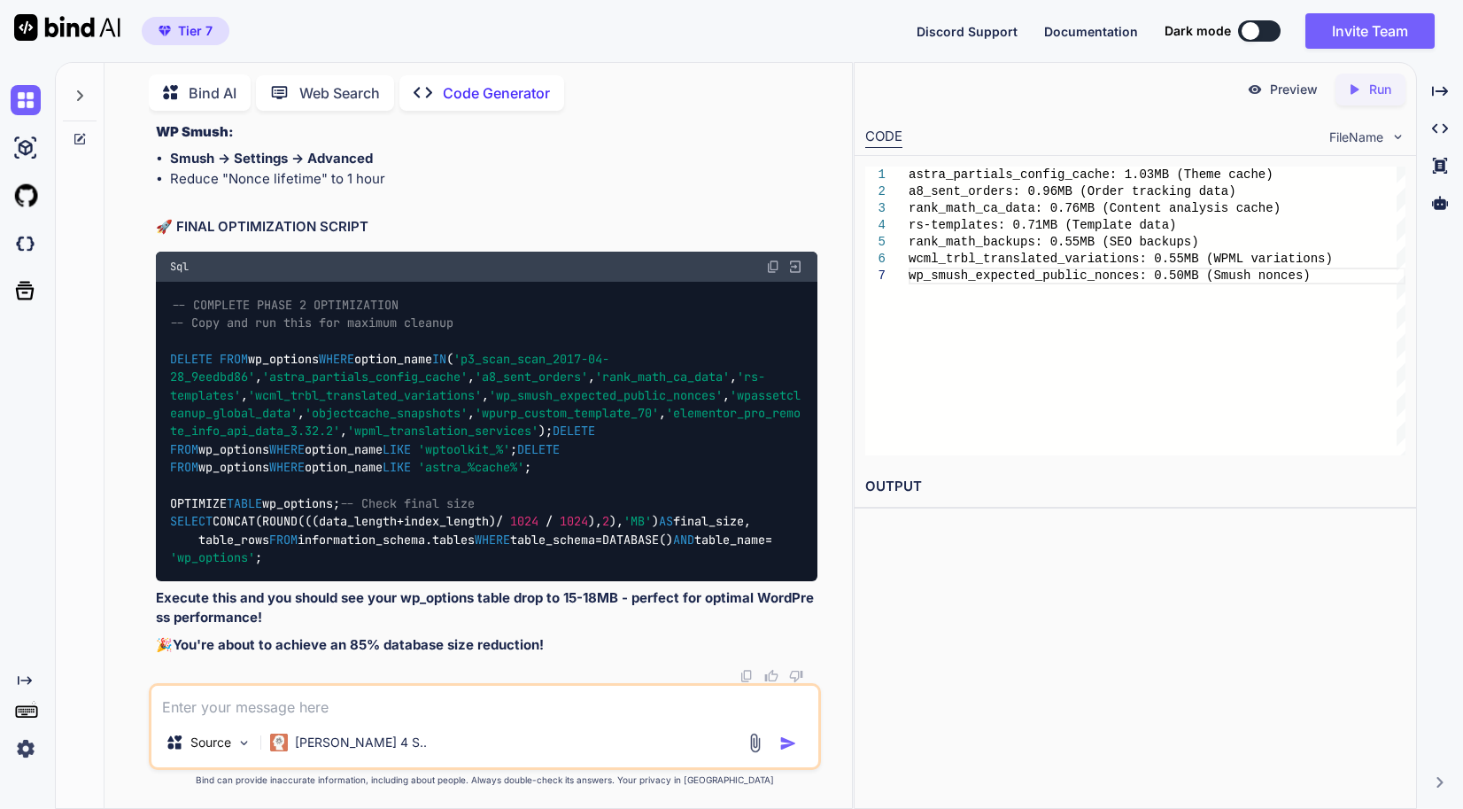
paste textarea "wp_postmeta InnoDB utf8mb4_unicode_520_ci 2,721,005,568 2,192,982,016 15,728,64…"
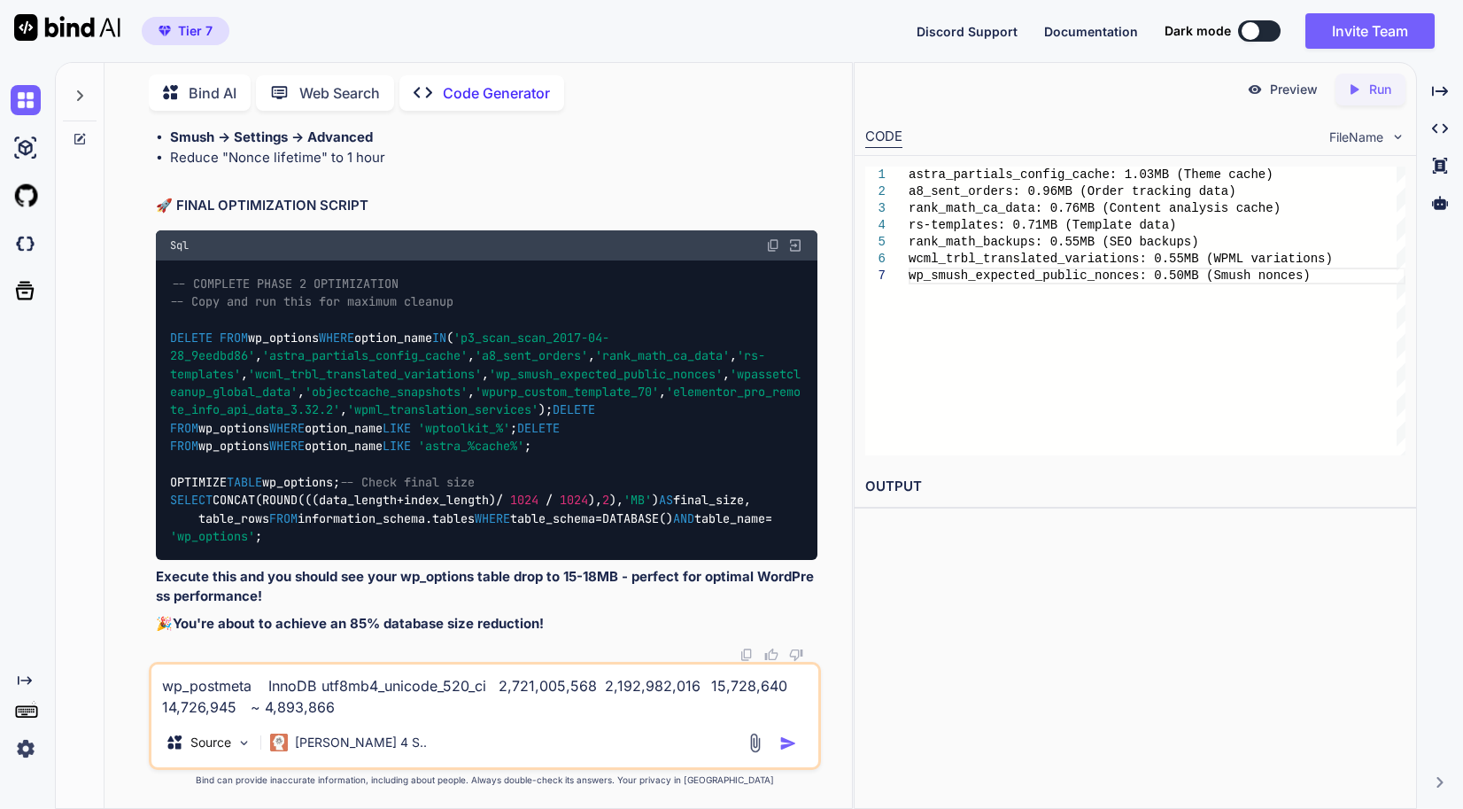
scroll to position [160423, 0]
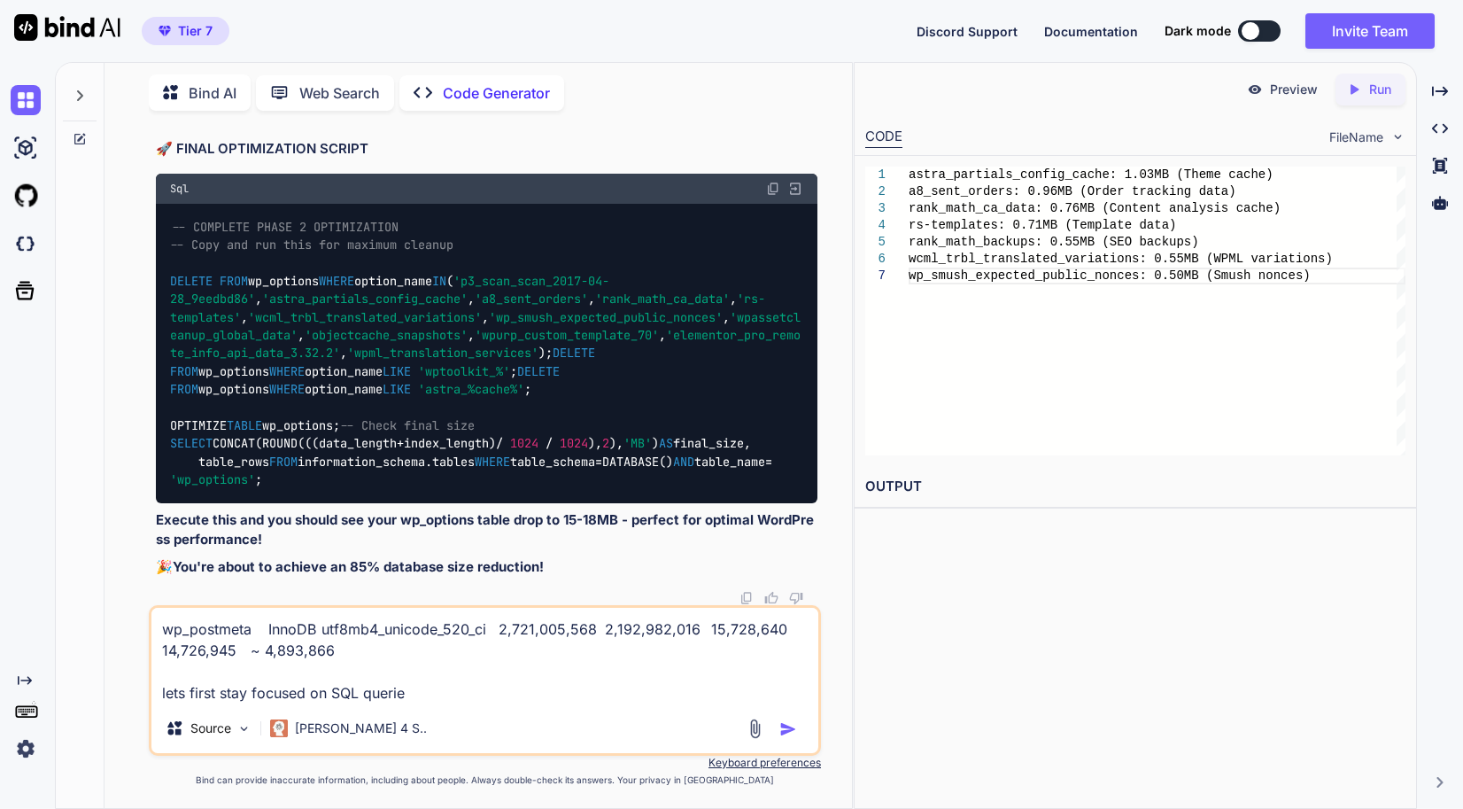
type textarea "wp_postmeta InnoDB utf8mb4_unicode_520_ci 2,721,005,568 2,192,982,016 15,728,64…"
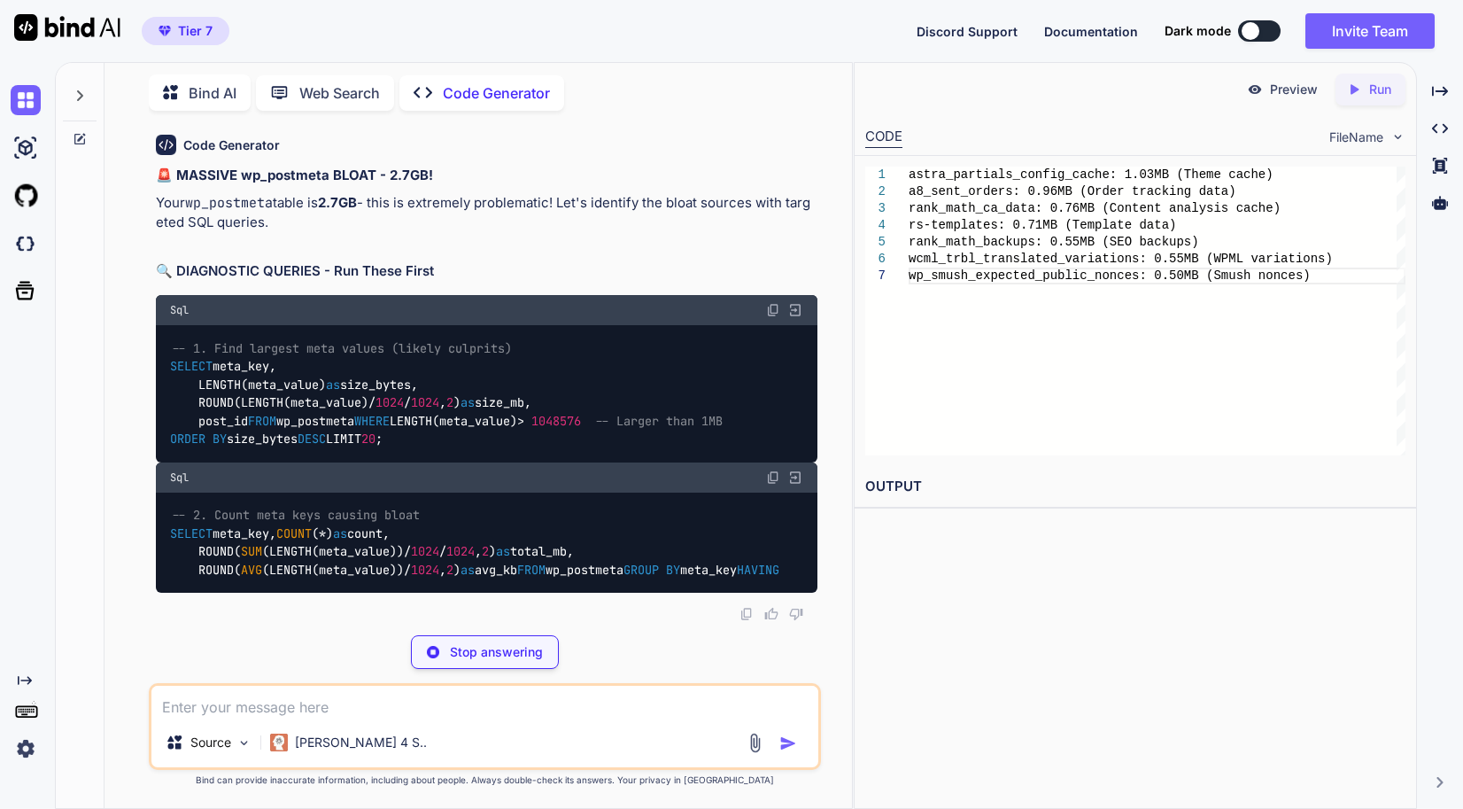
scroll to position [161115, 0]
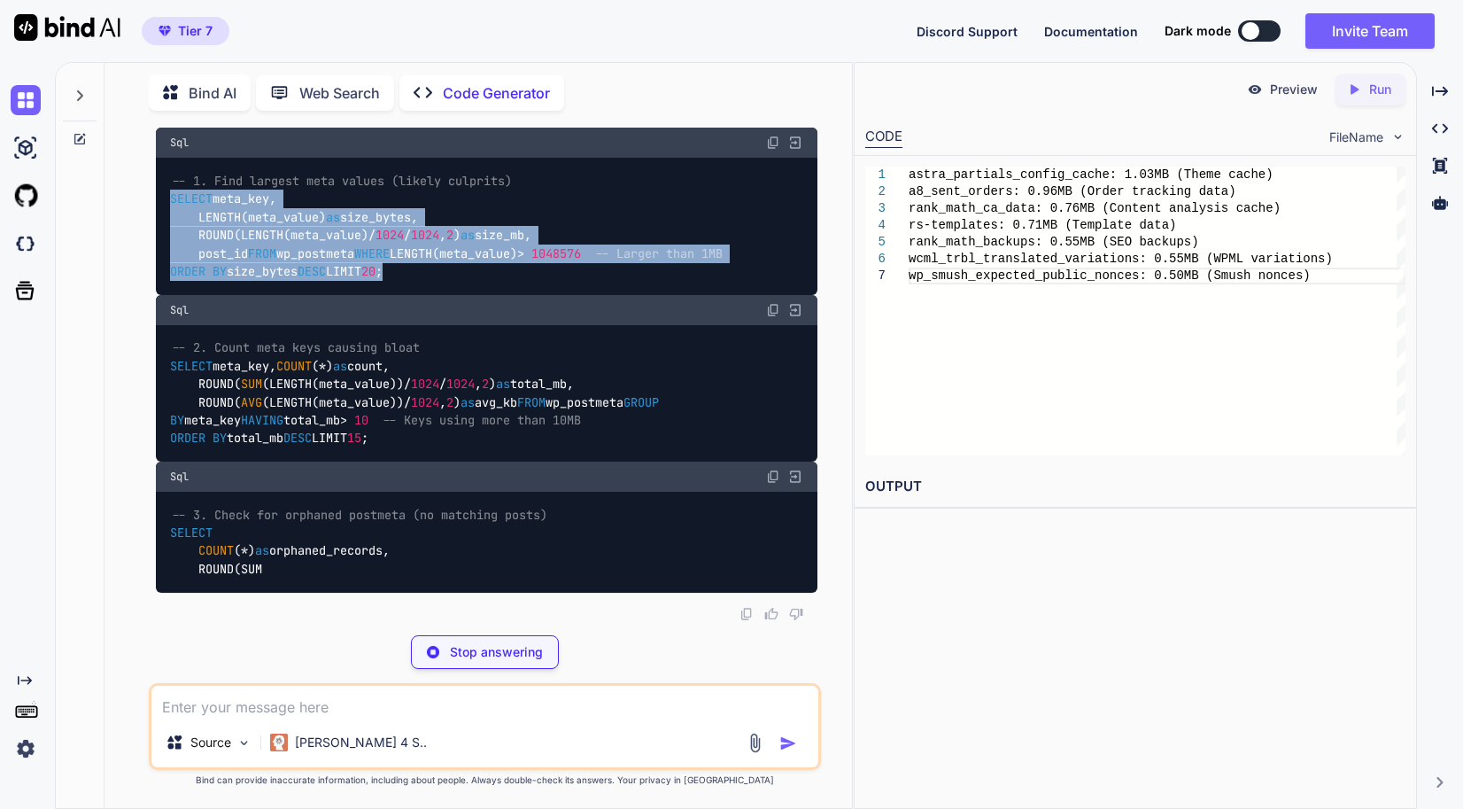
drag, startPoint x: 275, startPoint y: 446, endPoint x: 162, endPoint y: 307, distance: 179.4
click at [162, 294] on div "-- 1. Find largest meta values (likely culprits) SELECT meta_key, LENGTH(meta_v…" at bounding box center [487, 226] width 662 height 136
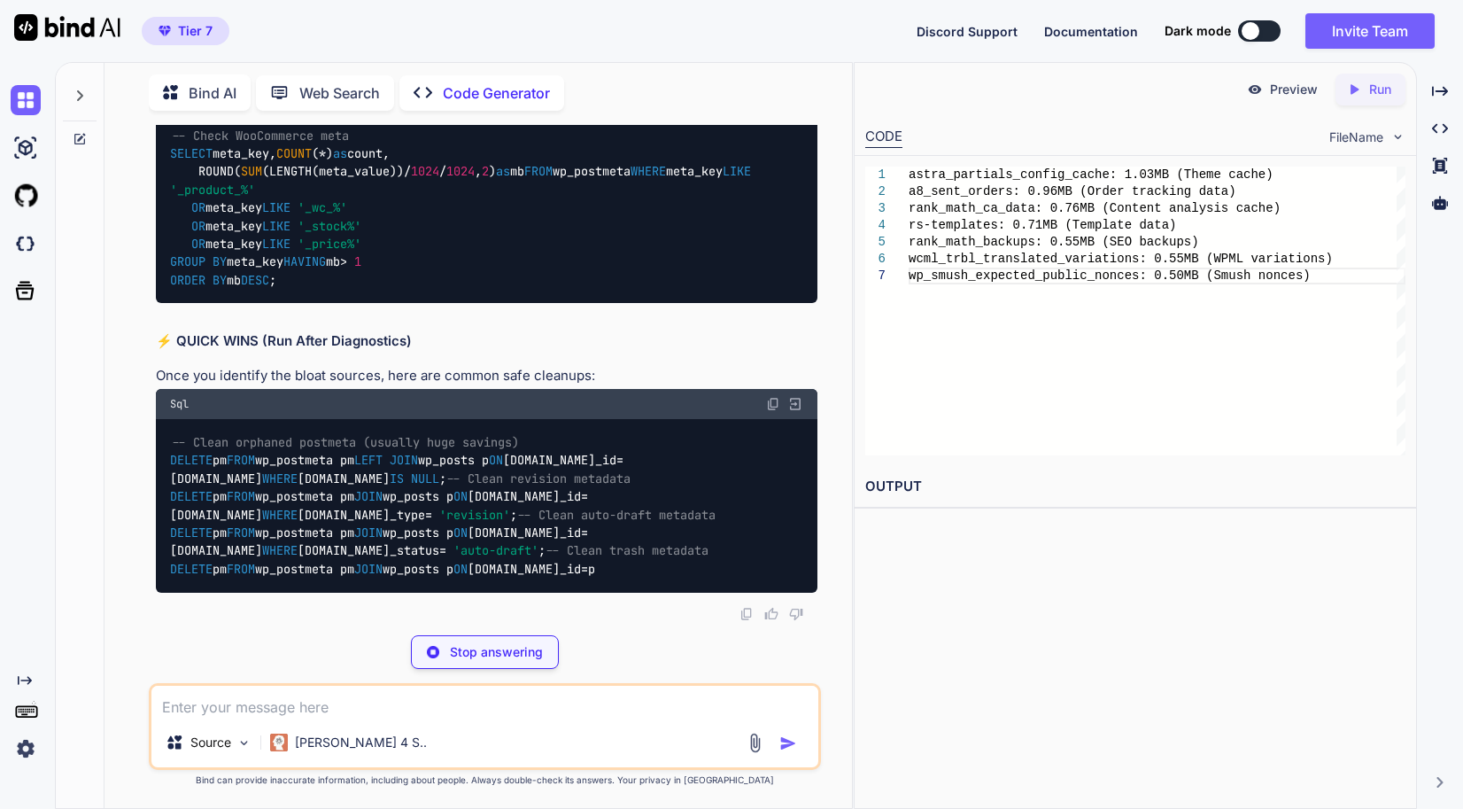
scroll to position [161203, 0]
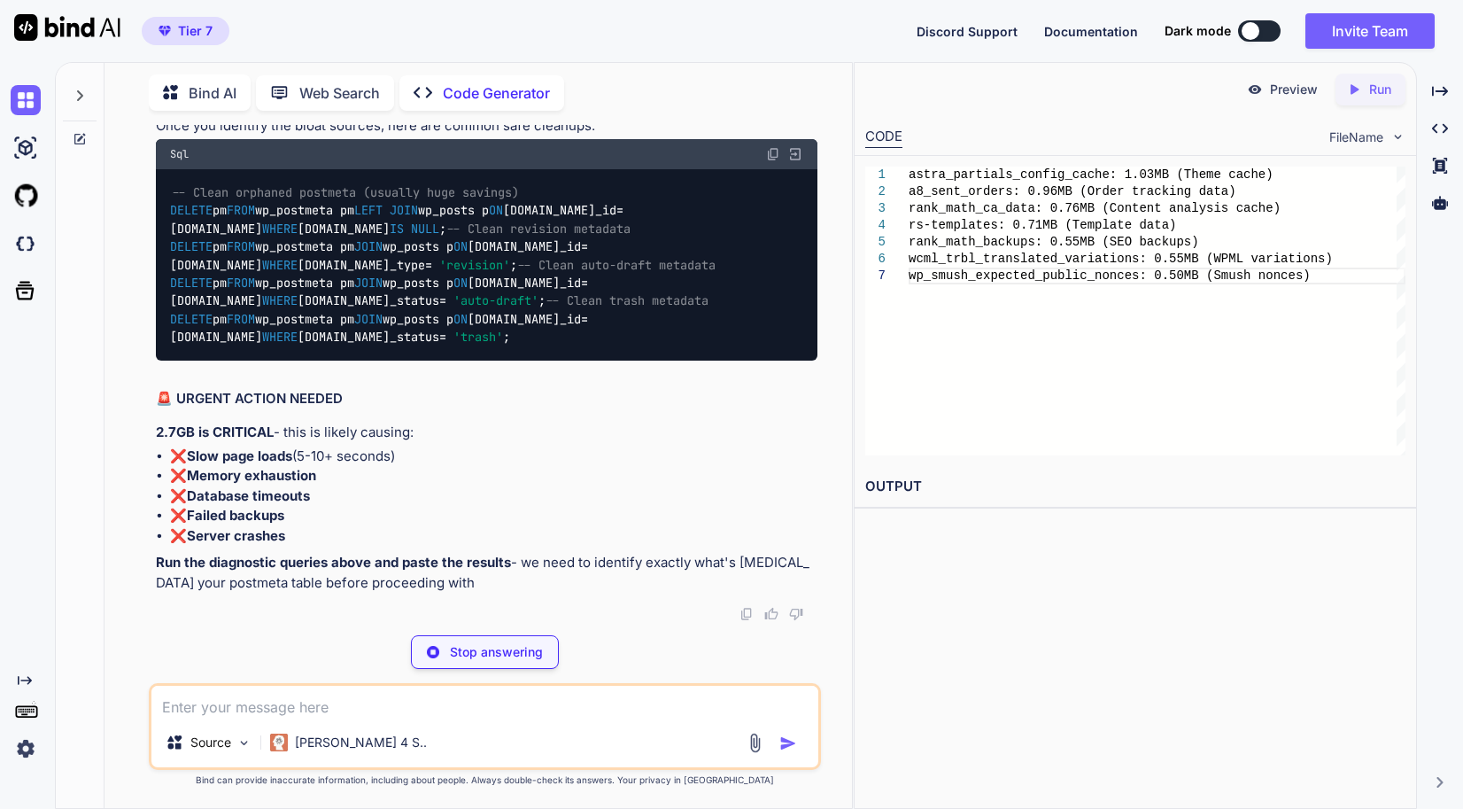
scroll to position [161292, 0]
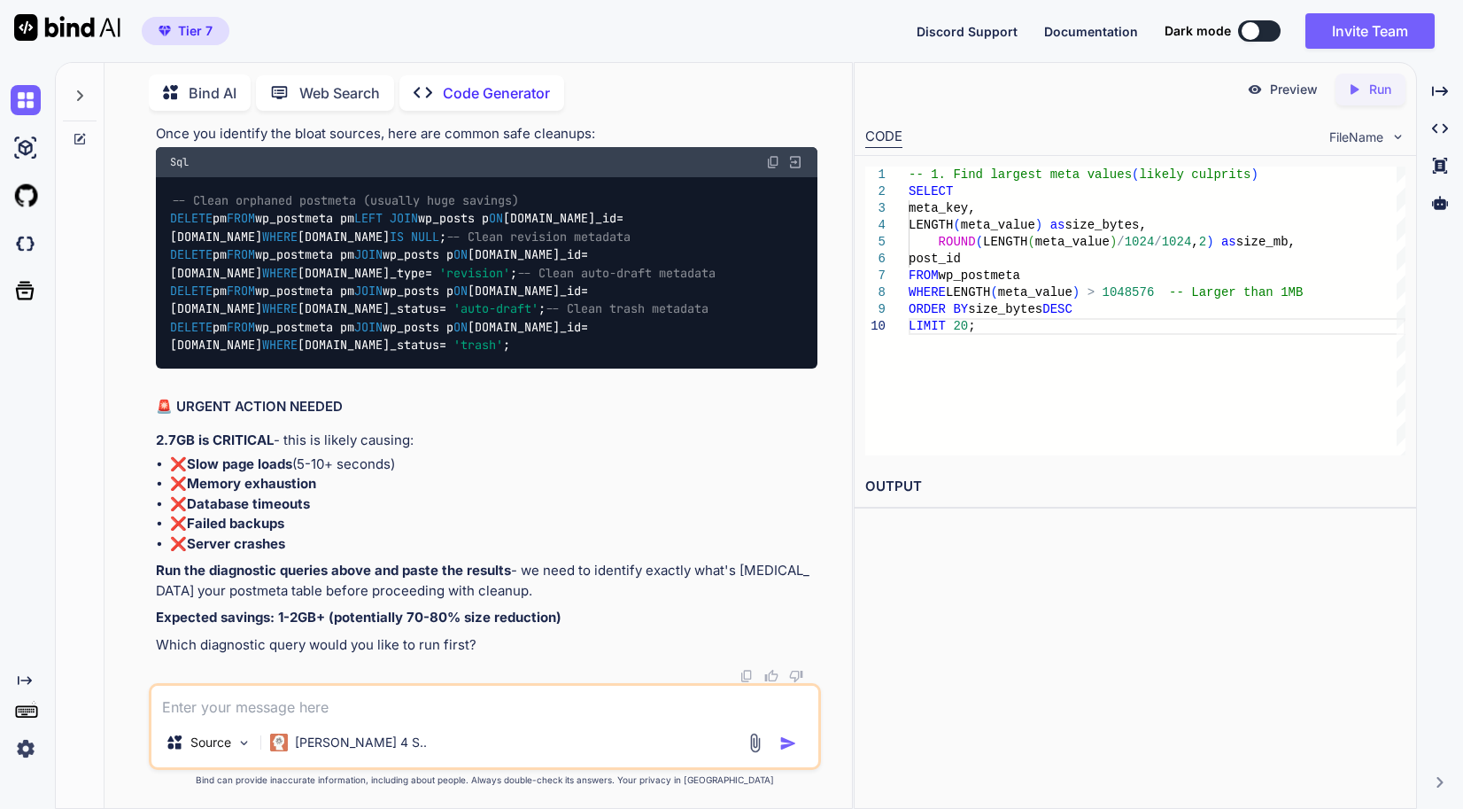
scroll to position [161469, 0]
drag, startPoint x: 348, startPoint y: 526, endPoint x: 168, endPoint y: 455, distance: 193.3
